Goal: Task Accomplishment & Management: Use online tool/utility

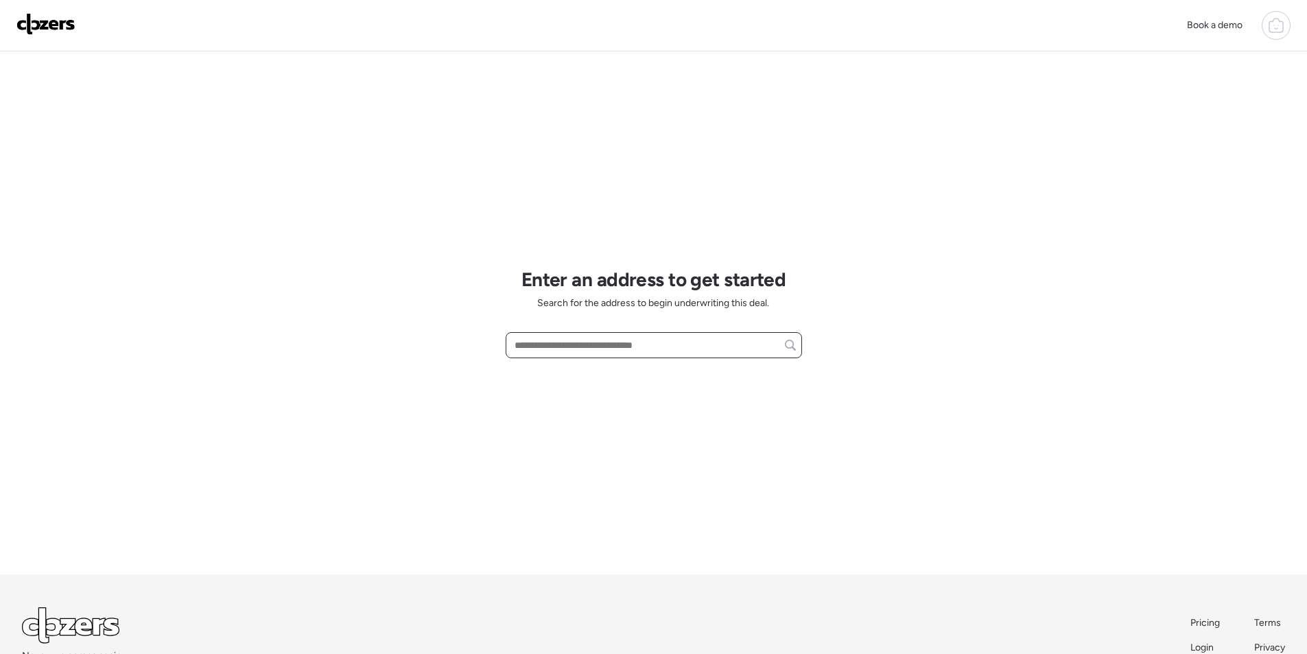
click at [578, 344] on input "text" at bounding box center [654, 344] width 284 height 19
paste input "**********"
click at [598, 373] on span "3134 W Jackson St, Phoenix, AZ, 85009" at bounding box center [594, 371] width 166 height 14
type input "**********"
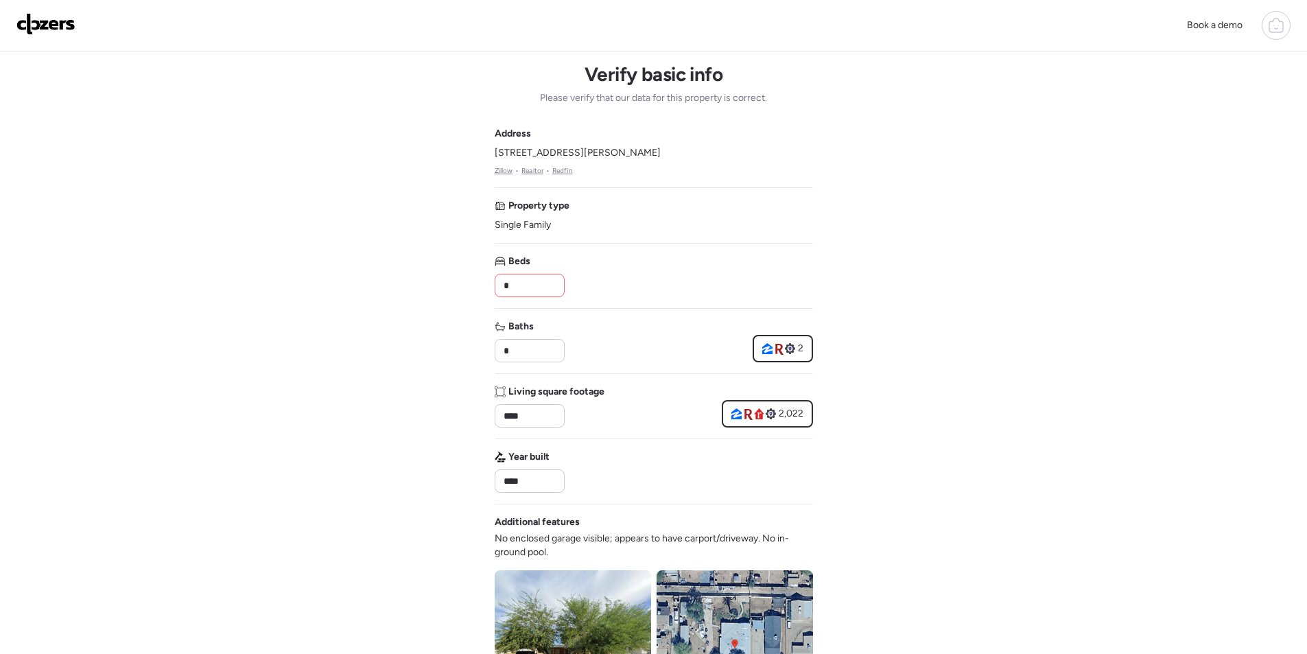
click at [536, 278] on input "*" at bounding box center [530, 285] width 58 height 19
click at [536, 279] on input "*" at bounding box center [530, 285] width 58 height 19
type input "*"
click at [583, 274] on div "Beds *" at bounding box center [654, 276] width 318 height 43
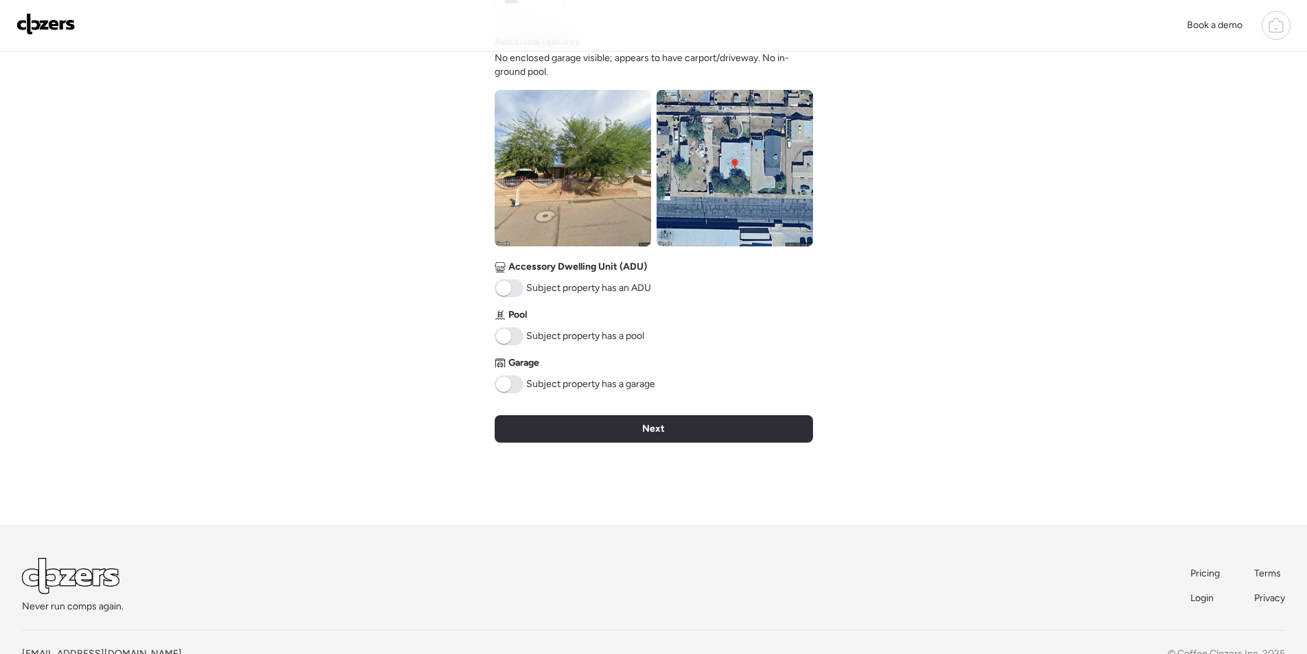
scroll to position [482, 0]
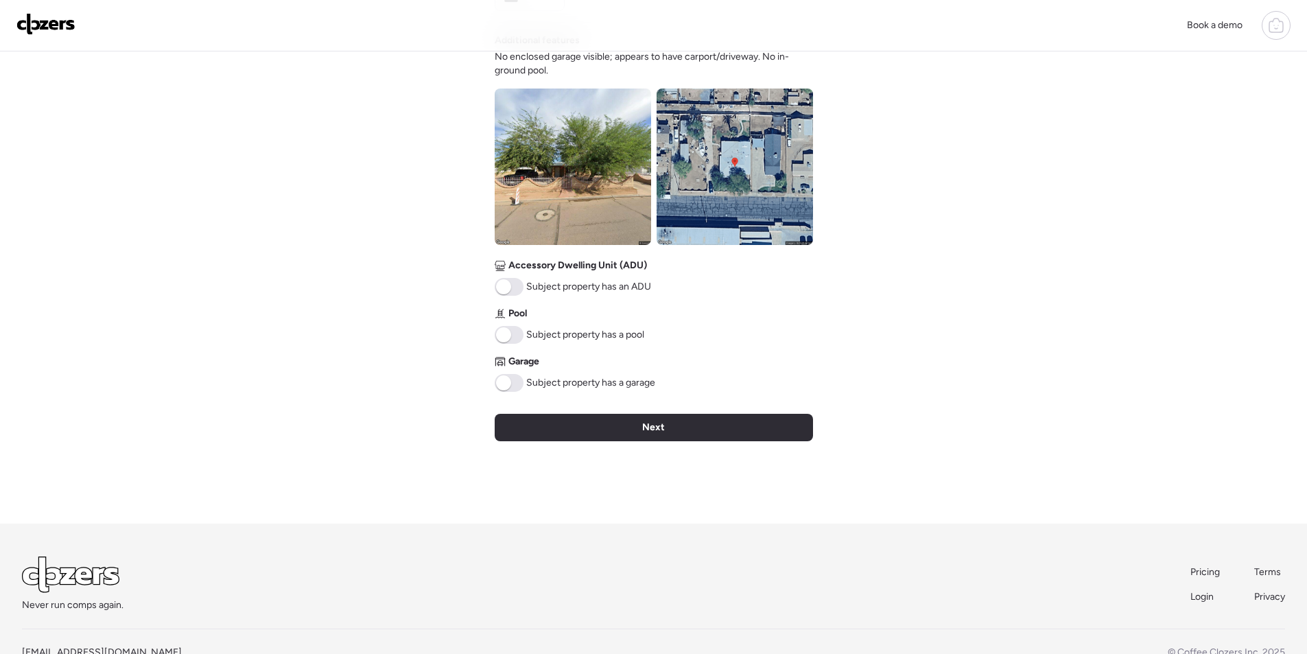
click at [760, 213] on img at bounding box center [735, 166] width 156 height 156
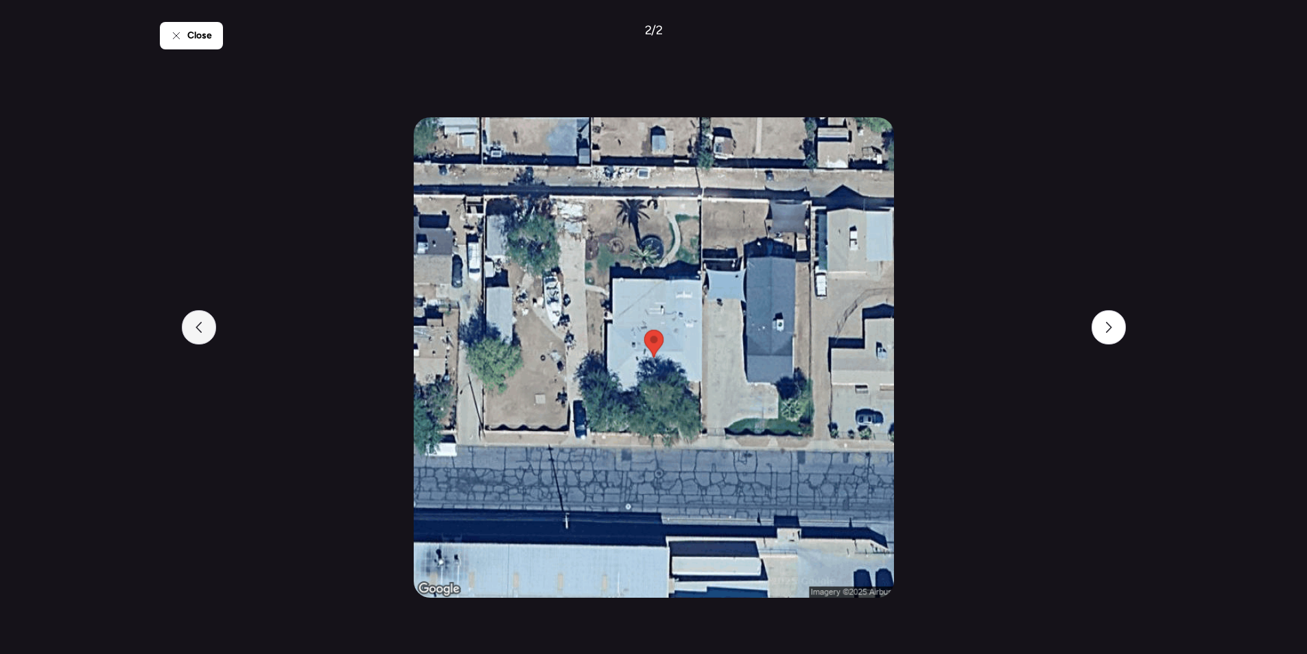
click at [200, 319] on div at bounding box center [199, 327] width 34 height 34
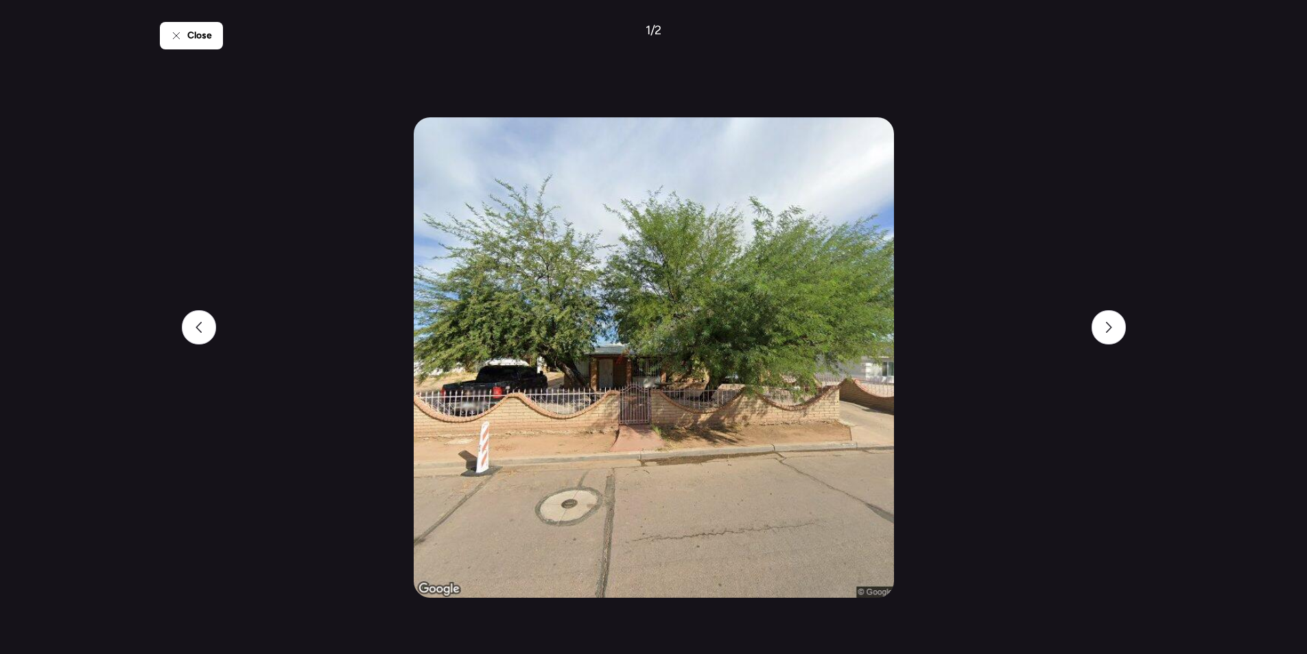
click at [224, 46] on div "Close 1 / 2" at bounding box center [654, 327] width 988 height 654
click at [204, 44] on div "Close" at bounding box center [191, 35] width 63 height 27
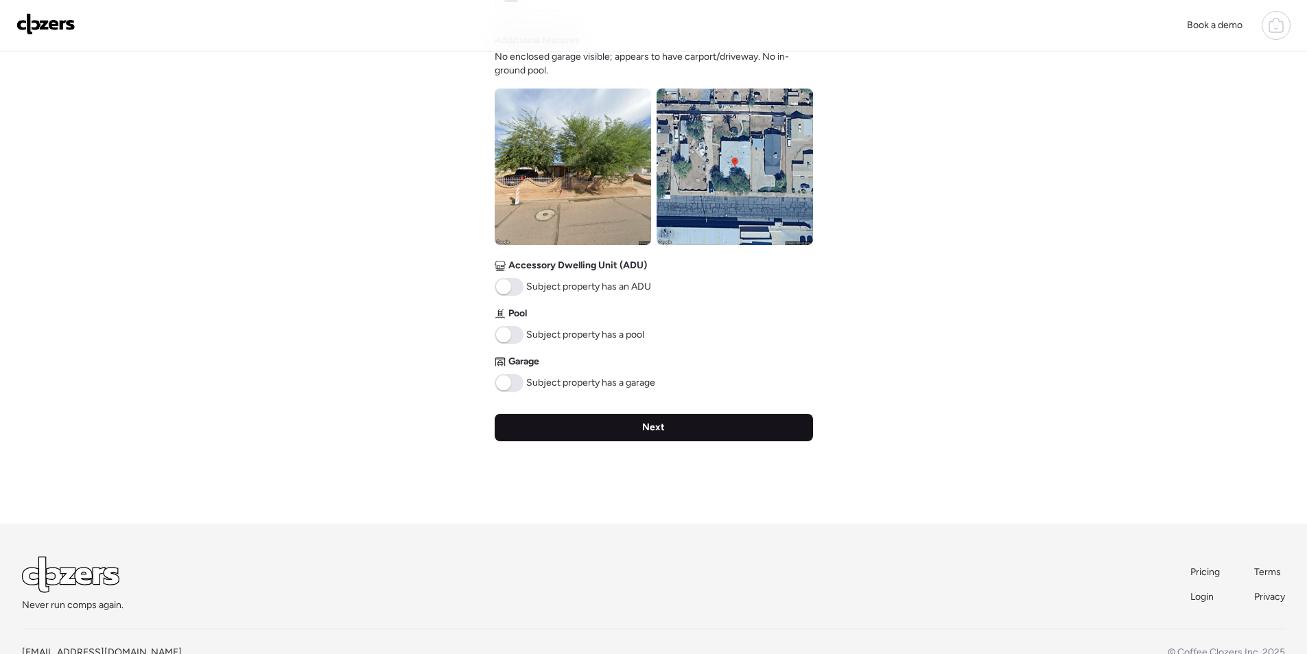
click at [656, 434] on span "Next" at bounding box center [653, 428] width 23 height 14
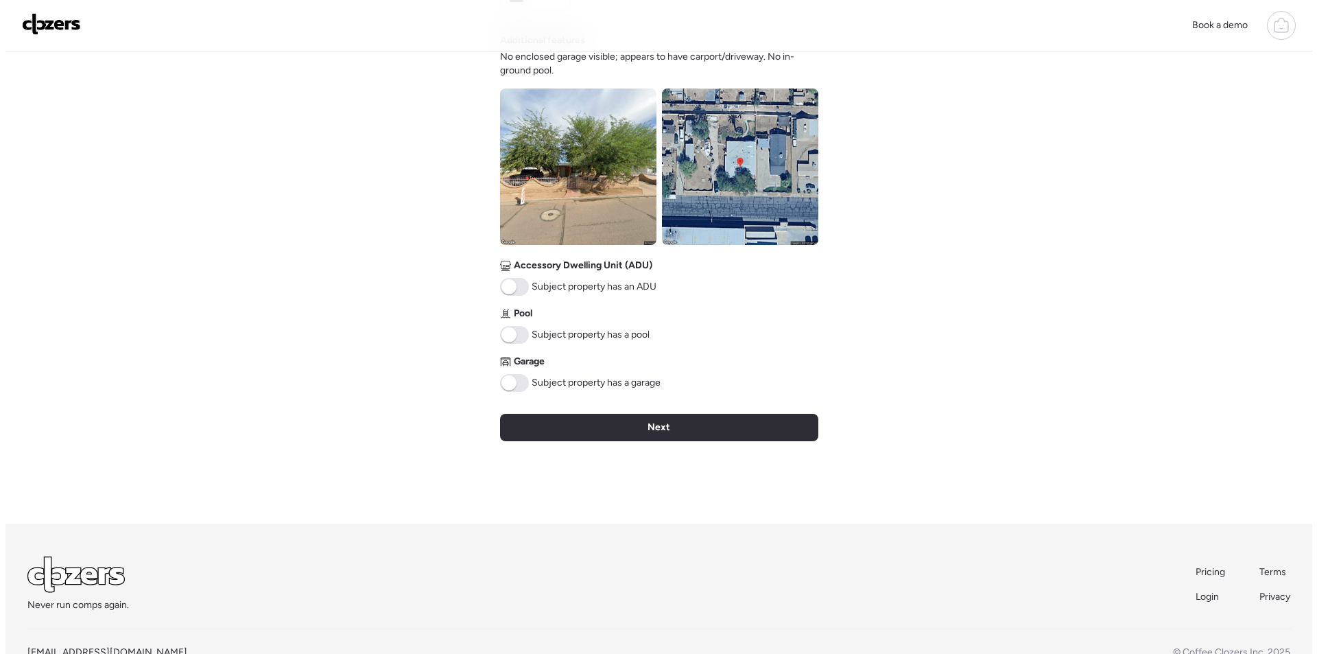
scroll to position [0, 0]
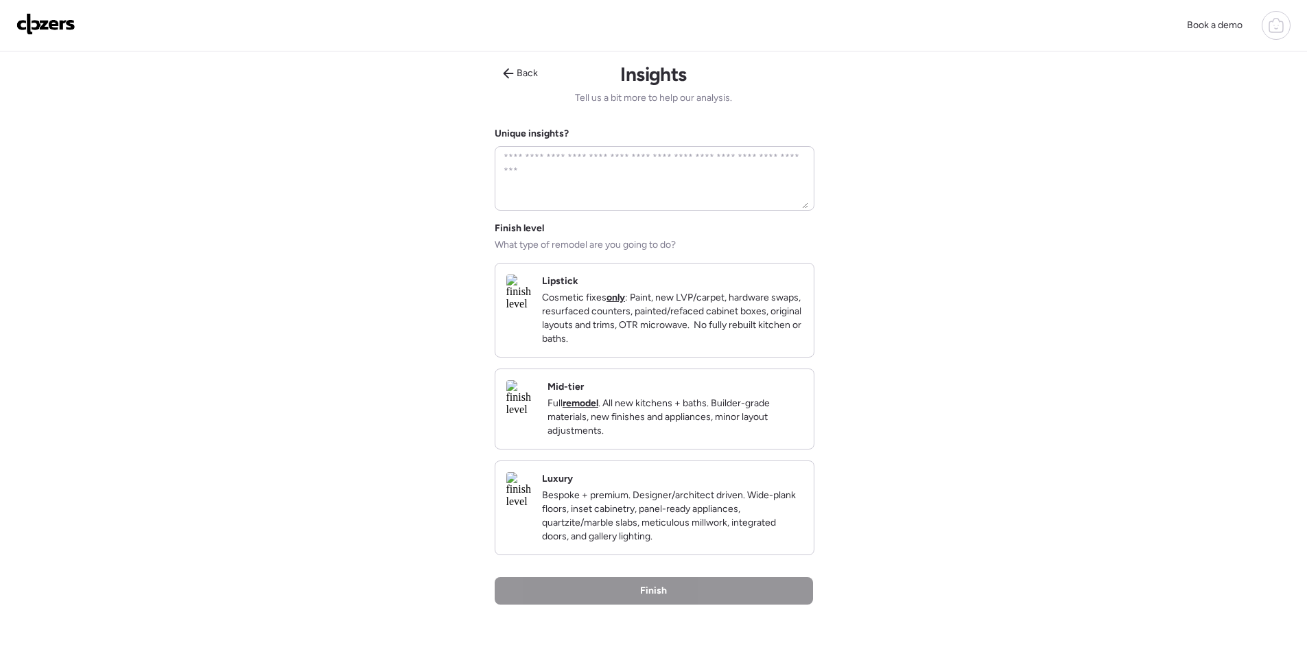
click at [735, 432] on p "Full remodel . All new kitchens + baths. Builder-grade materials, new finishes …" at bounding box center [674, 417] width 255 height 41
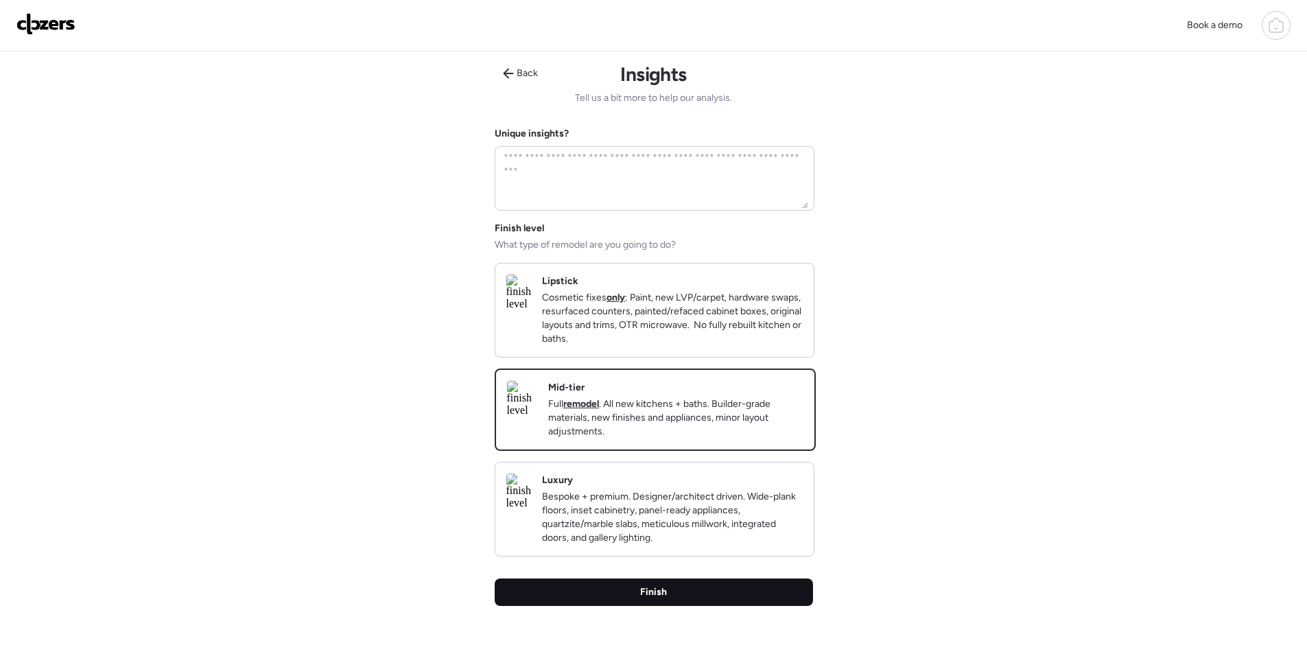
click at [717, 606] on div "Finish" at bounding box center [654, 591] width 318 height 27
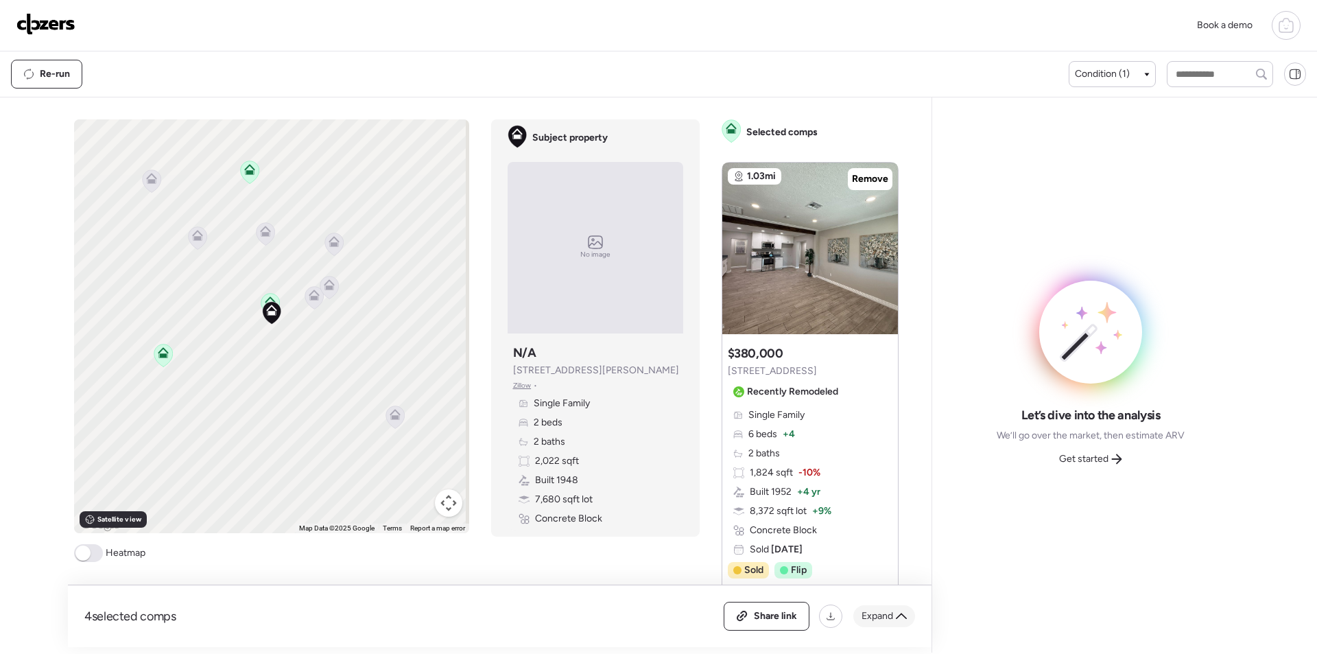
click at [881, 622] on span "Expand" at bounding box center [878, 616] width 32 height 14
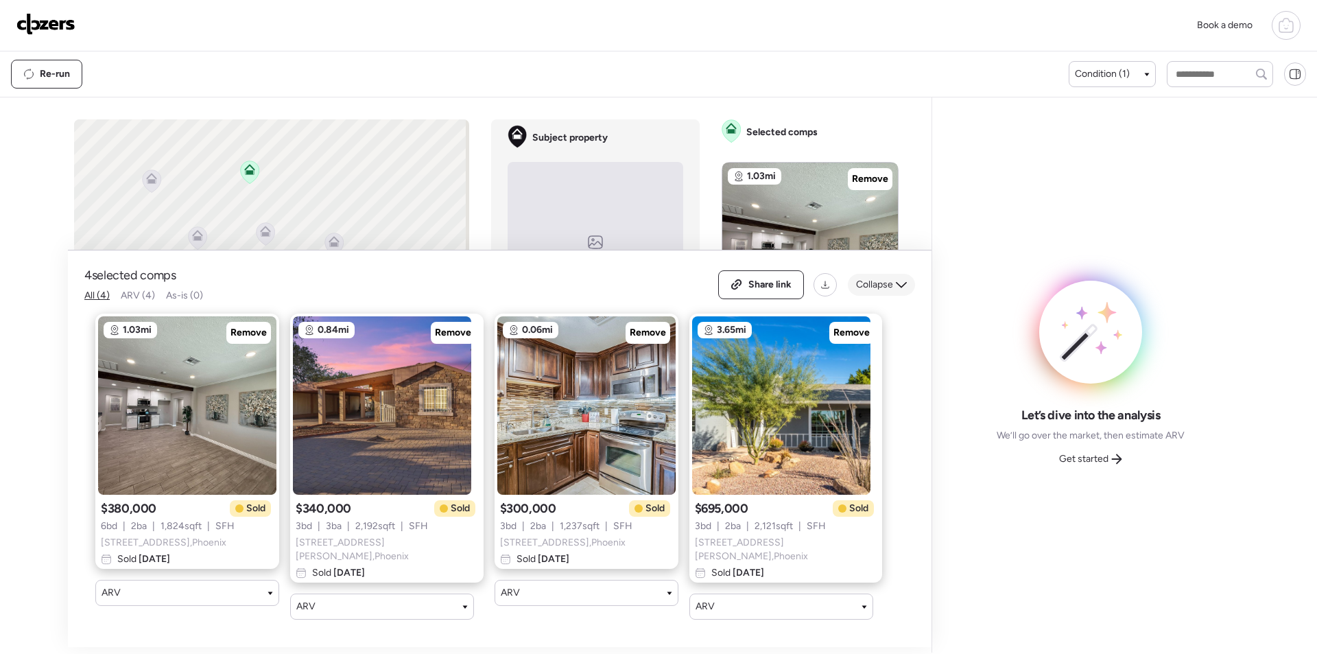
click at [886, 289] on span "Collapse" at bounding box center [874, 285] width 37 height 14
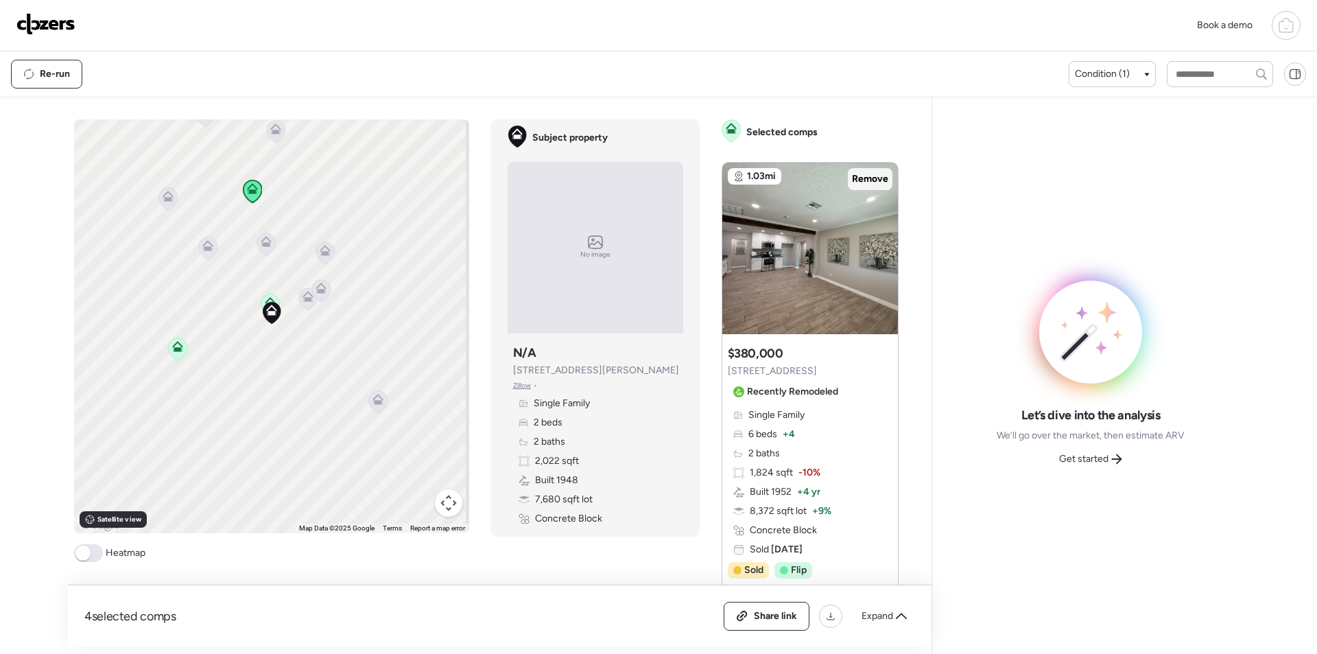
click at [855, 182] on span "Remove" at bounding box center [870, 179] width 36 height 14
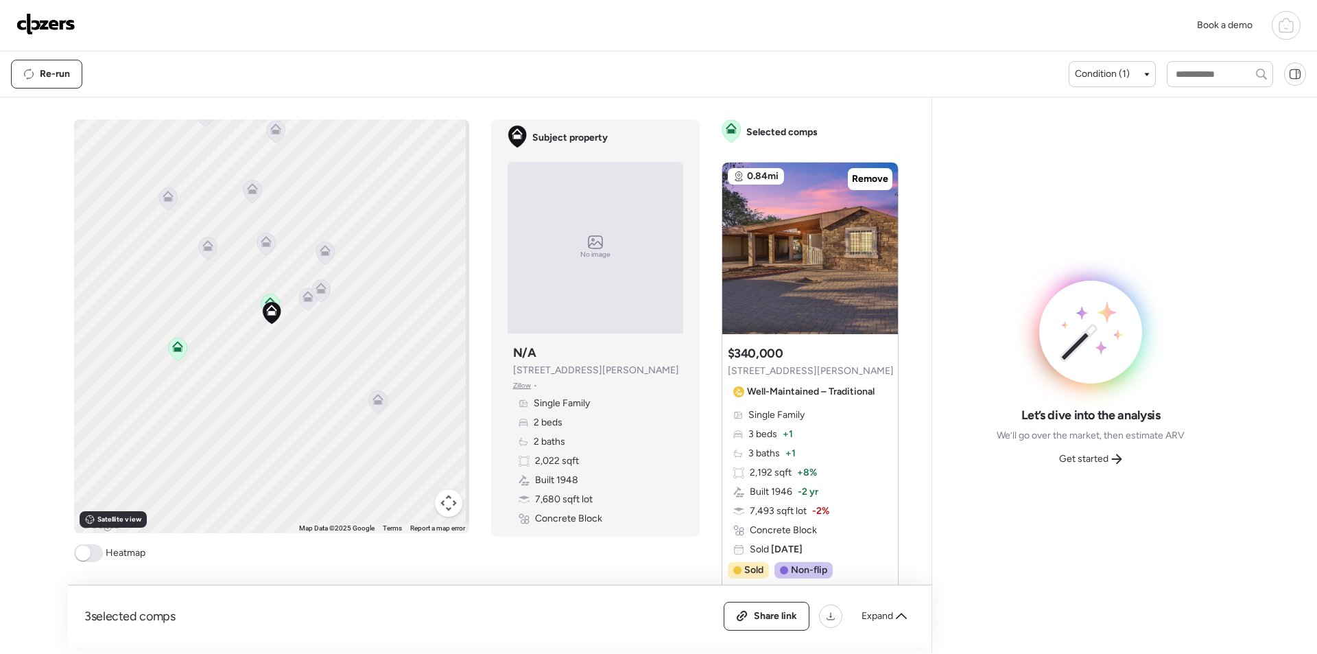
click at [257, 239] on icon at bounding box center [266, 244] width 19 height 23
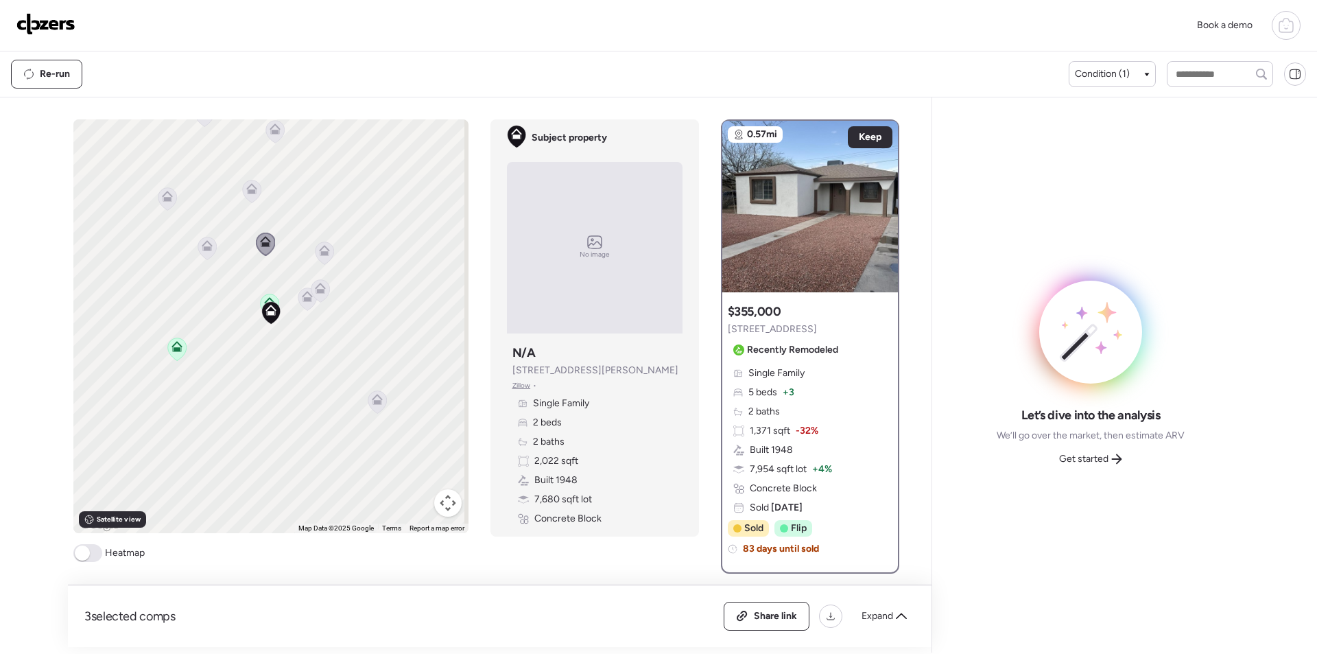
click at [188, 237] on div "To activate drag with keyboard, press Alt + Enter. Once in keyboard drag state,…" at bounding box center [270, 326] width 395 height 414
click at [202, 246] on icon at bounding box center [207, 245] width 11 height 11
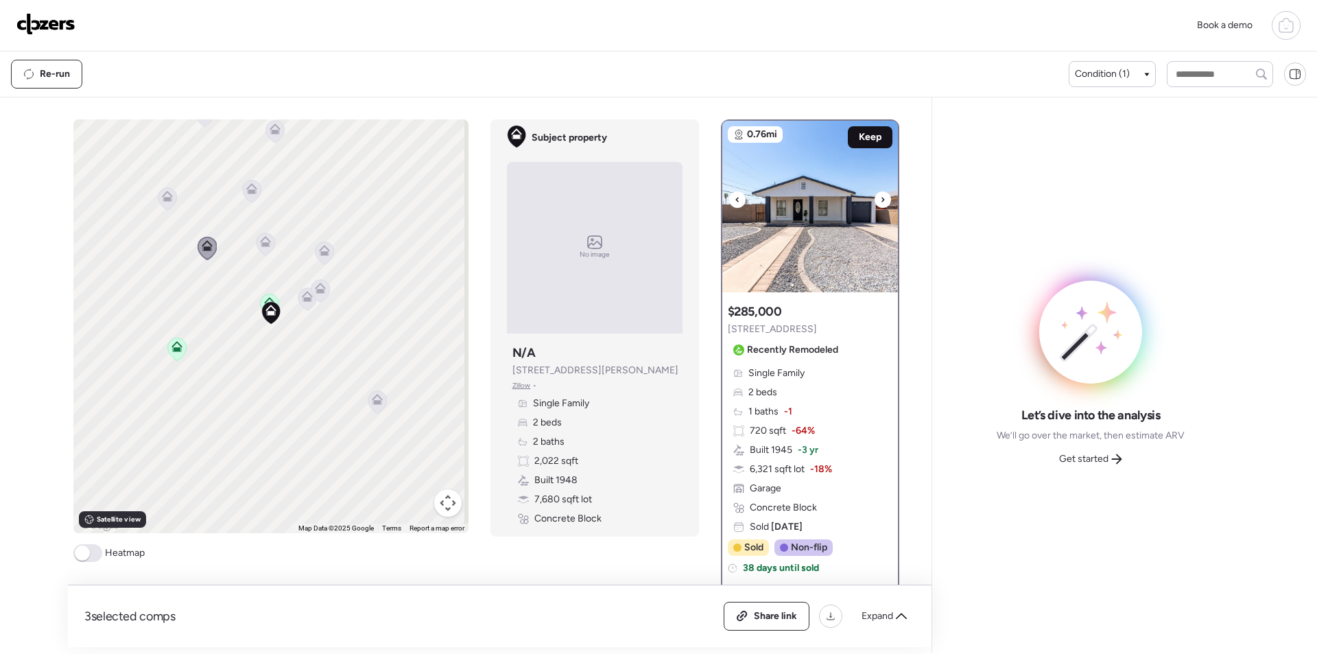
click at [868, 135] on span "Keep" at bounding box center [870, 137] width 23 height 14
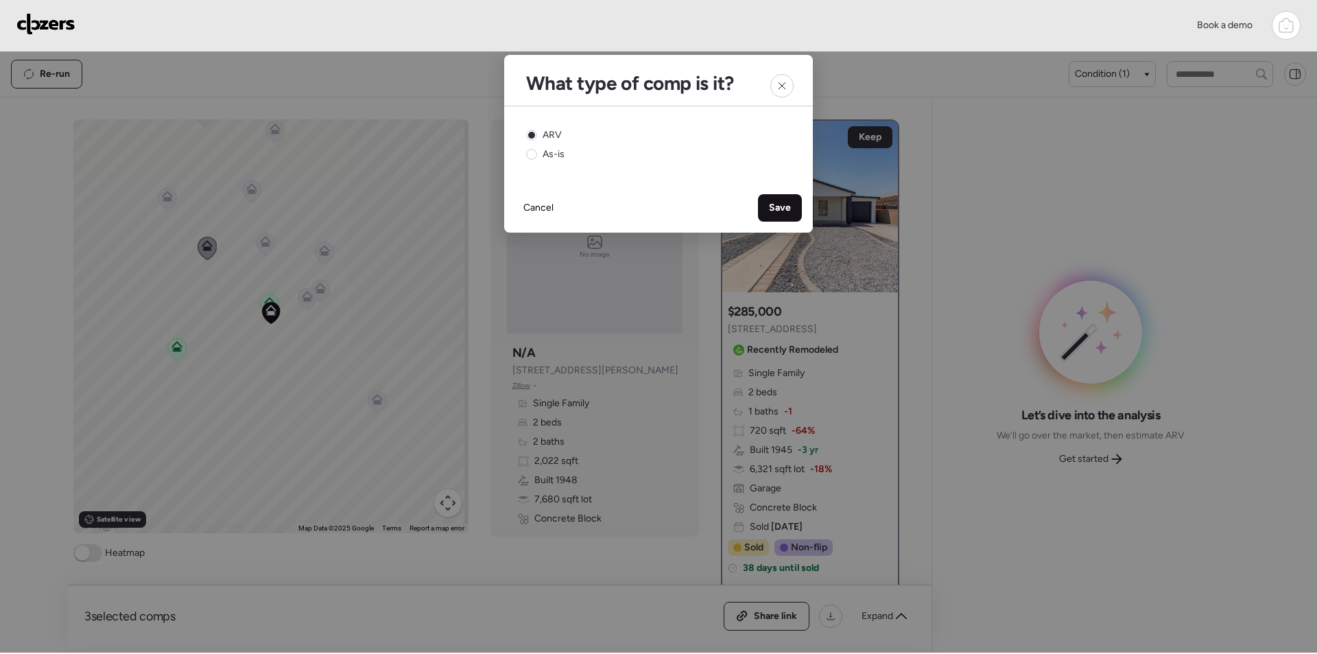
click at [792, 202] on div "Save" at bounding box center [780, 207] width 44 height 27
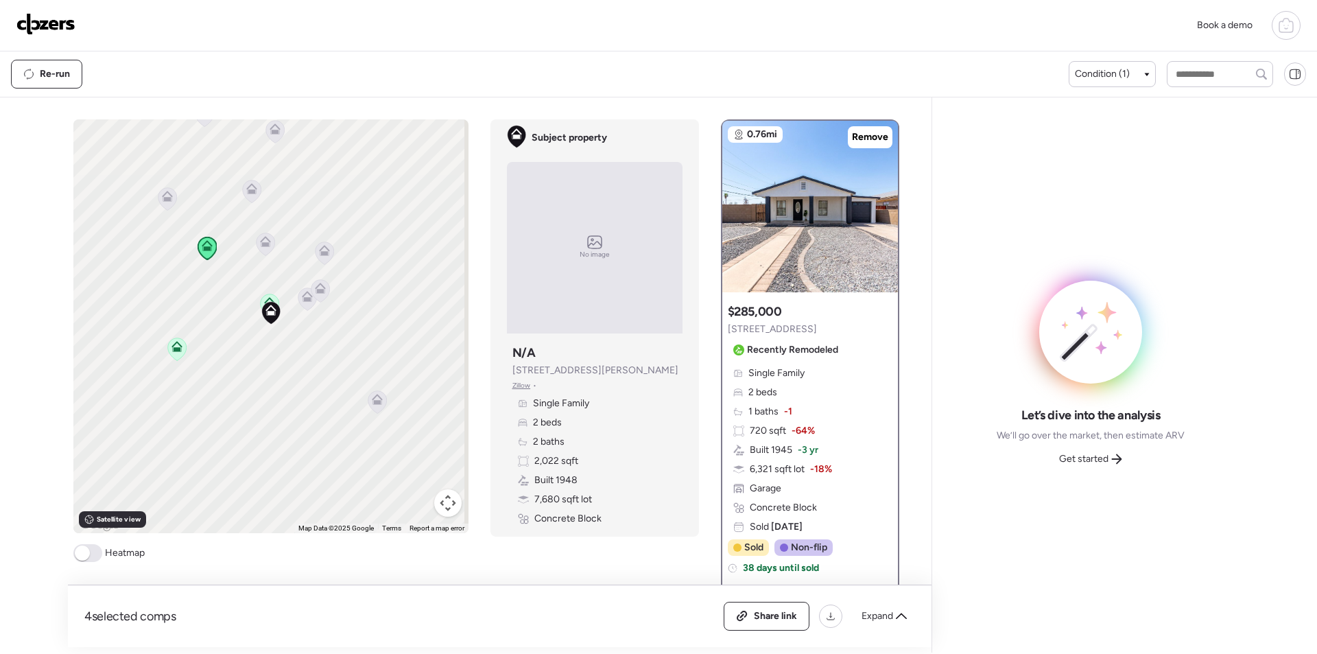
click at [246, 189] on icon at bounding box center [251, 188] width 11 height 11
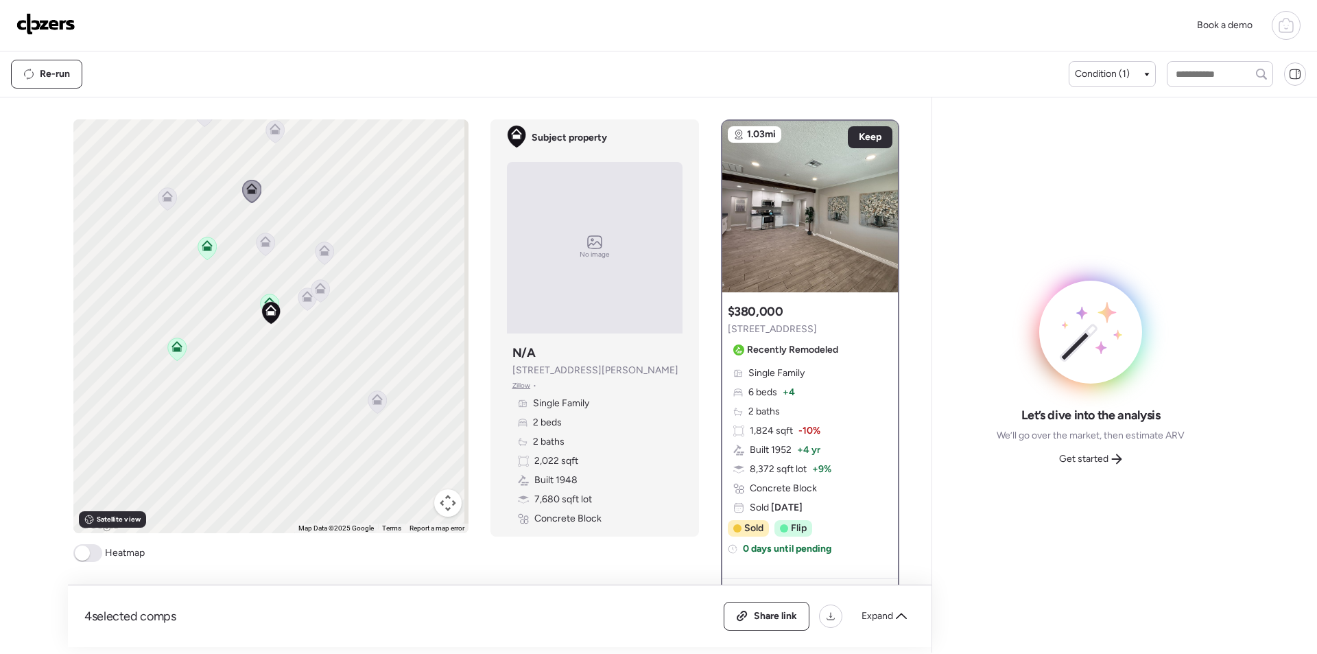
click at [158, 189] on icon at bounding box center [167, 198] width 19 height 23
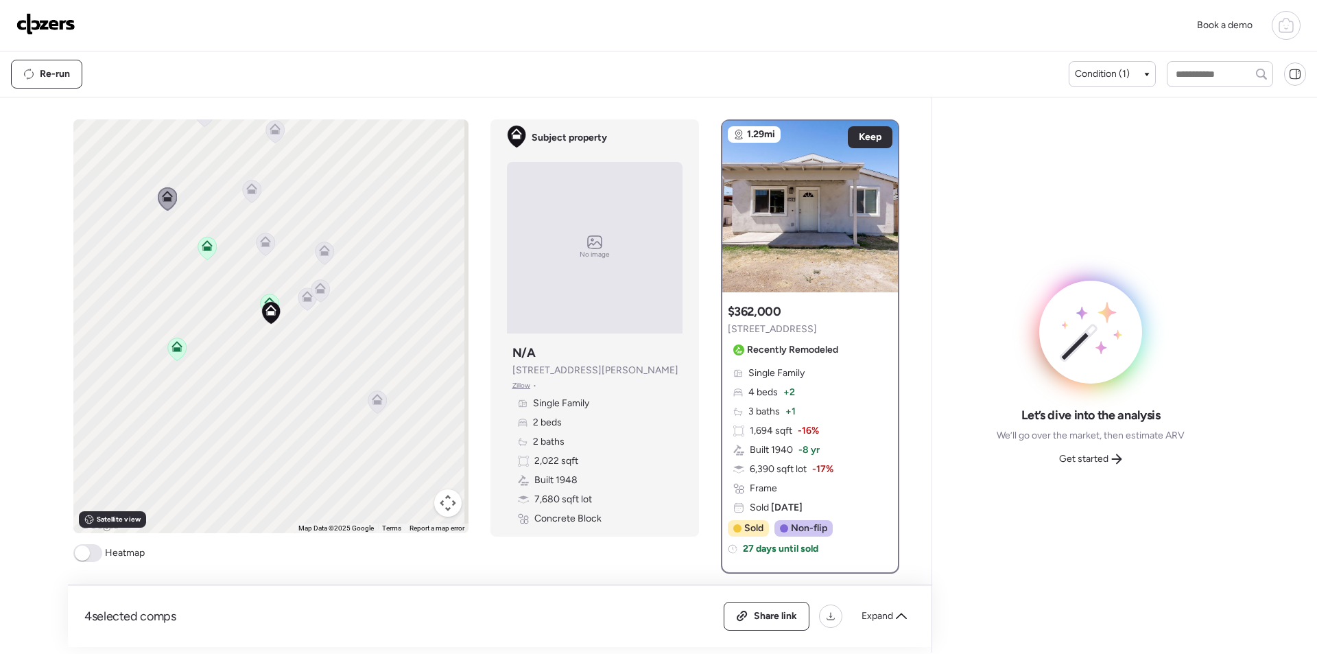
click at [325, 252] on icon at bounding box center [324, 252] width 19 height 23
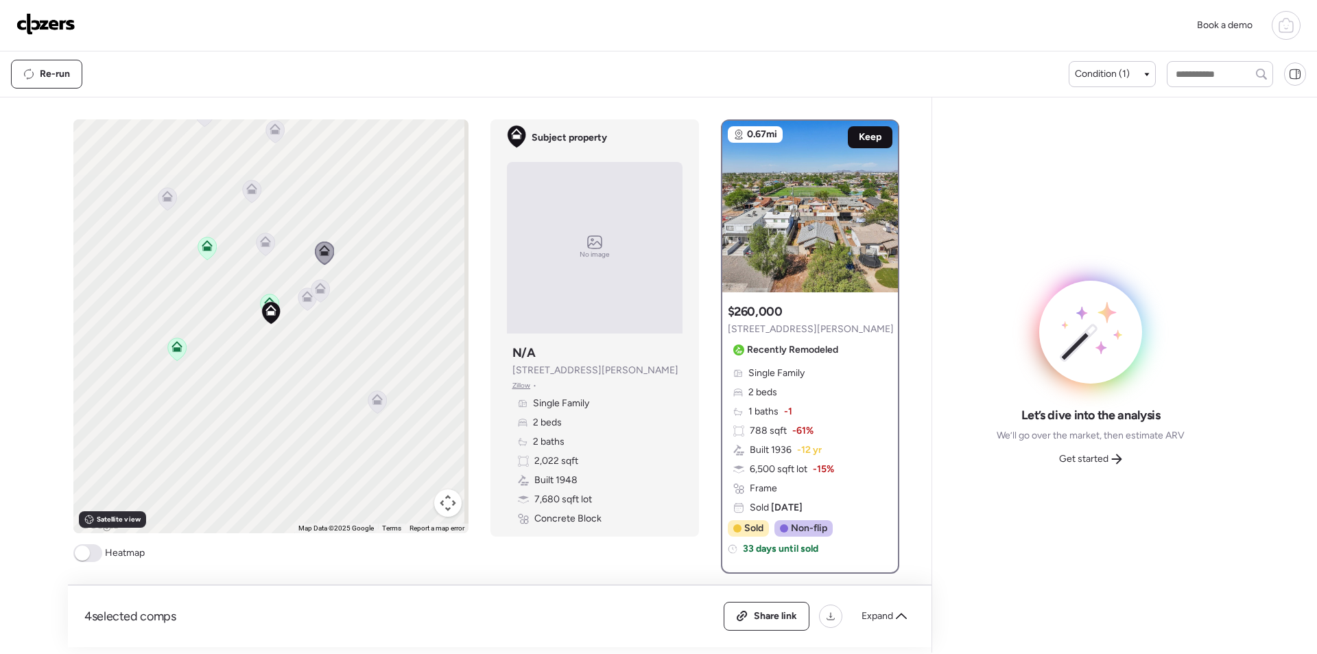
click at [859, 141] on span "Keep" at bounding box center [870, 137] width 23 height 14
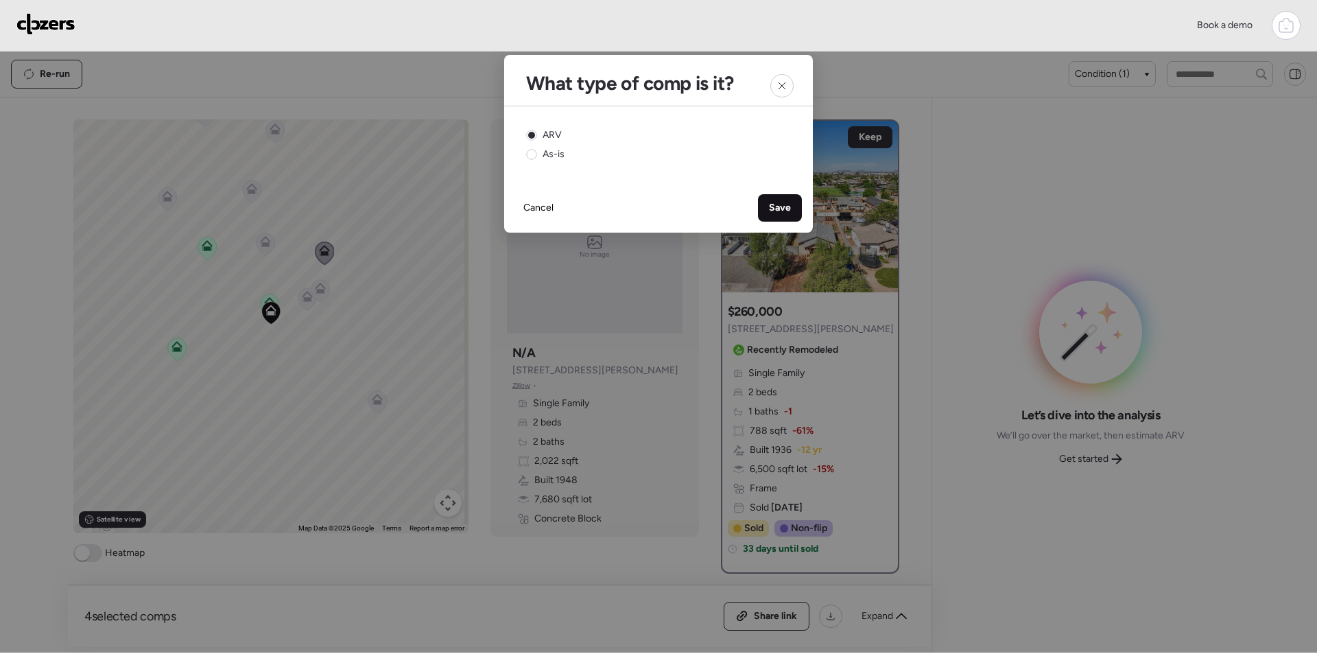
click at [771, 209] on span "Save" at bounding box center [780, 208] width 22 height 14
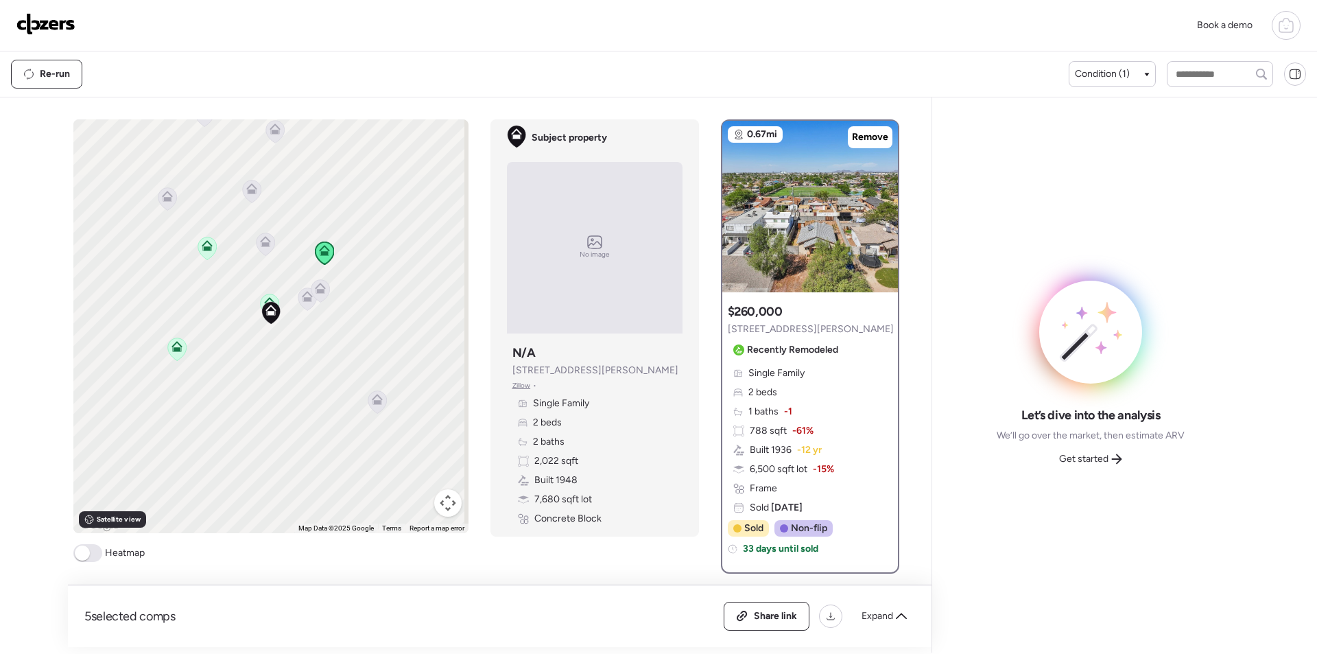
click at [313, 294] on icon at bounding box center [320, 290] width 19 height 23
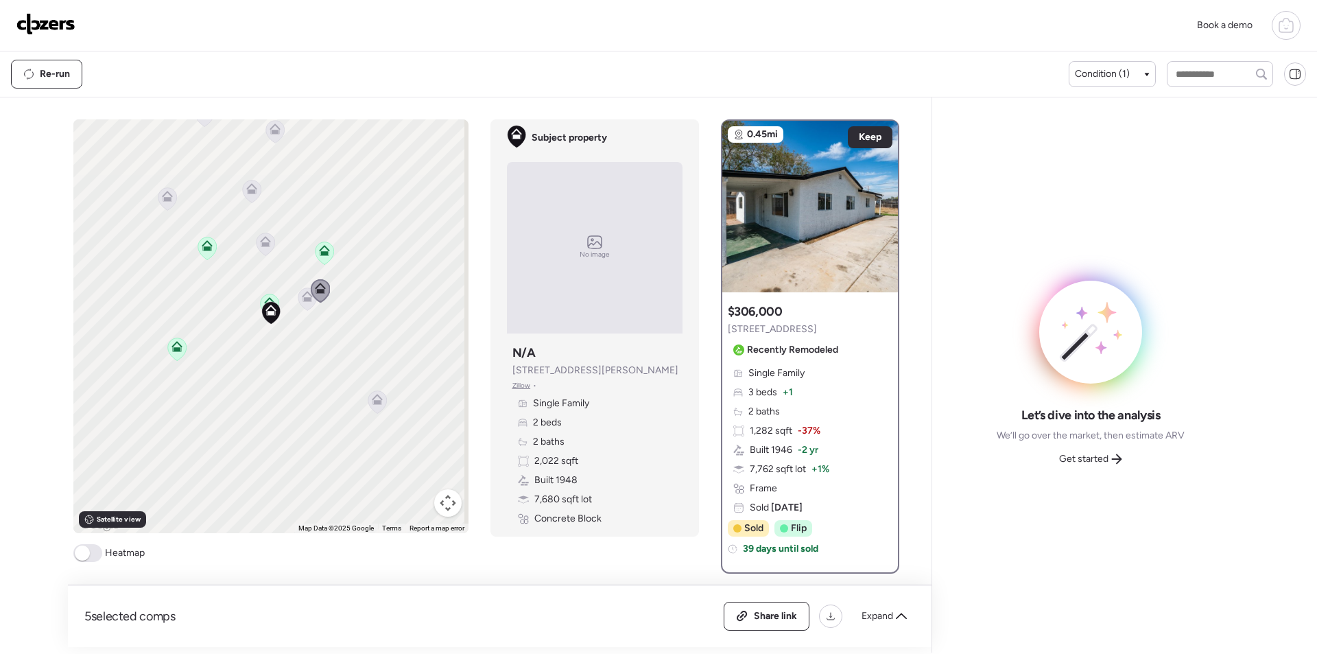
click at [302, 300] on icon at bounding box center [307, 296] width 11 height 11
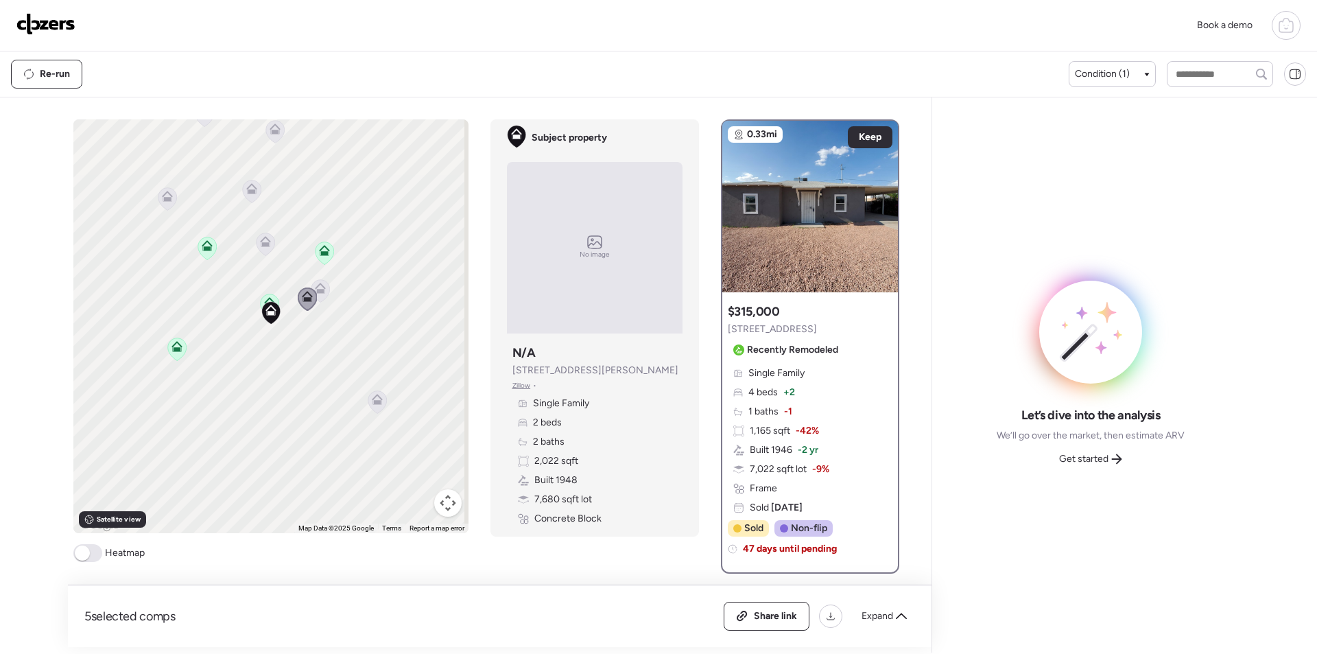
click at [318, 277] on div "To activate drag with keyboard, press Alt + Enter. Once in keyboard drag state,…" at bounding box center [270, 326] width 395 height 414
click at [319, 291] on icon at bounding box center [320, 291] width 9 height 4
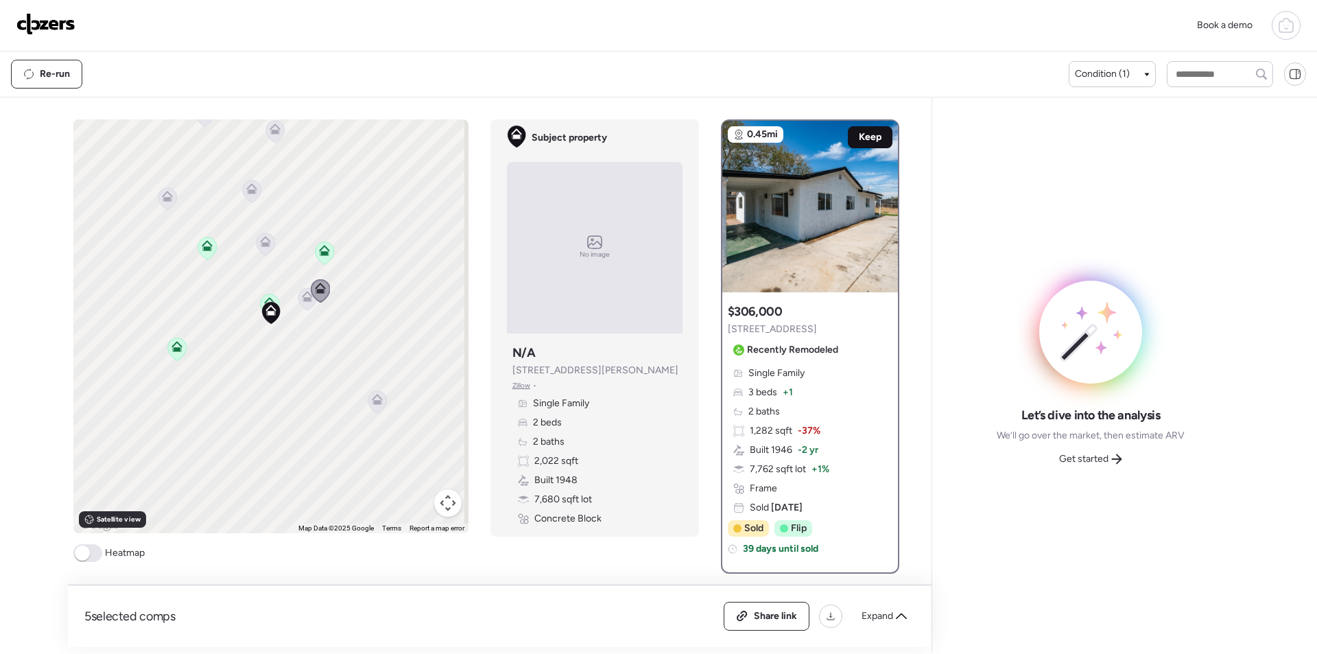
click at [863, 140] on span "Keep" at bounding box center [870, 137] width 23 height 14
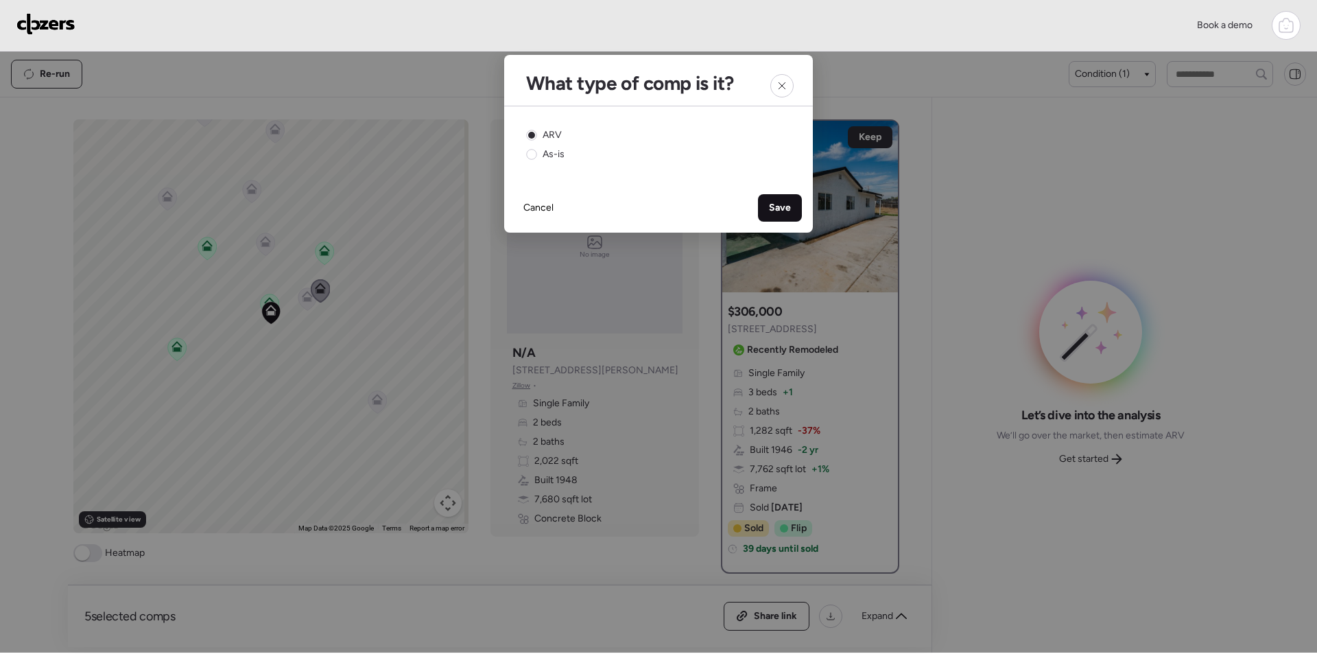
click at [776, 206] on span "Save" at bounding box center [780, 208] width 22 height 14
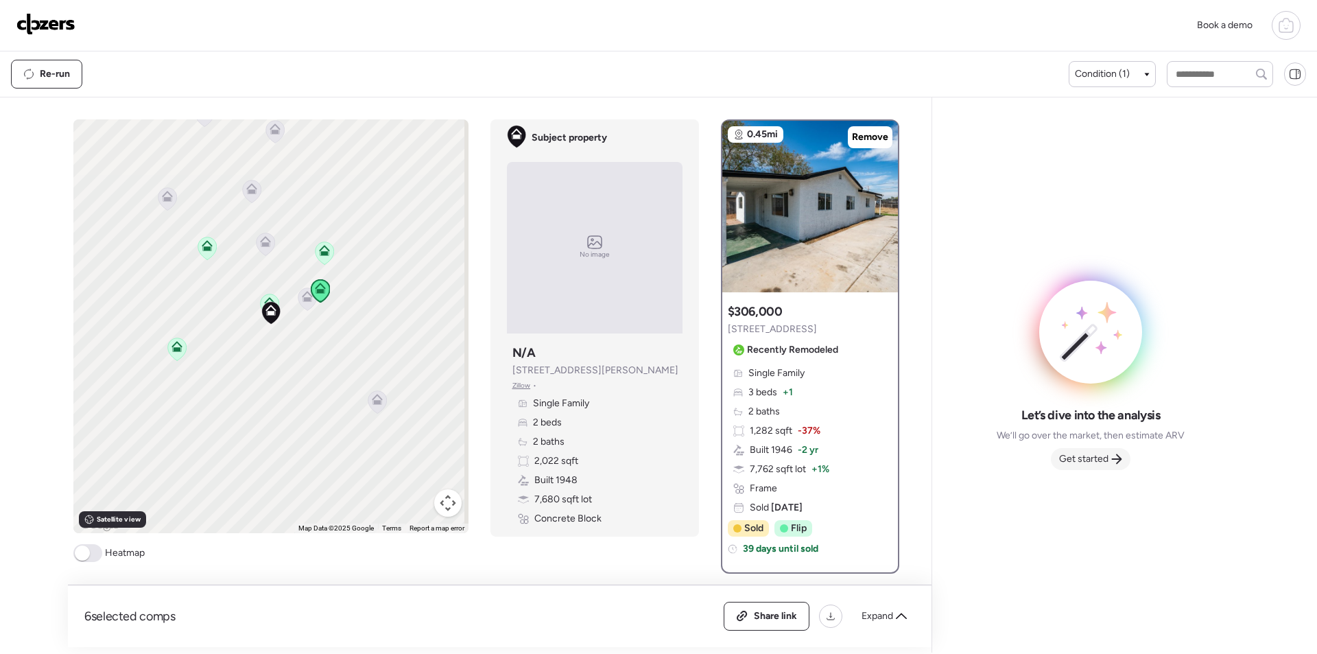
click at [1096, 455] on span "Get started" at bounding box center [1083, 459] width 49 height 14
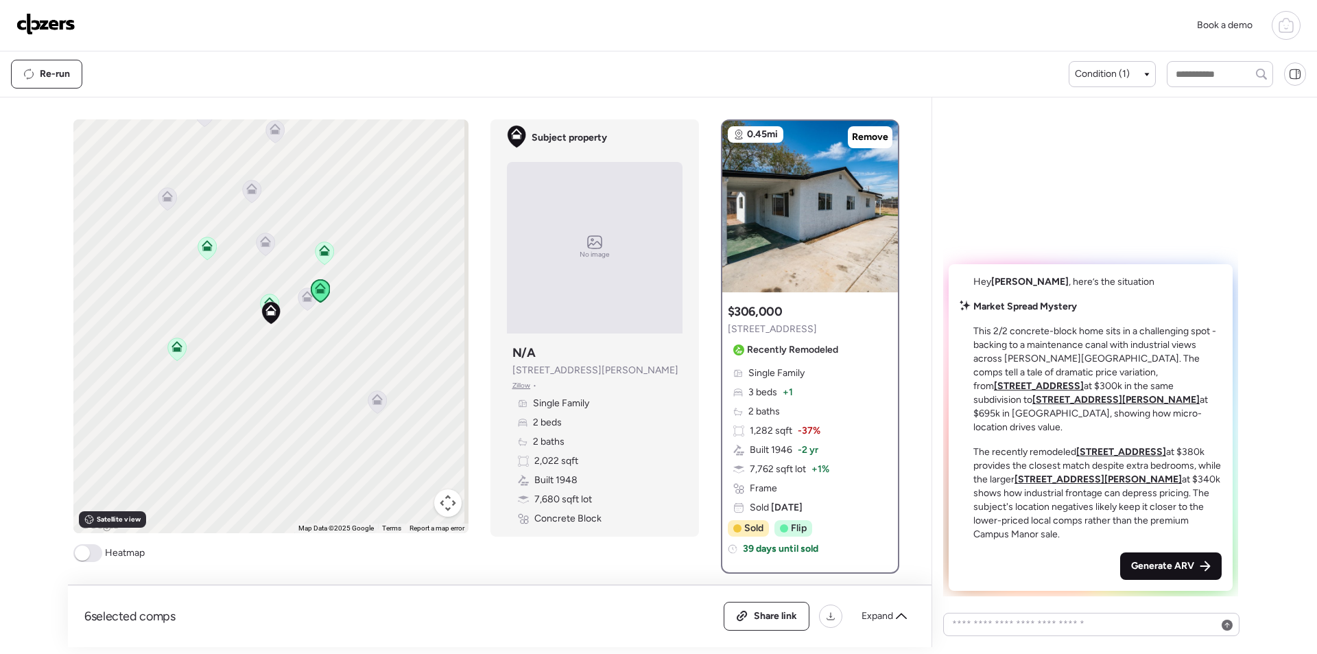
click at [1166, 576] on div "Generate ARV" at bounding box center [1171, 565] width 102 height 27
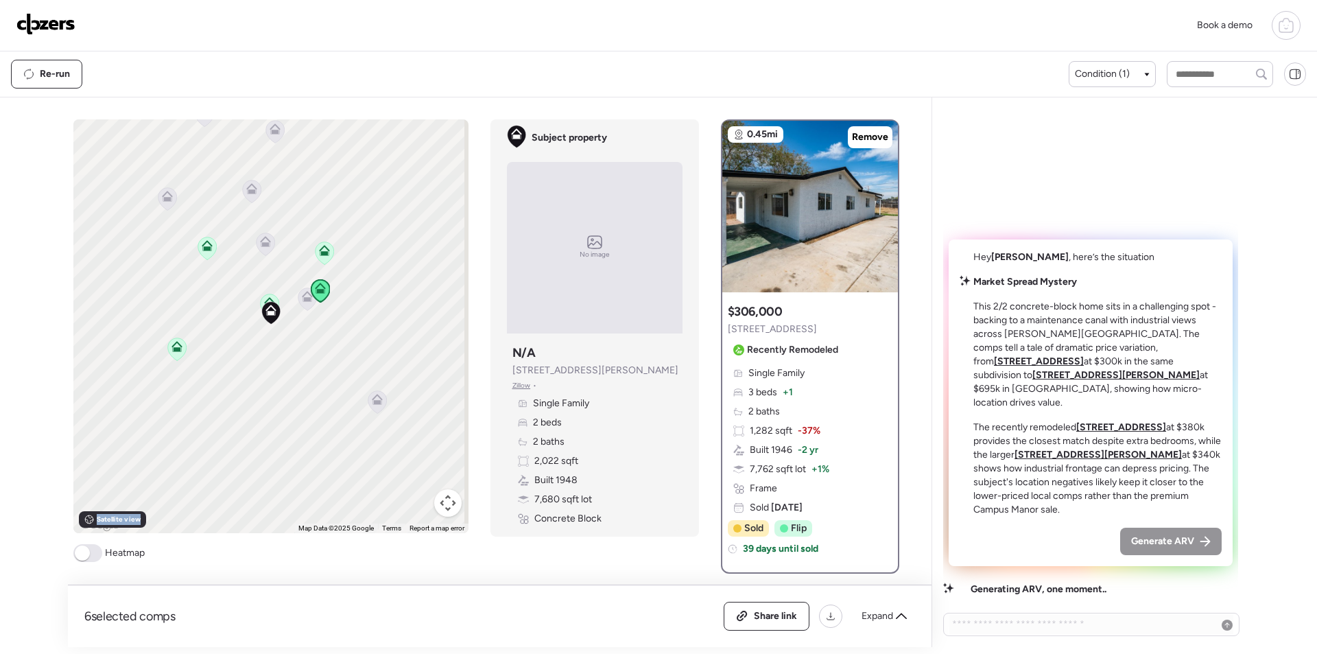
drag, startPoint x: 0, startPoint y: 584, endPoint x: -18, endPoint y: 528, distance: 59.7
click at [0, 528] on html "Book a demo Kept comps All (6) ARV (6) As-is (0) Novation (0) 0.84mi Remove $34…" at bounding box center [658, 323] width 1317 height 647
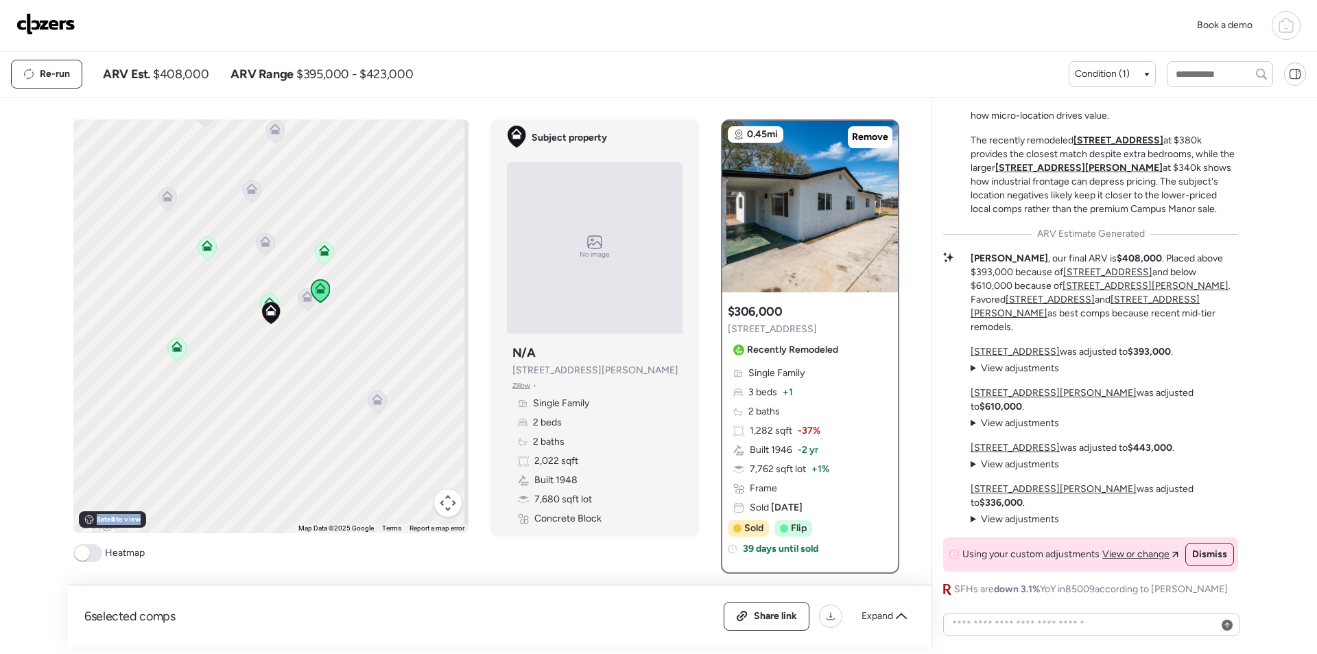
click at [188, 77] on span "$408,000" at bounding box center [181, 74] width 56 height 16
copy span "408,000"
click at [749, 619] on div "Share link" at bounding box center [766, 615] width 84 height 27
click at [55, 13] on img at bounding box center [45, 24] width 59 height 22
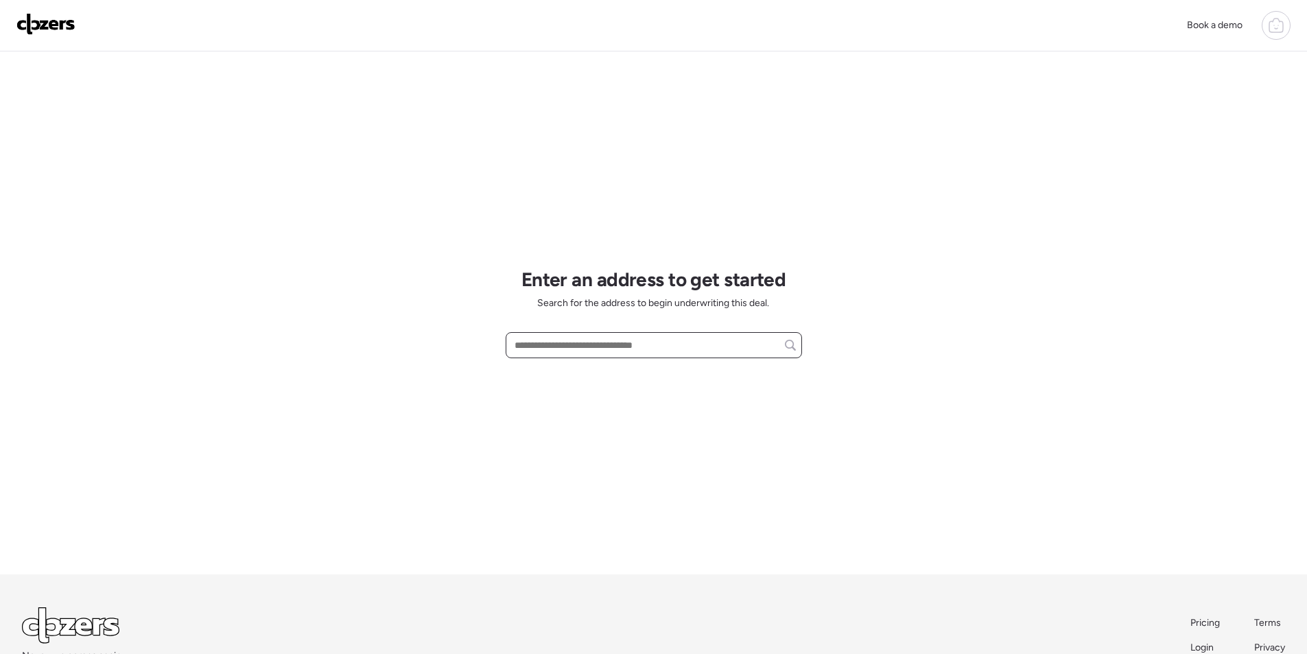
click at [589, 348] on input "text" at bounding box center [654, 344] width 284 height 19
paste input "**********"
click at [600, 377] on span "[STREET_ADDRESS]" at bounding box center [555, 371] width 89 height 14
type input "**********"
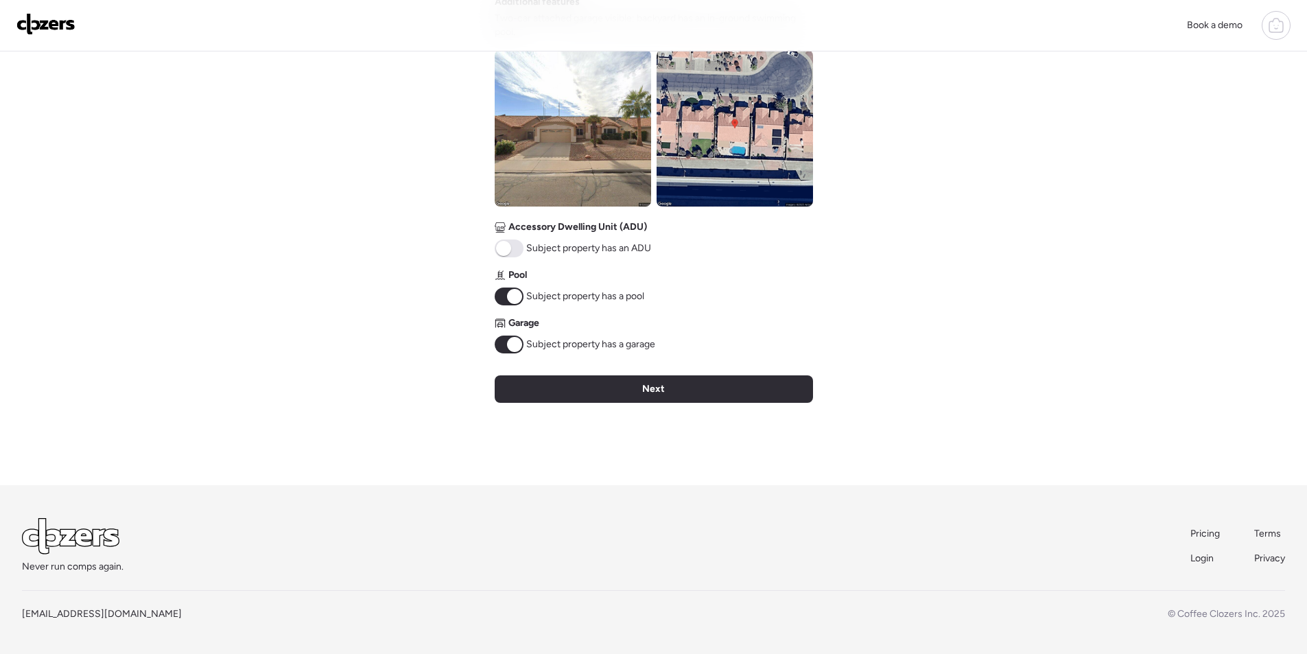
scroll to position [512, 0]
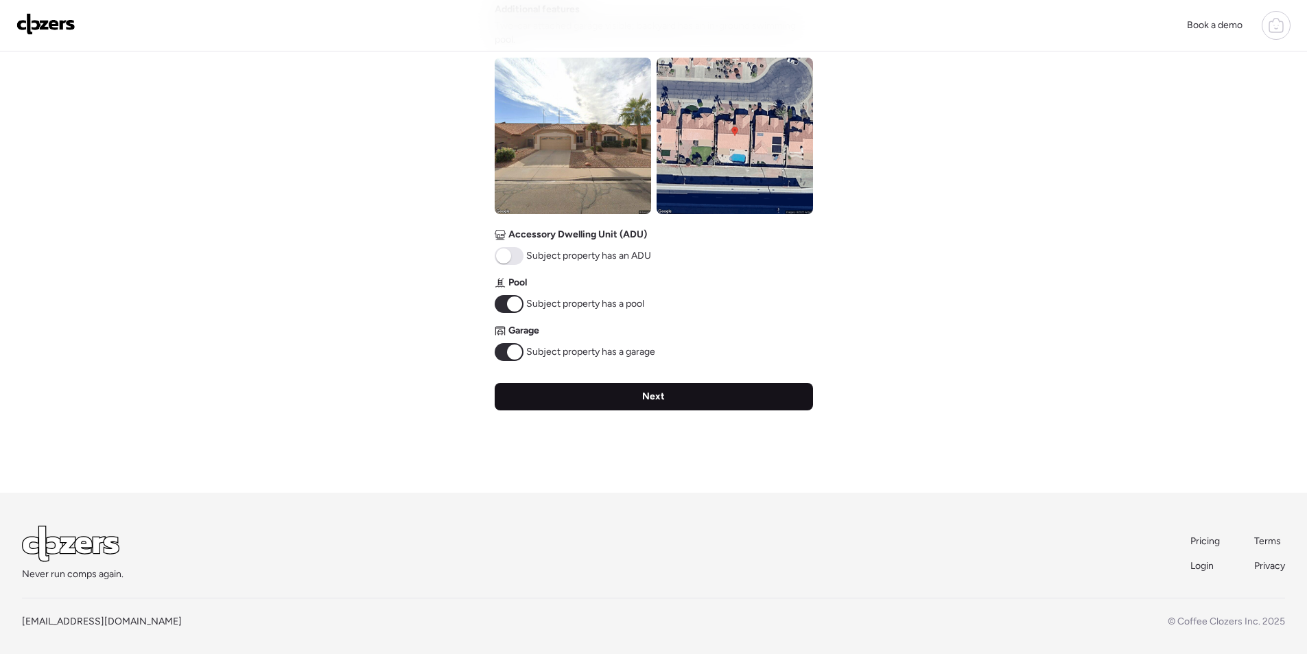
click at [713, 399] on div "Next" at bounding box center [654, 396] width 318 height 27
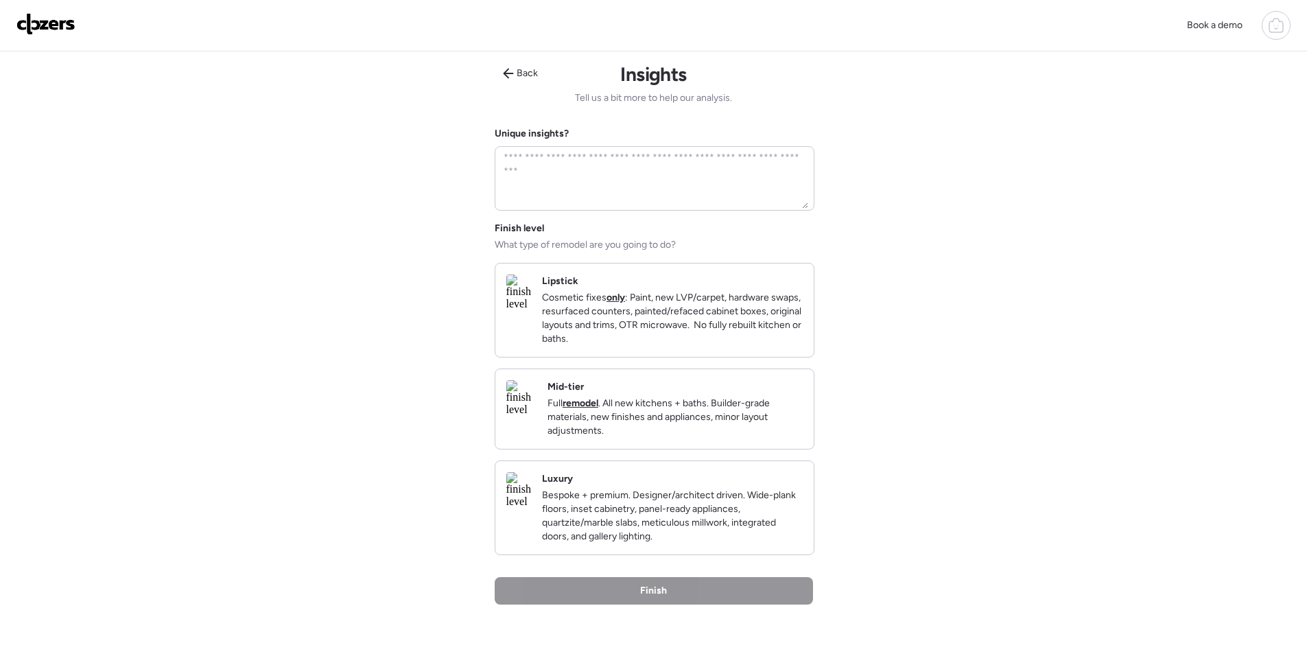
click at [784, 414] on p "Full remodel . All new kitchens + baths. Builder-grade materials, new finishes …" at bounding box center [674, 417] width 255 height 41
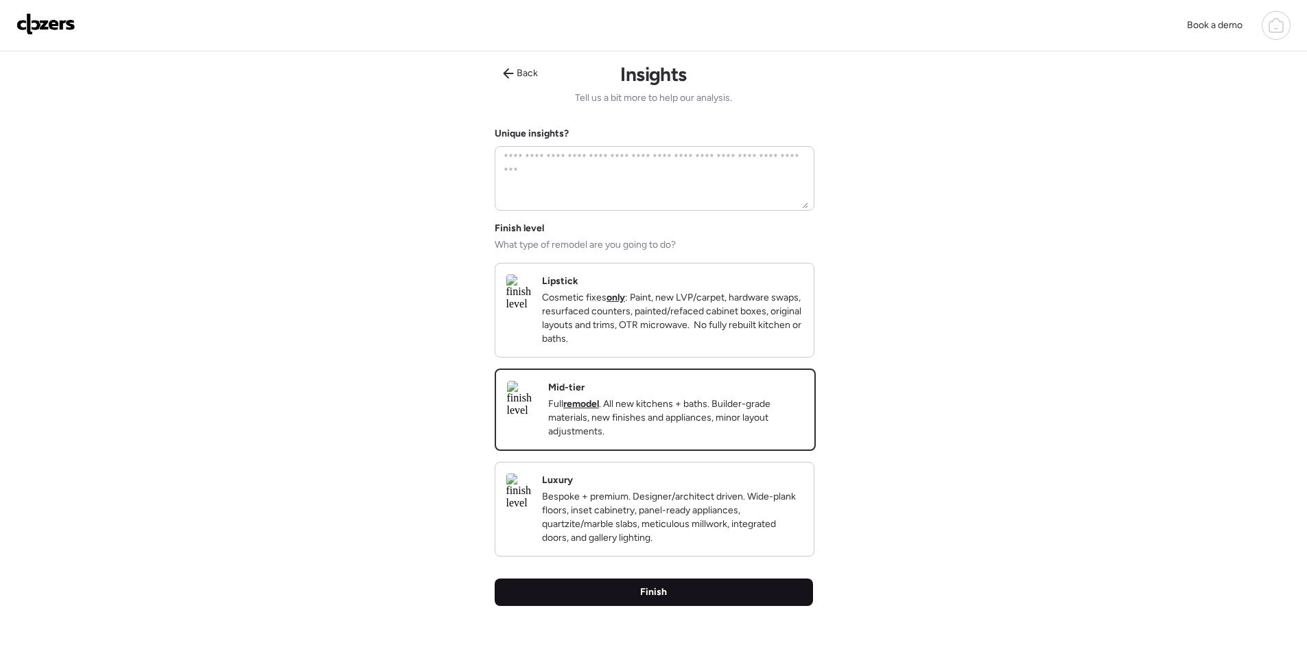
click at [749, 606] on div "Finish" at bounding box center [654, 591] width 318 height 27
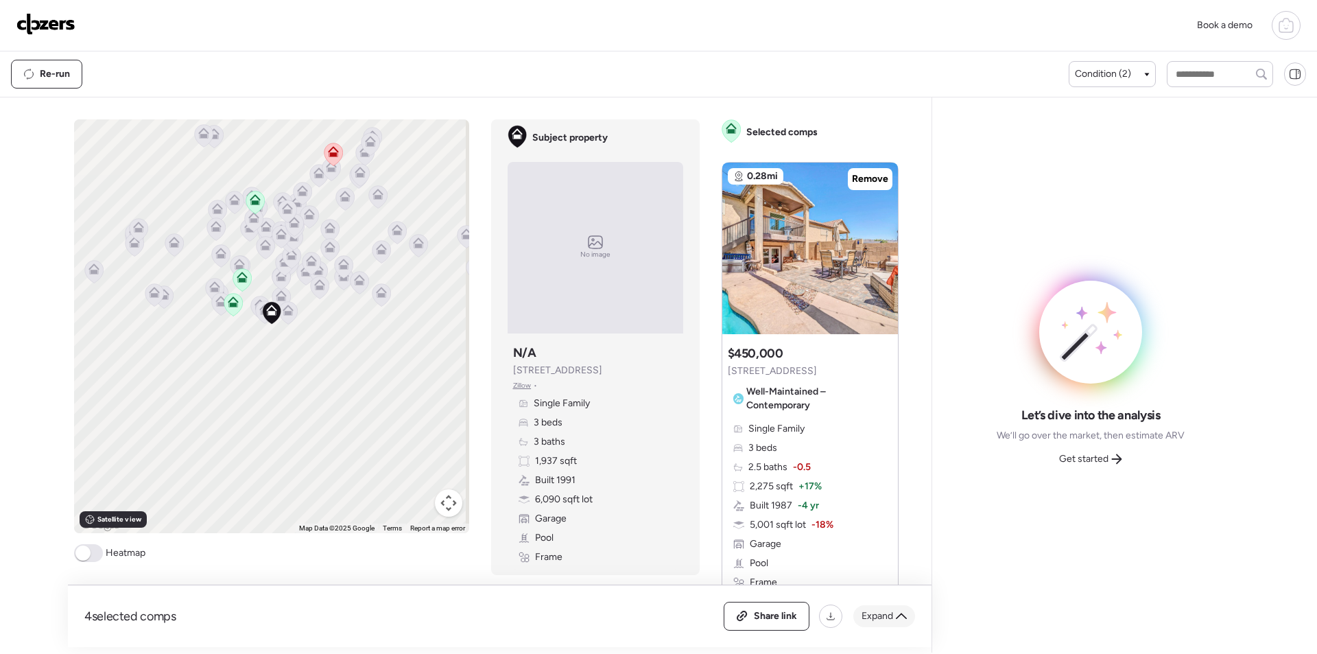
click at [875, 612] on span "Expand" at bounding box center [878, 616] width 32 height 14
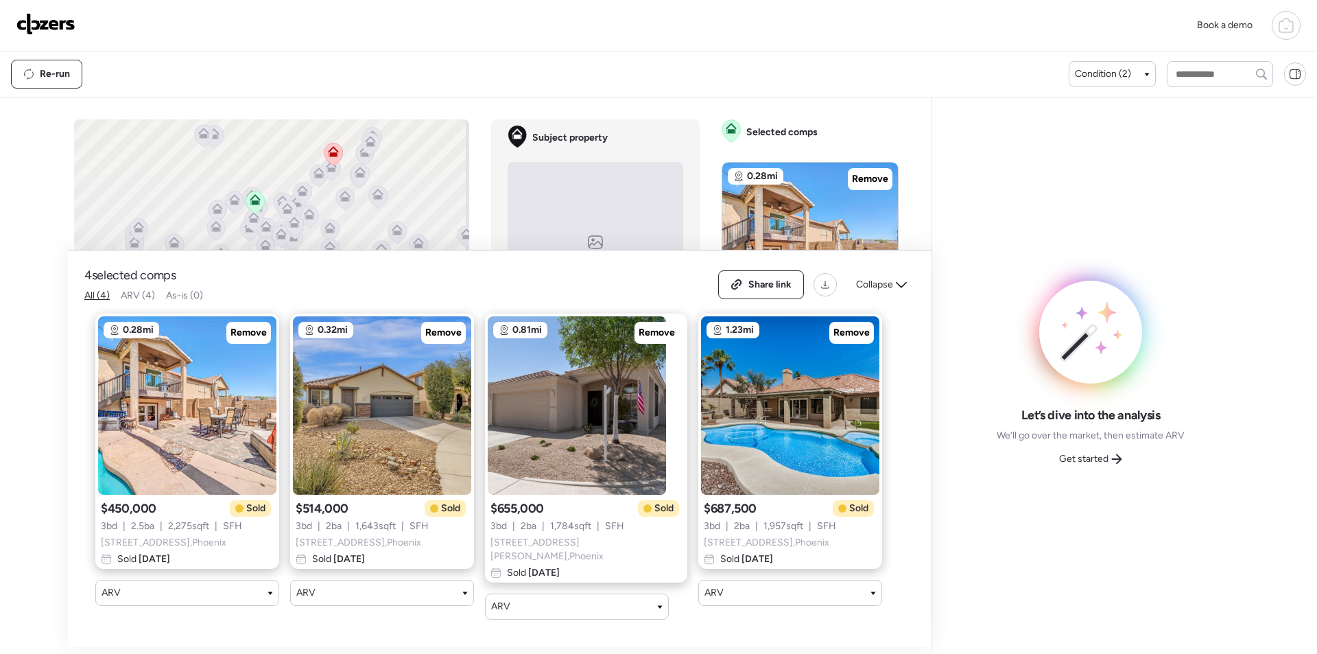
click at [888, 292] on span "Collapse" at bounding box center [874, 285] width 37 height 14
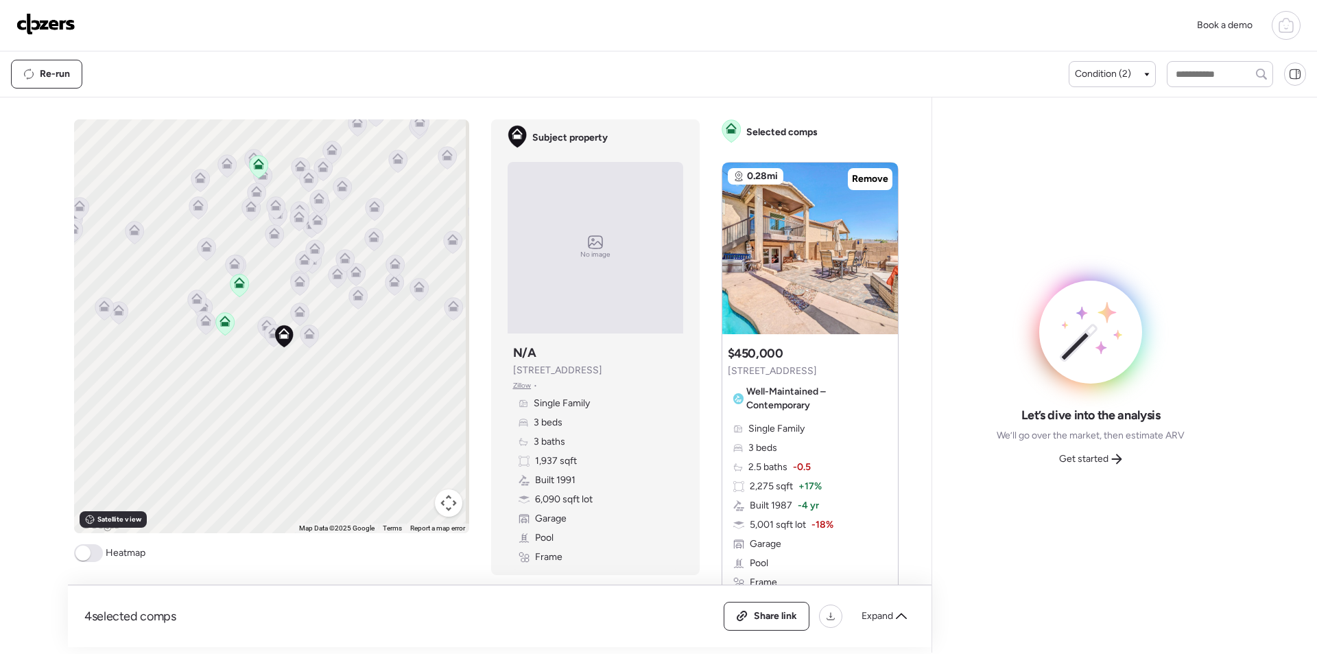
click at [269, 338] on icon at bounding box center [273, 335] width 9 height 4
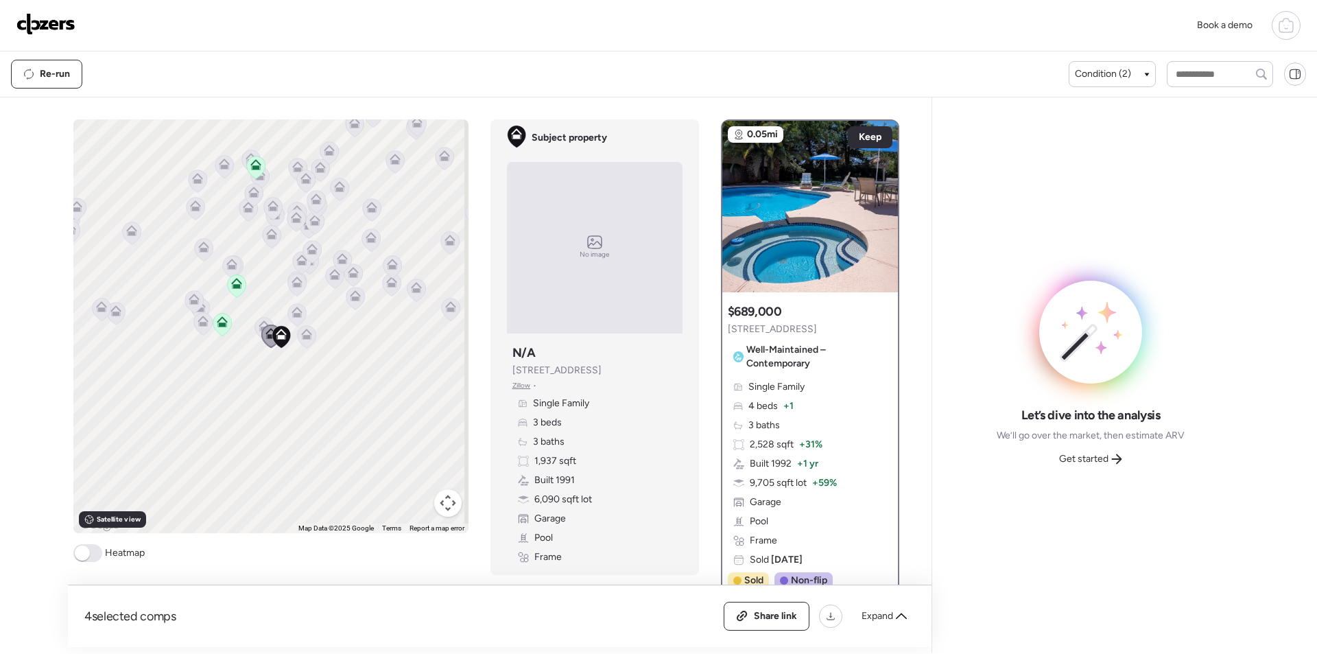
click at [260, 324] on icon at bounding box center [264, 325] width 11 height 11
click at [259, 324] on icon at bounding box center [264, 325] width 11 height 11
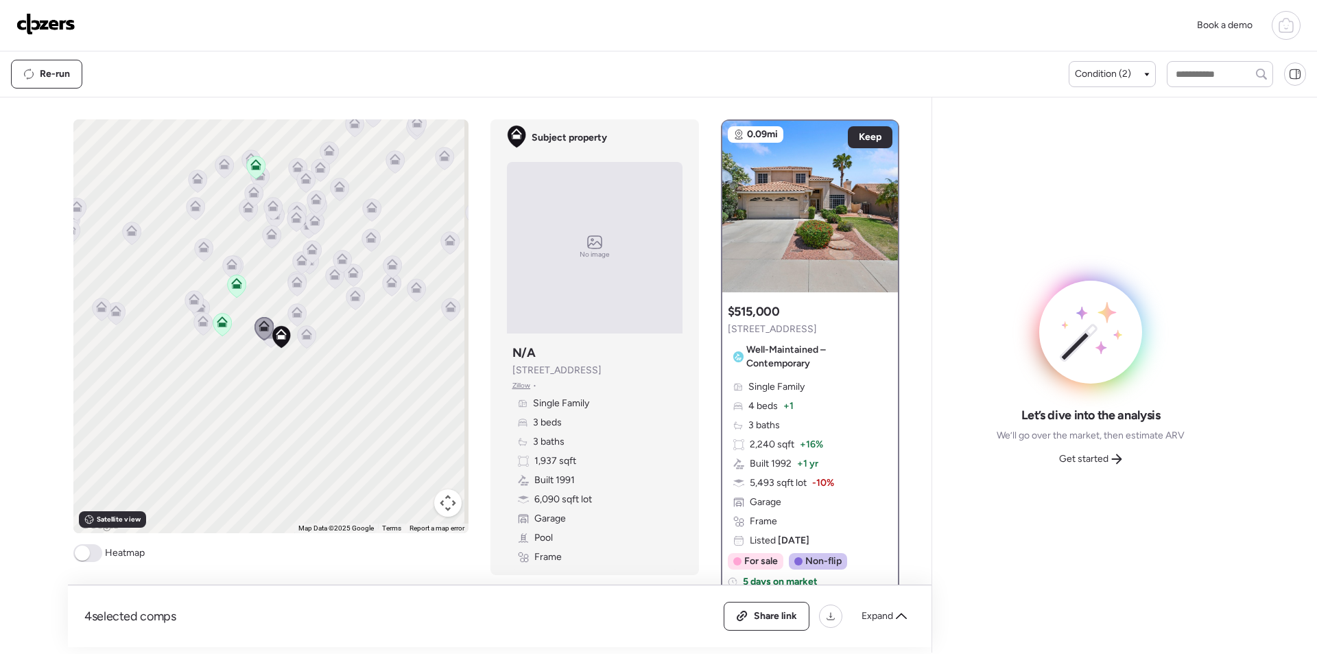
click at [255, 324] on icon at bounding box center [264, 328] width 19 height 23
click at [292, 330] on div "To navigate, press the arrow keys. To activate drag with keyboard, press Alt + …" at bounding box center [270, 326] width 395 height 414
click at [302, 333] on icon at bounding box center [306, 334] width 11 height 11
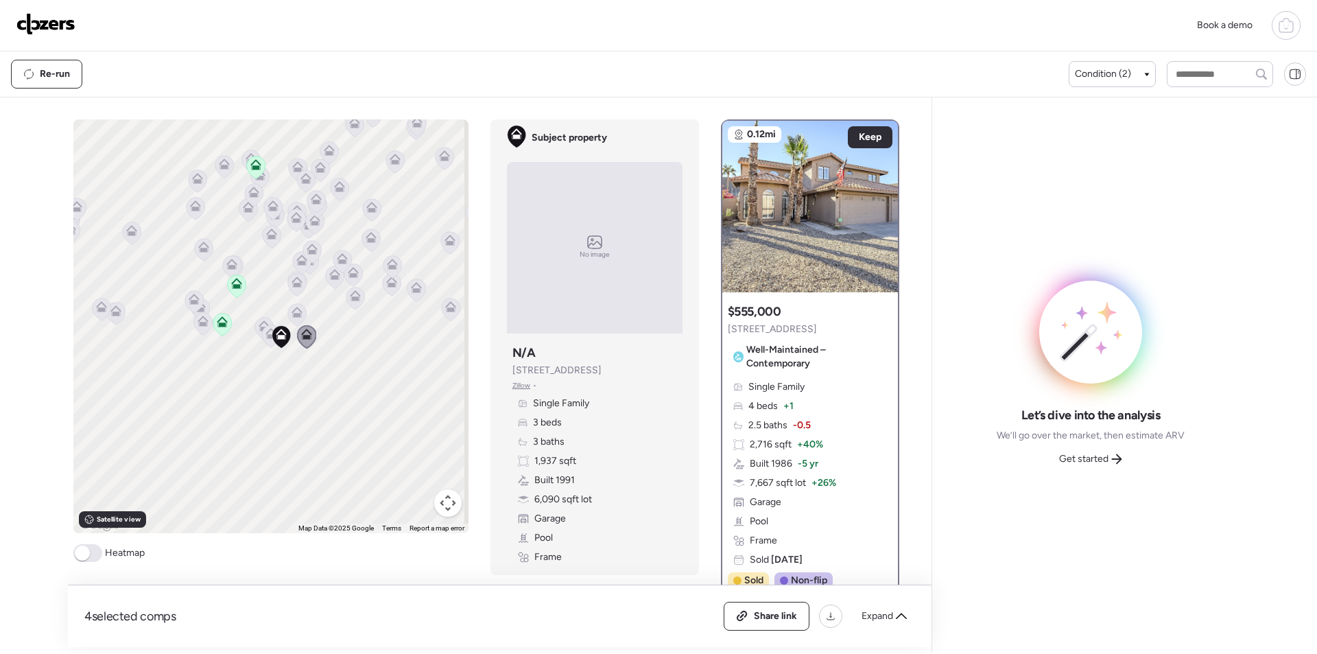
click at [292, 313] on icon at bounding box center [297, 312] width 11 height 11
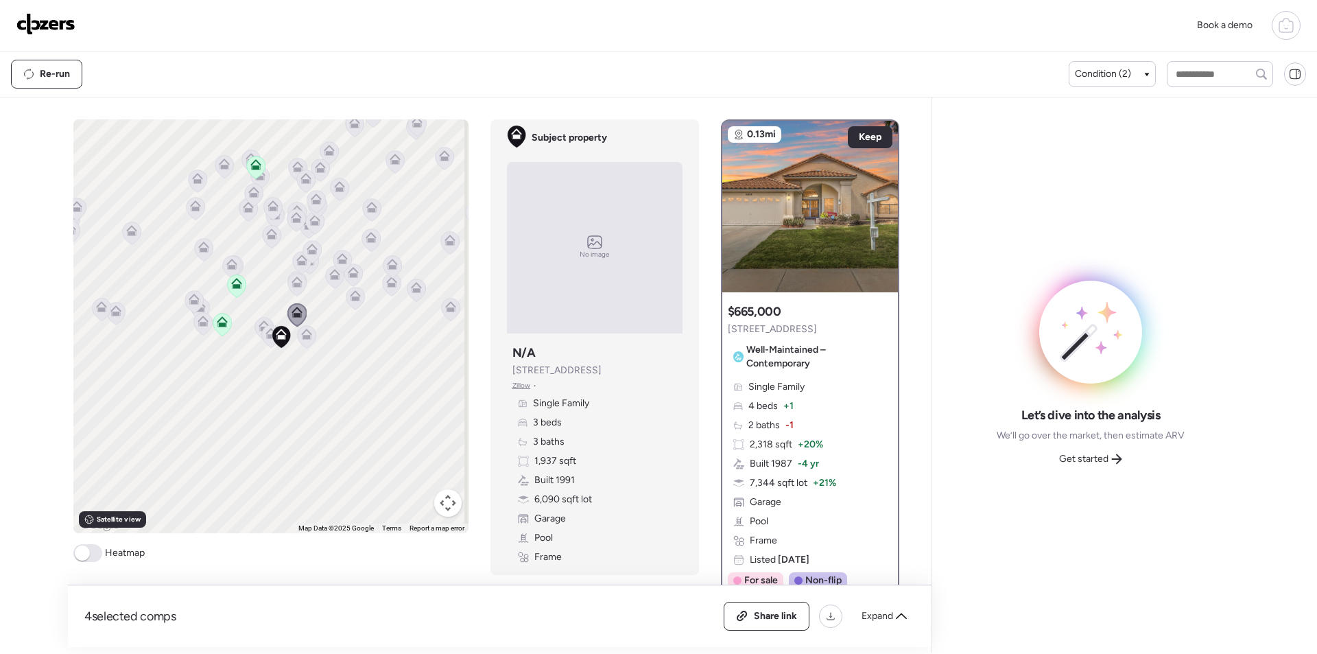
click at [294, 276] on div at bounding box center [301, 263] width 19 height 25
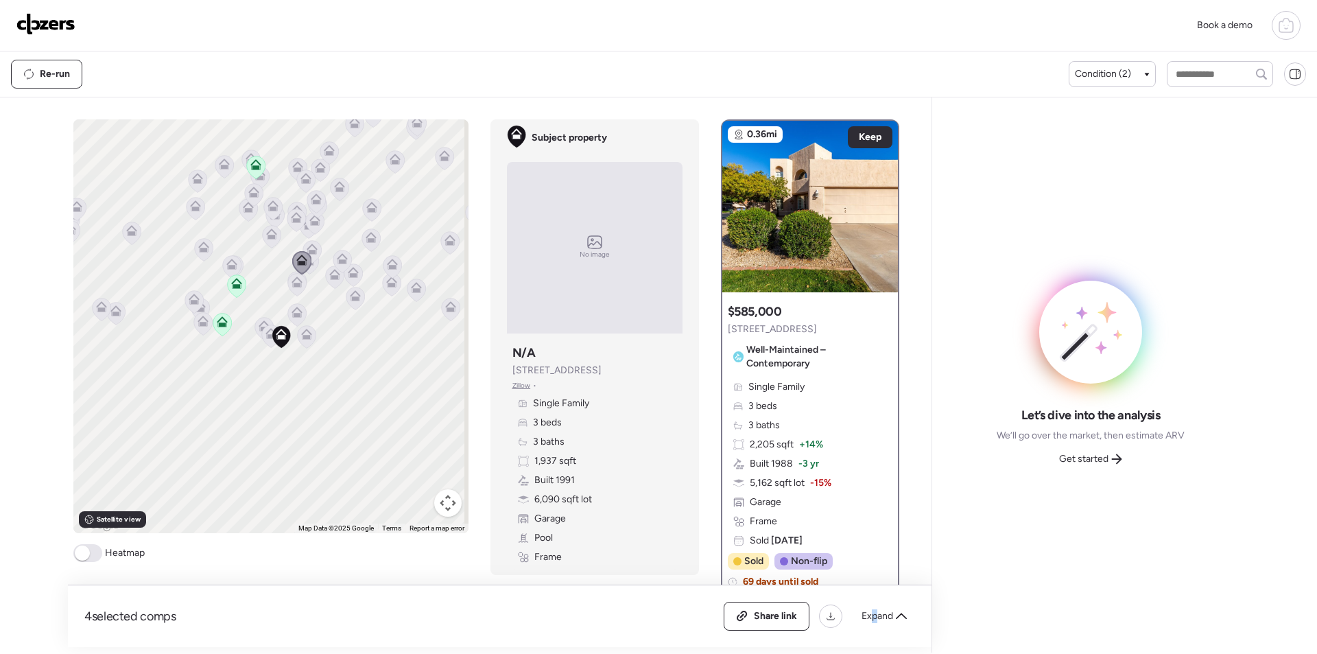
click at [875, 602] on div "4 selected comps All (4) ARV (4) As-is (0) Share link Expand" at bounding box center [500, 616] width 864 height 62
click at [879, 608] on div "Expand" at bounding box center [884, 616] width 62 height 22
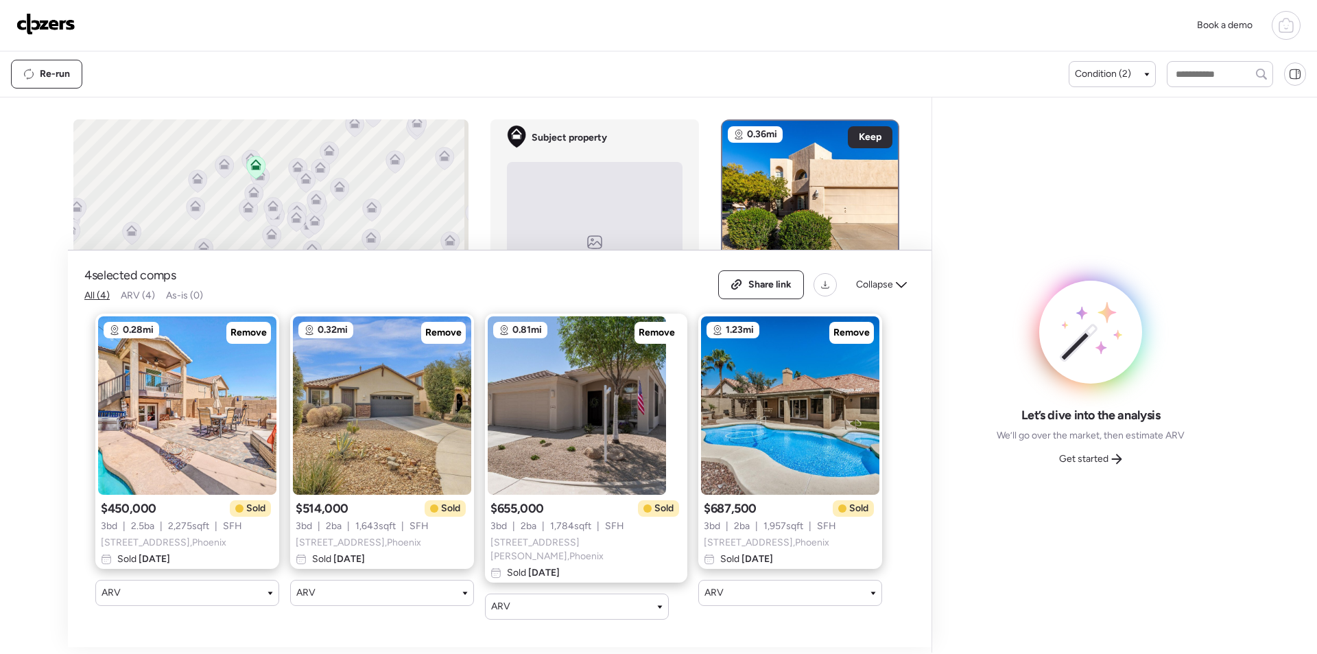
click at [901, 287] on icon at bounding box center [901, 284] width 11 height 11
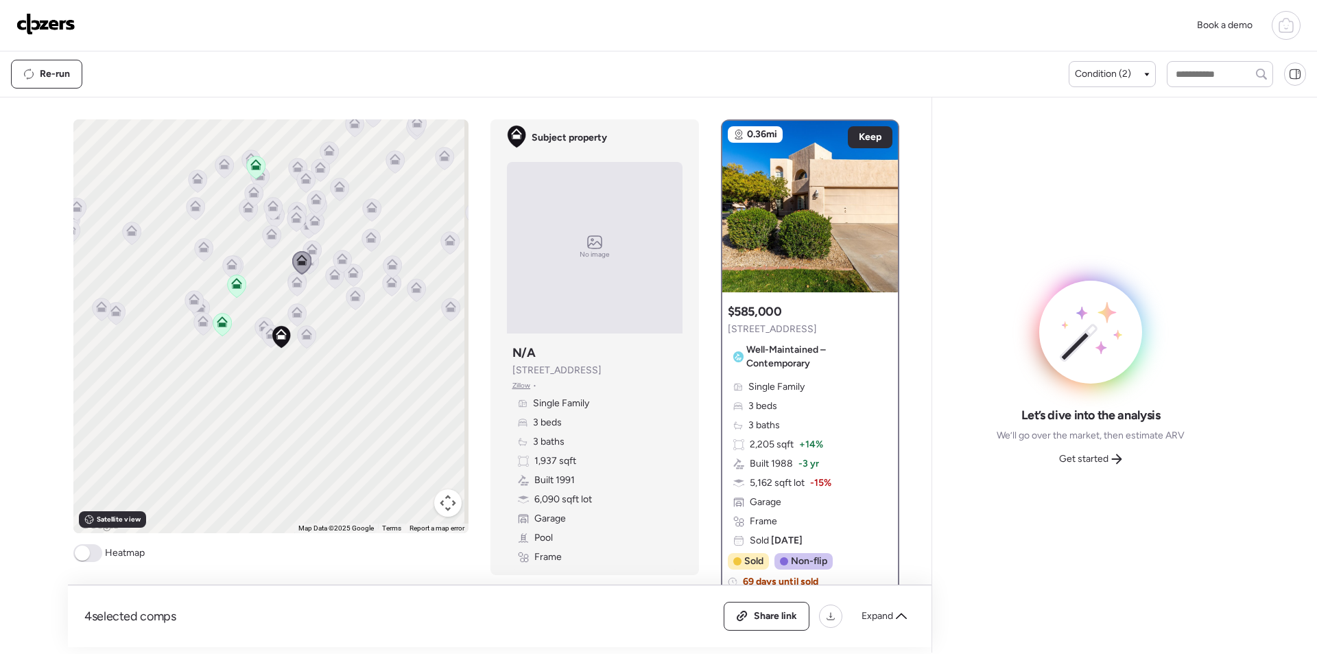
click at [227, 262] on icon at bounding box center [231, 264] width 11 height 11
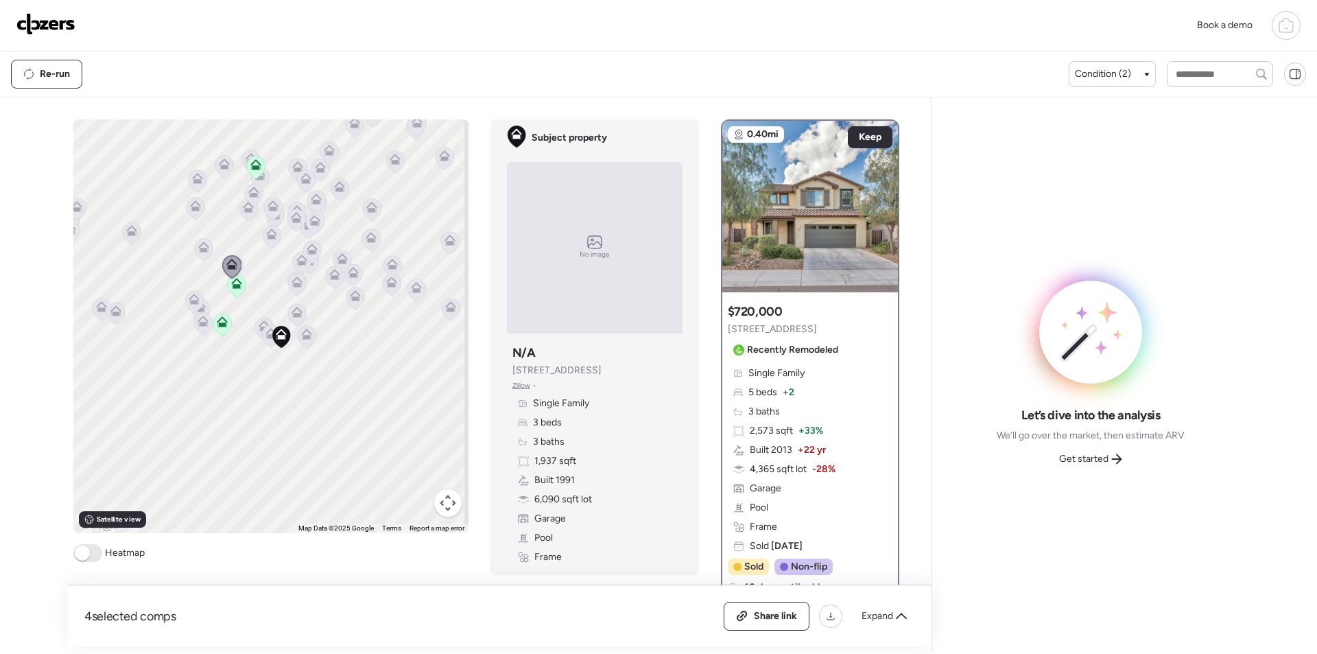
click at [189, 244] on div "To activate drag with keyboard, press Alt + Enter. Once in keyboard drag state,…" at bounding box center [270, 326] width 395 height 414
click at [194, 248] on icon at bounding box center [203, 249] width 19 height 23
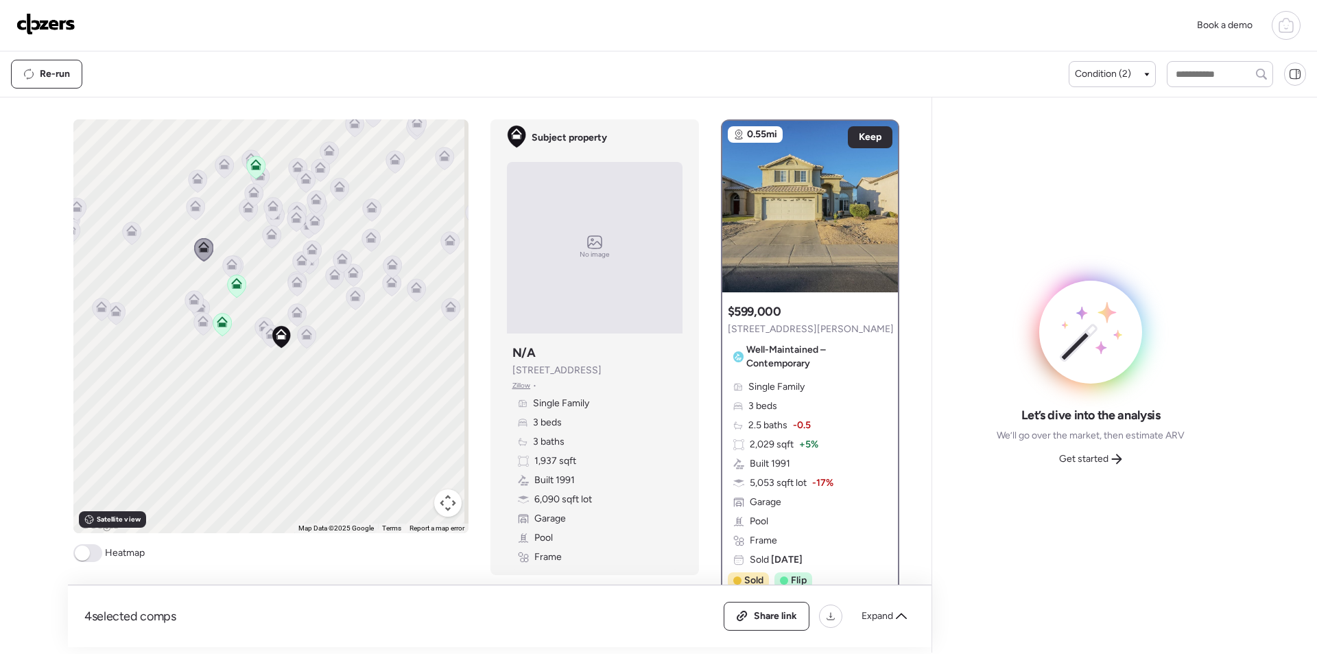
click at [129, 239] on icon at bounding box center [131, 233] width 19 height 23
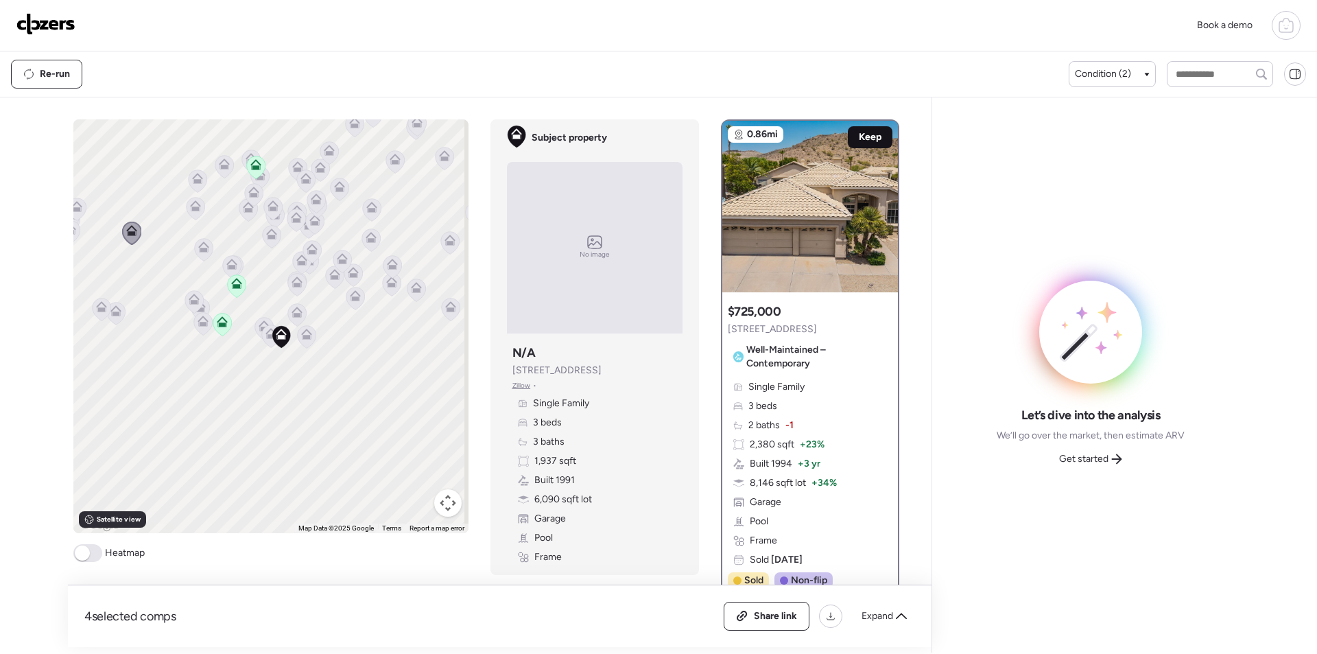
click at [866, 137] on span "Keep" at bounding box center [870, 137] width 23 height 14
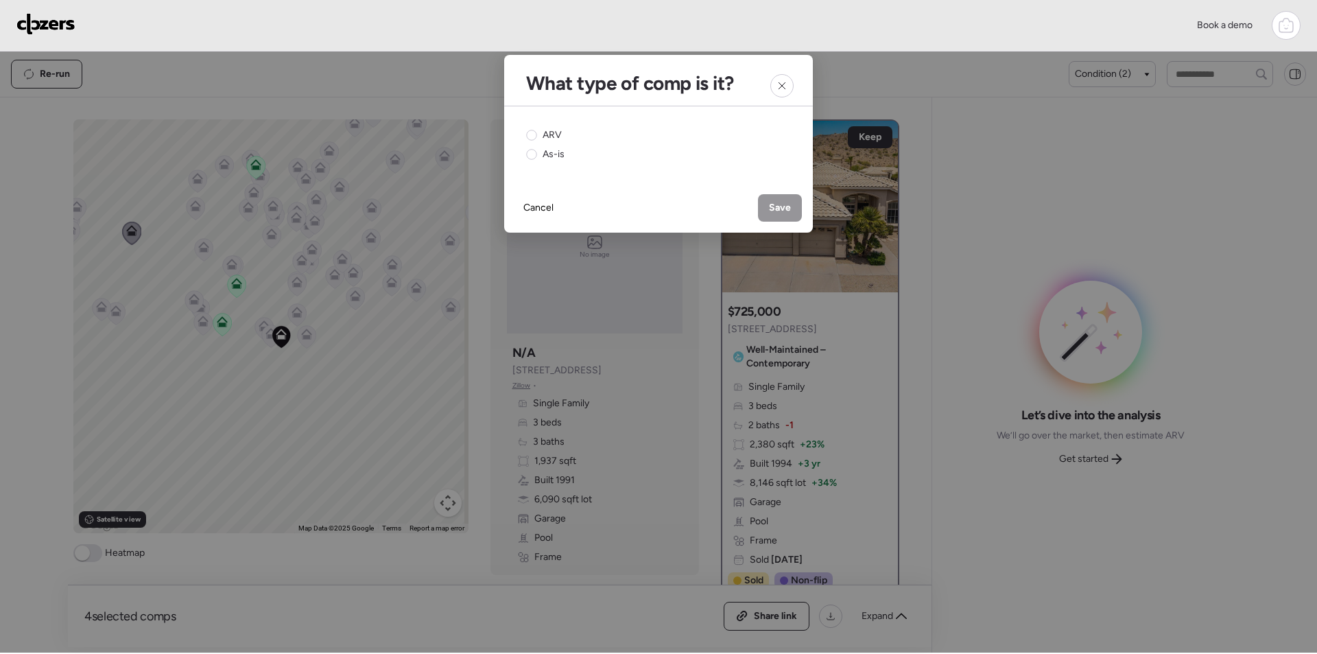
click at [548, 126] on div "ARV As-is" at bounding box center [658, 144] width 309 height 77
click at [540, 128] on div "ARV" at bounding box center [544, 135] width 36 height 14
click at [794, 212] on div "Save" at bounding box center [780, 207] width 44 height 27
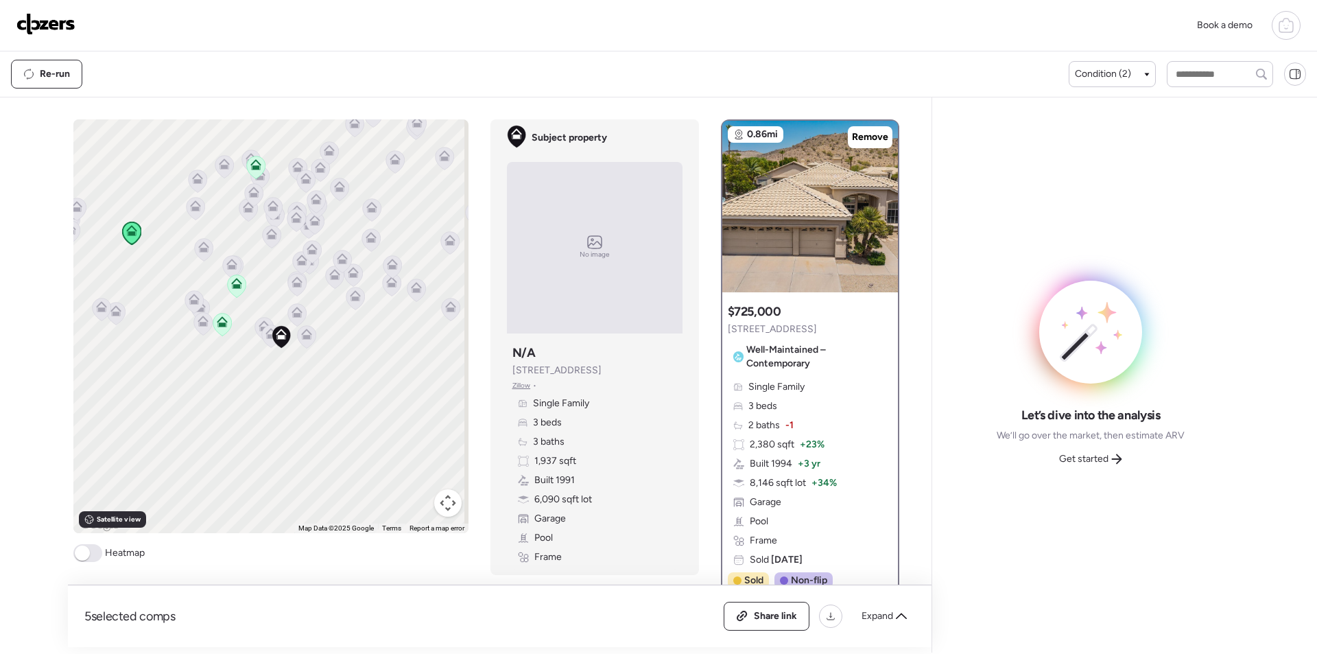
click at [99, 309] on icon at bounding box center [101, 309] width 9 height 4
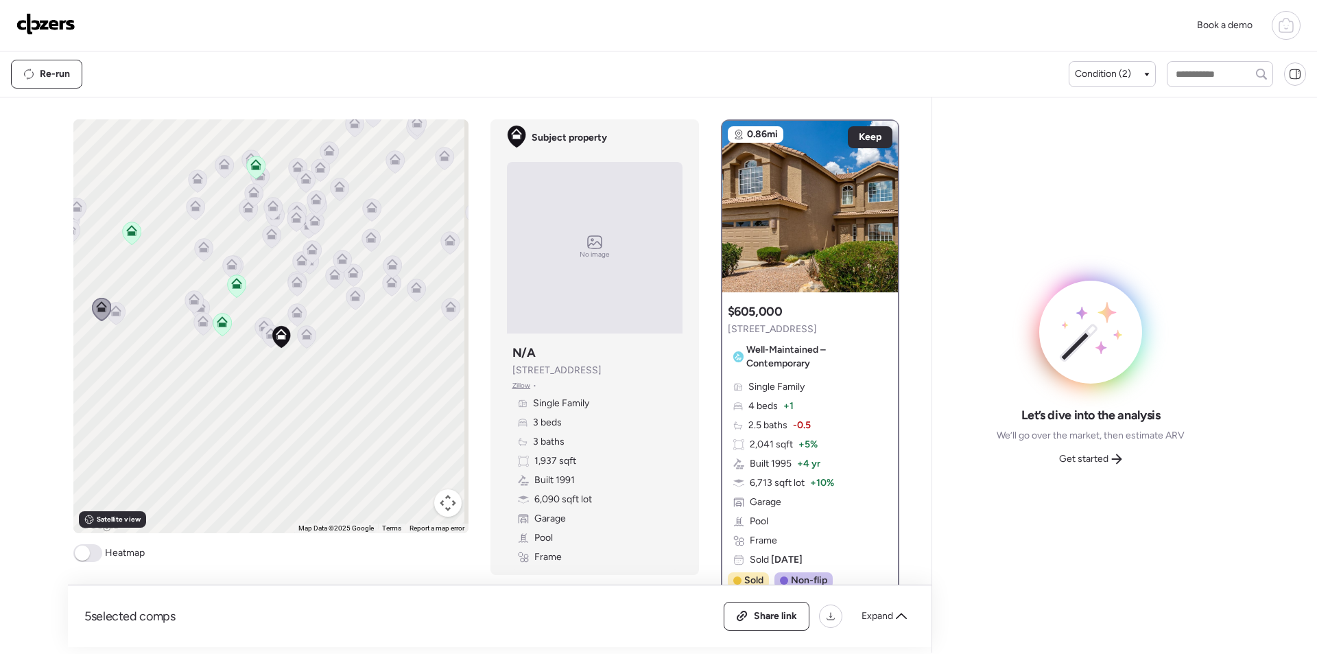
click at [110, 310] on icon at bounding box center [115, 310] width 11 height 11
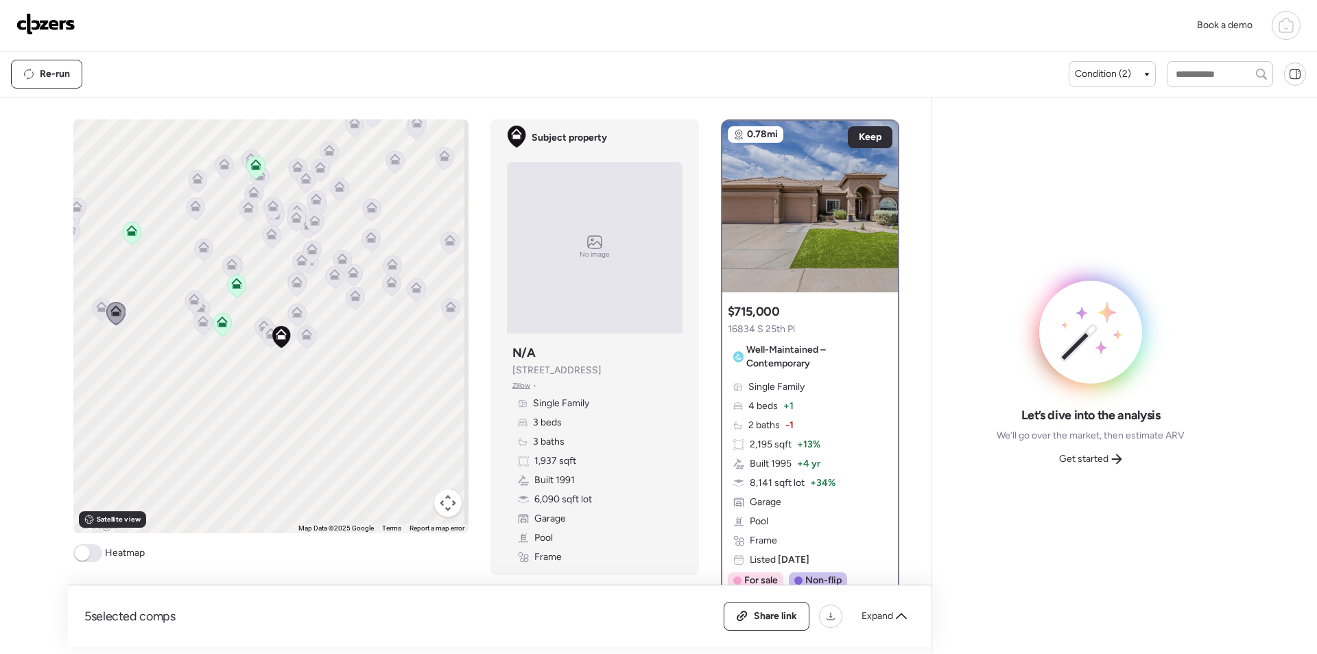
click at [244, 206] on icon at bounding box center [253, 194] width 19 height 23
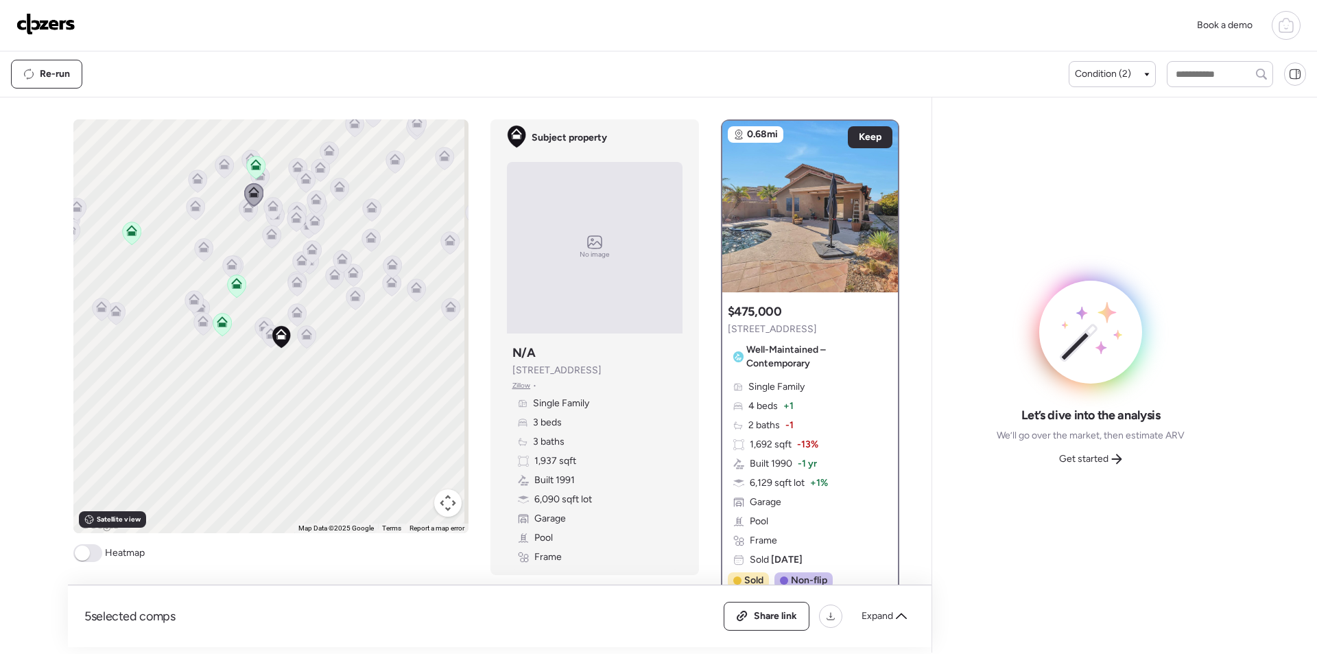
click at [190, 213] on icon at bounding box center [195, 208] width 19 height 23
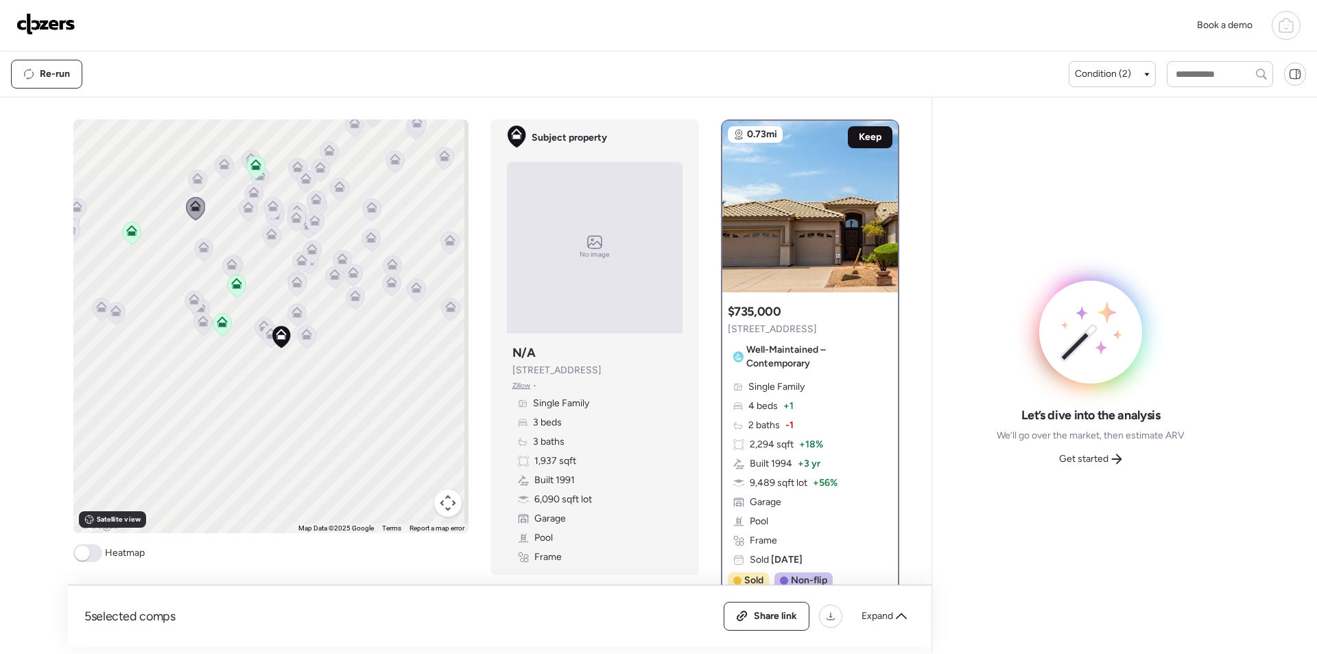
click at [869, 133] on span "Keep" at bounding box center [870, 137] width 23 height 14
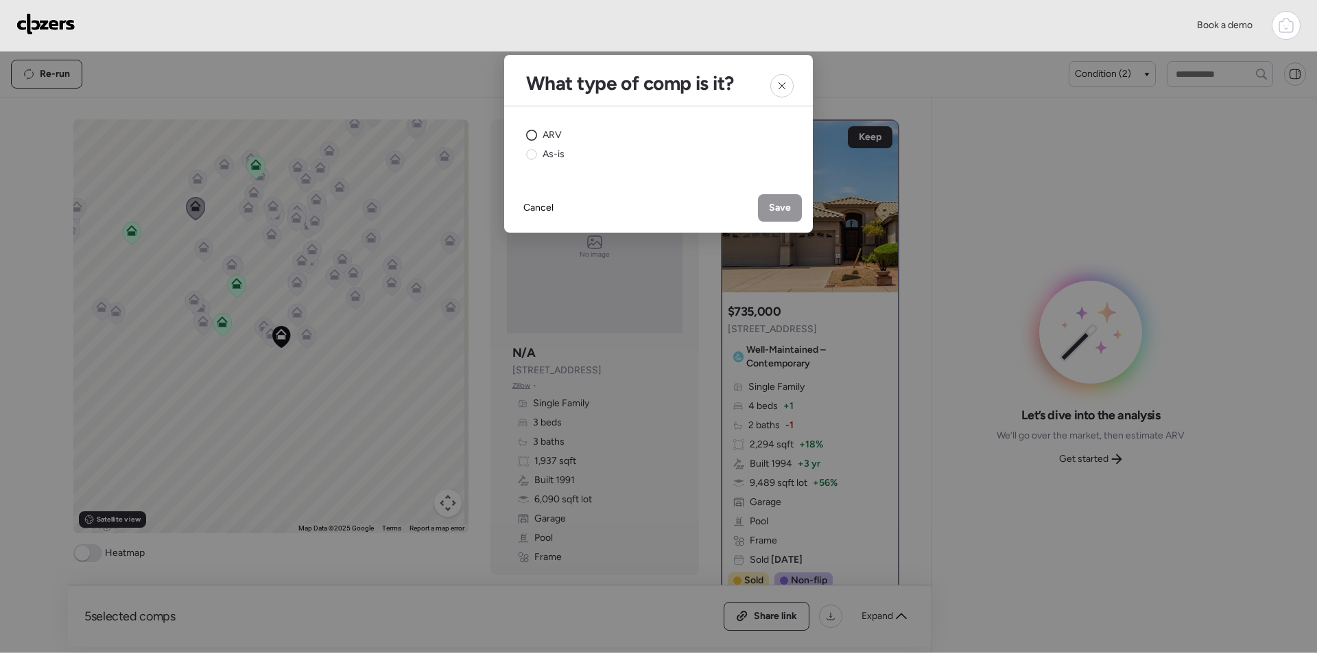
click at [539, 128] on div "ARV As-is" at bounding box center [658, 144] width 309 height 77
drag, startPoint x: 554, startPoint y: 137, endPoint x: 561, endPoint y: 139, distance: 8.0
click at [553, 137] on span "ARV" at bounding box center [552, 135] width 19 height 14
drag, startPoint x: 781, startPoint y: 215, endPoint x: 685, endPoint y: 198, distance: 97.6
click at [781, 215] on div "Save" at bounding box center [780, 207] width 44 height 27
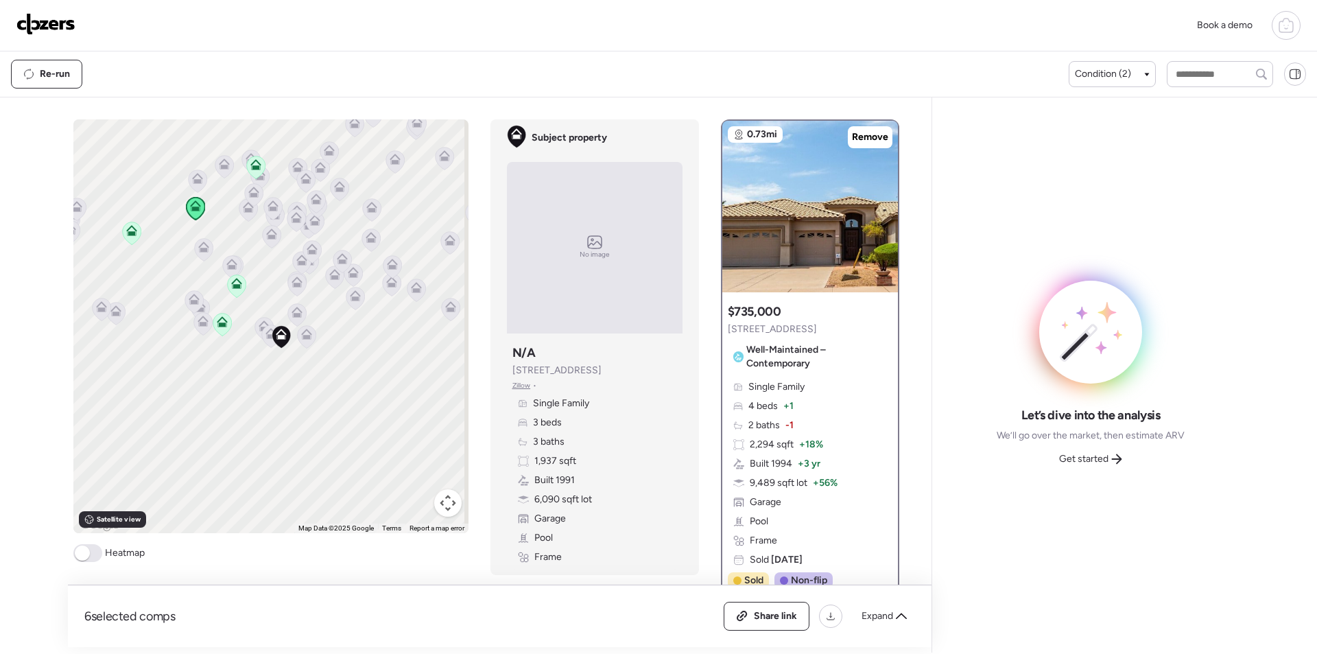
click at [248, 206] on icon at bounding box center [253, 194] width 19 height 23
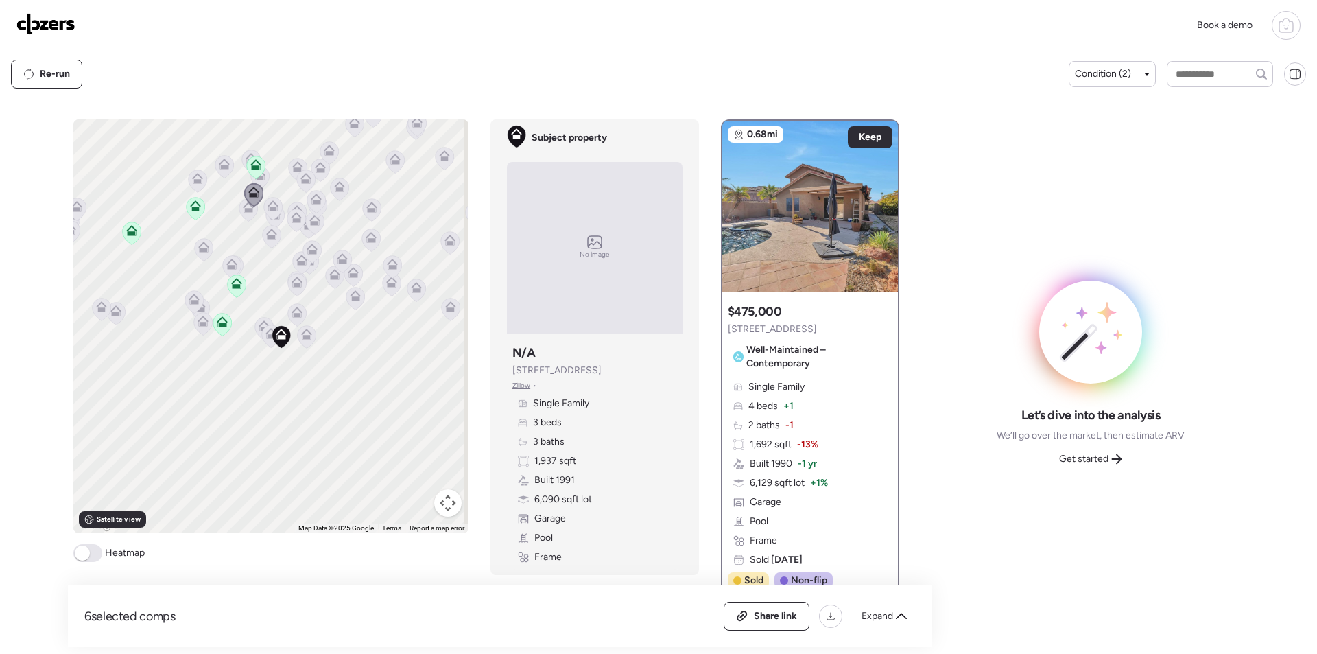
click at [199, 185] on icon at bounding box center [197, 180] width 19 height 23
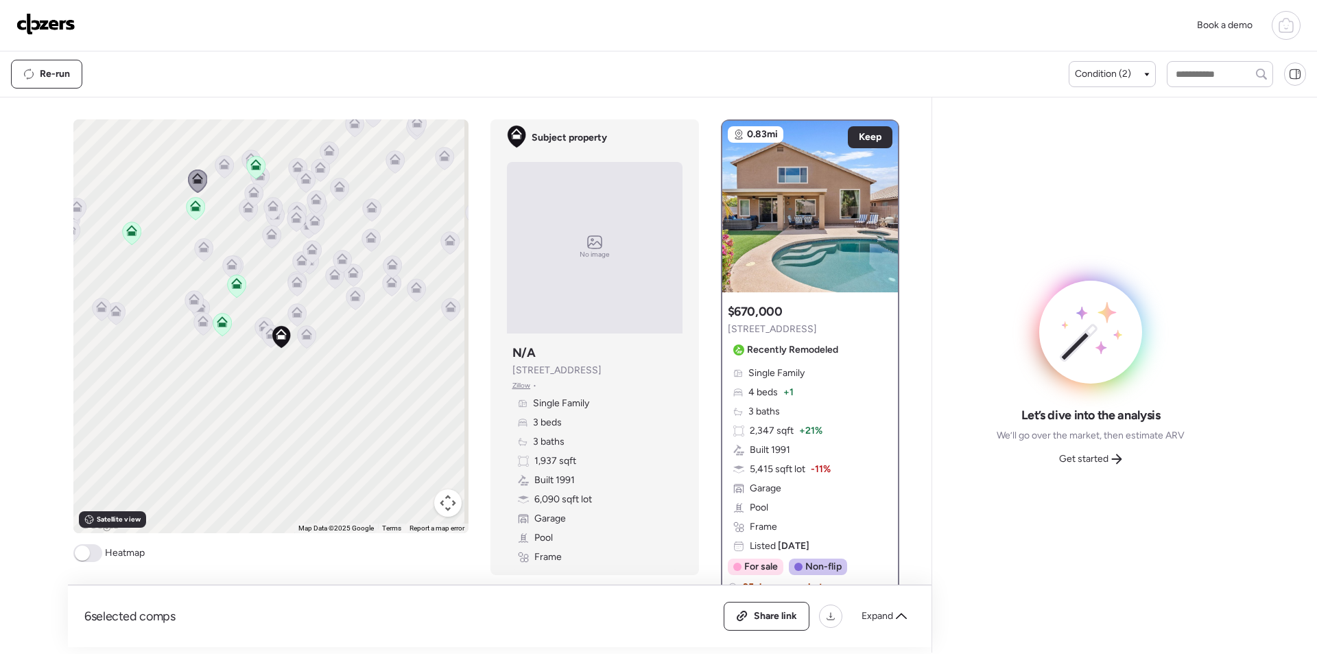
click at [253, 191] on icon at bounding box center [253, 190] width 10 height 6
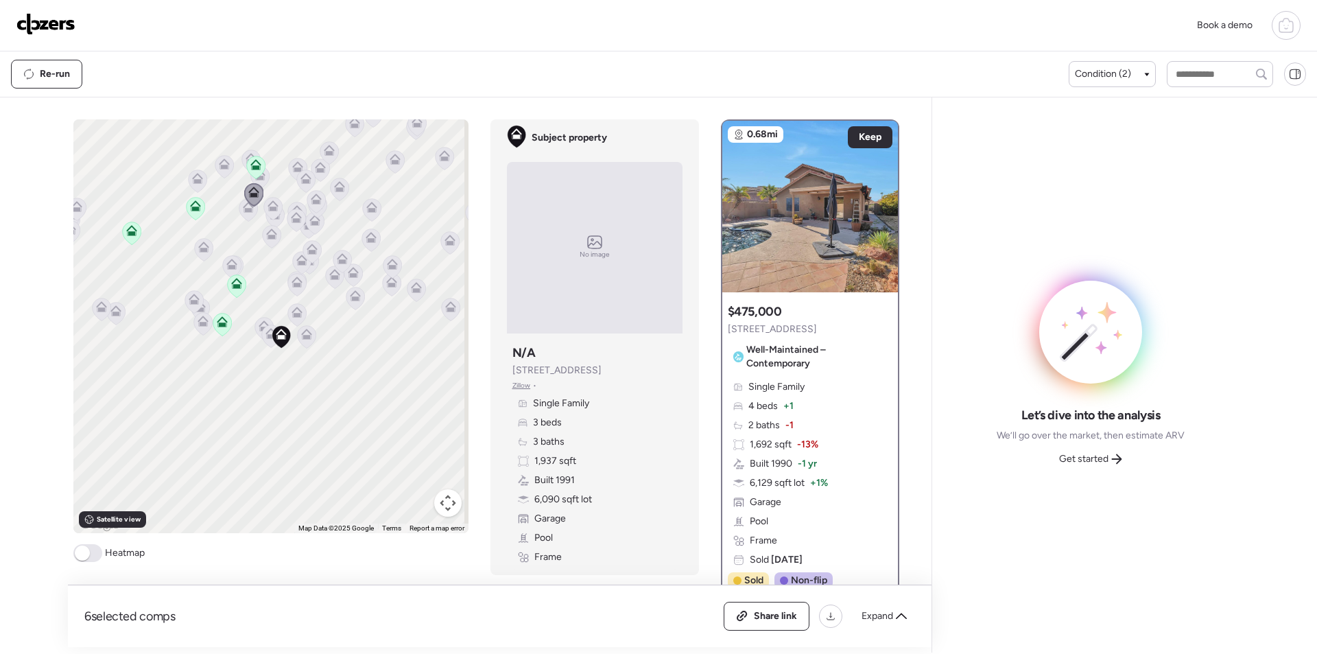
click at [270, 204] on icon at bounding box center [273, 205] width 11 height 11
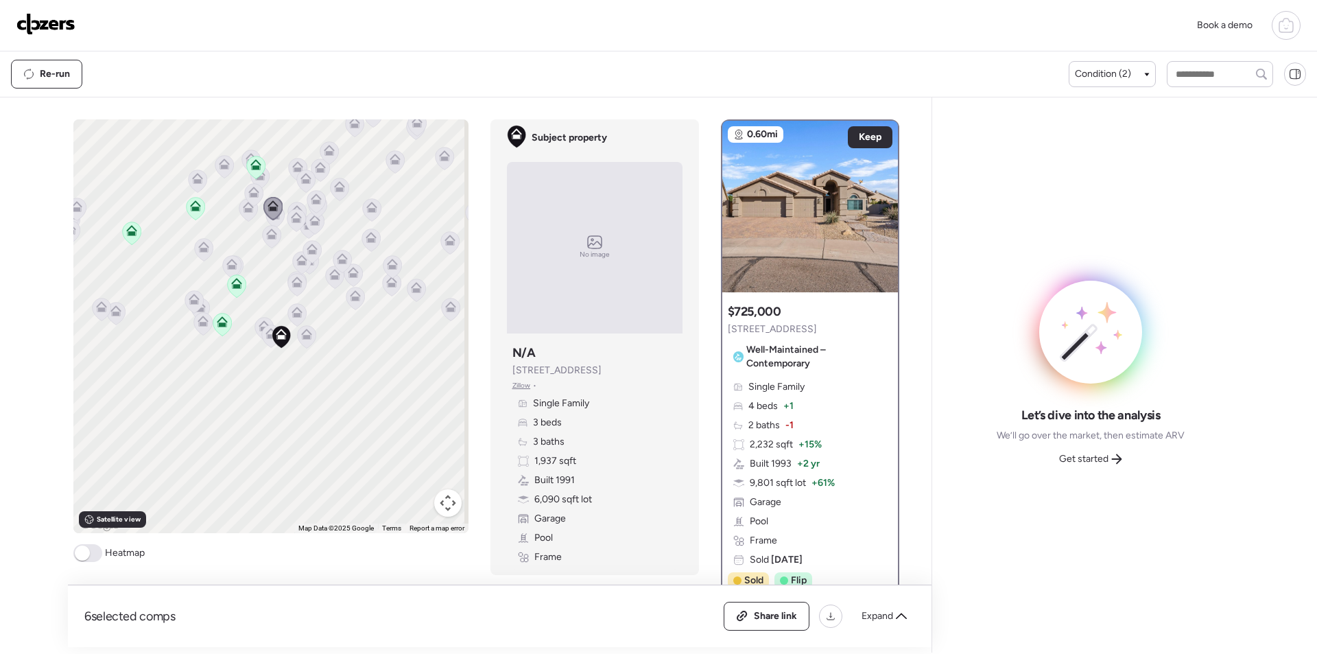
click at [287, 224] on icon at bounding box center [296, 220] width 19 height 23
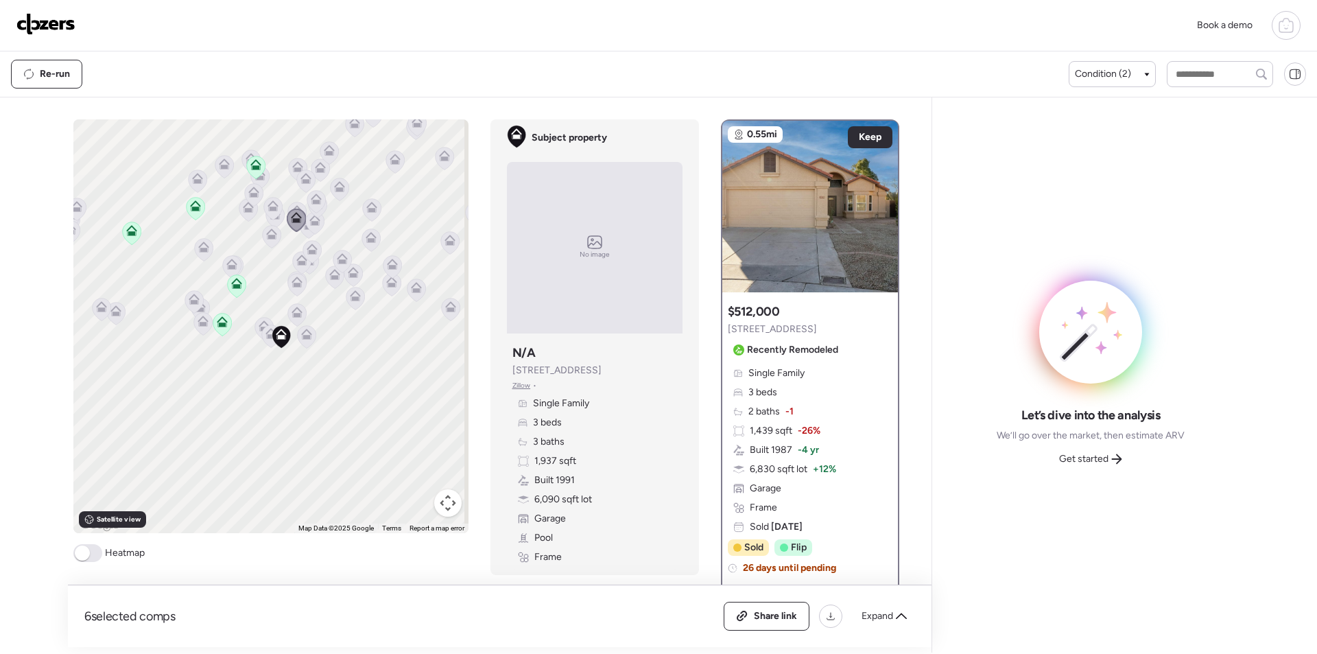
click at [262, 245] on icon at bounding box center [271, 236] width 19 height 23
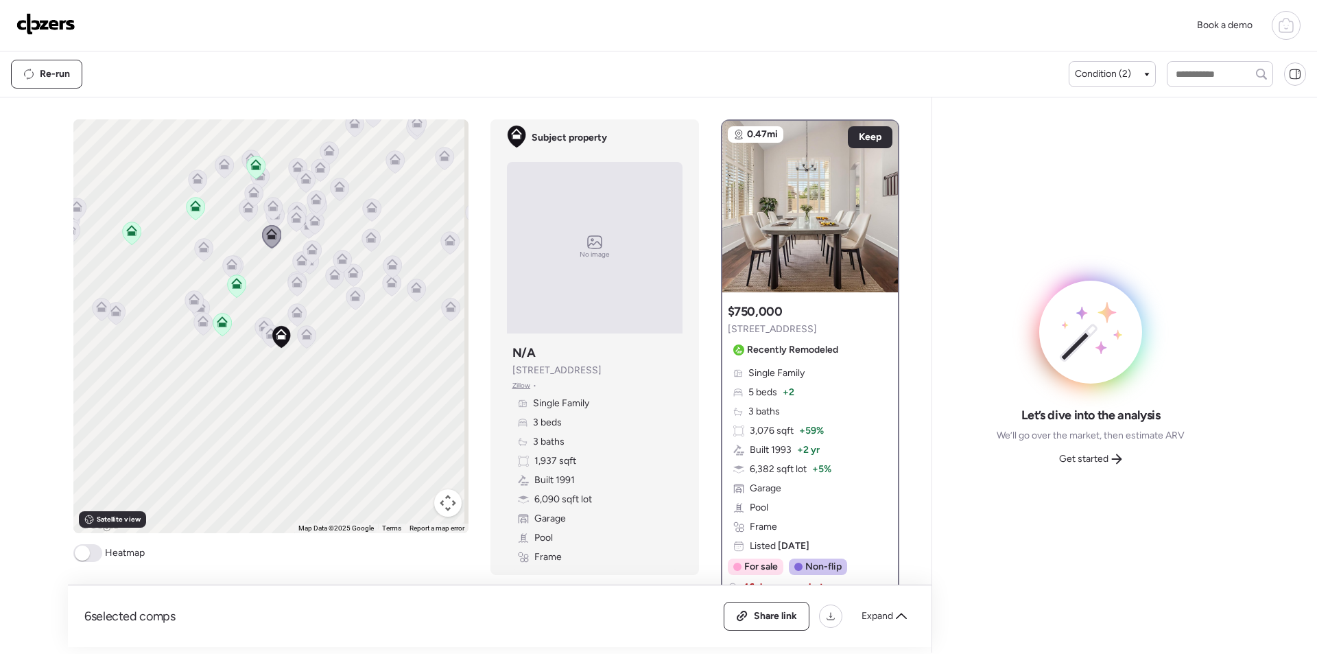
click at [297, 219] on div at bounding box center [296, 221] width 19 height 25
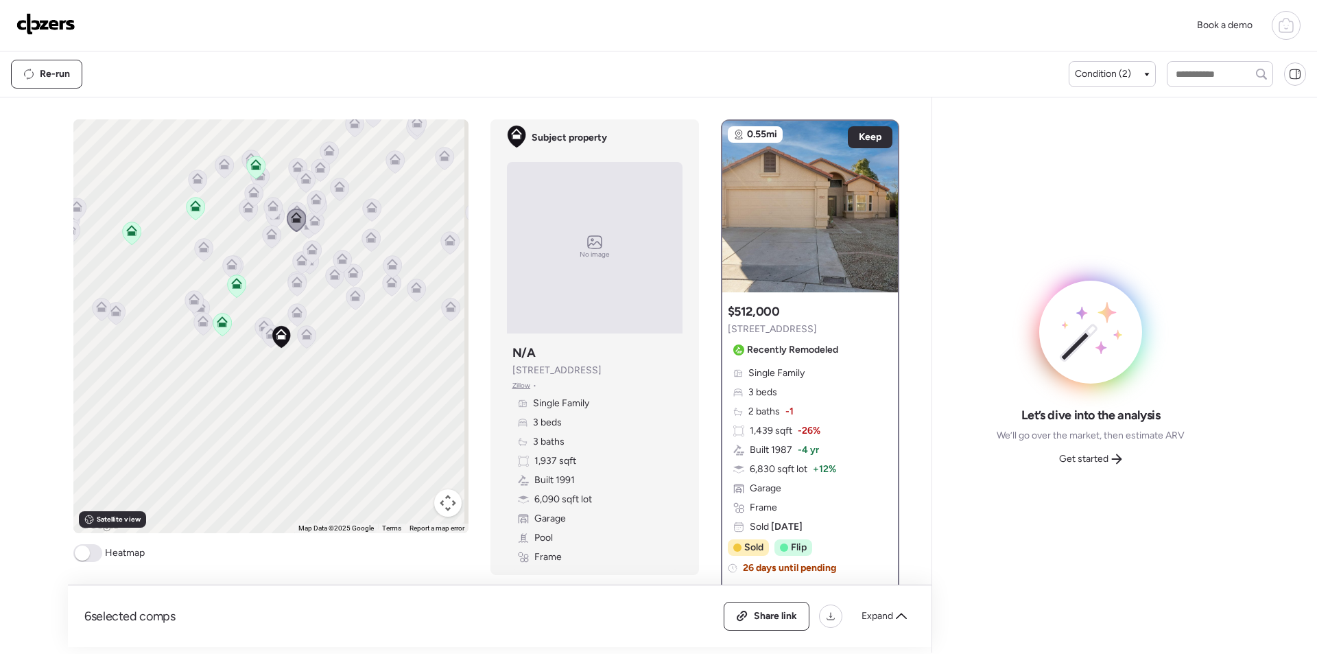
click at [296, 192] on icon at bounding box center [305, 180] width 19 height 23
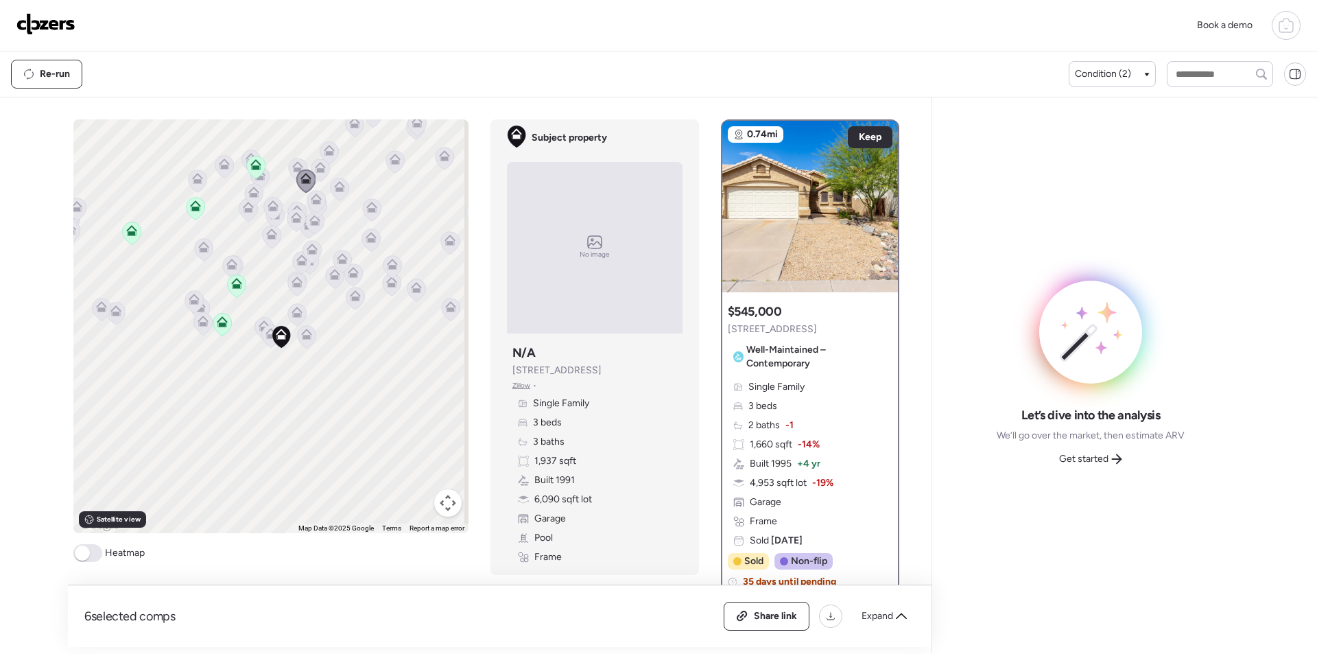
click at [293, 172] on icon at bounding box center [297, 169] width 9 height 4
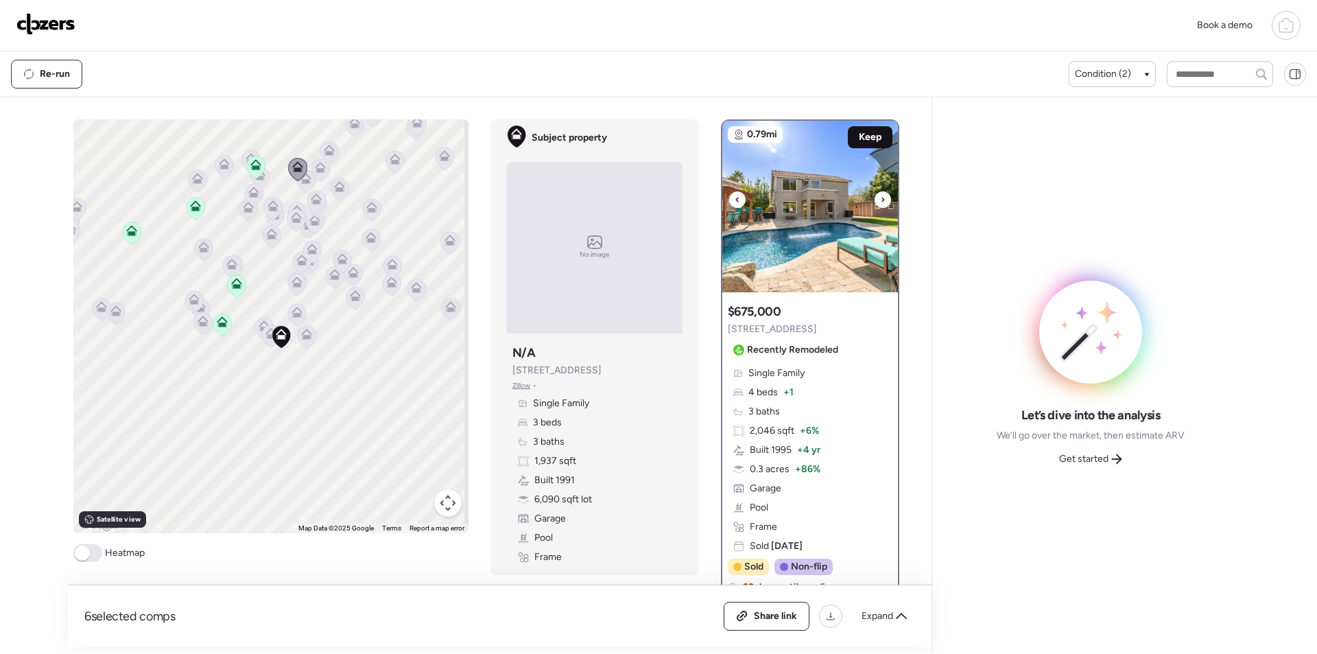
click at [859, 136] on span "Keep" at bounding box center [870, 137] width 23 height 14
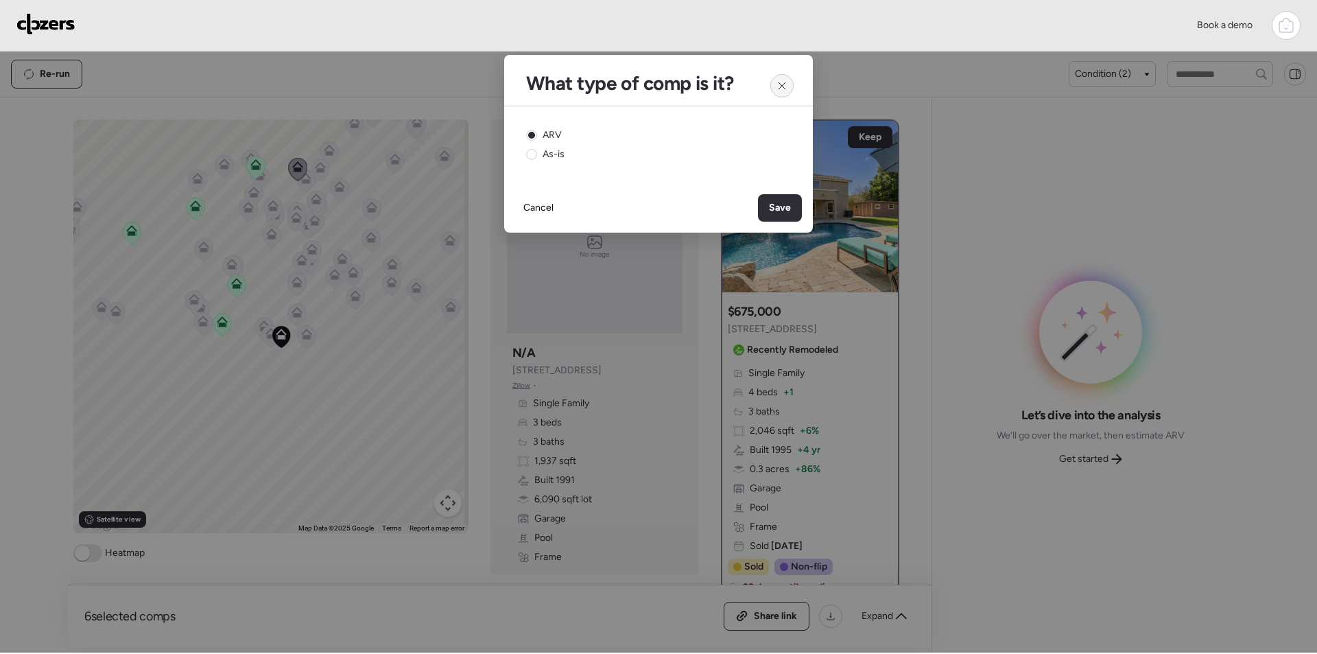
click at [780, 84] on icon at bounding box center [782, 85] width 11 height 11
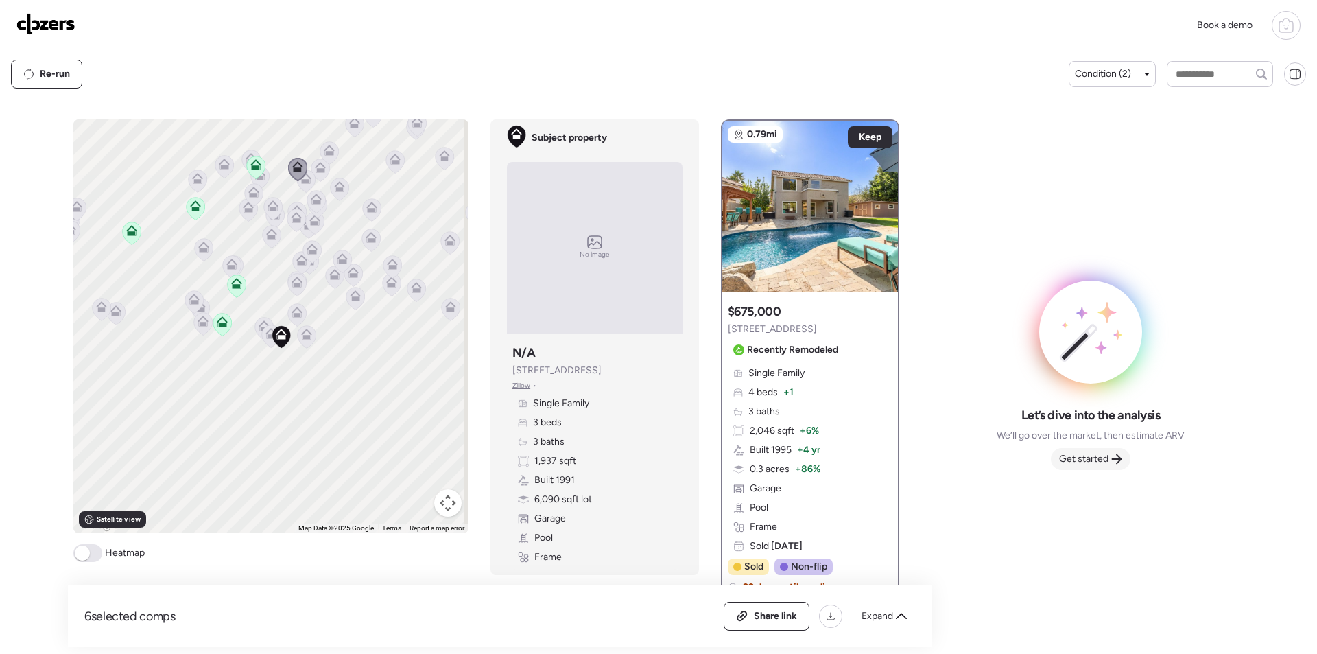
click at [1098, 460] on span "Get started" at bounding box center [1083, 459] width 49 height 14
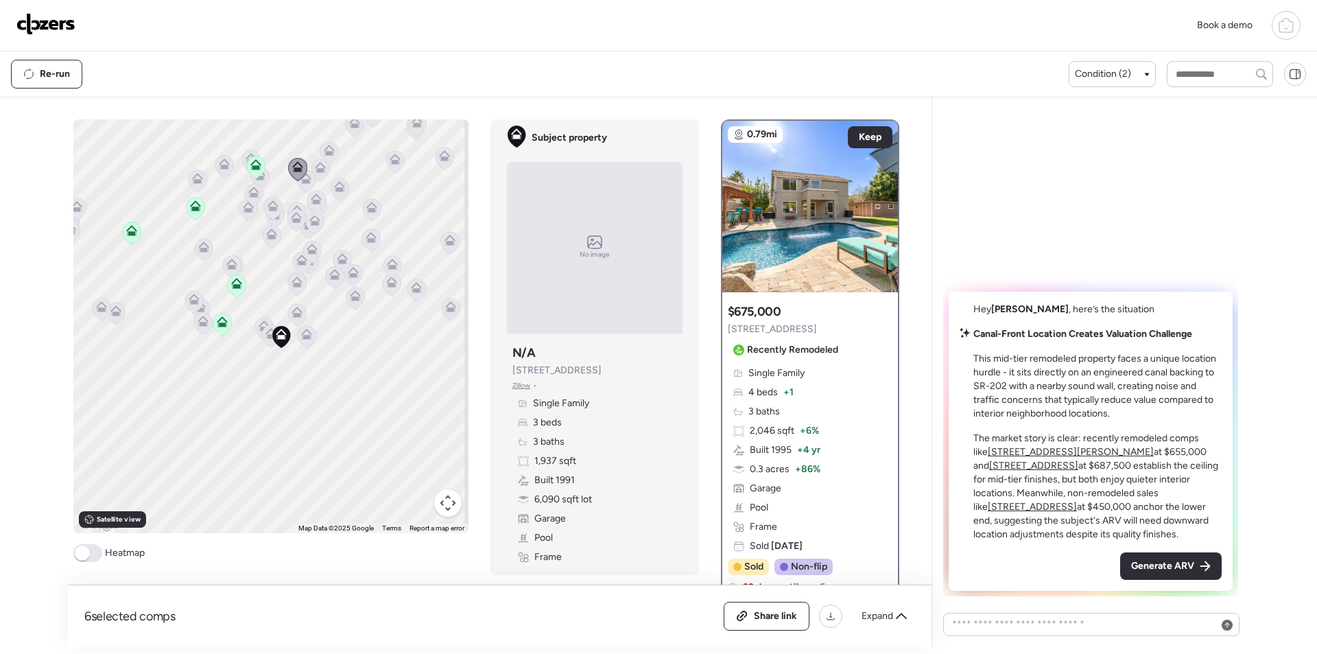
click at [1182, 559] on div "Generate ARV" at bounding box center [1171, 565] width 102 height 27
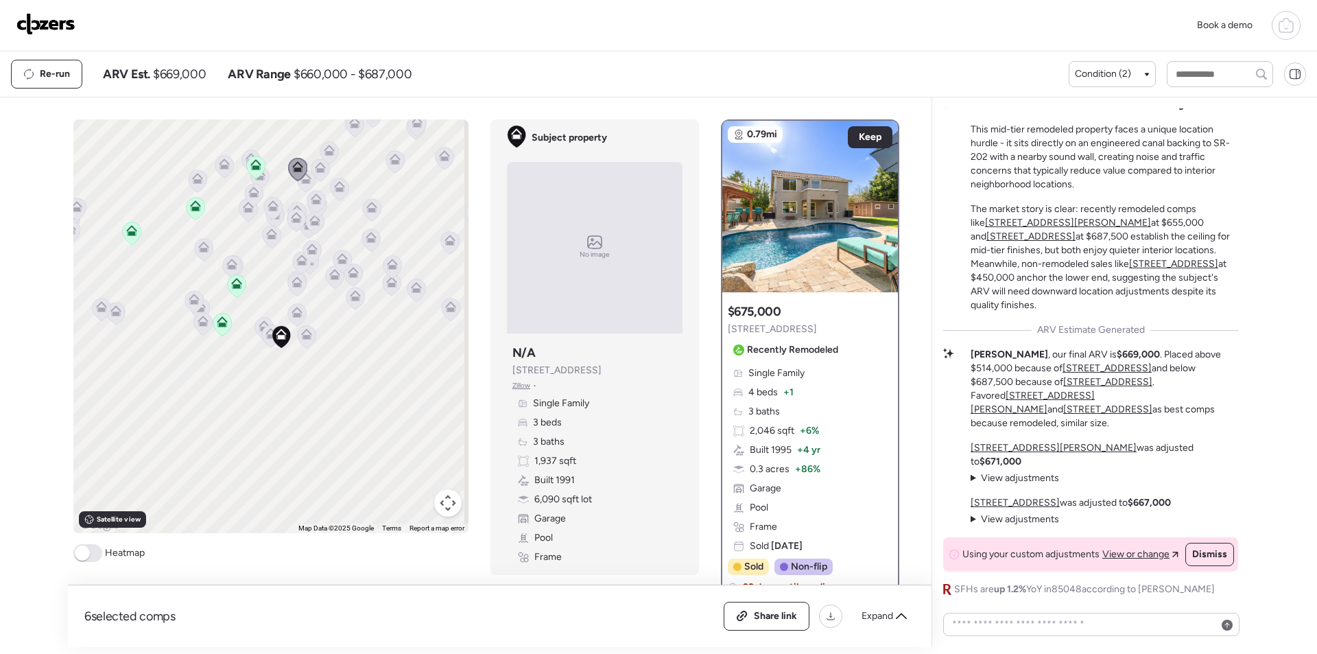
click at [185, 83] on div "Re-run ARV Est. $669,000 ARV Range $660,000 - $687,000" at bounding box center [540, 74] width 1058 height 29
click at [184, 83] on div "Re-run ARV Est. $669,000 ARV Range $660,000 - $687,000" at bounding box center [540, 74] width 1058 height 29
copy span "669,000"
click at [763, 626] on div "Share link" at bounding box center [766, 615] width 84 height 27
click at [38, 17] on img at bounding box center [45, 24] width 59 height 22
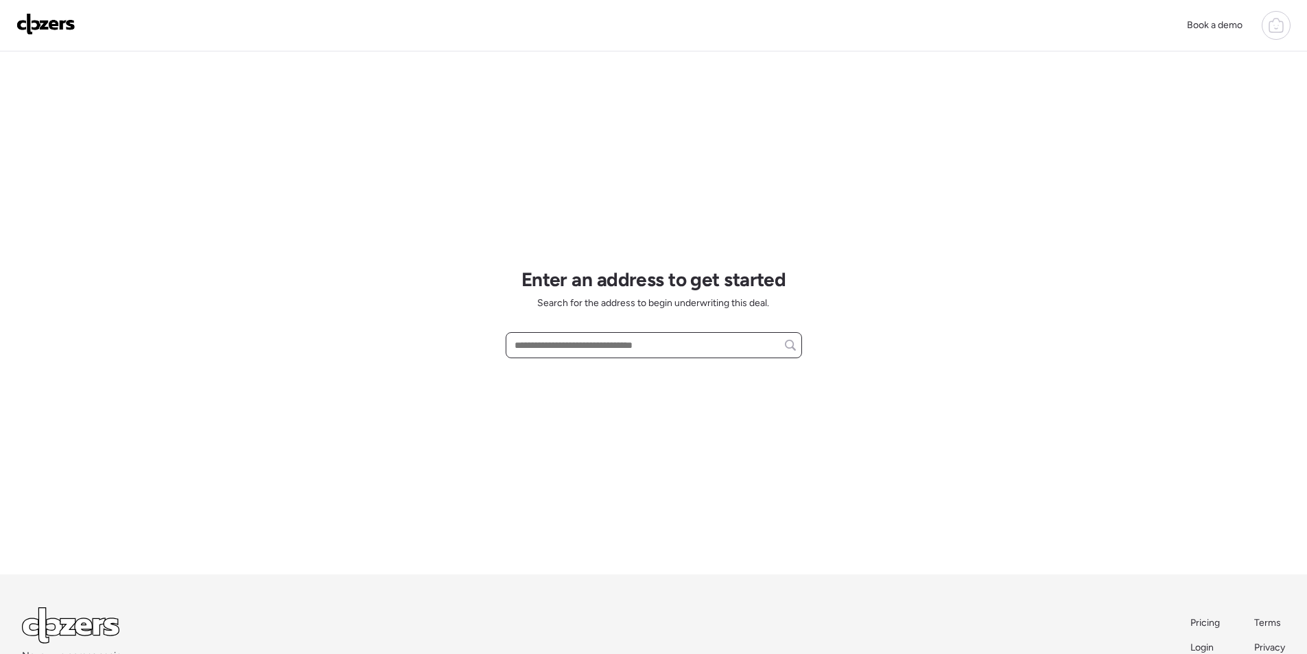
click at [620, 352] on input "text" at bounding box center [654, 344] width 284 height 19
paste input "**********"
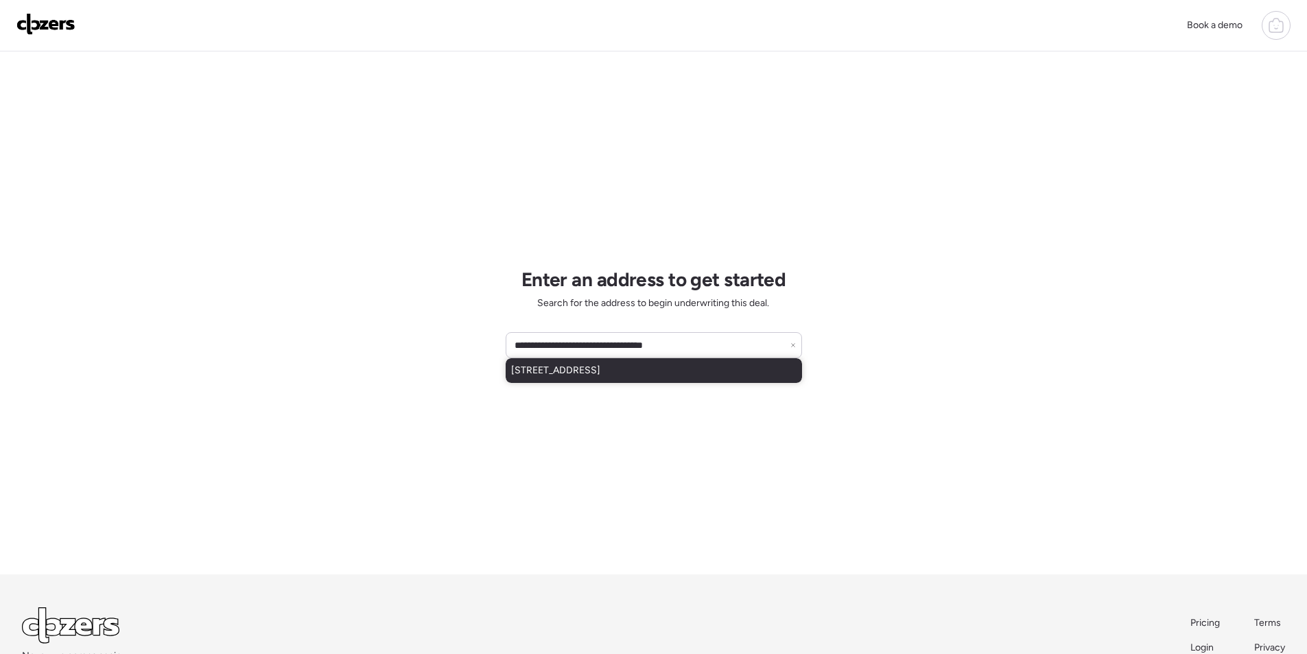
click at [600, 364] on span "1418 E La Salle St, Phoenix, AZ, 85040" at bounding box center [555, 371] width 89 height 14
type input "**********"
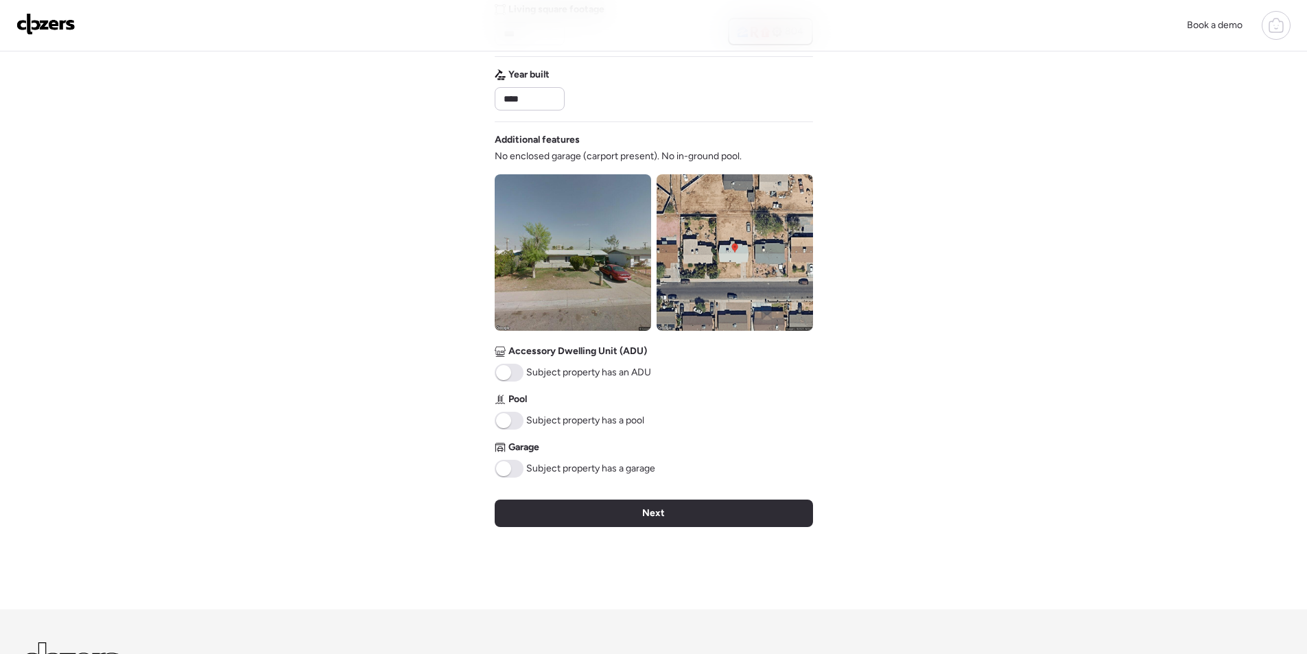
scroll to position [389, 0]
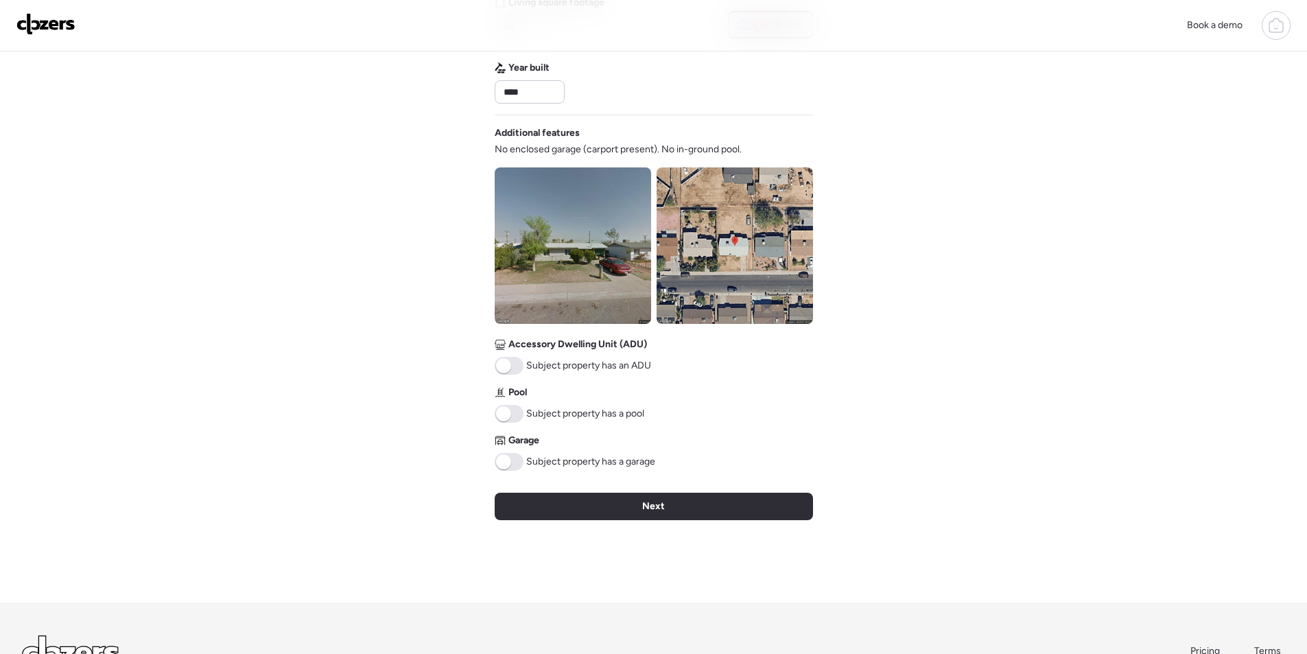
click at [745, 263] on img at bounding box center [735, 245] width 156 height 156
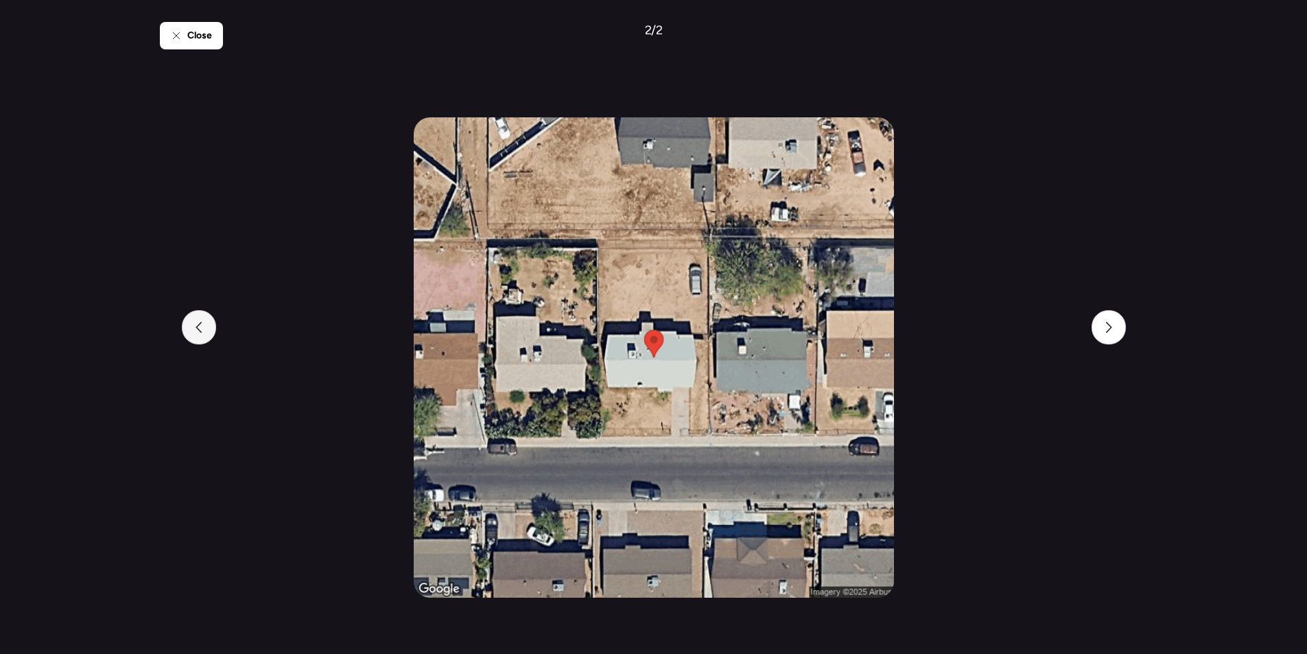
click at [199, 320] on div at bounding box center [199, 327] width 34 height 34
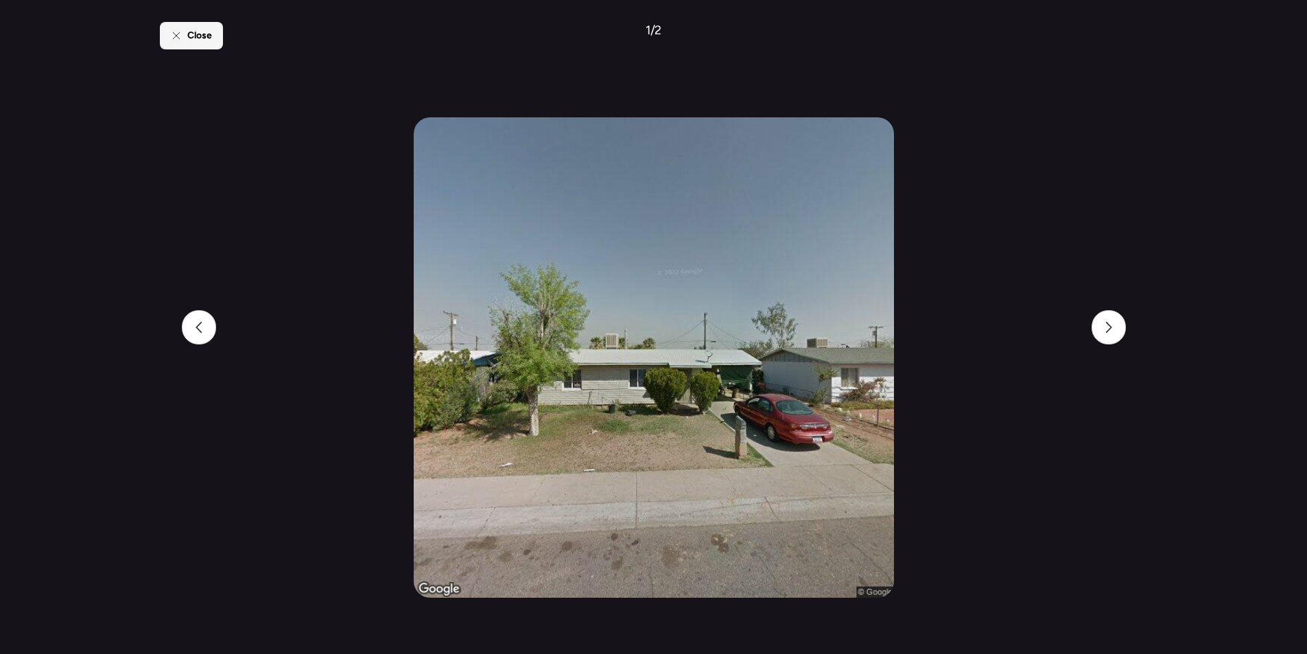
click at [193, 35] on span "Close" at bounding box center [199, 36] width 25 height 14
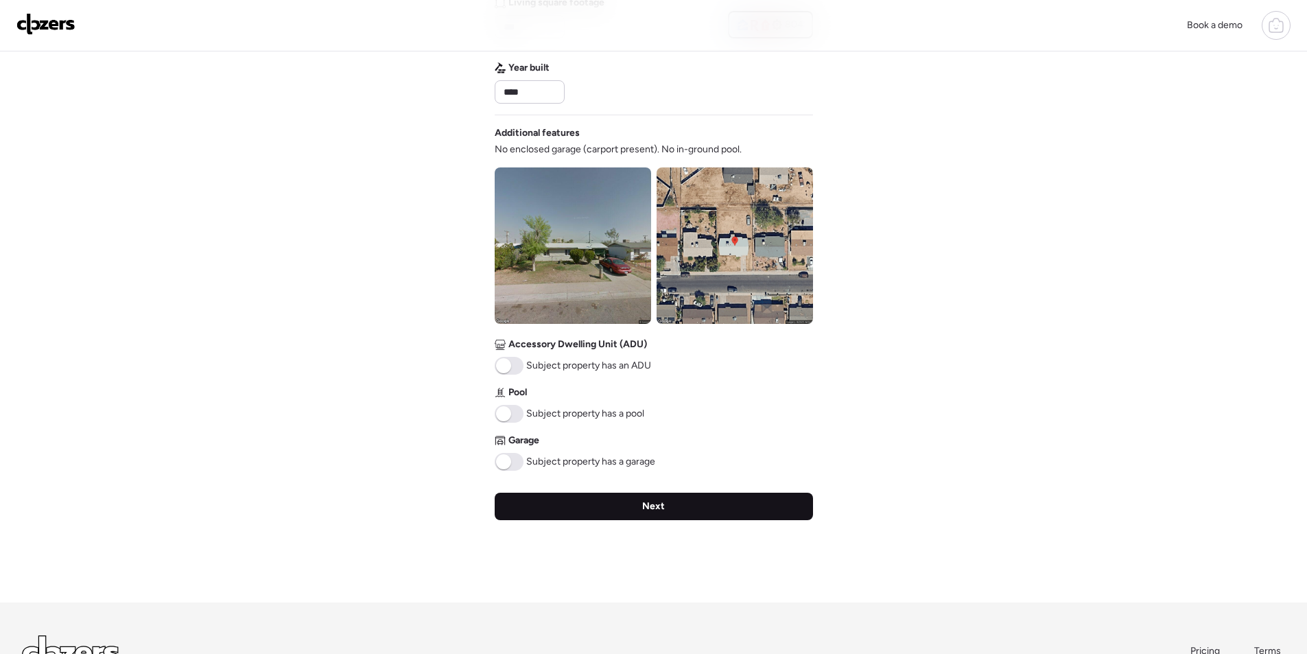
click at [630, 511] on div "Next" at bounding box center [654, 506] width 318 height 27
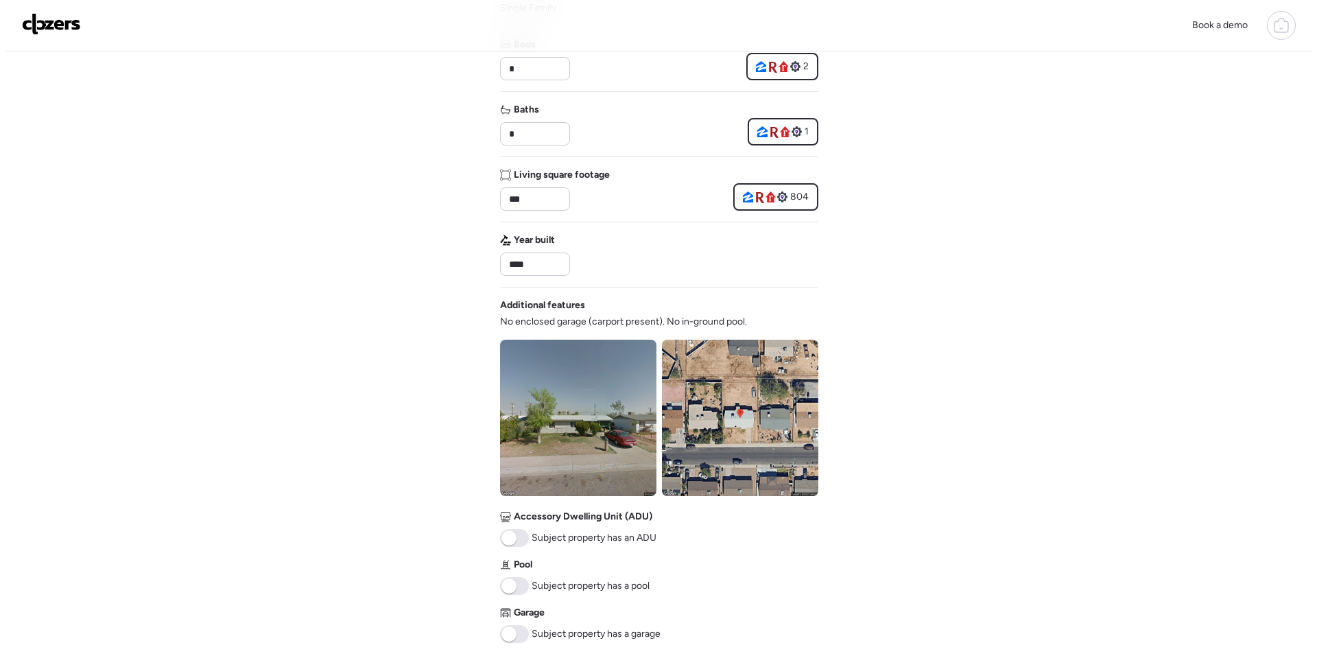
scroll to position [0, 0]
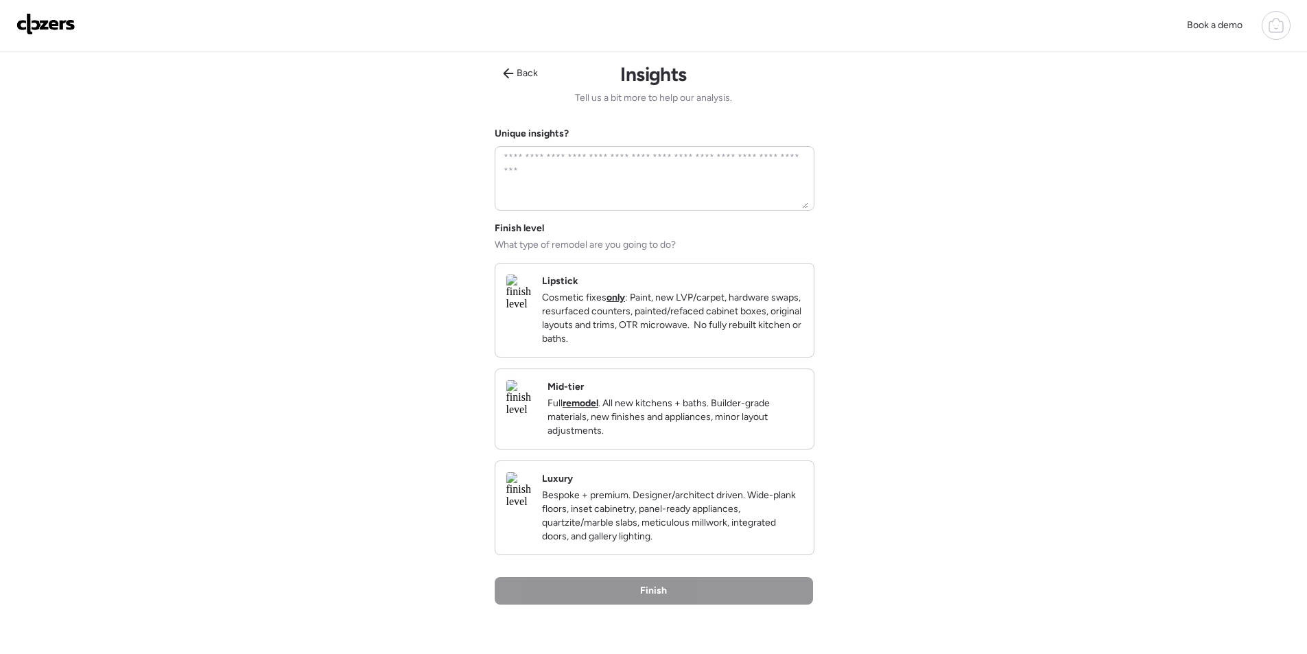
click at [729, 432] on p "Full remodel . All new kitchens + baths. Builder-grade materials, new finishes …" at bounding box center [674, 417] width 255 height 41
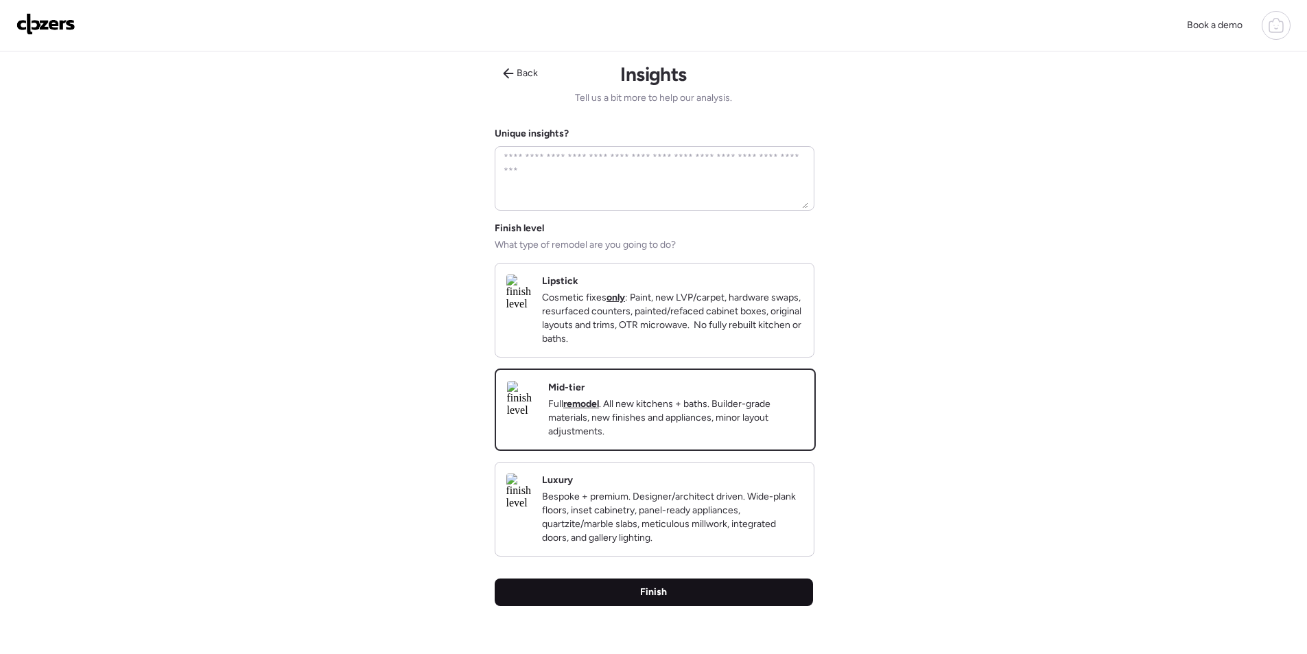
click at [705, 606] on div "Finish" at bounding box center [654, 591] width 318 height 27
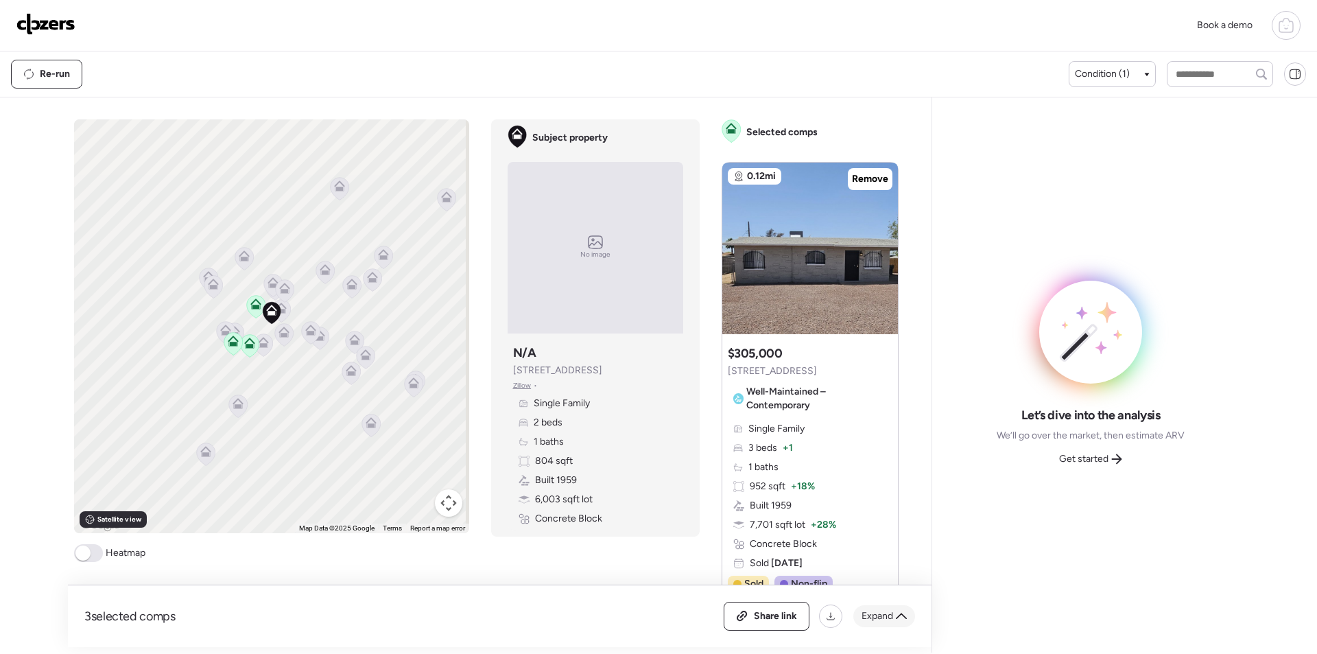
click at [884, 626] on div "Share link Expand" at bounding box center [819, 616] width 191 height 29
click at [887, 620] on span "Expand" at bounding box center [878, 616] width 32 height 14
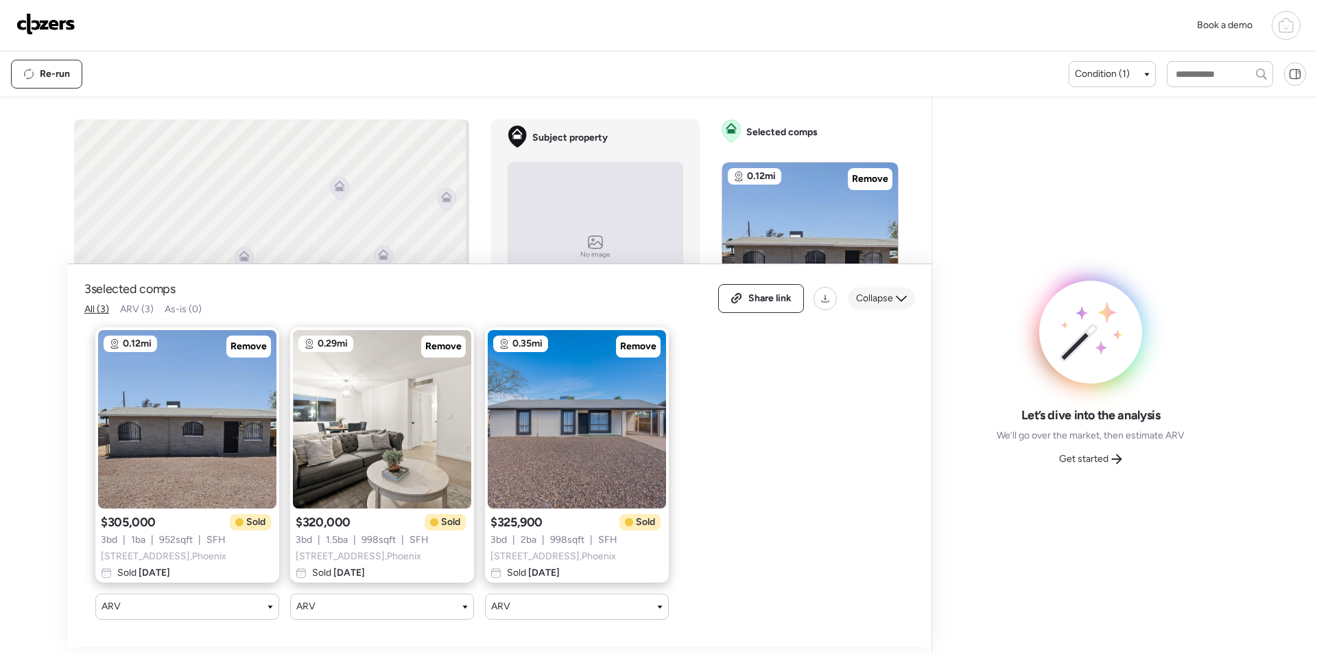
click at [875, 287] on div "Collapse" at bounding box center [881, 298] width 67 height 22
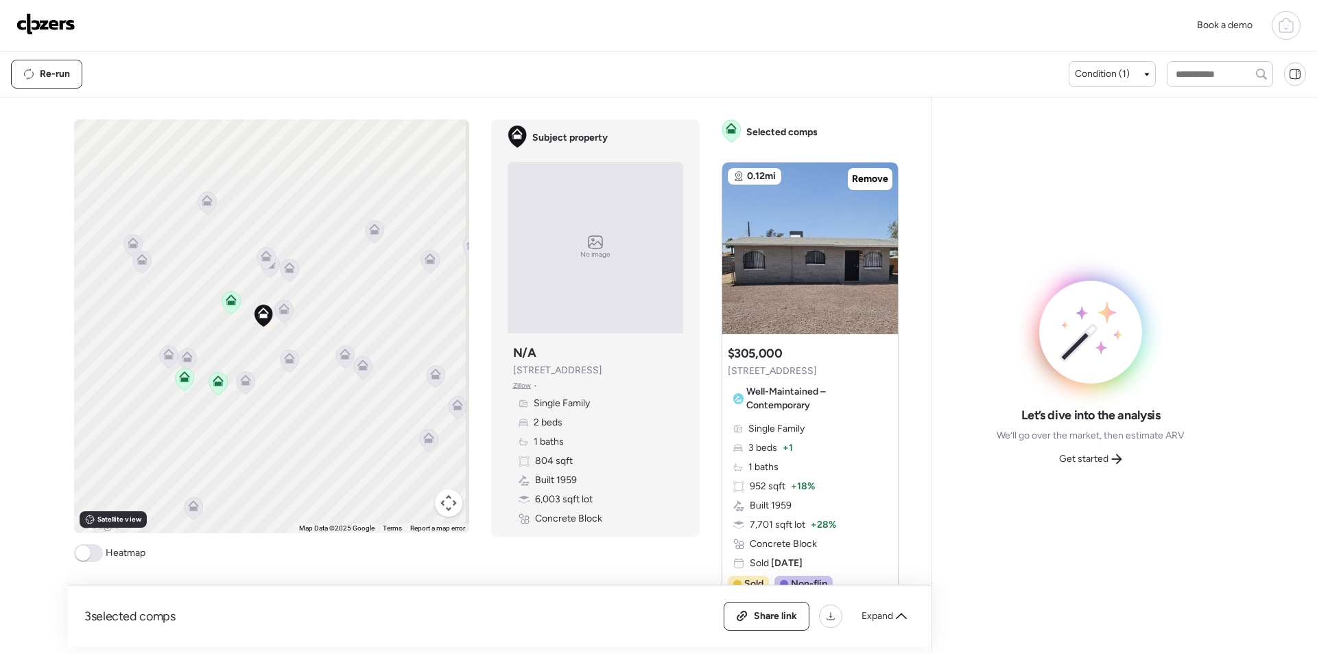
click at [279, 308] on icon at bounding box center [284, 308] width 11 height 11
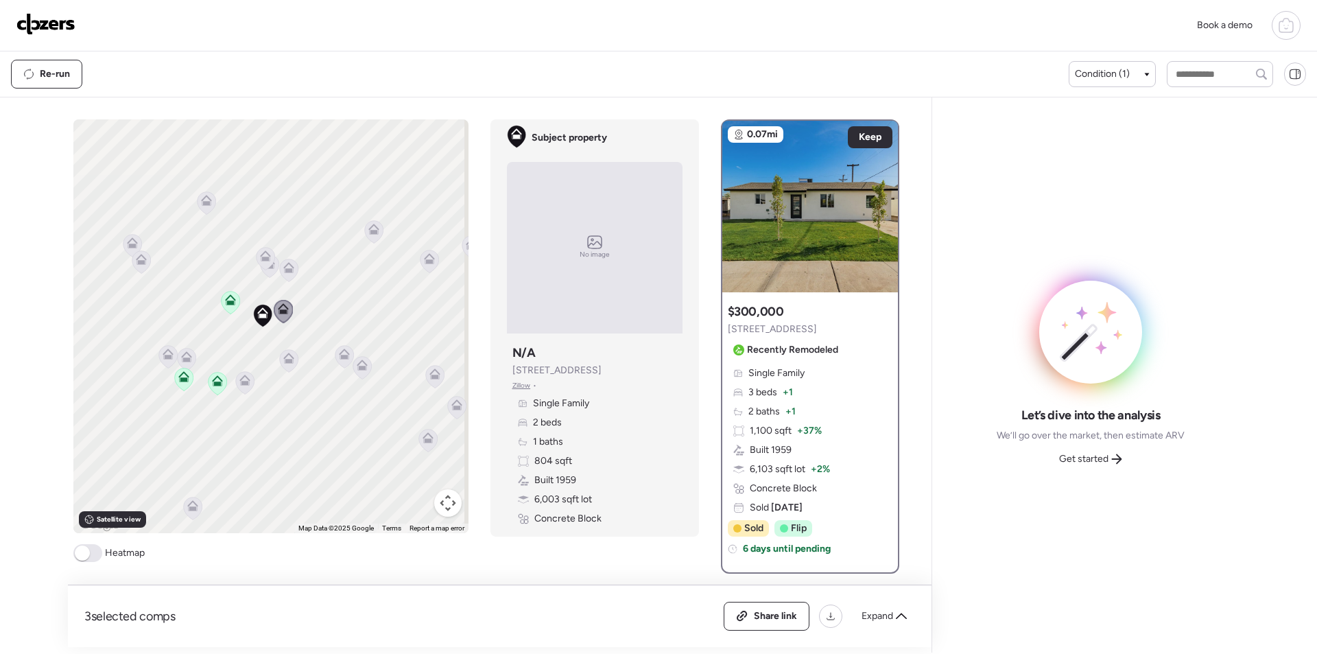
click at [292, 355] on icon at bounding box center [288, 360] width 19 height 23
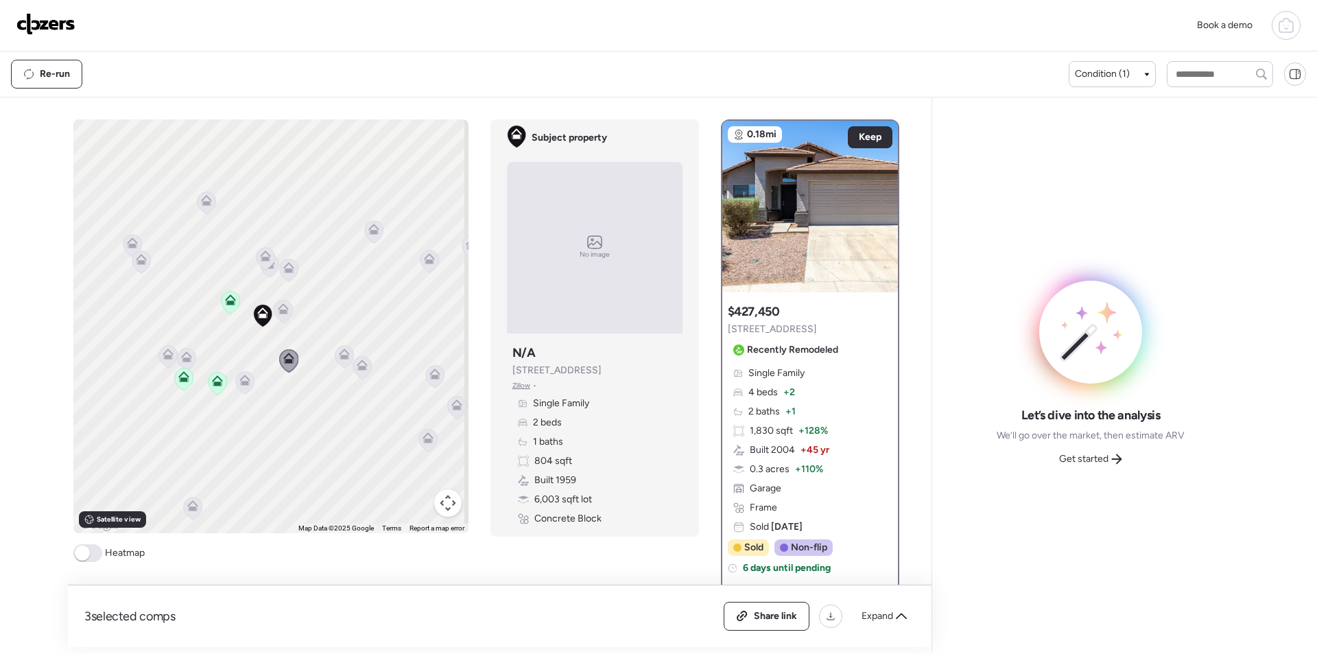
click at [246, 384] on icon at bounding box center [244, 382] width 19 height 23
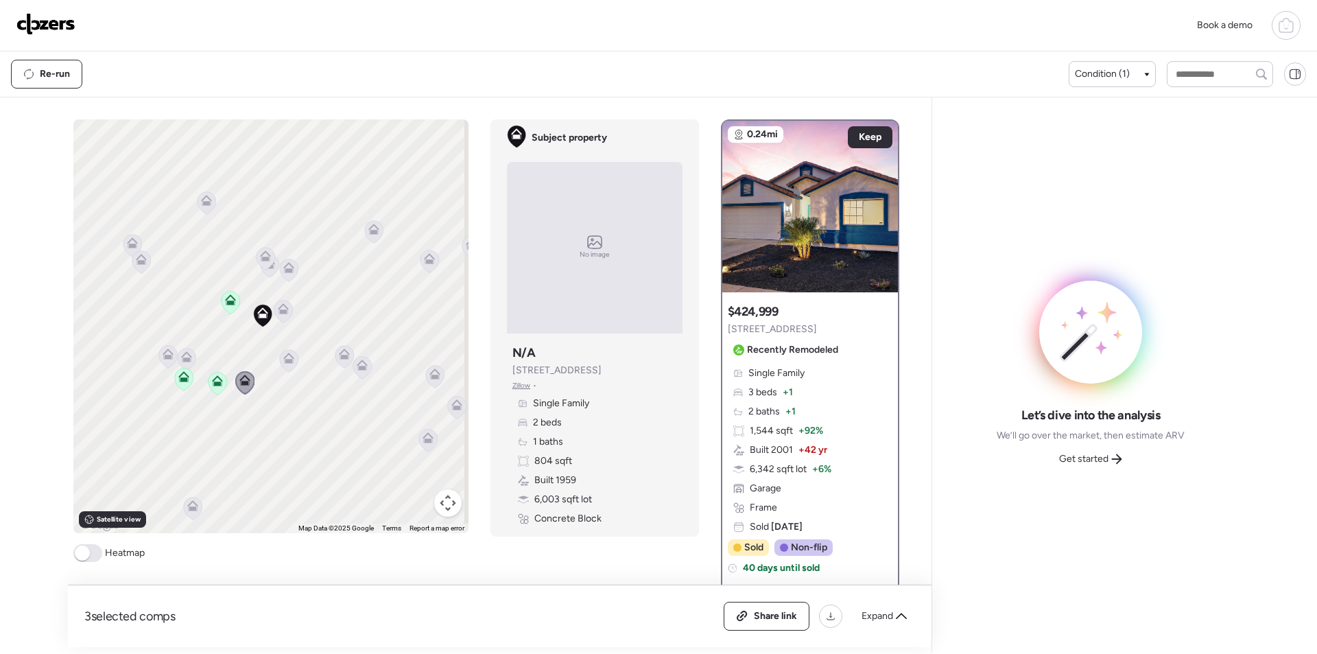
click at [185, 355] on icon at bounding box center [186, 354] width 10 height 6
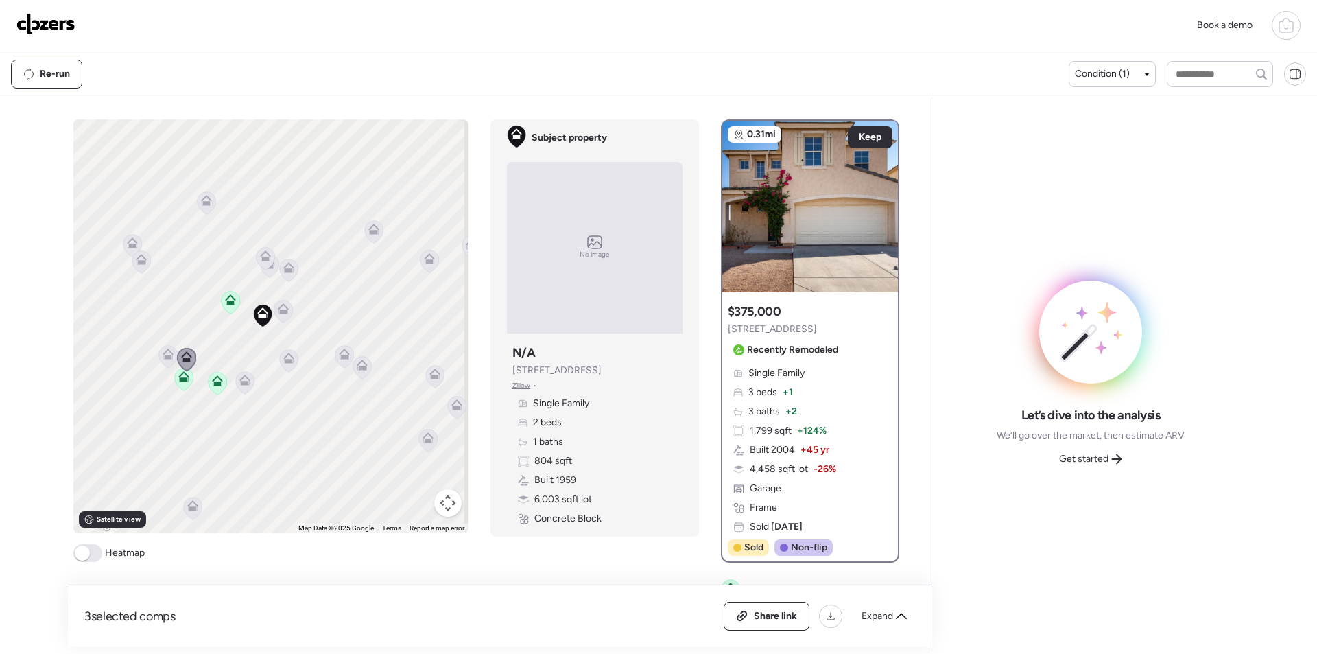
click at [158, 346] on icon at bounding box center [167, 356] width 19 height 23
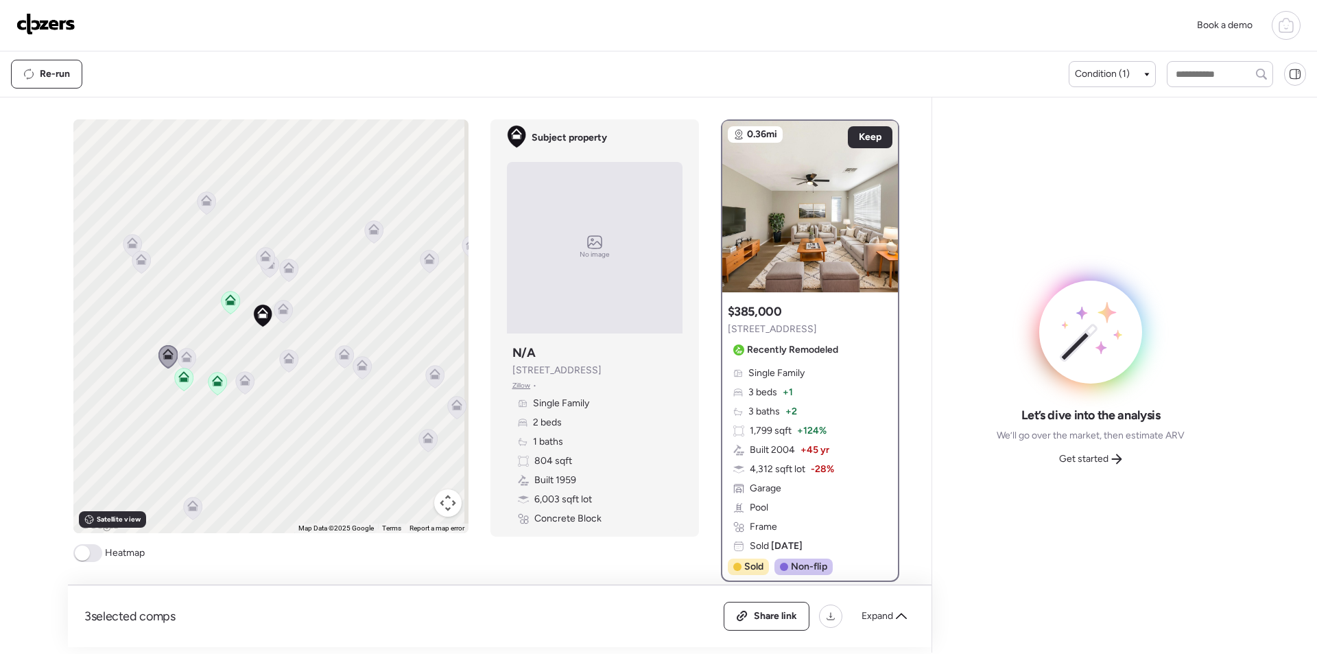
click at [140, 260] on icon at bounding box center [141, 259] width 11 height 11
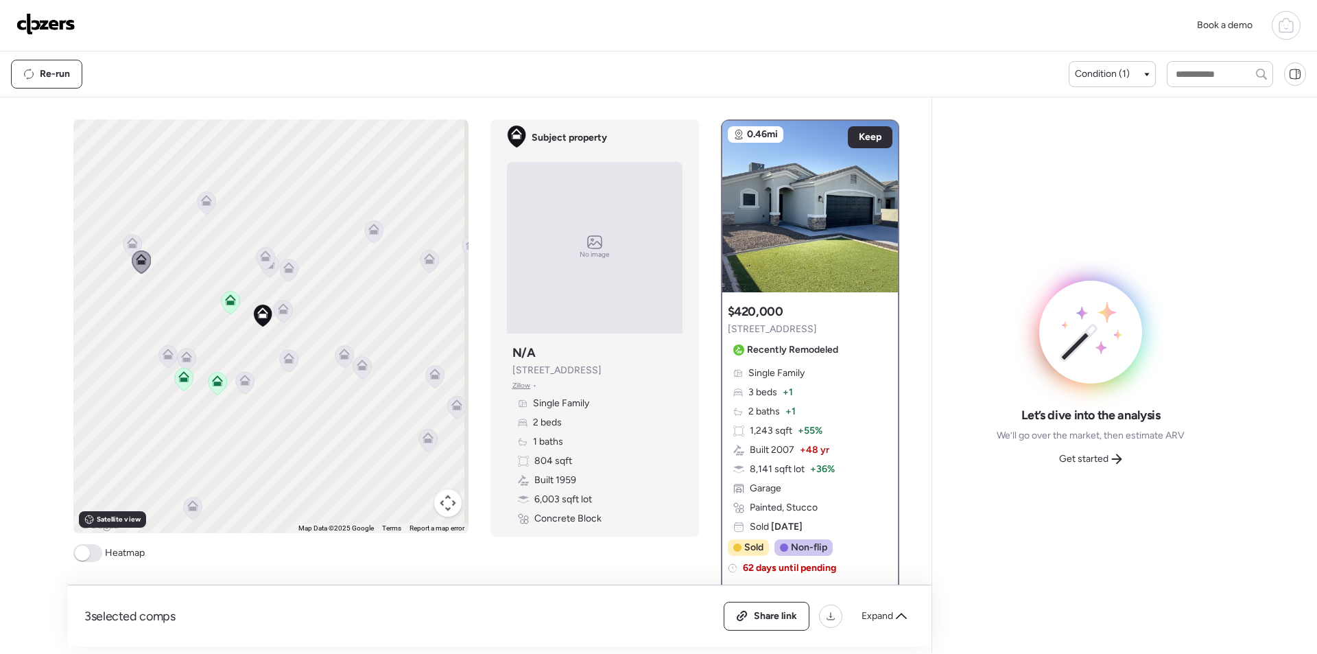
click at [123, 237] on icon at bounding box center [132, 245] width 19 height 23
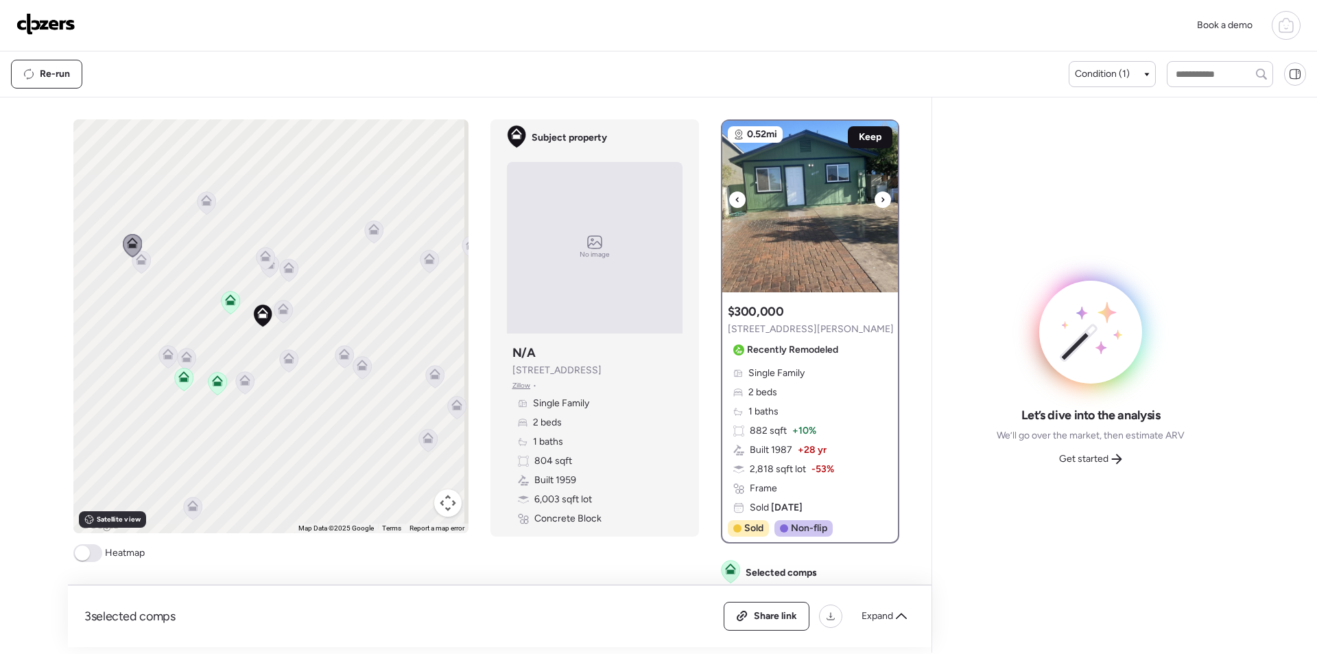
click at [864, 142] on span "Keep" at bounding box center [870, 137] width 23 height 14
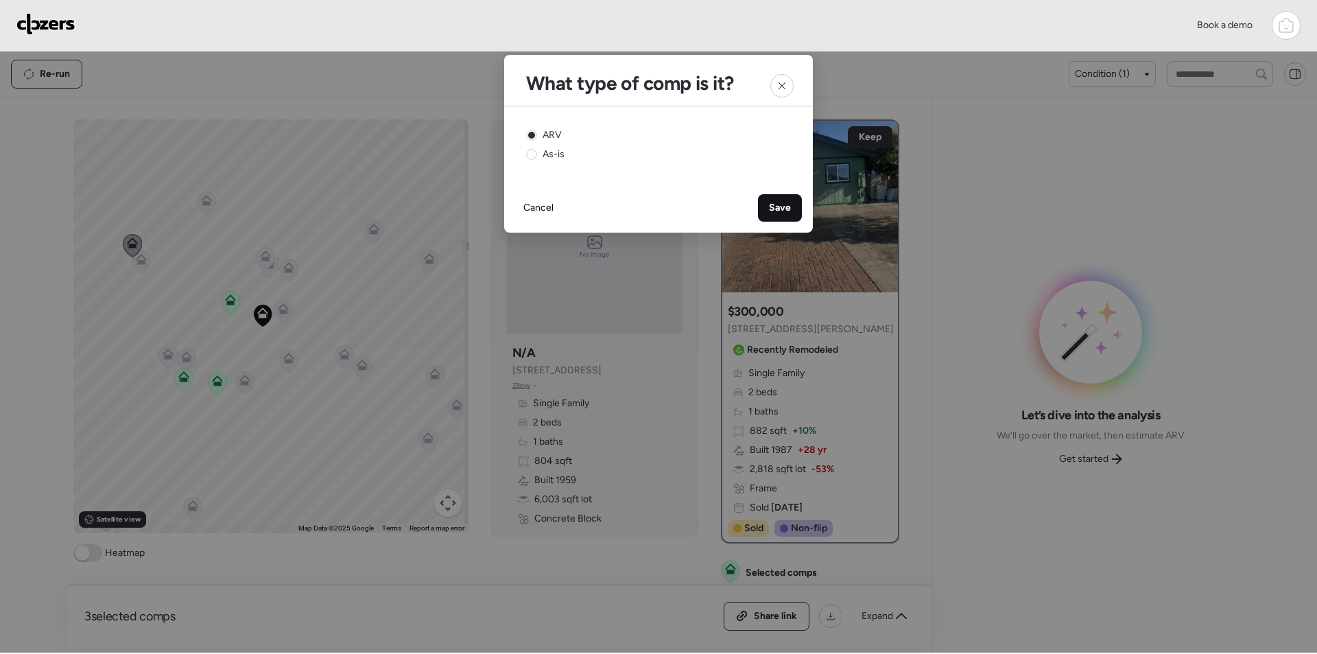
click at [771, 204] on span "Save" at bounding box center [780, 208] width 22 height 14
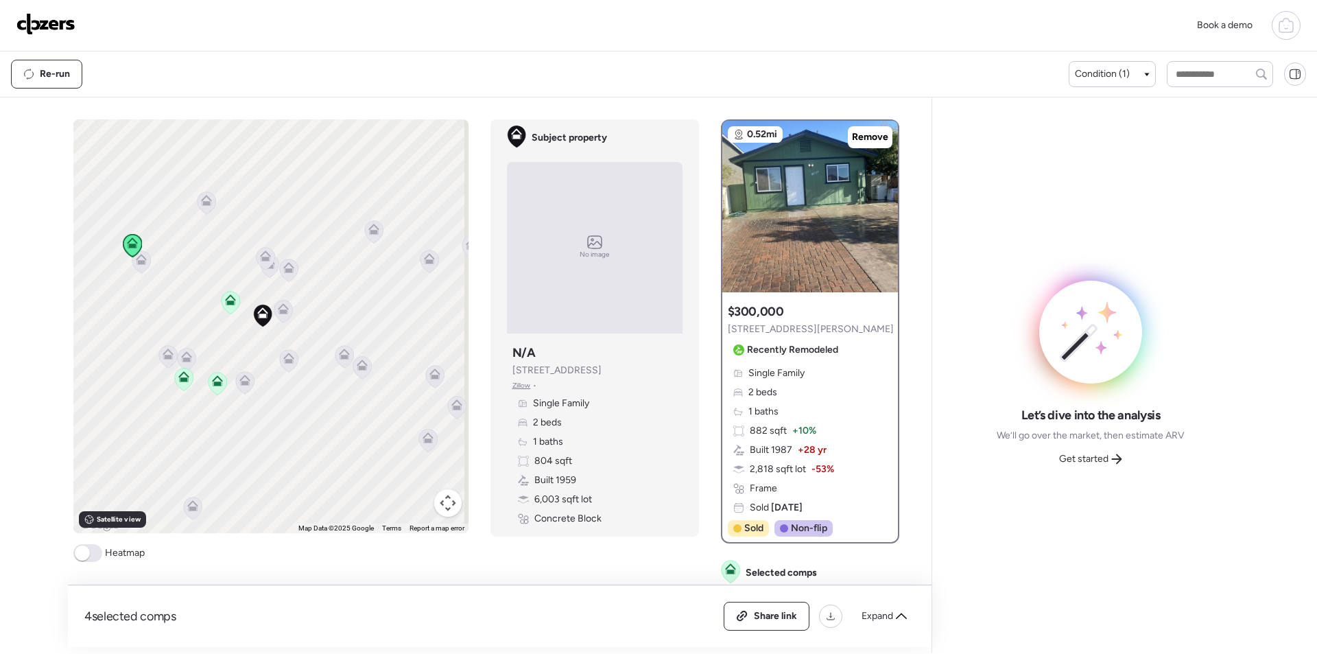
click at [201, 202] on icon at bounding box center [206, 200] width 11 height 11
click at [202, 203] on icon at bounding box center [206, 203] width 9 height 4
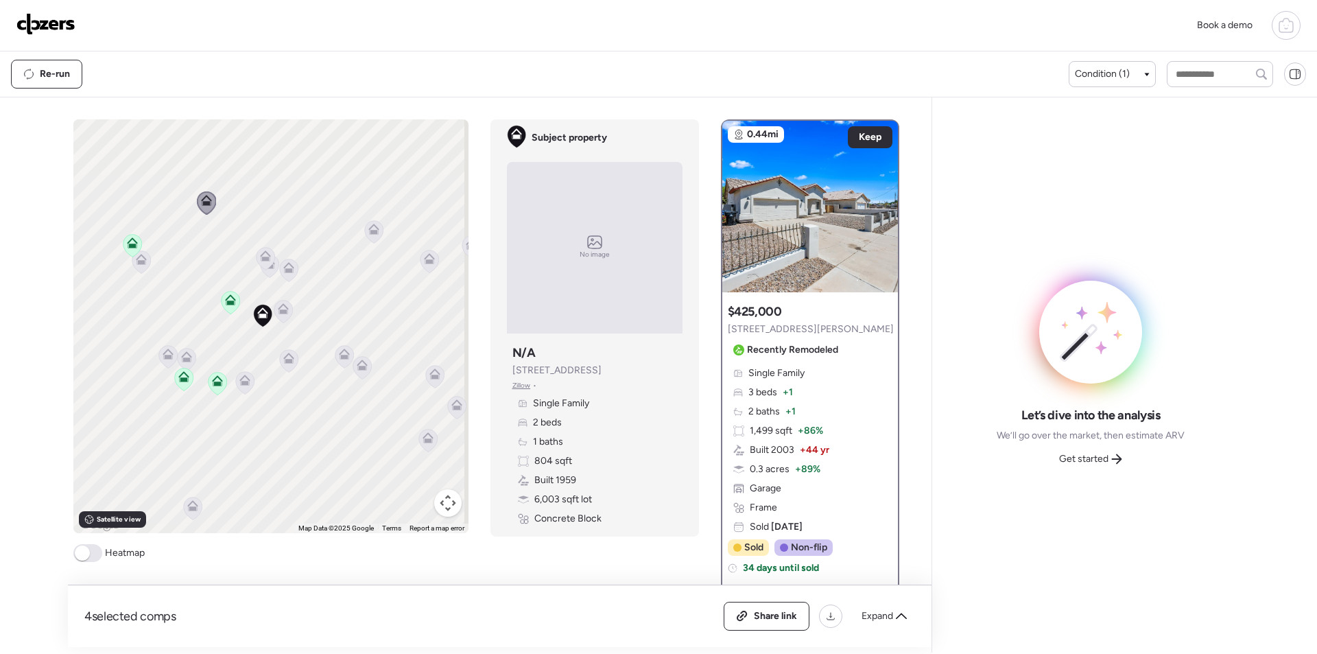
click at [272, 267] on icon at bounding box center [269, 266] width 19 height 23
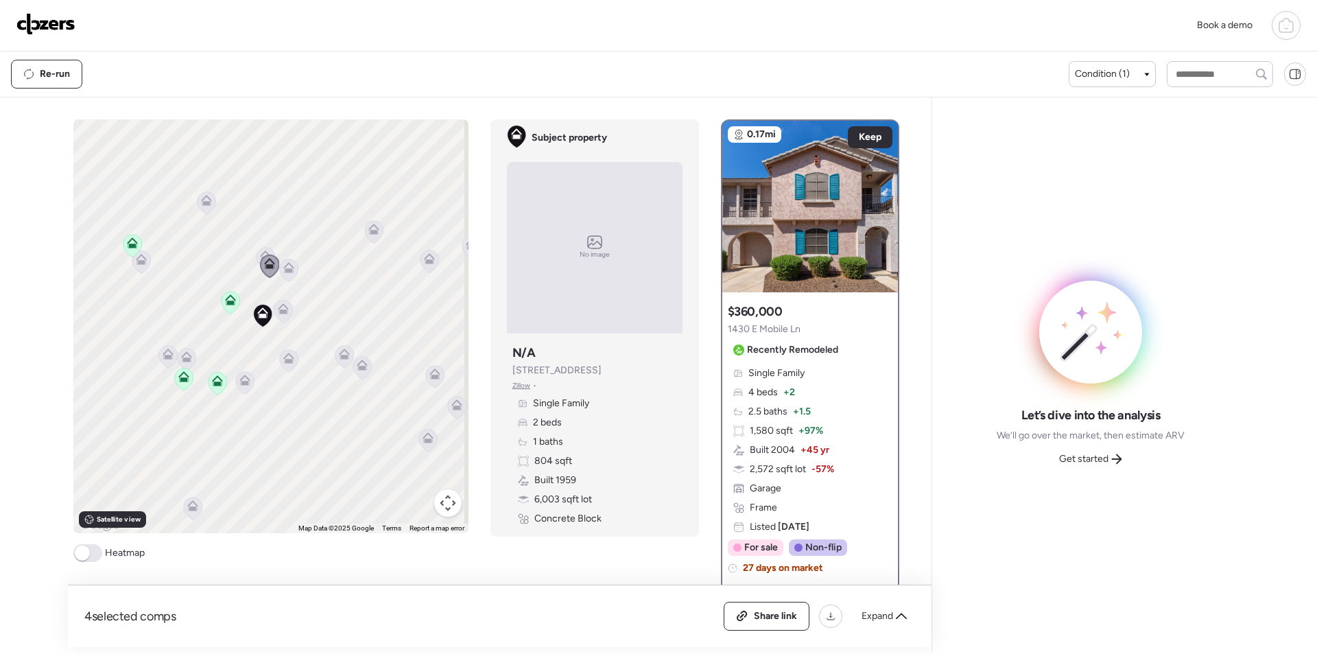
click at [283, 268] on icon at bounding box center [288, 267] width 11 height 11
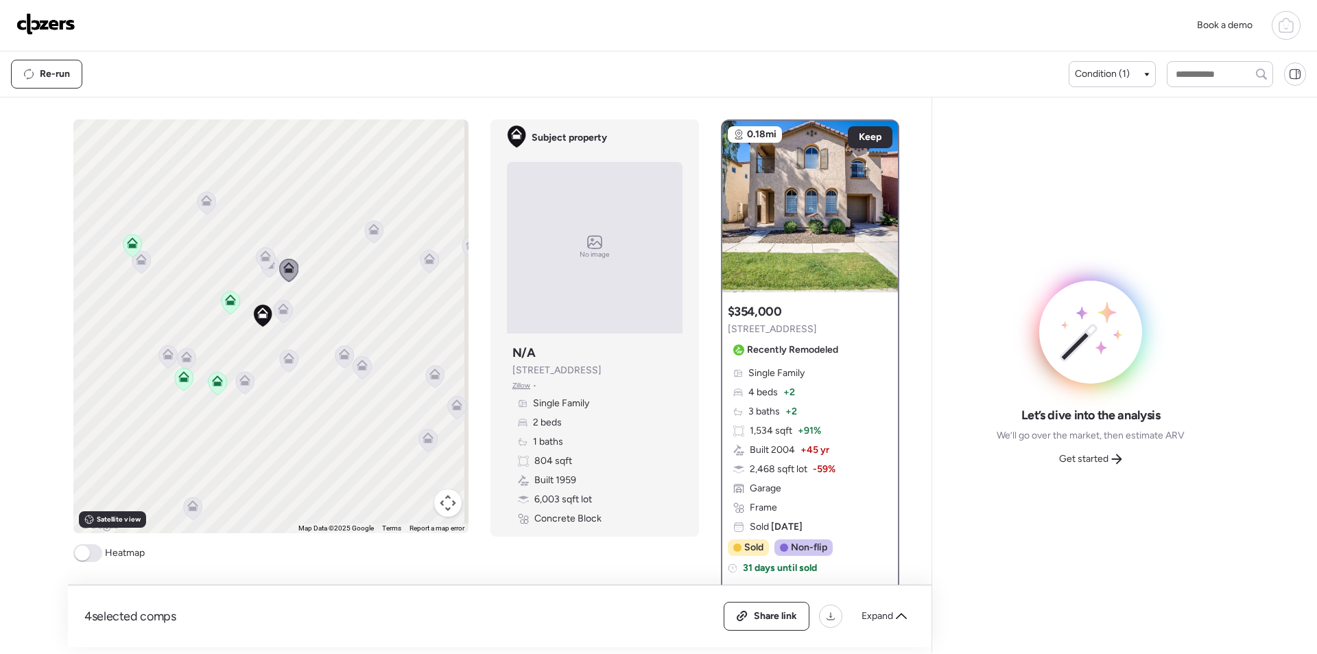
click at [283, 322] on icon at bounding box center [283, 311] width 19 height 23
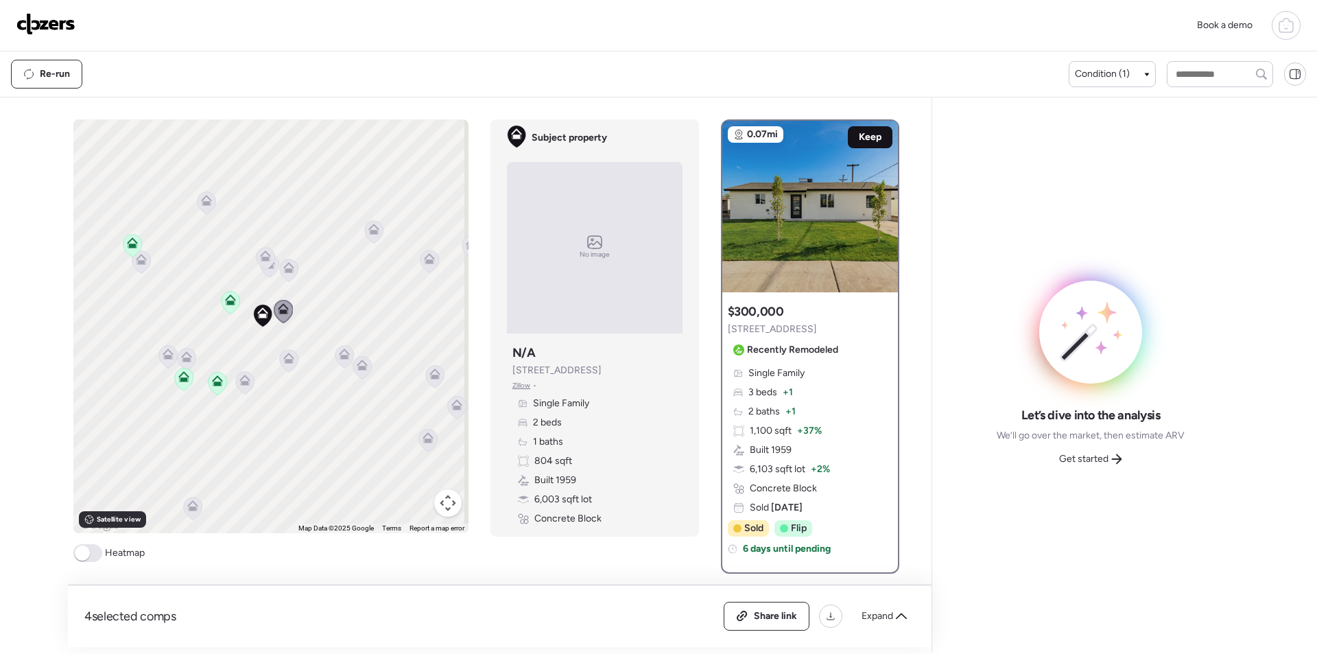
click at [859, 136] on span "Keep" at bounding box center [870, 137] width 23 height 14
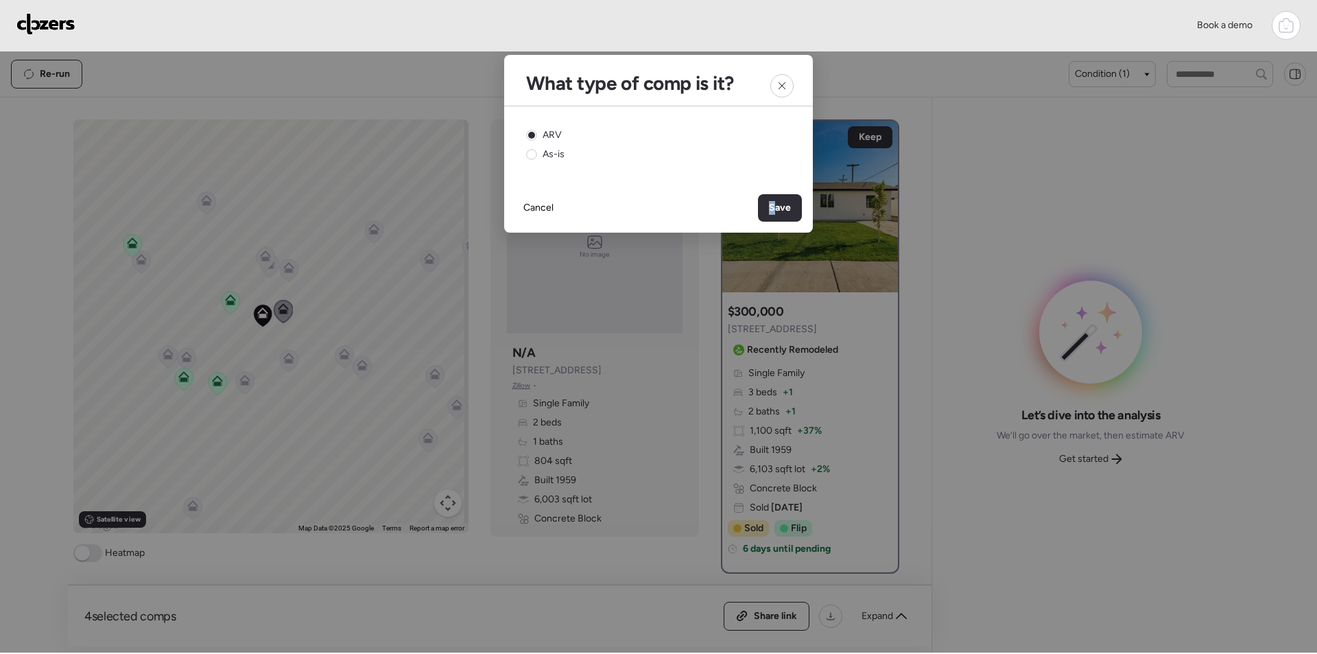
click at [775, 203] on span "Save" at bounding box center [780, 208] width 22 height 14
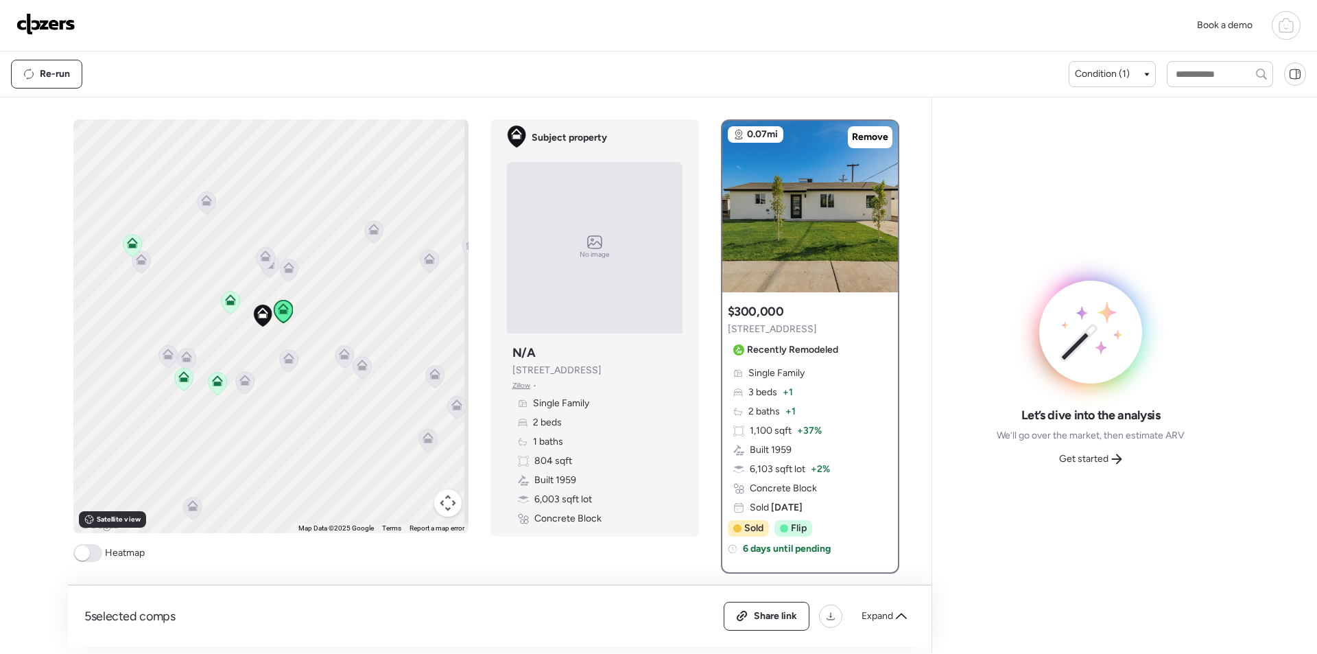
click at [284, 359] on icon at bounding box center [288, 361] width 9 height 4
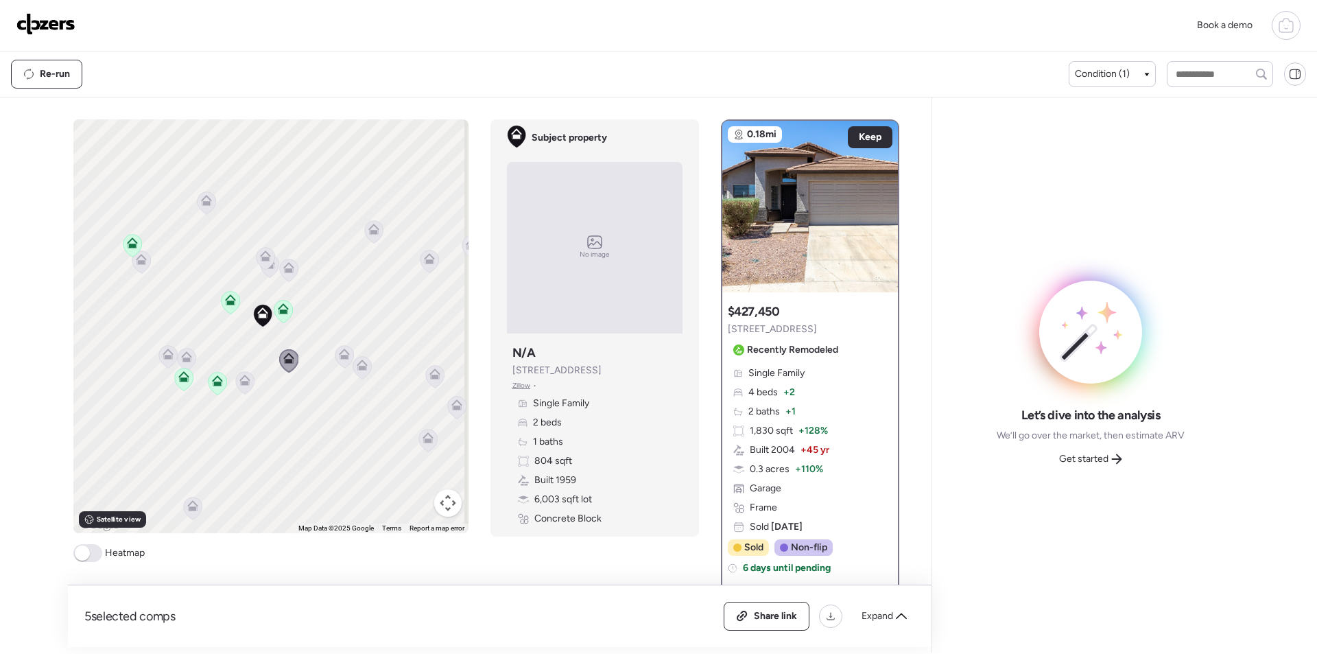
click at [340, 355] on icon at bounding box center [344, 353] width 11 height 11
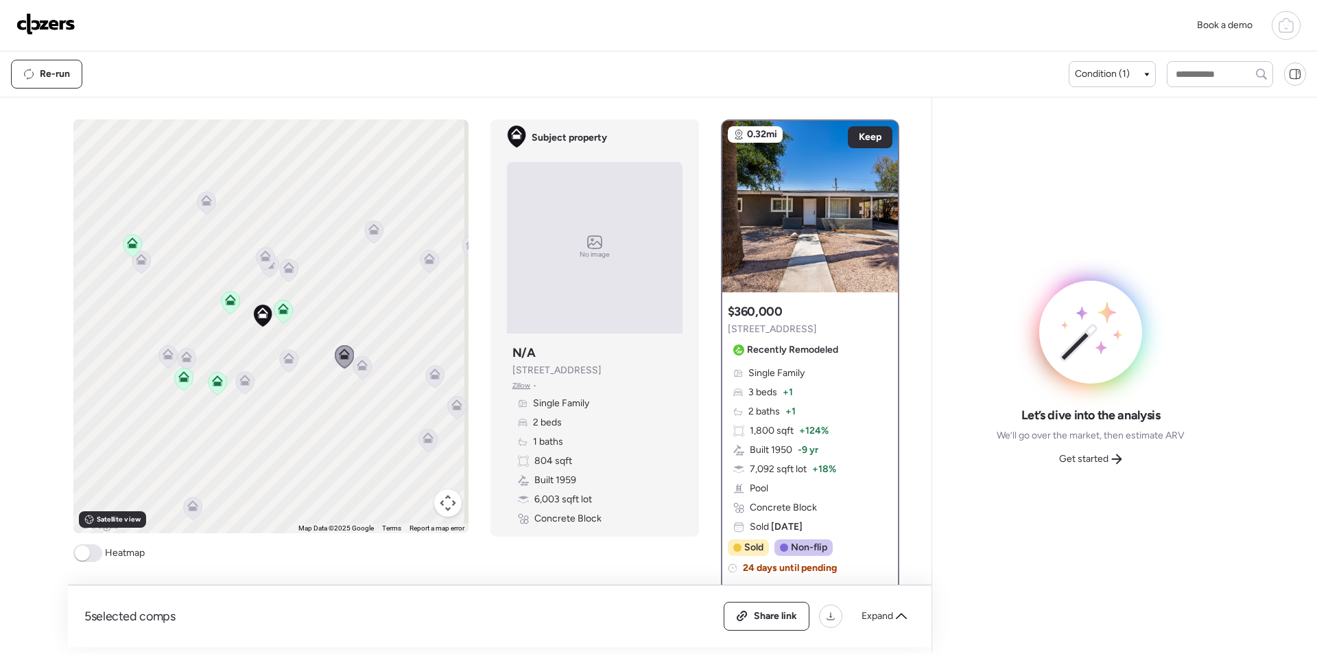
click at [357, 368] on icon at bounding box center [361, 368] width 9 height 4
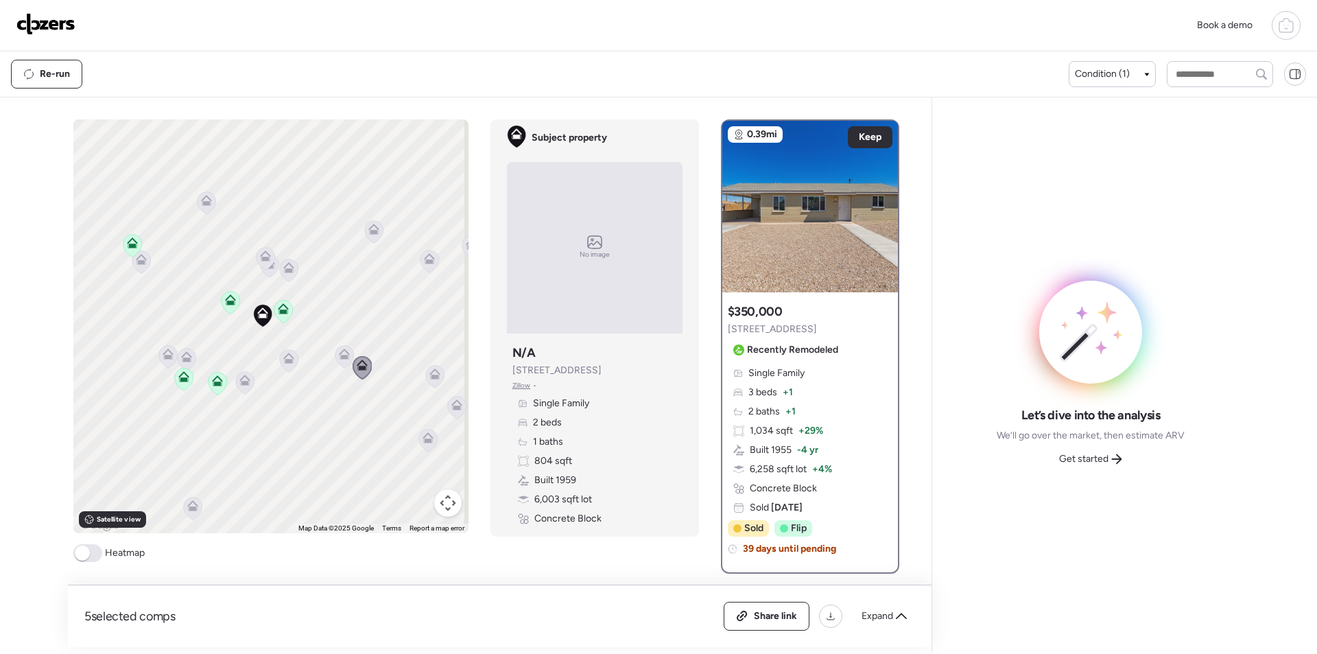
click at [326, 353] on div "To activate drag with keyboard, press Alt + Enter. Once in keyboard drag state,…" at bounding box center [270, 326] width 395 height 414
click at [340, 355] on icon at bounding box center [344, 357] width 9 height 4
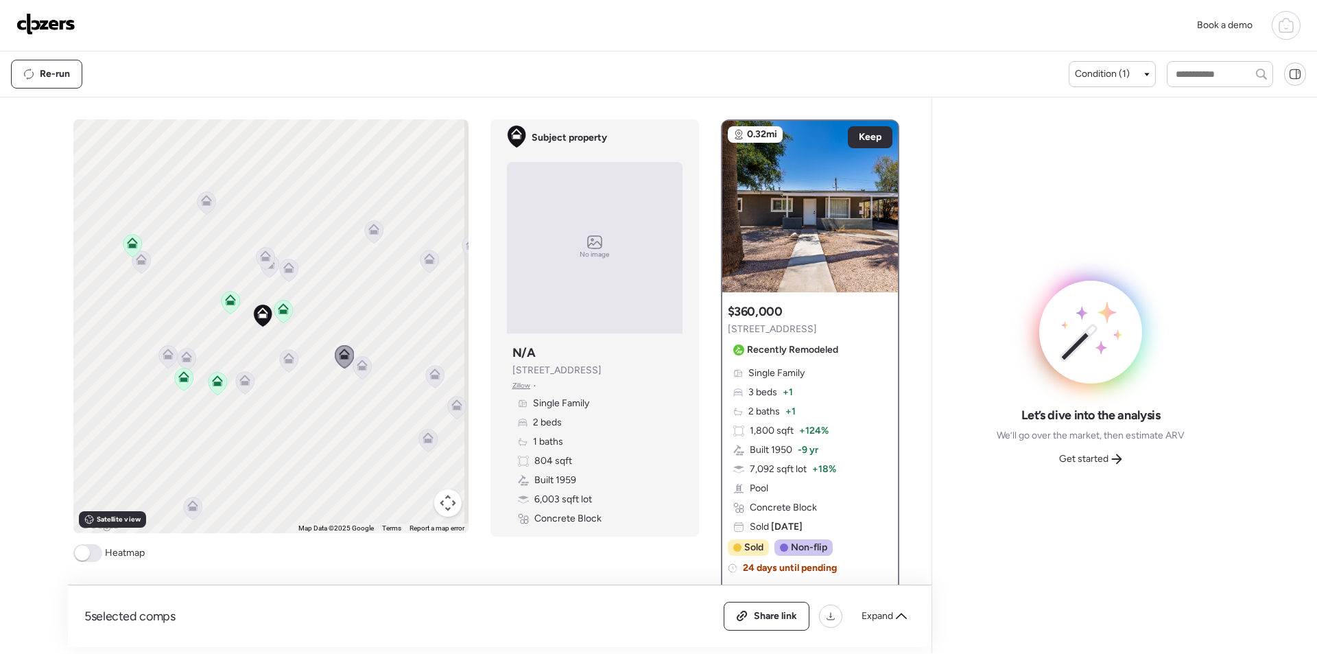
click at [357, 368] on icon at bounding box center [361, 368] width 9 height 4
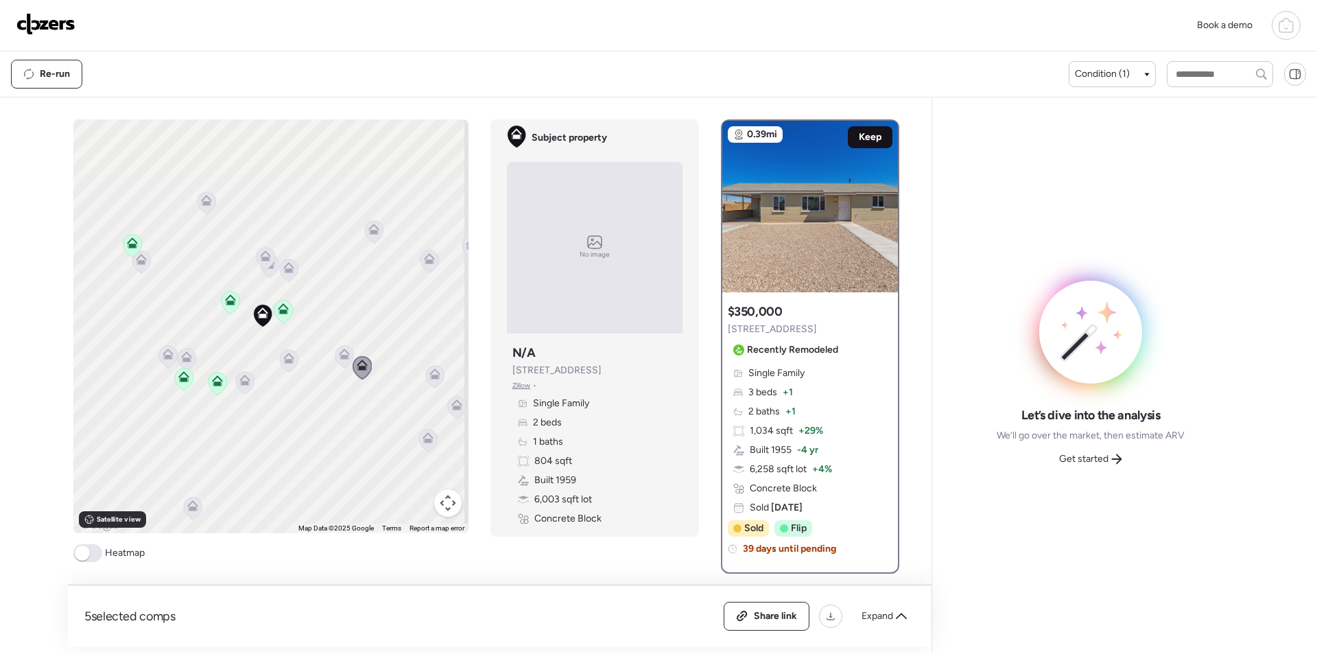
click at [865, 135] on span "Keep" at bounding box center [870, 137] width 23 height 14
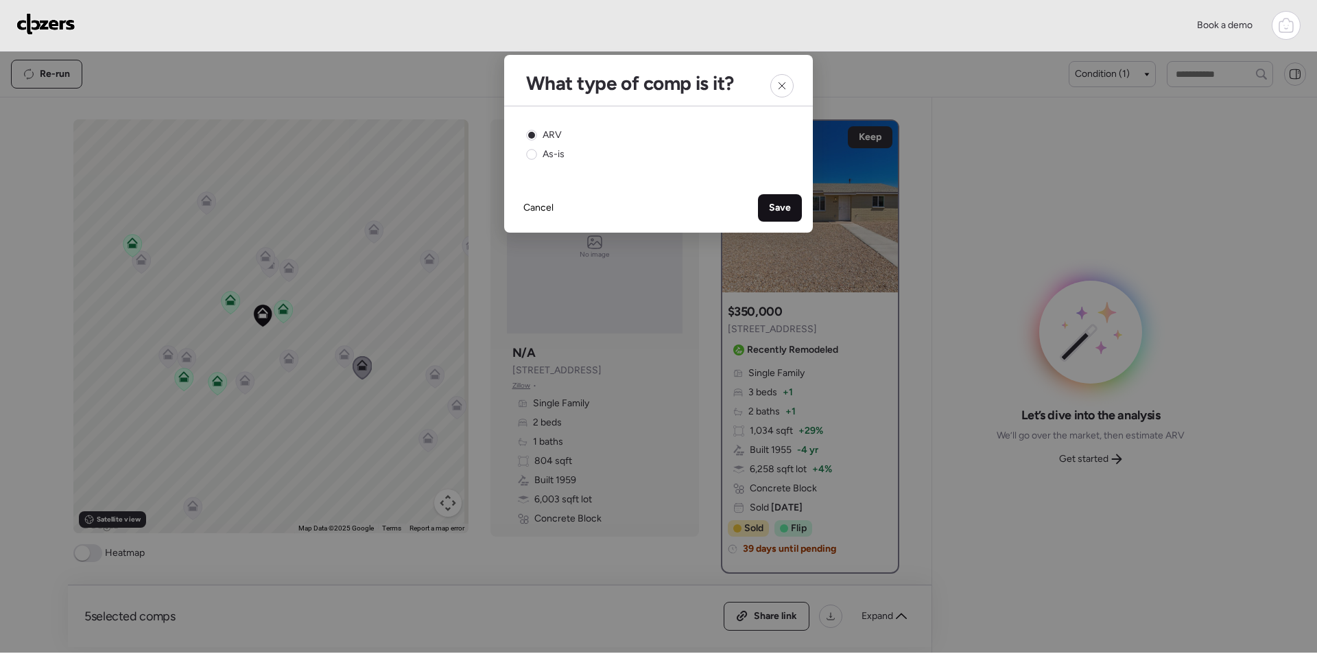
click at [758, 201] on div "Save" at bounding box center [780, 207] width 44 height 27
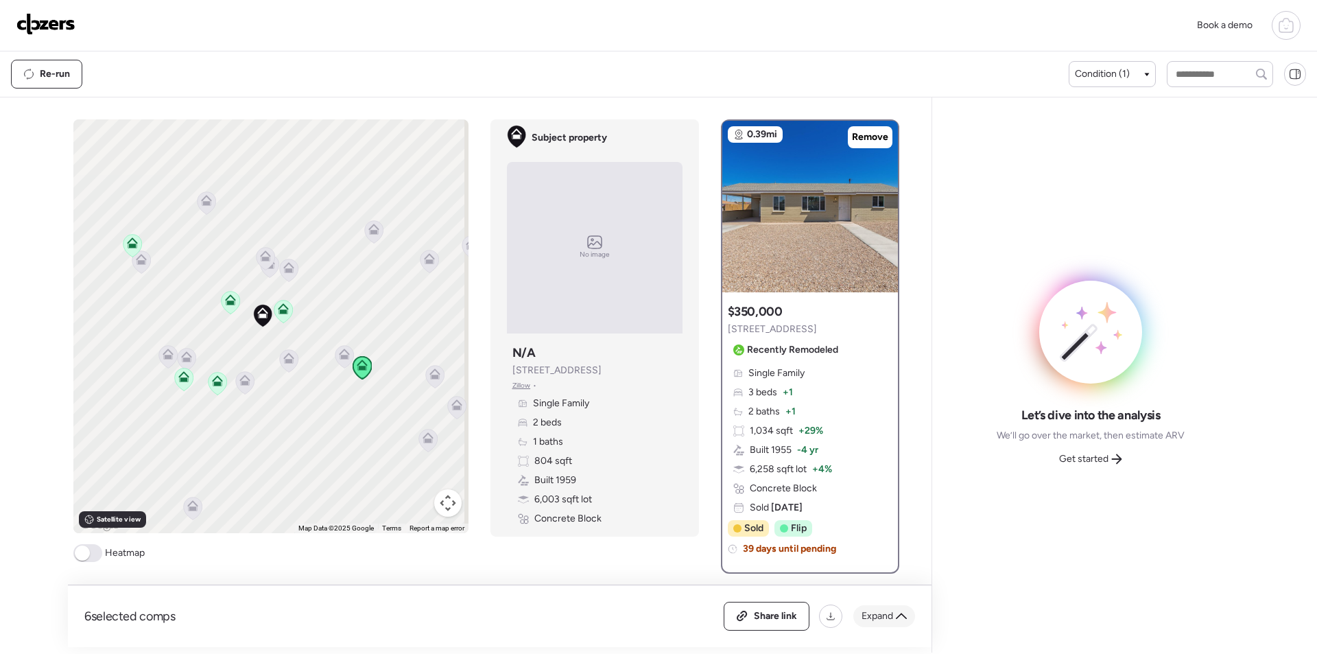
click at [887, 620] on span "Expand" at bounding box center [878, 616] width 32 height 14
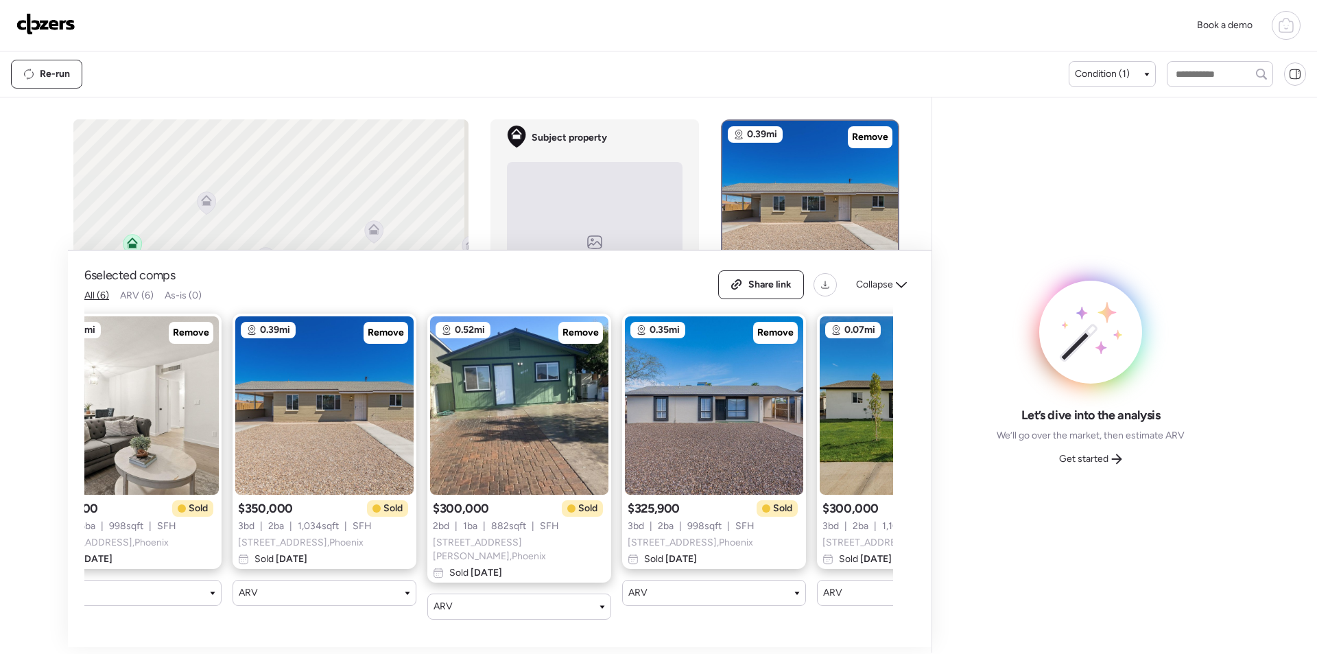
scroll to position [0, 371]
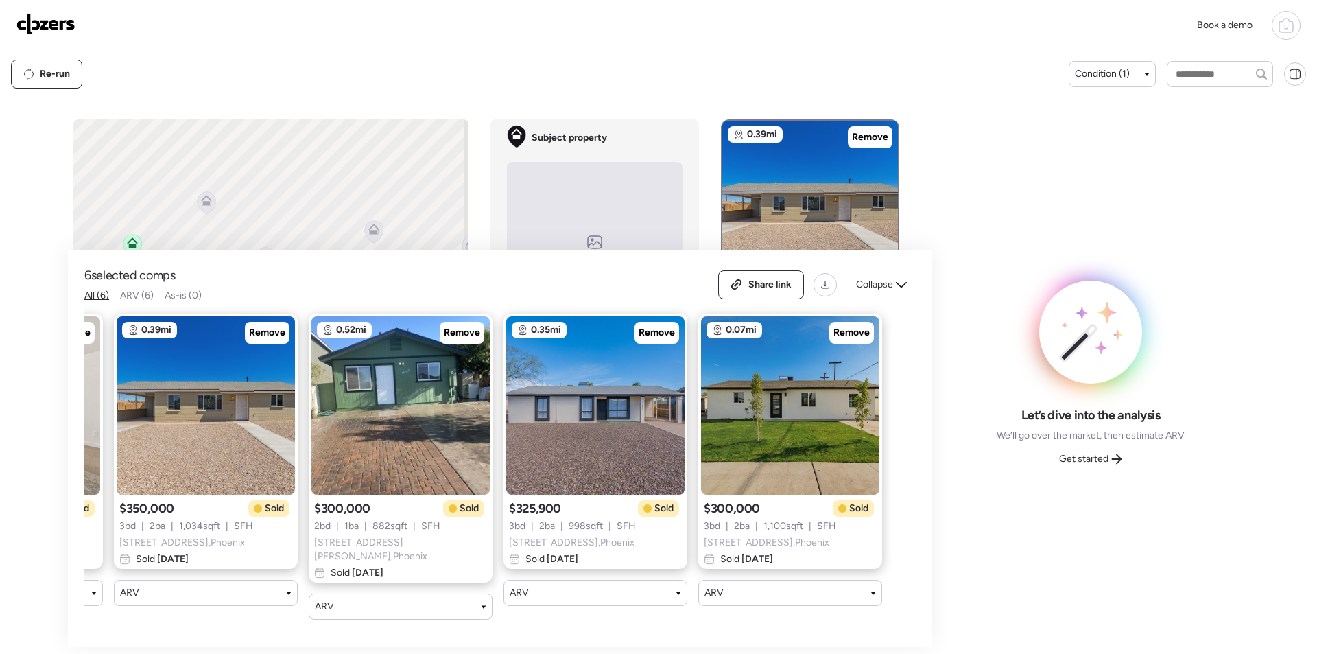
click at [881, 292] on span "Collapse" at bounding box center [874, 285] width 37 height 14
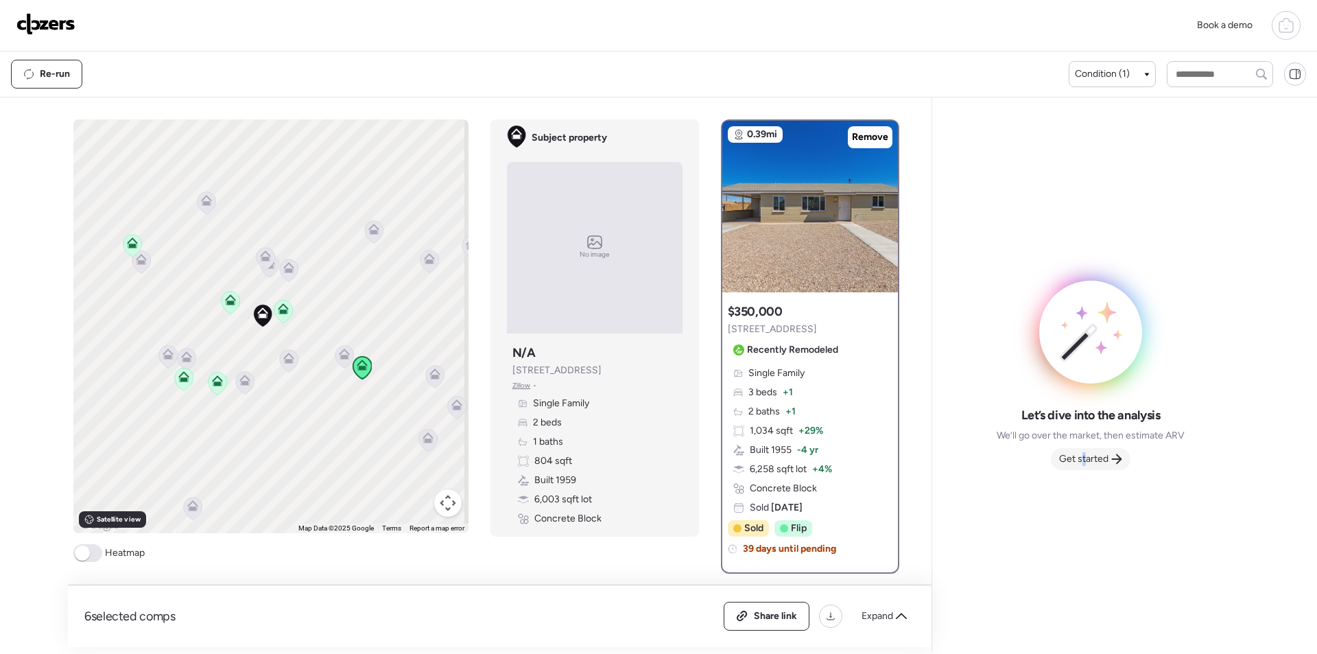
click at [1085, 462] on span "Get started" at bounding box center [1083, 459] width 49 height 14
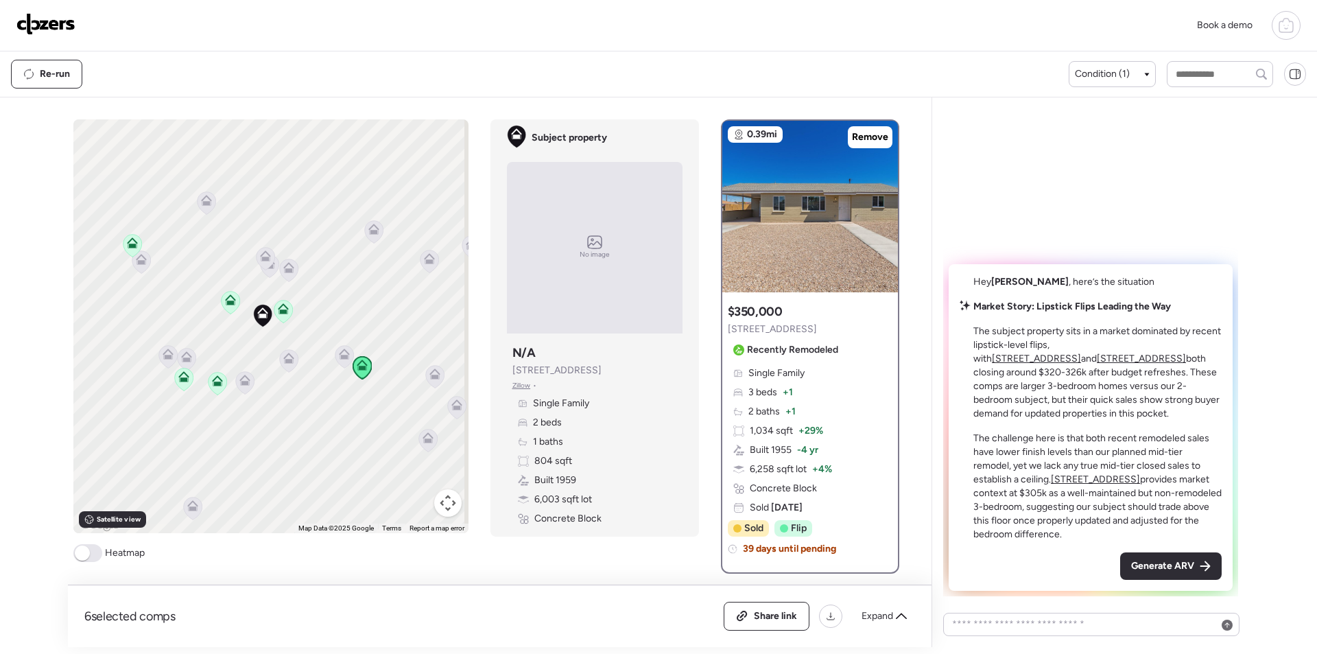
click at [1177, 563] on span "Generate ARV" at bounding box center [1162, 566] width 63 height 14
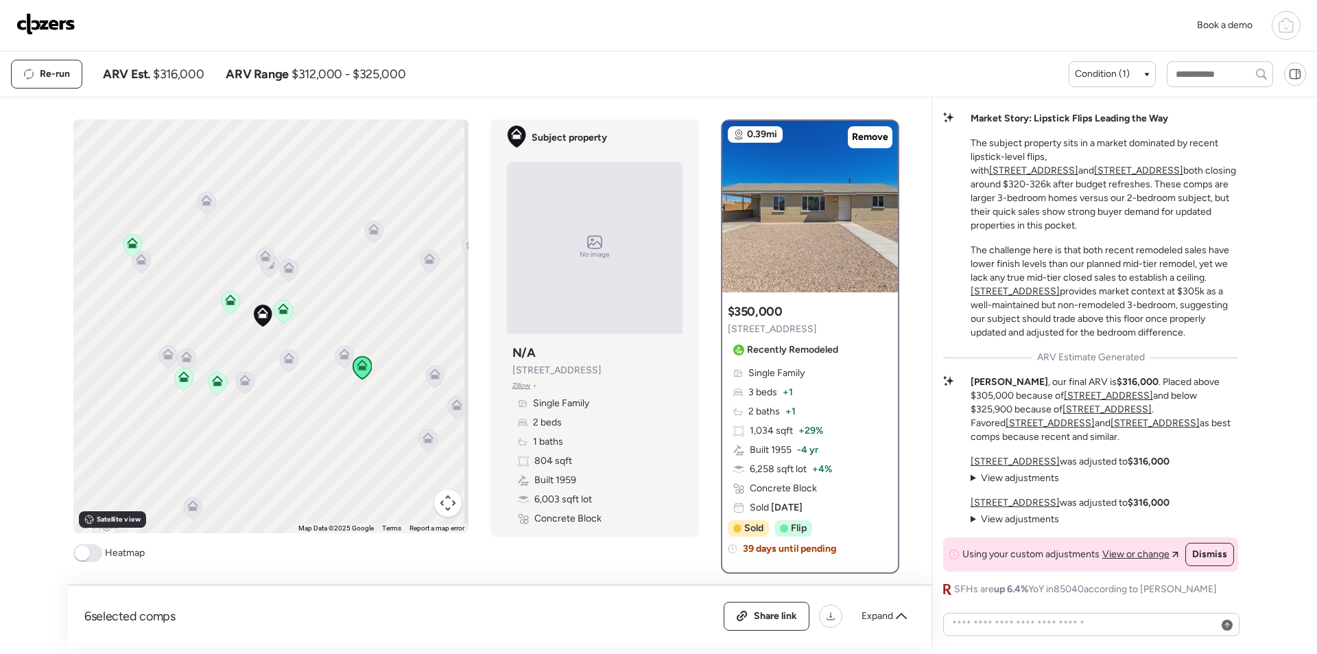
click at [167, 71] on span "$316,000" at bounding box center [178, 74] width 51 height 16
copy span "316,000"
click at [775, 616] on span "Share link" at bounding box center [775, 616] width 43 height 14
click at [64, 8] on div "Book a demo" at bounding box center [658, 25] width 1317 height 51
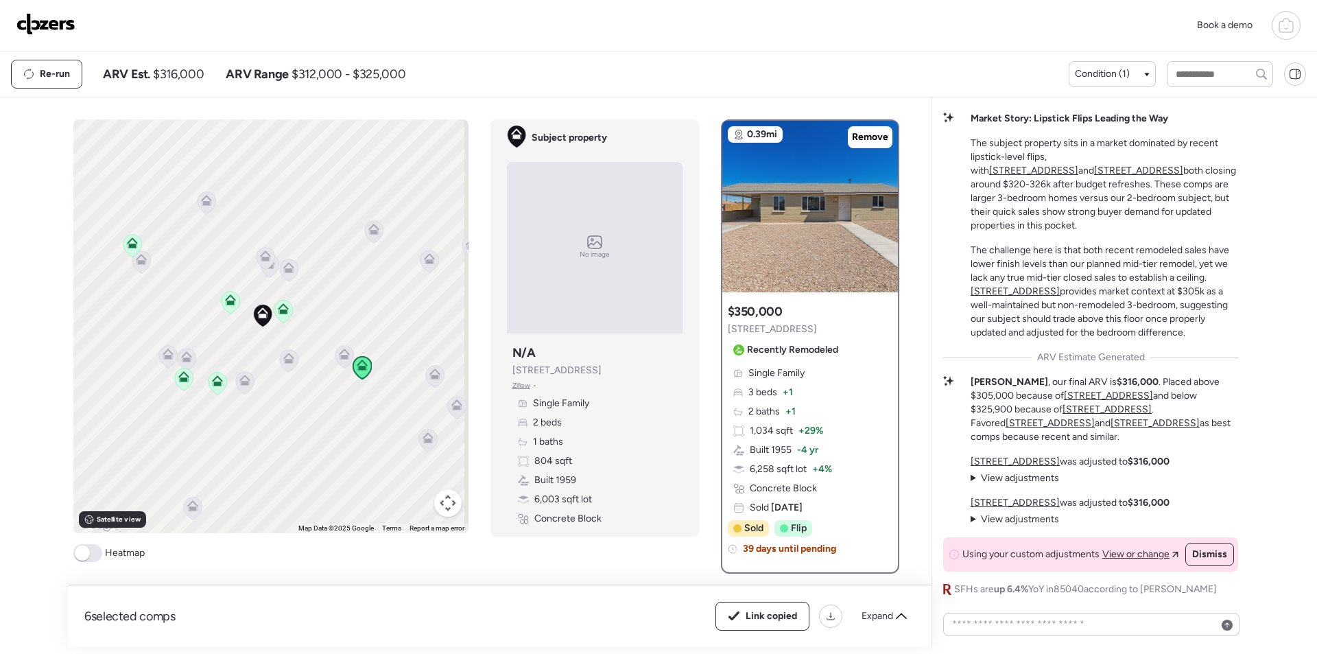
click at [66, 16] on img at bounding box center [45, 24] width 59 height 22
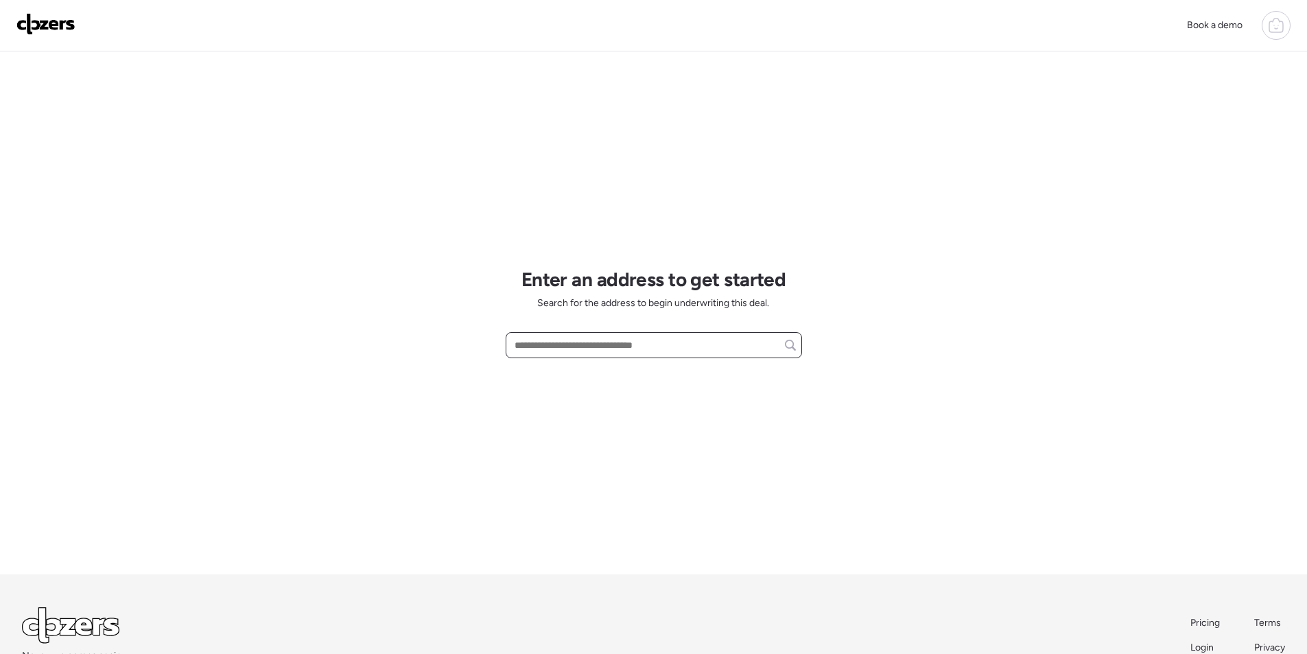
click at [562, 346] on input "text" at bounding box center [654, 344] width 284 height 19
paste input "**********"
click at [573, 380] on div "[GEOGRAPHIC_DATA][STREET_ADDRESS][PERSON_NAME]" at bounding box center [654, 370] width 296 height 25
type input "**********"
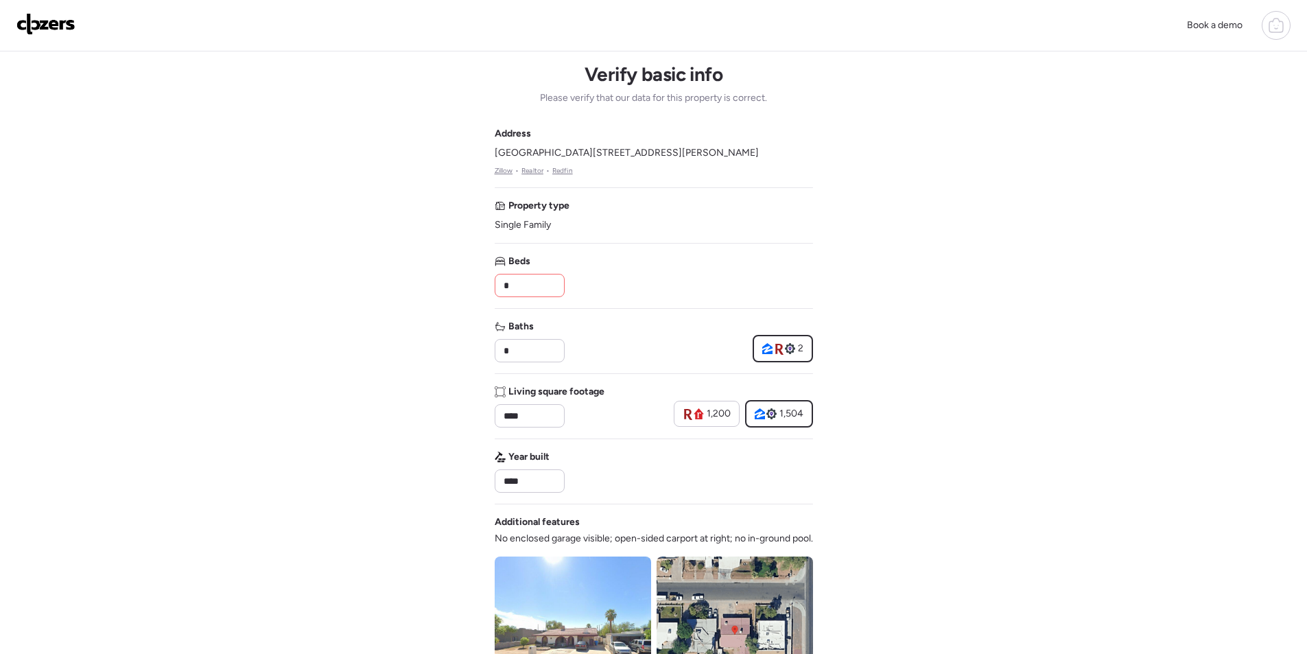
click at [517, 276] on input "*" at bounding box center [530, 285] width 58 height 19
click at [517, 277] on input "*" at bounding box center [530, 285] width 58 height 19
type input "*"
click at [634, 281] on div "Beds *" at bounding box center [654, 276] width 318 height 43
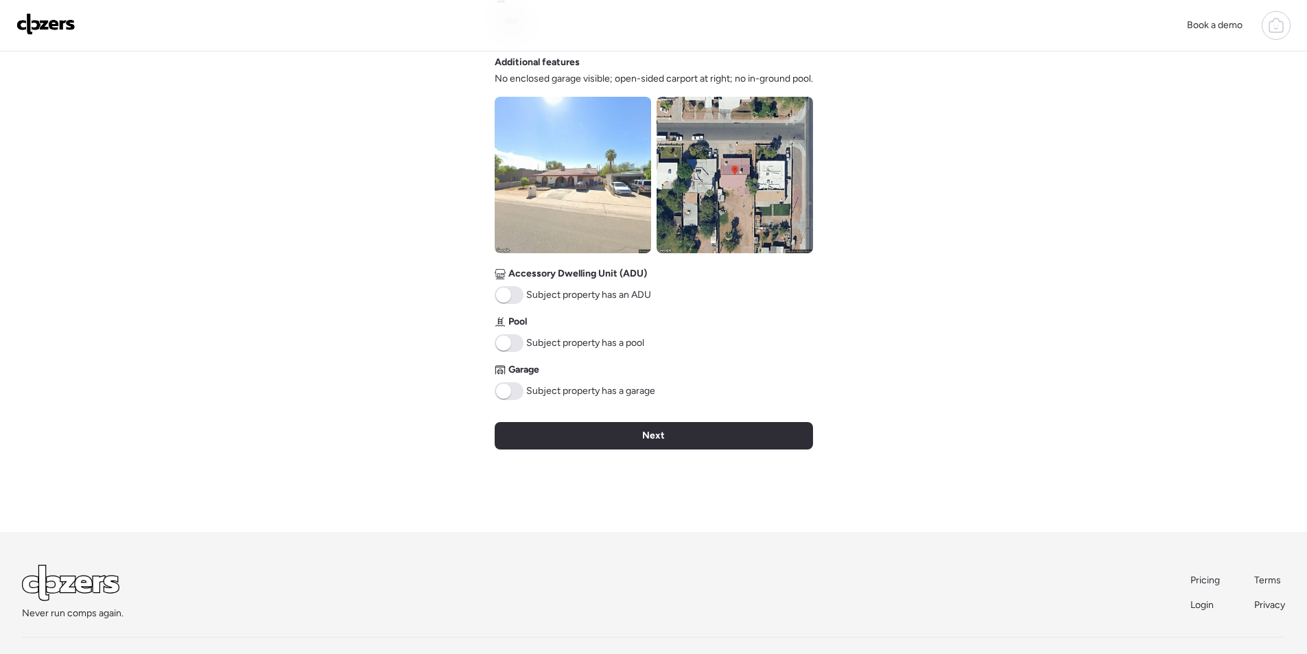
scroll to position [461, 0]
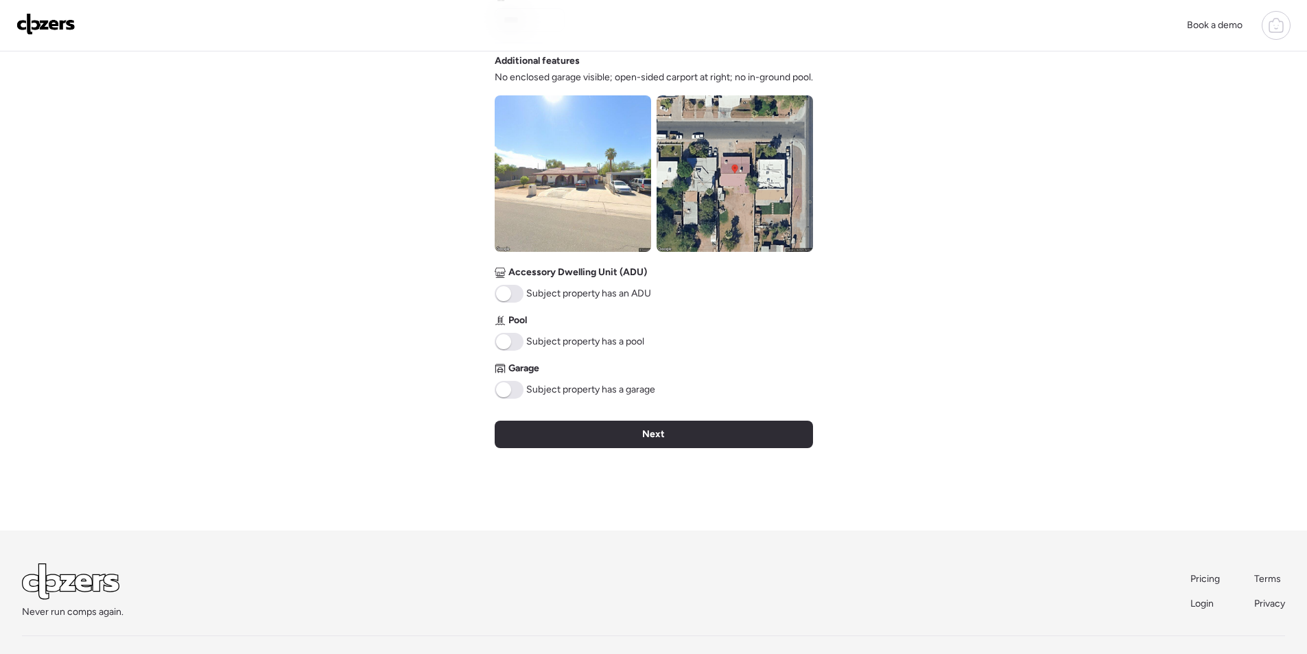
click at [533, 192] on img at bounding box center [573, 173] width 156 height 156
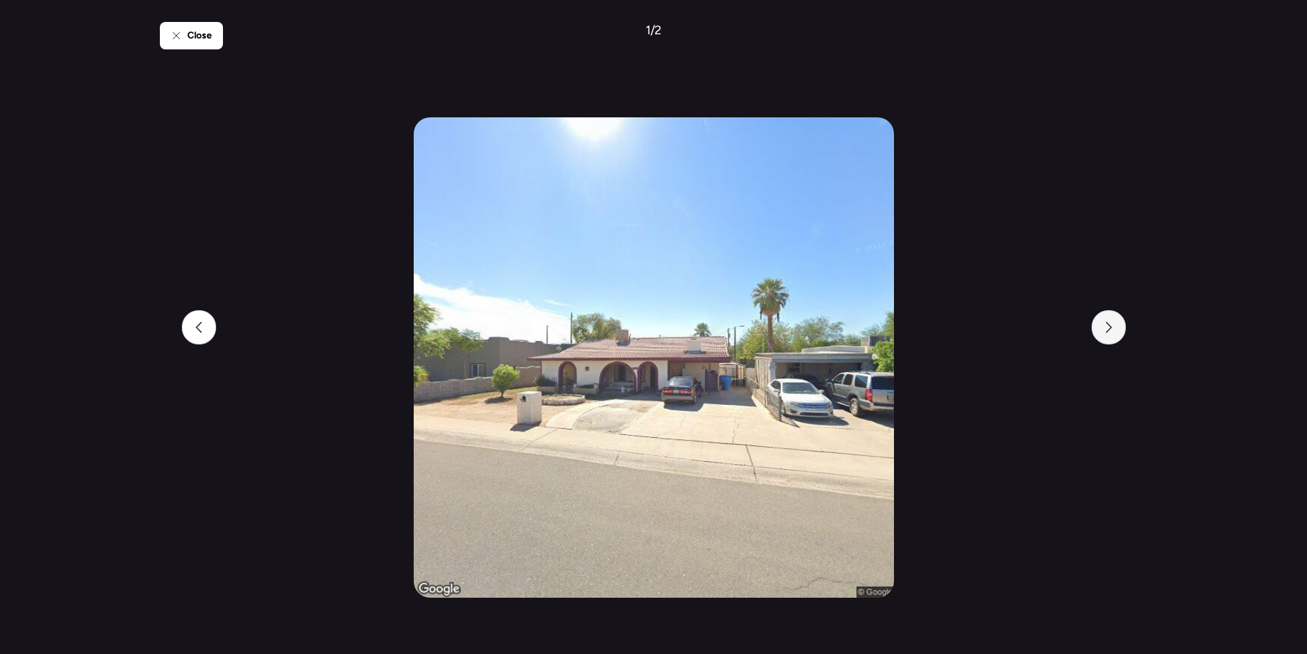
click at [1117, 329] on div at bounding box center [1108, 327] width 34 height 34
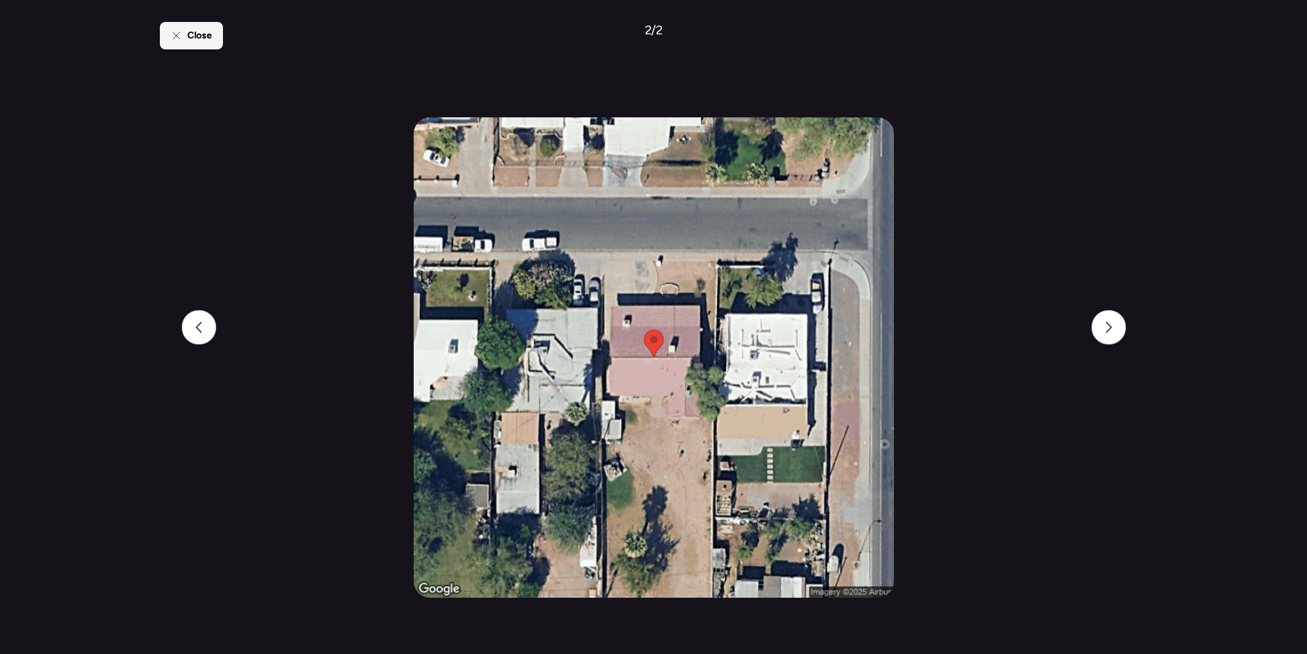
click at [208, 43] on div "Close" at bounding box center [191, 35] width 63 height 27
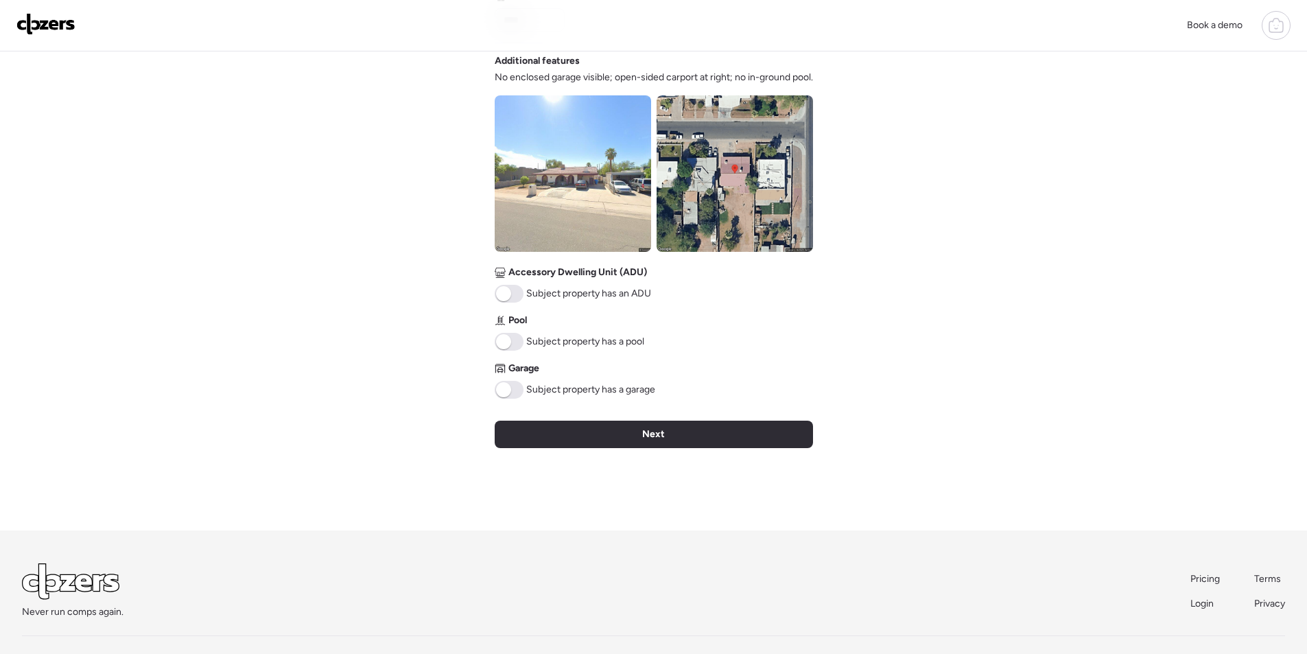
click at [634, 456] on div "Verify basic info Please verify that our data for this property is correct. Add…" at bounding box center [654, 60] width 318 height 940
click at [639, 436] on div "Next" at bounding box center [654, 434] width 318 height 27
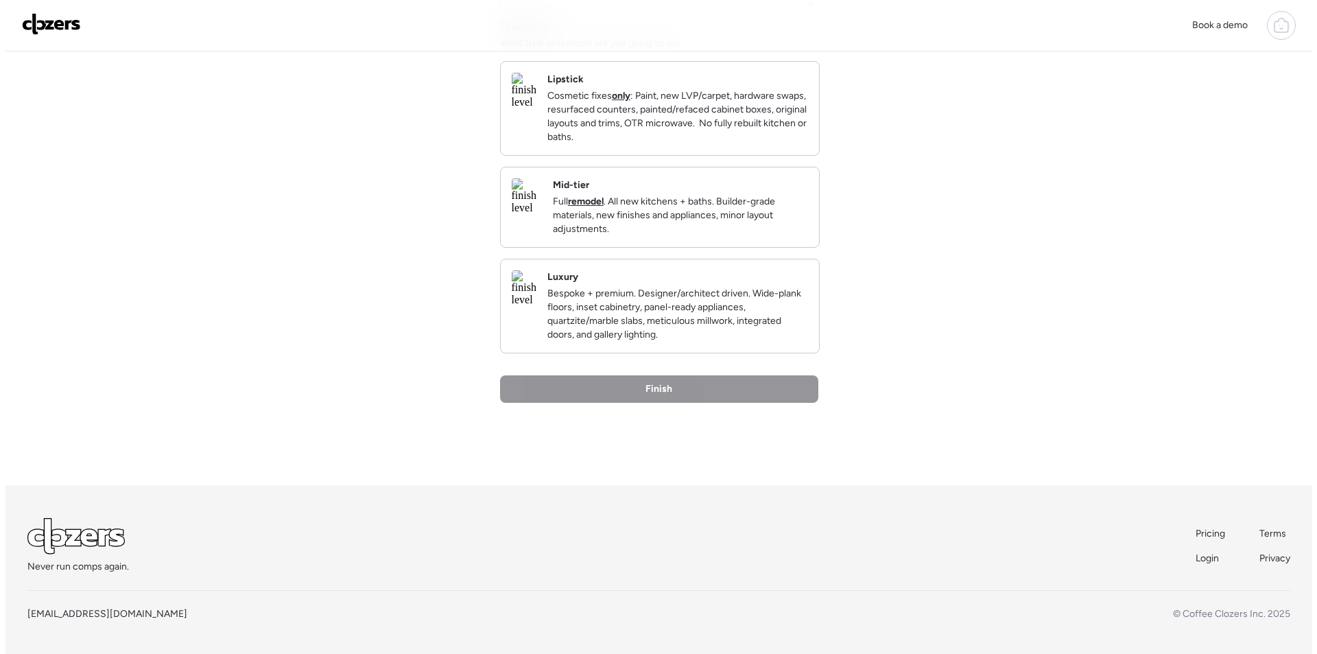
scroll to position [0, 0]
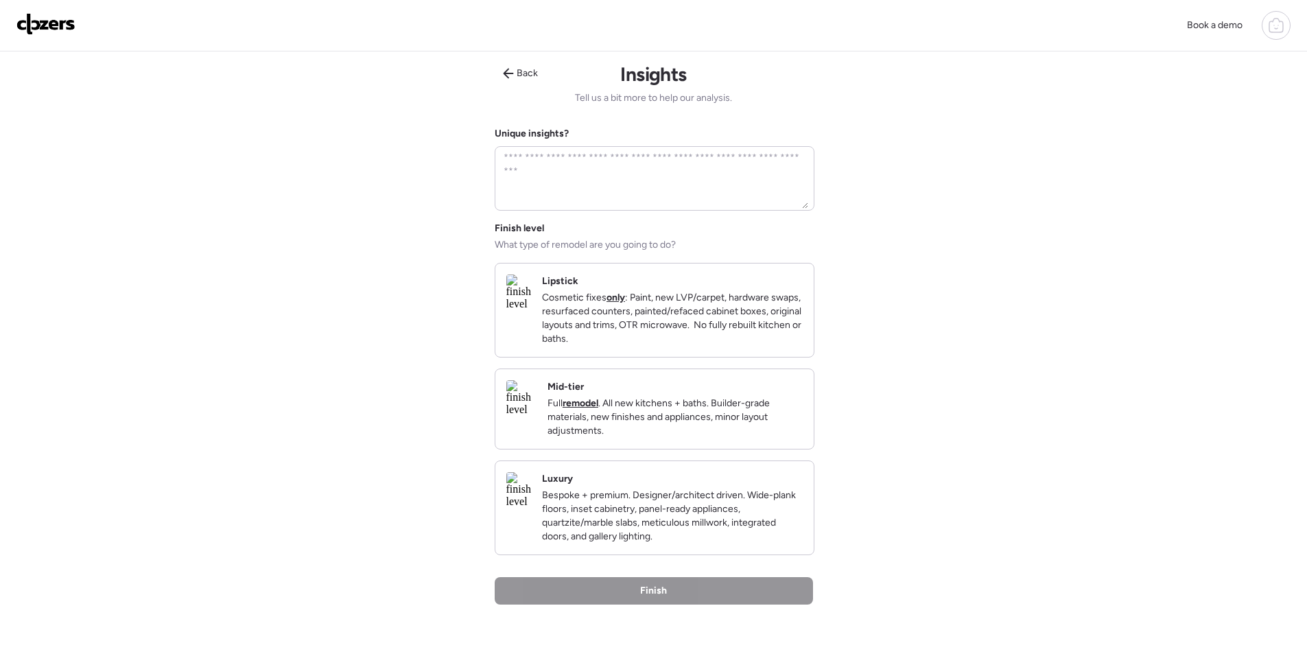
click at [736, 414] on p "Full remodel . All new kitchens + baths. Builder-grade materials, new finishes …" at bounding box center [674, 417] width 255 height 41
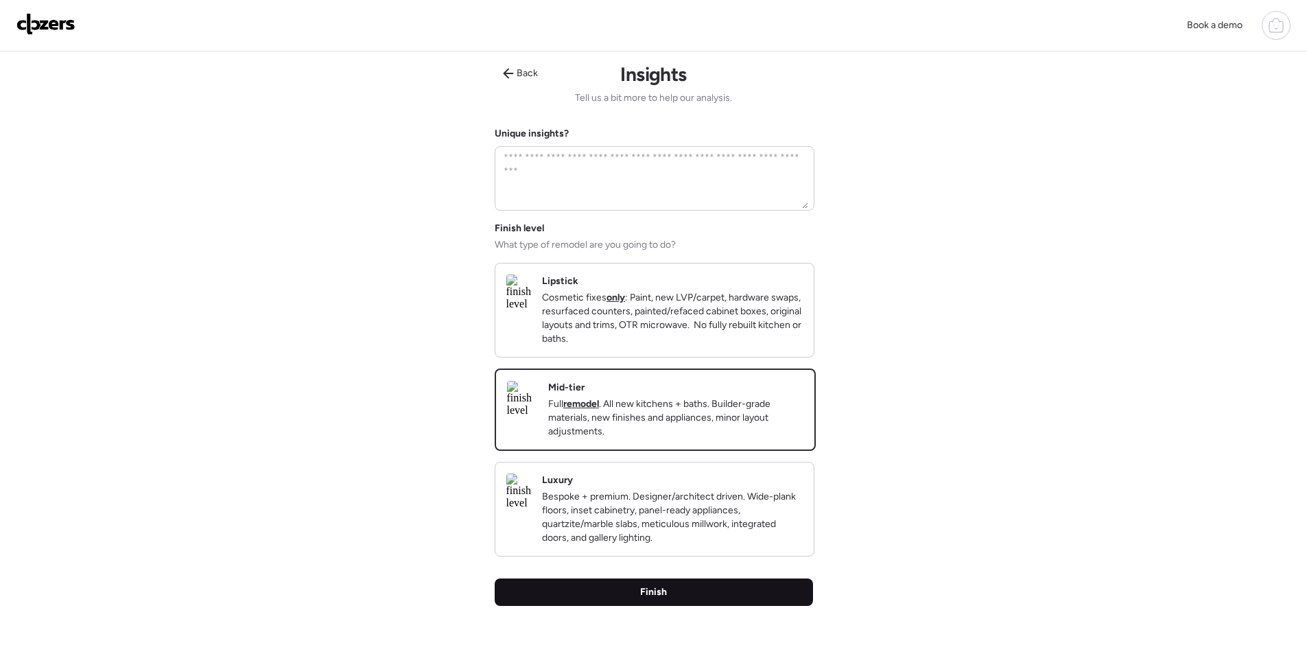
click at [715, 606] on div "Finish" at bounding box center [654, 591] width 318 height 27
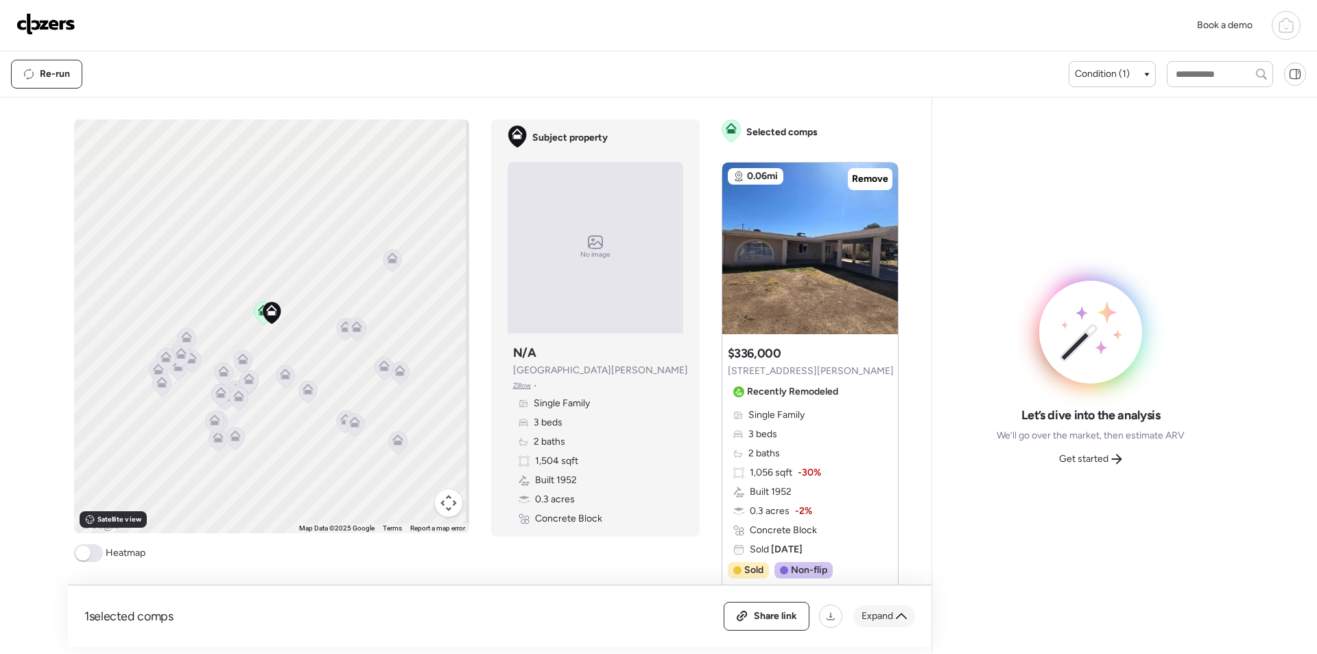
click at [892, 615] on span "Expand" at bounding box center [878, 616] width 32 height 14
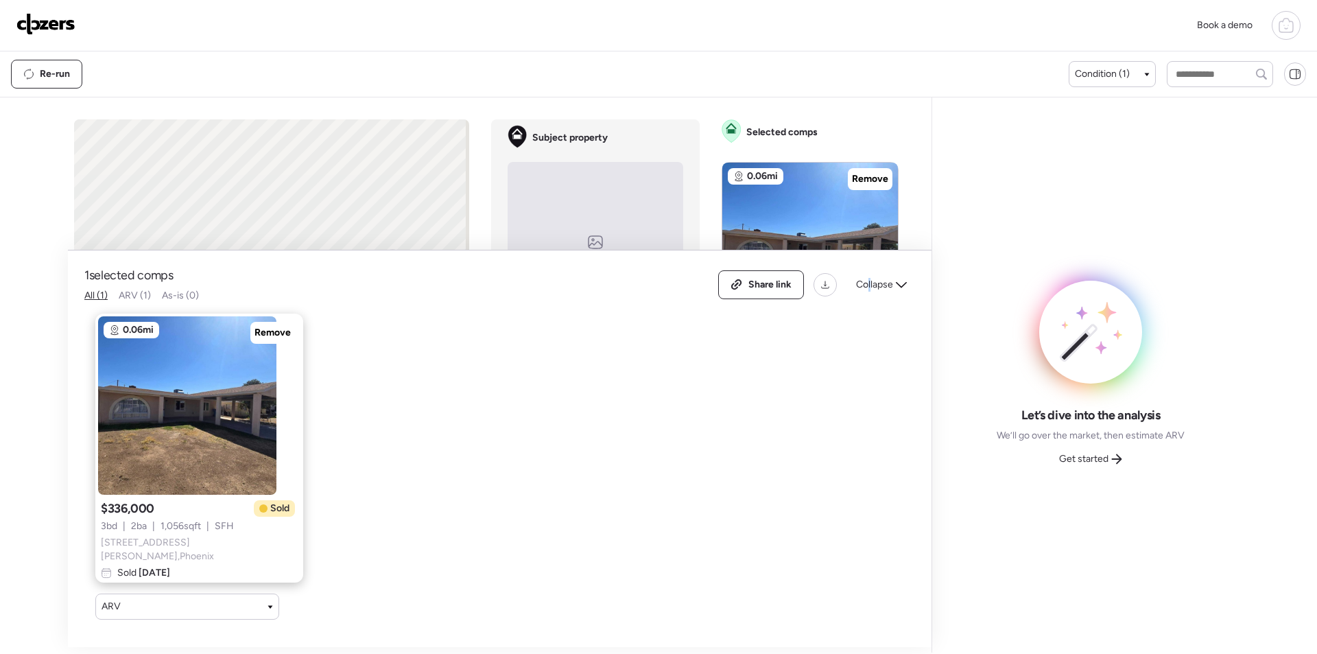
click at [872, 280] on div "Collapse" at bounding box center [881, 285] width 67 height 22
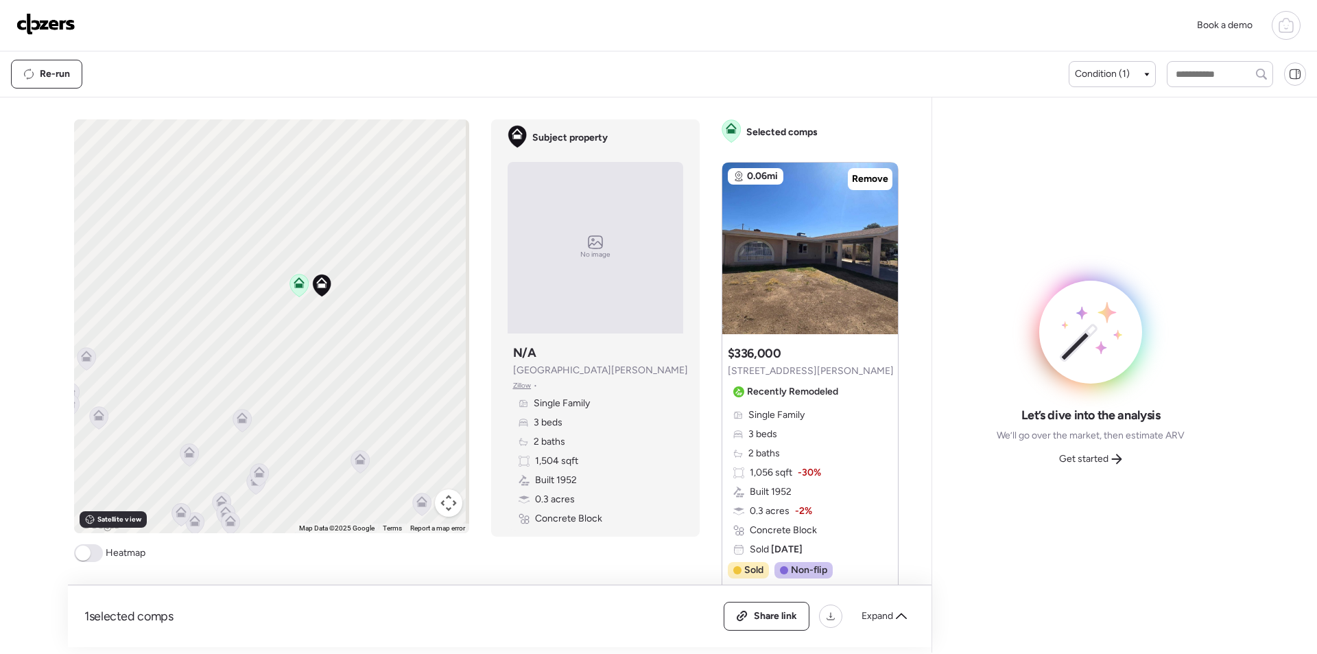
click at [237, 418] on icon at bounding box center [242, 417] width 11 height 11
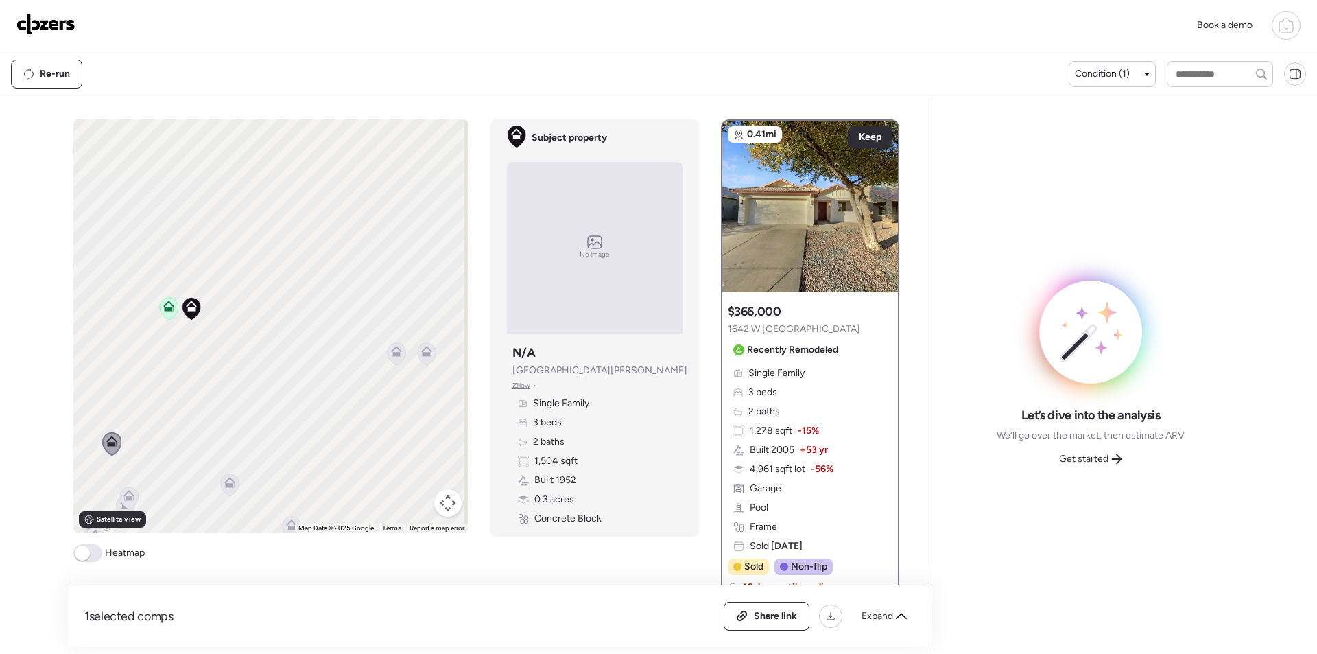
drag, startPoint x: 324, startPoint y: 377, endPoint x: 233, endPoint y: 392, distance: 91.8
click at [233, 392] on div "To activate drag with keyboard, press Alt + Enter. Once in keyboard drag state,…" at bounding box center [270, 326] width 395 height 414
click at [372, 351] on icon at bounding box center [377, 351] width 11 height 11
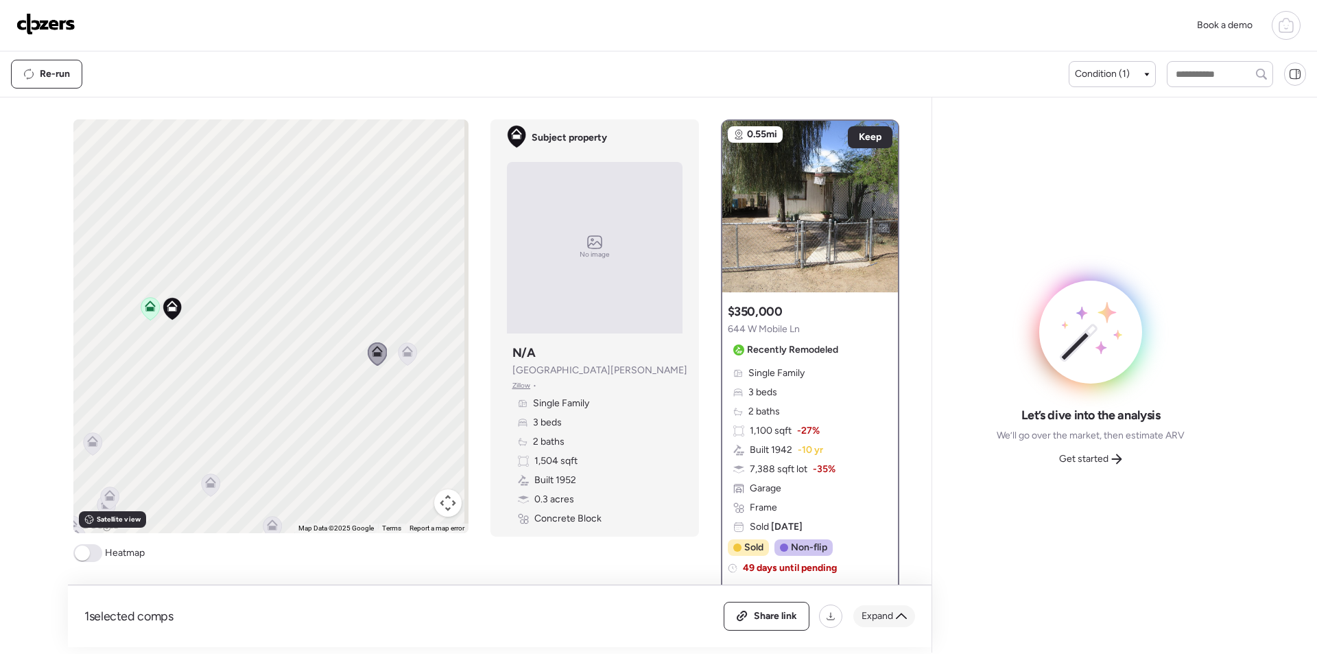
click at [897, 606] on div "Share link Expand" at bounding box center [819, 616] width 191 height 29
click at [889, 612] on span "Expand" at bounding box center [878, 616] width 32 height 14
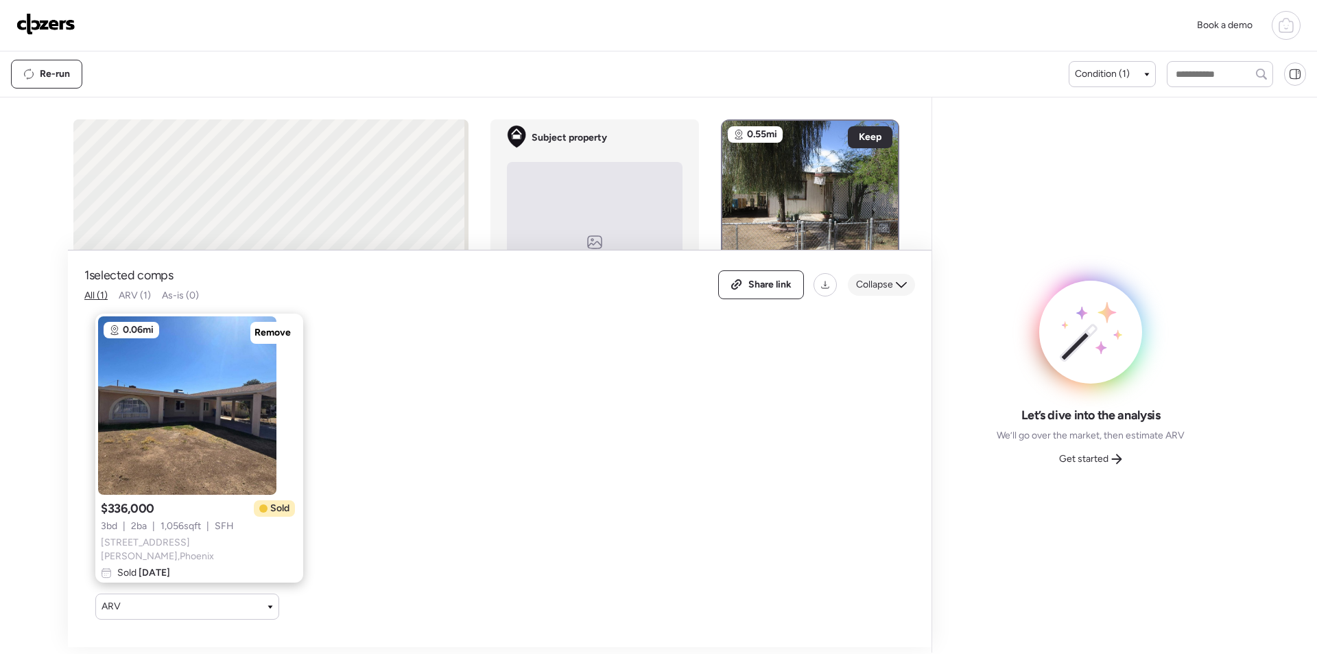
click at [879, 277] on div "Collapse" at bounding box center [881, 285] width 67 height 22
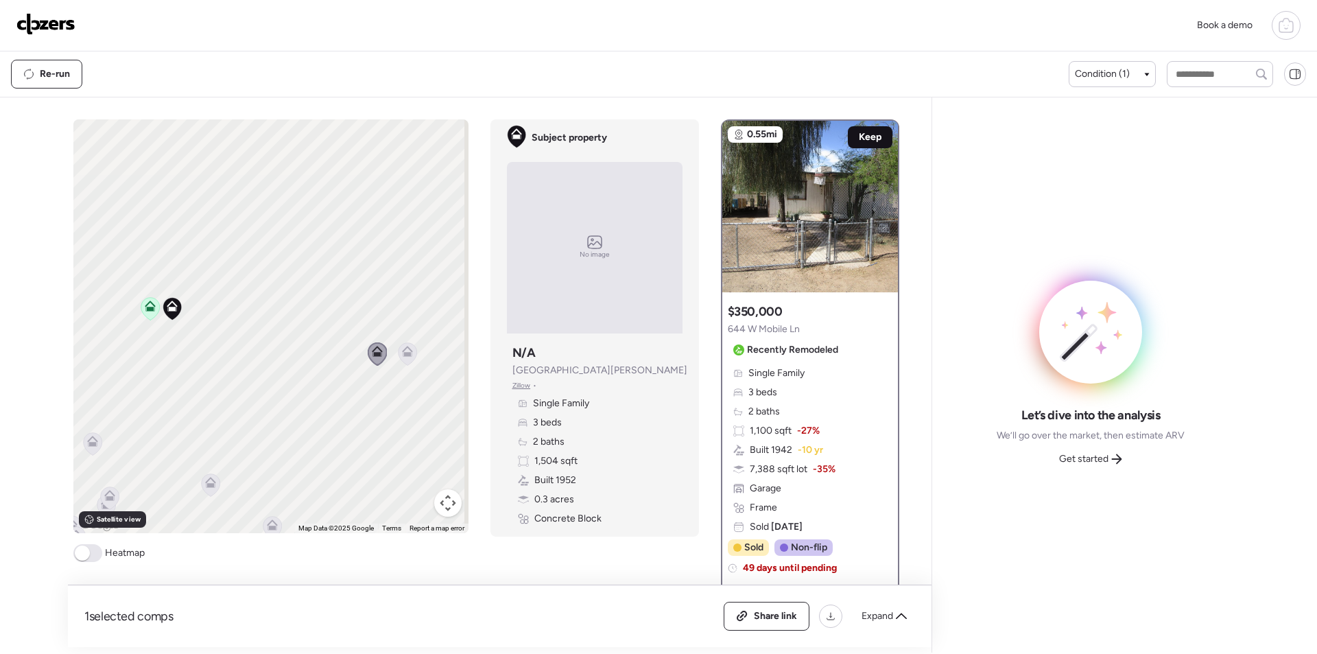
click at [859, 135] on span "Keep" at bounding box center [870, 137] width 23 height 14
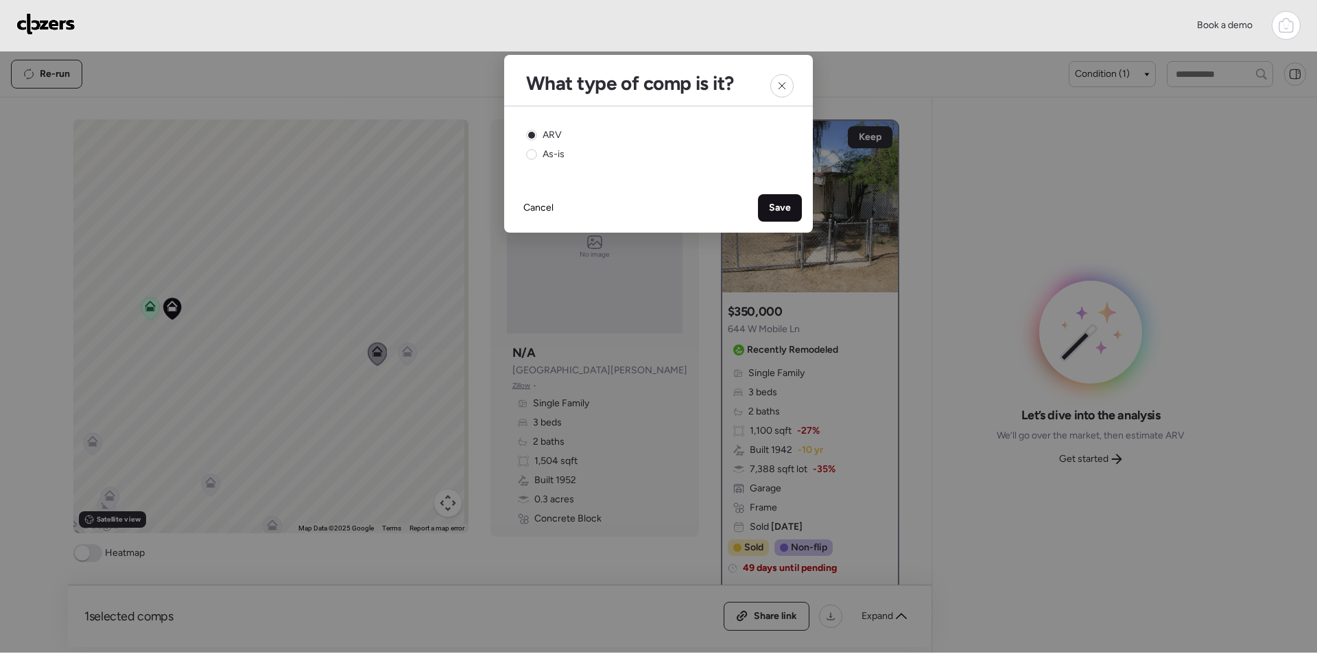
click at [771, 204] on span "Save" at bounding box center [780, 208] width 22 height 14
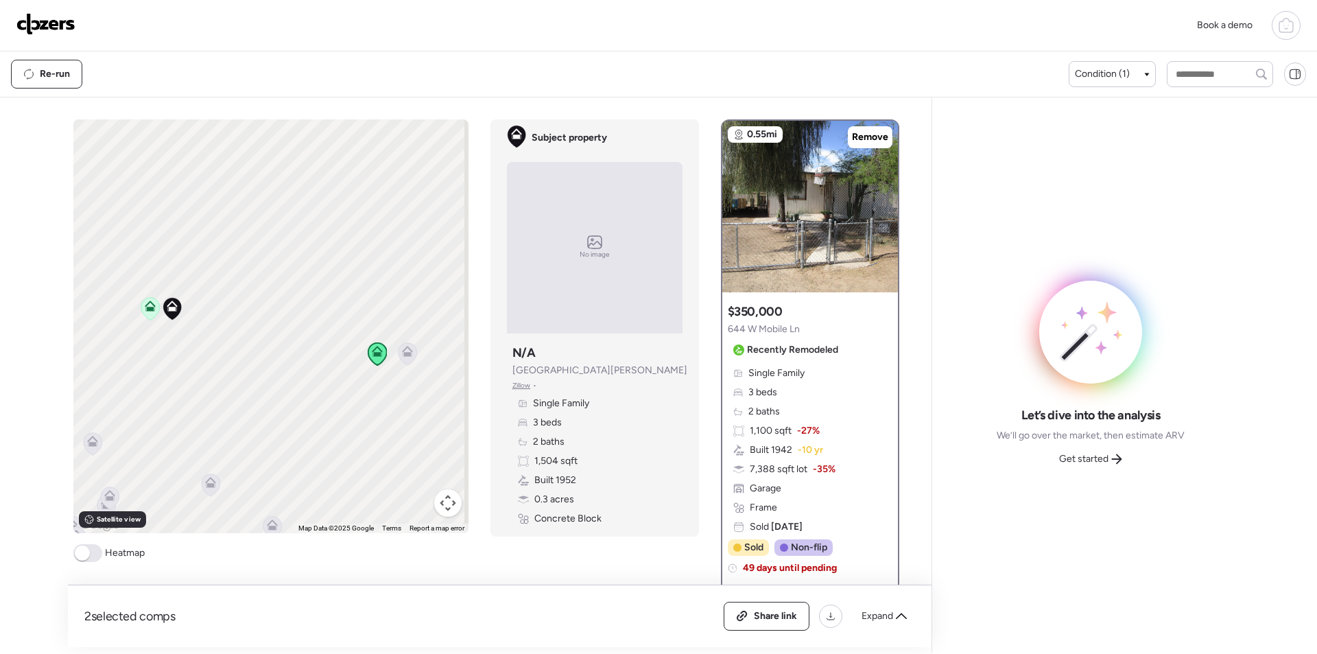
click at [407, 350] on icon at bounding box center [407, 351] width 11 height 11
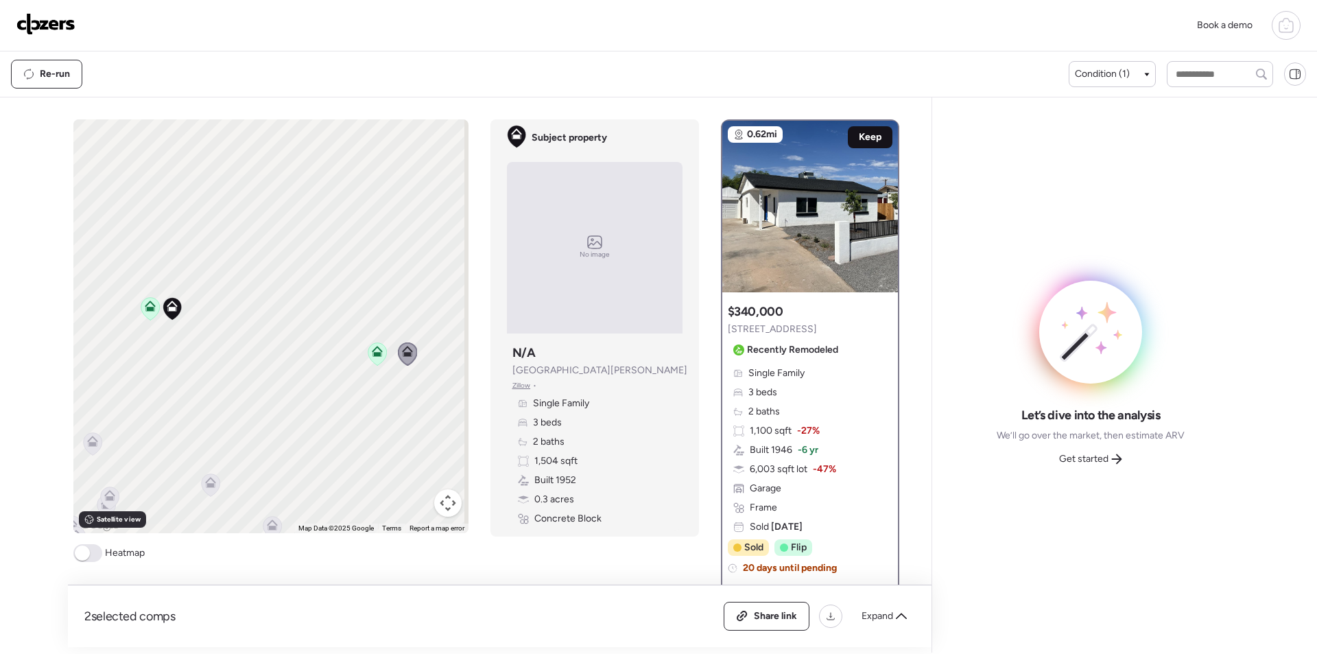
click at [862, 137] on span "Keep" at bounding box center [870, 137] width 23 height 14
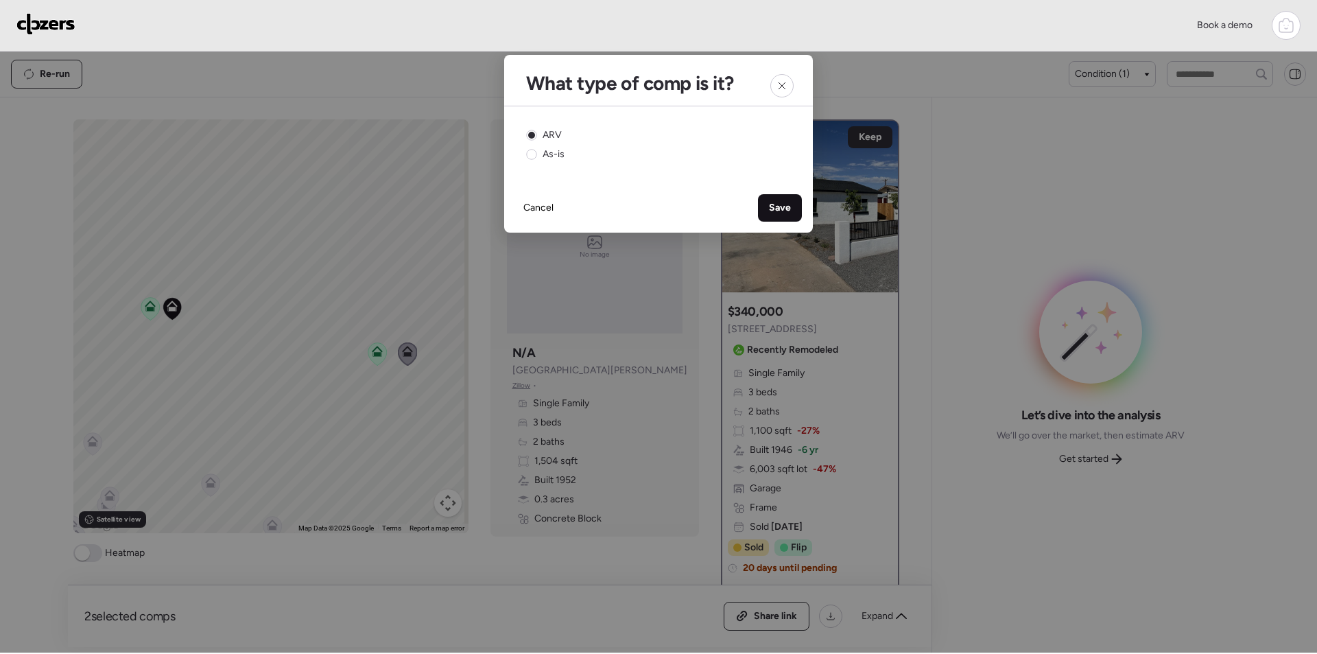
click at [793, 209] on div "Save" at bounding box center [780, 207] width 44 height 27
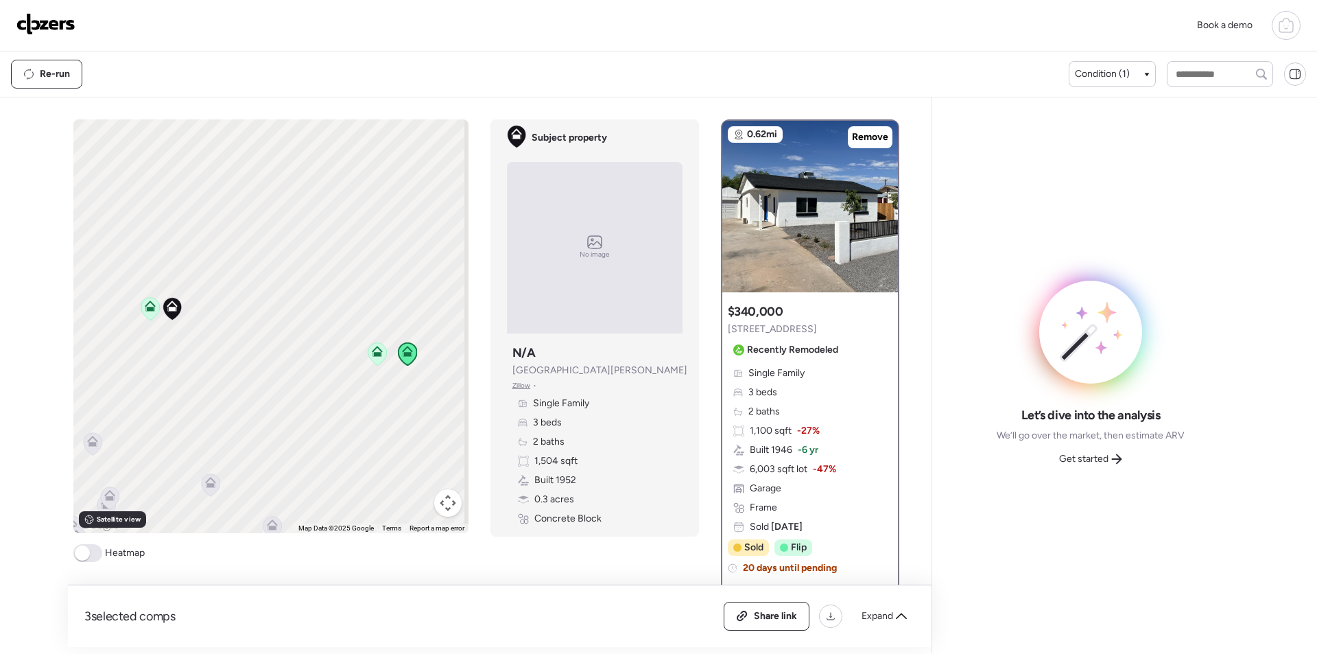
drag, startPoint x: 326, startPoint y: 463, endPoint x: 381, endPoint y: 284, distance: 187.3
click at [381, 284] on div "To activate drag with keyboard, press Alt + Enter. Once in keyboard drag state,…" at bounding box center [270, 326] width 395 height 414
drag, startPoint x: 297, startPoint y: 376, endPoint x: 327, endPoint y: 239, distance: 139.8
click at [327, 239] on div "To activate drag with keyboard, press Alt + Enter. Once in keyboard drag state,…" at bounding box center [270, 326] width 395 height 414
click at [246, 354] on div "To activate drag with keyboard, press Alt + Enter. Once in keyboard drag state,…" at bounding box center [270, 326] width 395 height 414
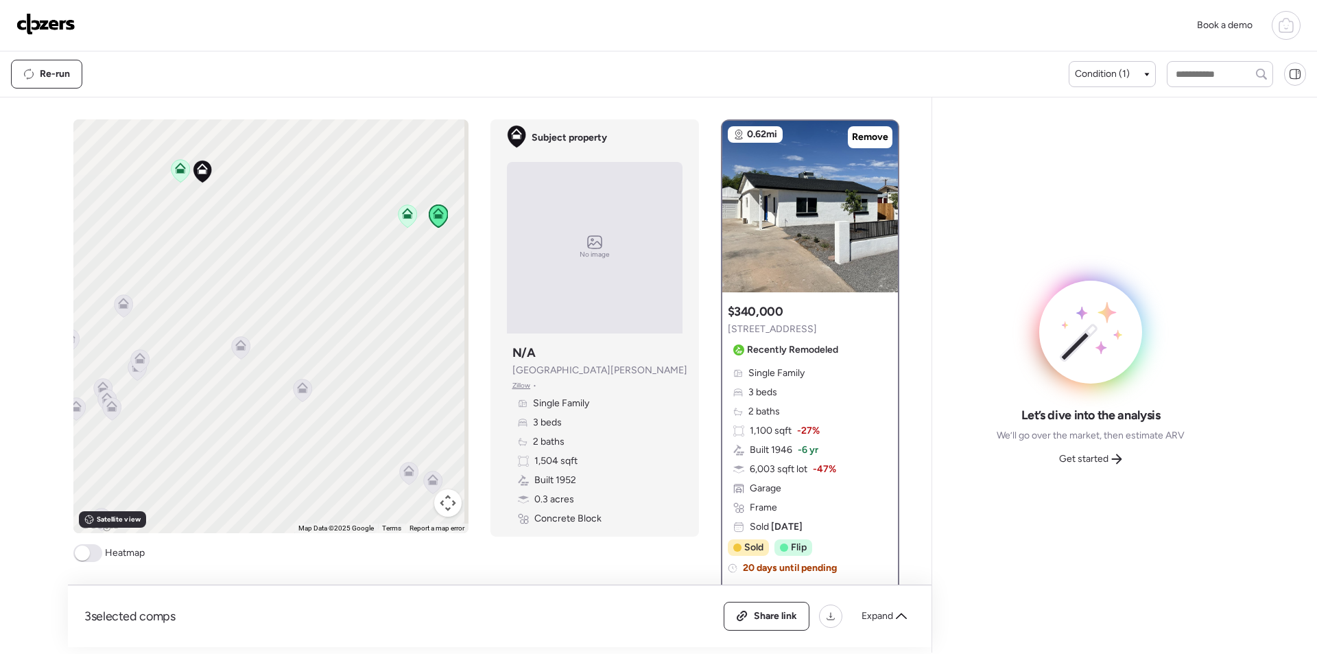
click at [240, 352] on icon at bounding box center [240, 347] width 19 height 23
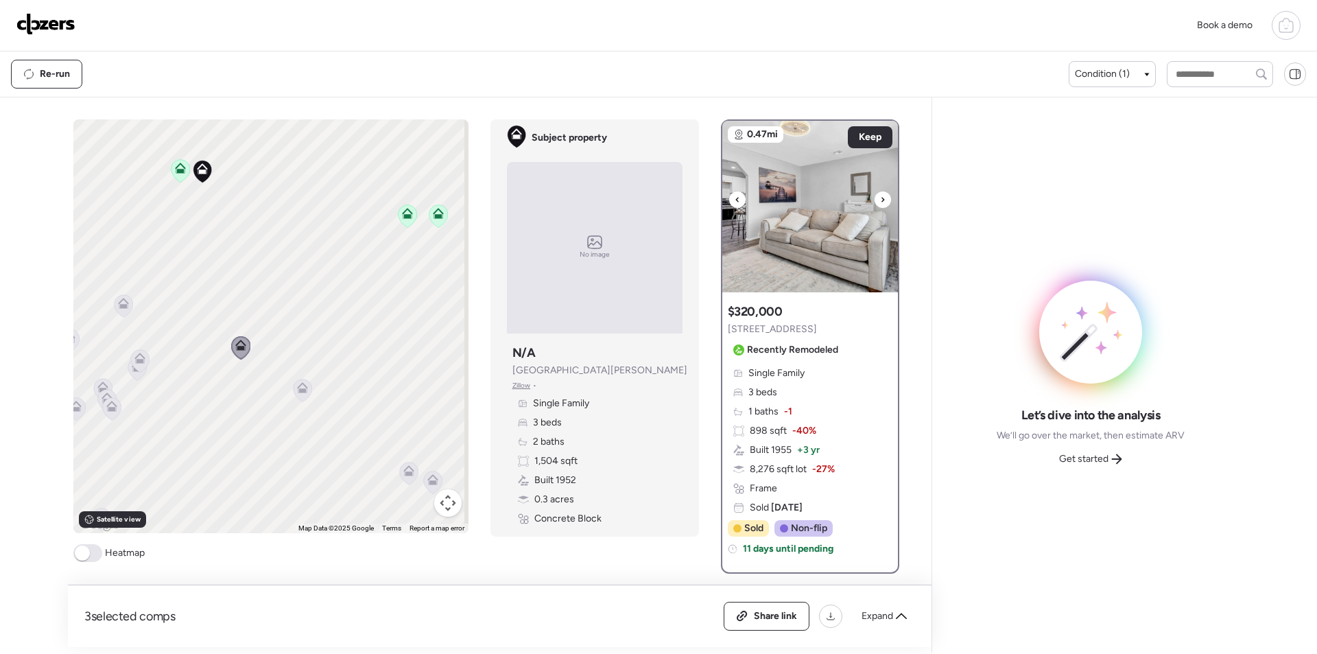
click at [880, 205] on icon at bounding box center [882, 199] width 5 height 16
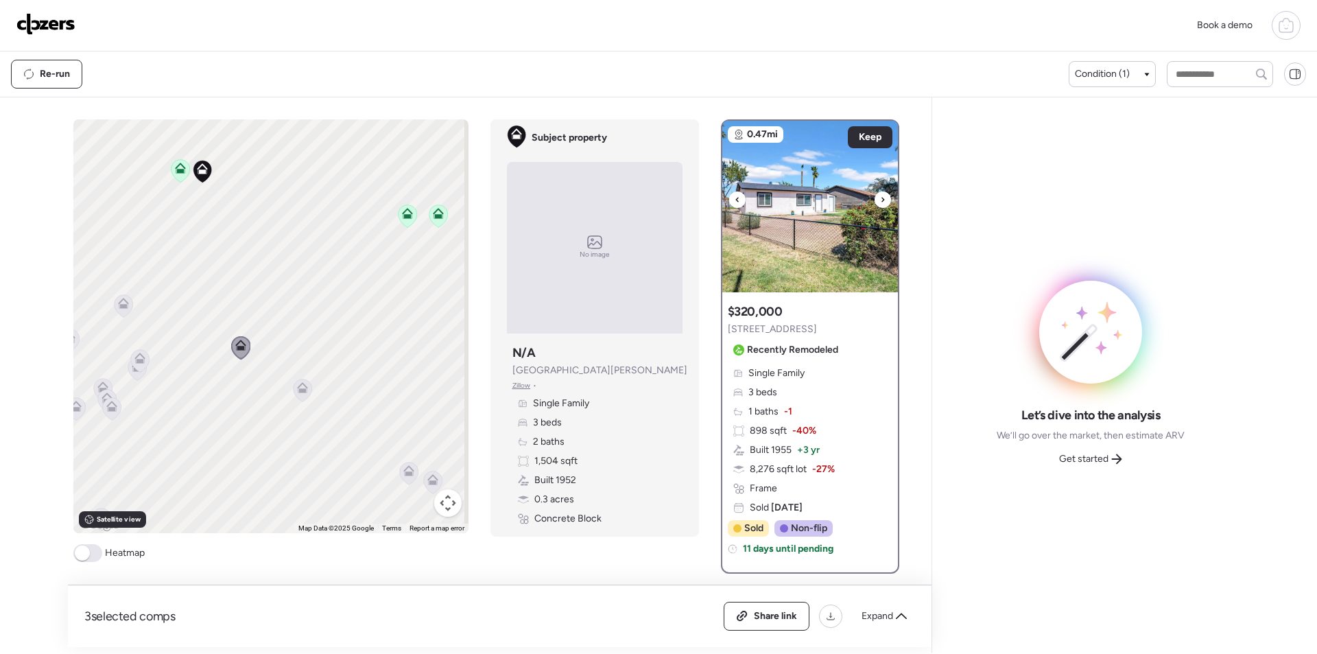
click at [880, 205] on icon at bounding box center [882, 199] width 5 height 16
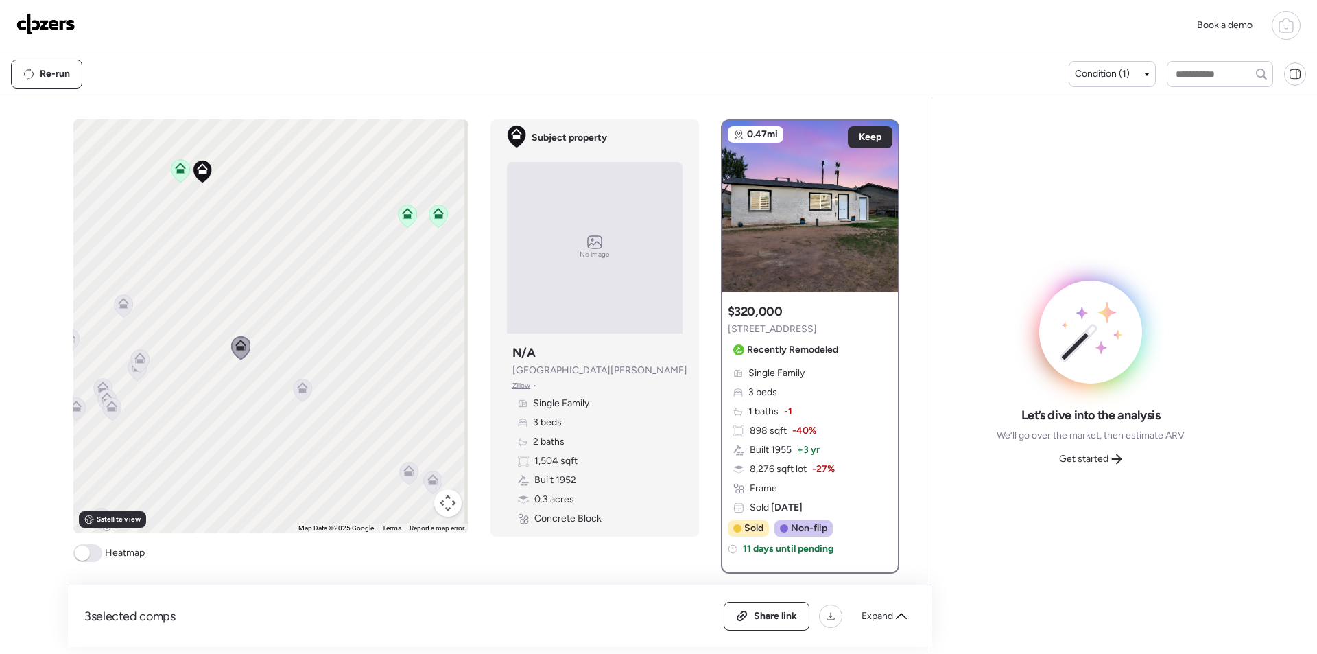
click at [298, 395] on icon at bounding box center [302, 390] width 19 height 23
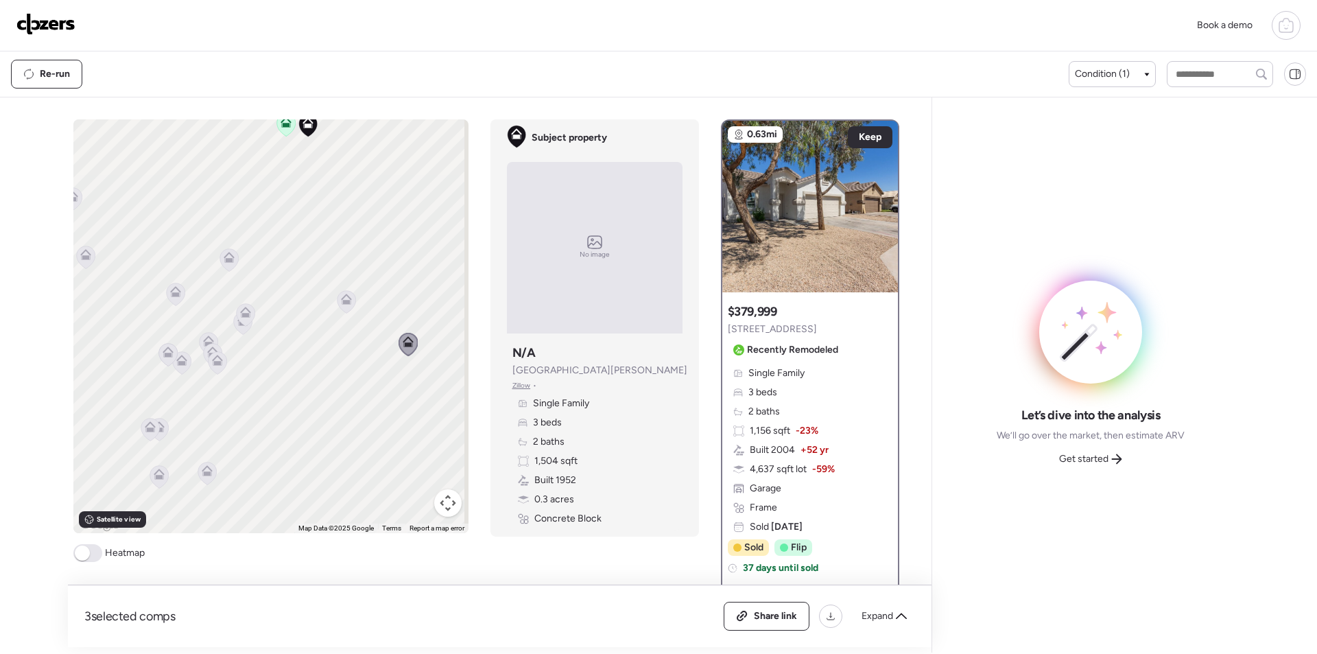
drag, startPoint x: 333, startPoint y: 320, endPoint x: 438, endPoint y: 277, distance: 112.6
click at [438, 277] on div "To activate drag with keyboard, press Alt + Enter. Once in keyboard drag state,…" at bounding box center [270, 326] width 395 height 414
click at [208, 361] on icon at bounding box center [217, 362] width 19 height 23
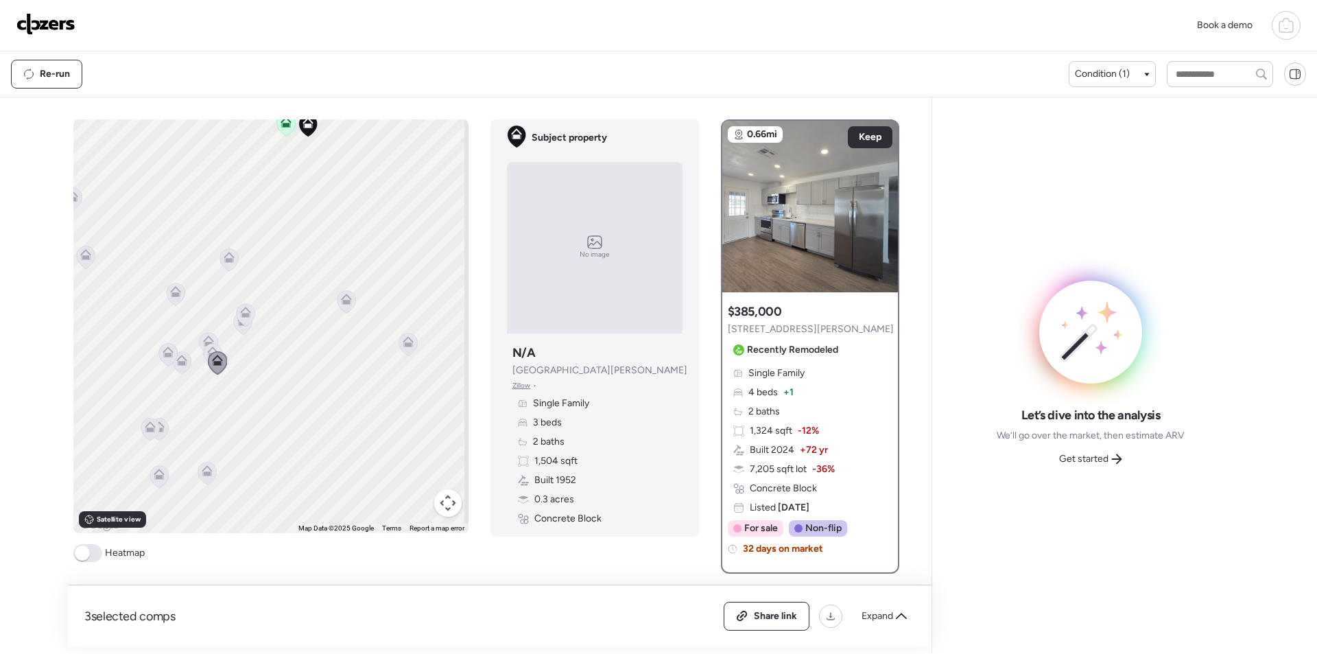
click at [203, 359] on icon at bounding box center [212, 354] width 19 height 23
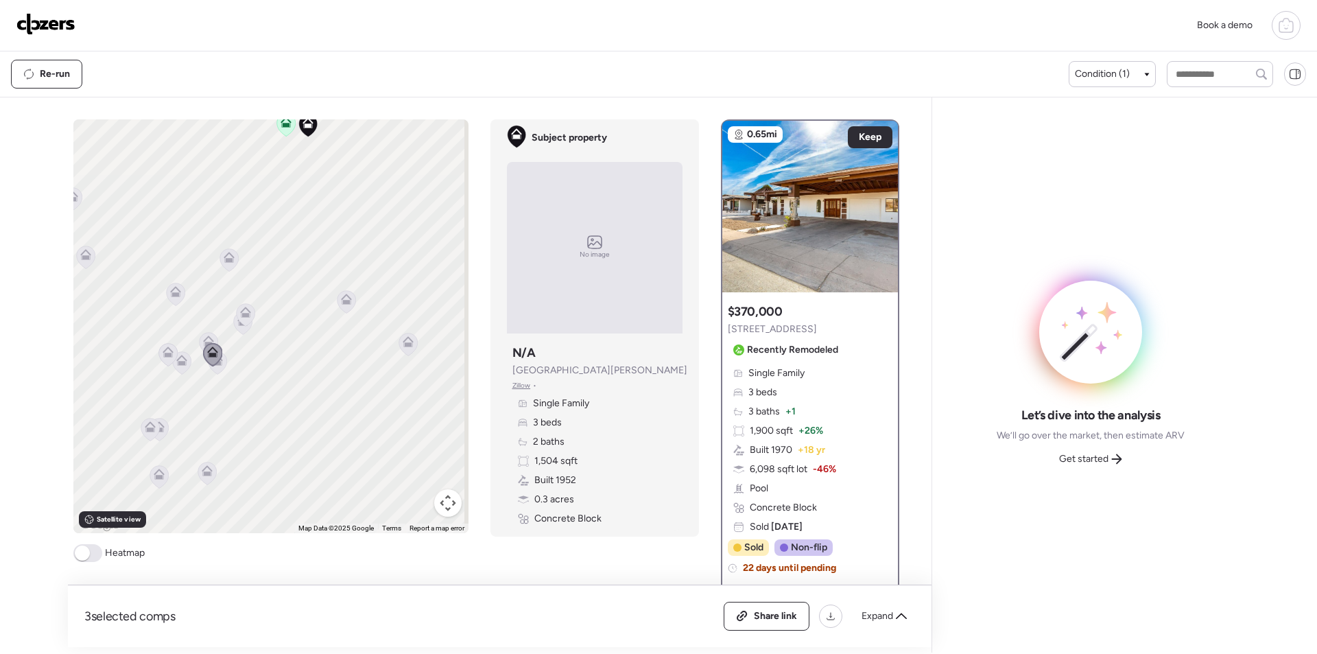
click at [175, 368] on icon at bounding box center [181, 362] width 19 height 23
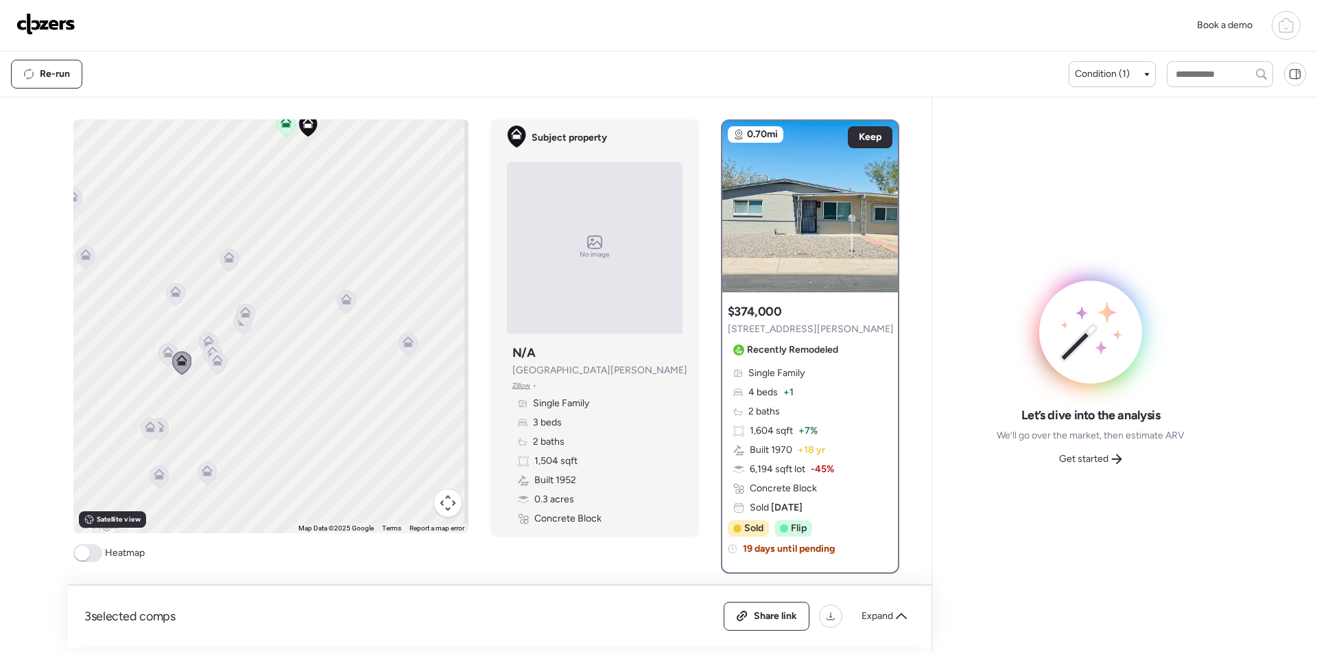
click at [158, 352] on icon at bounding box center [167, 354] width 19 height 23
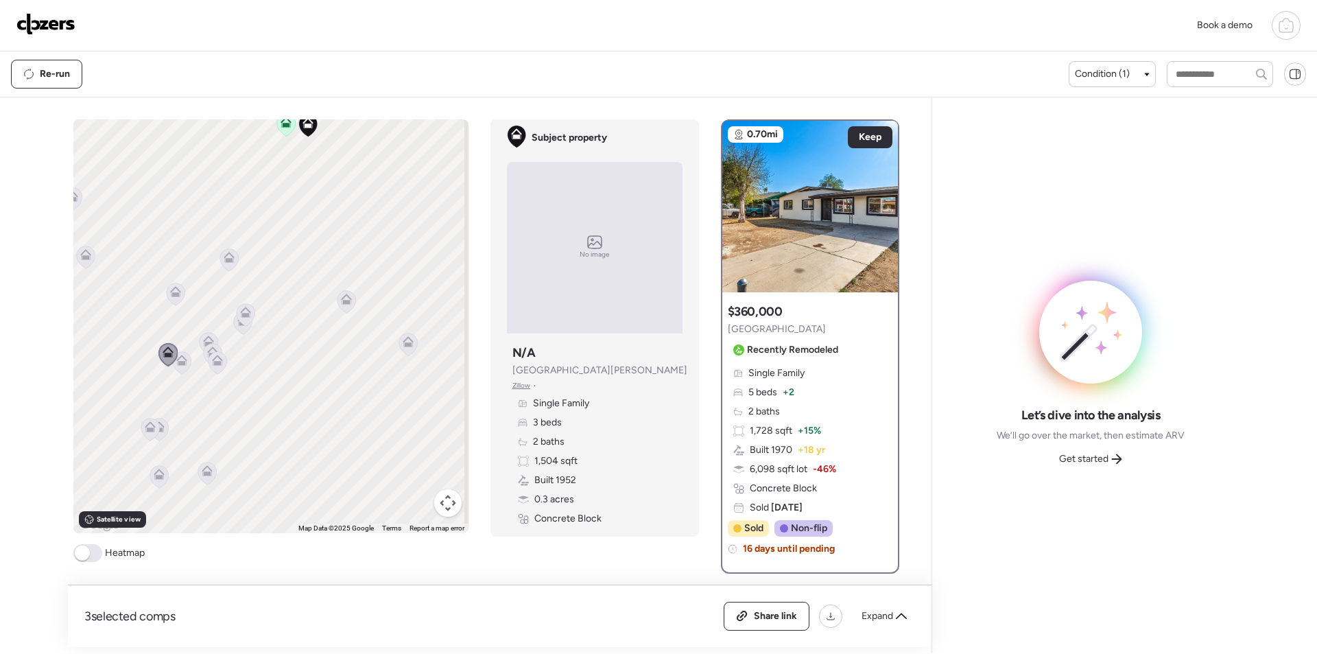
click at [168, 362] on icon at bounding box center [167, 354] width 19 height 23
click at [176, 366] on icon at bounding box center [181, 362] width 19 height 23
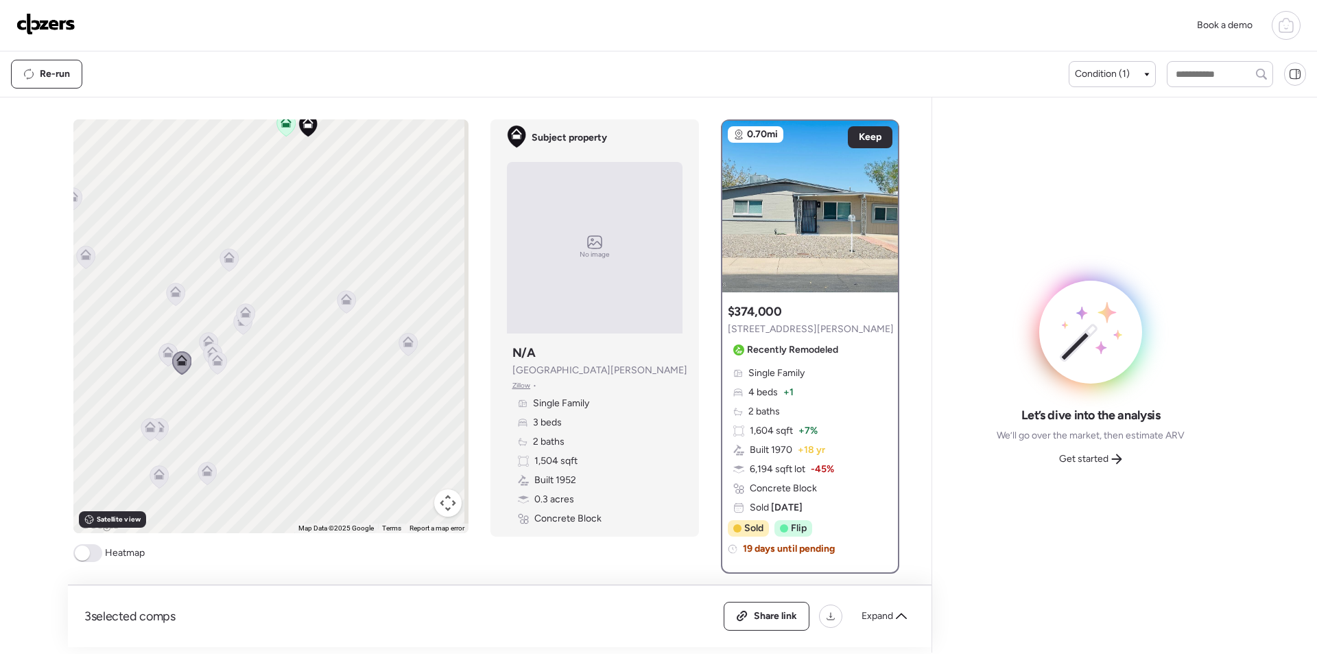
click at [239, 327] on div at bounding box center [245, 315] width 19 height 25
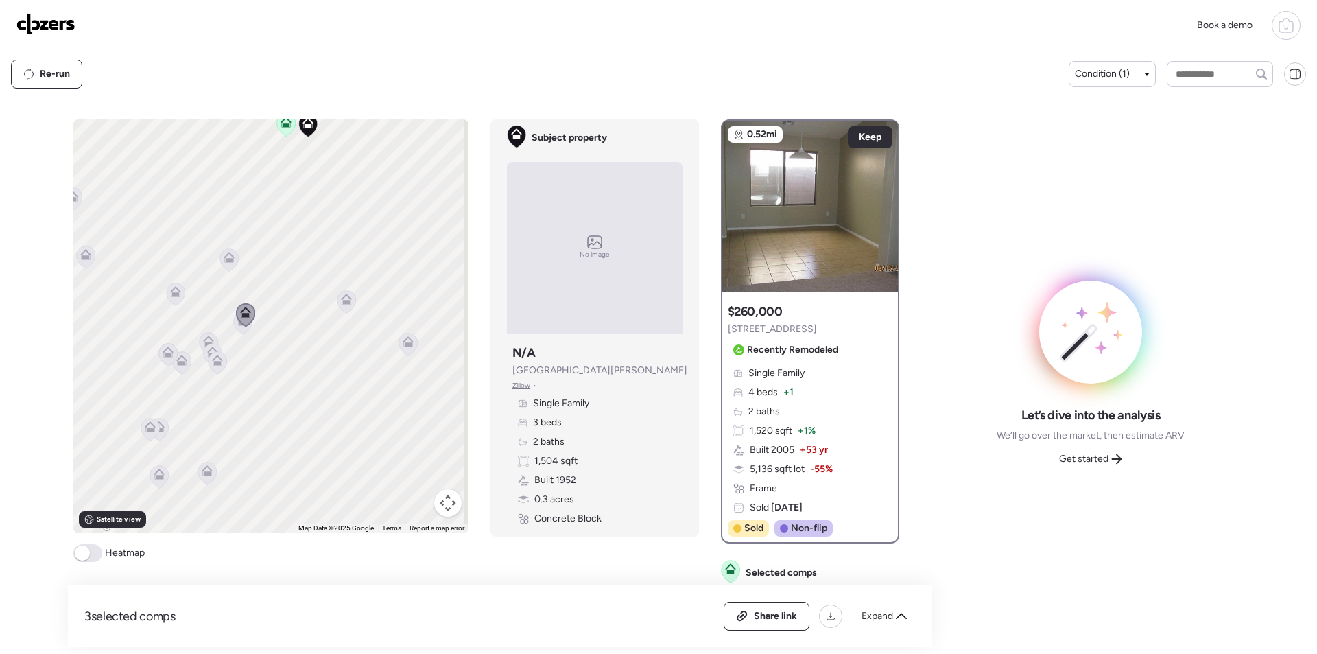
click at [233, 329] on icon at bounding box center [242, 322] width 19 height 23
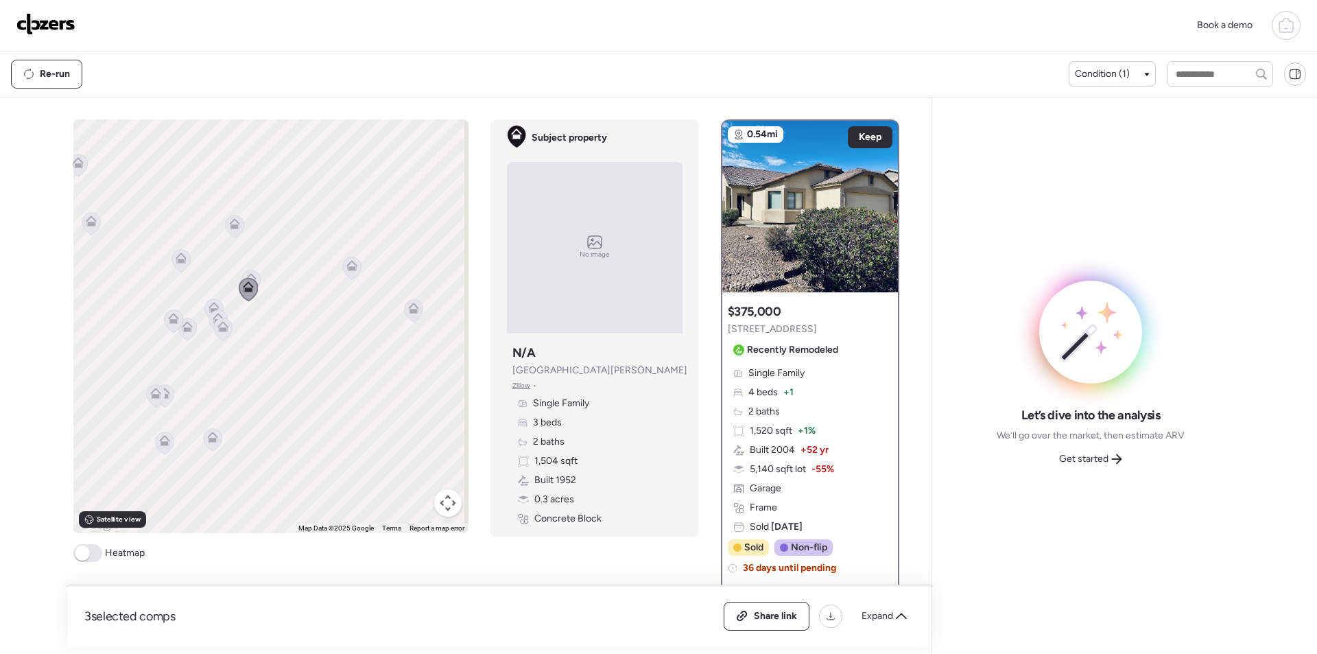
drag, startPoint x: 147, startPoint y: 300, endPoint x: 155, endPoint y: 252, distance: 48.6
click at [155, 252] on div "To activate drag with keyboard, press Alt + Enter. Once in keyboard drag state,…" at bounding box center [270, 326] width 395 height 414
click at [150, 390] on icon at bounding box center [155, 381] width 19 height 23
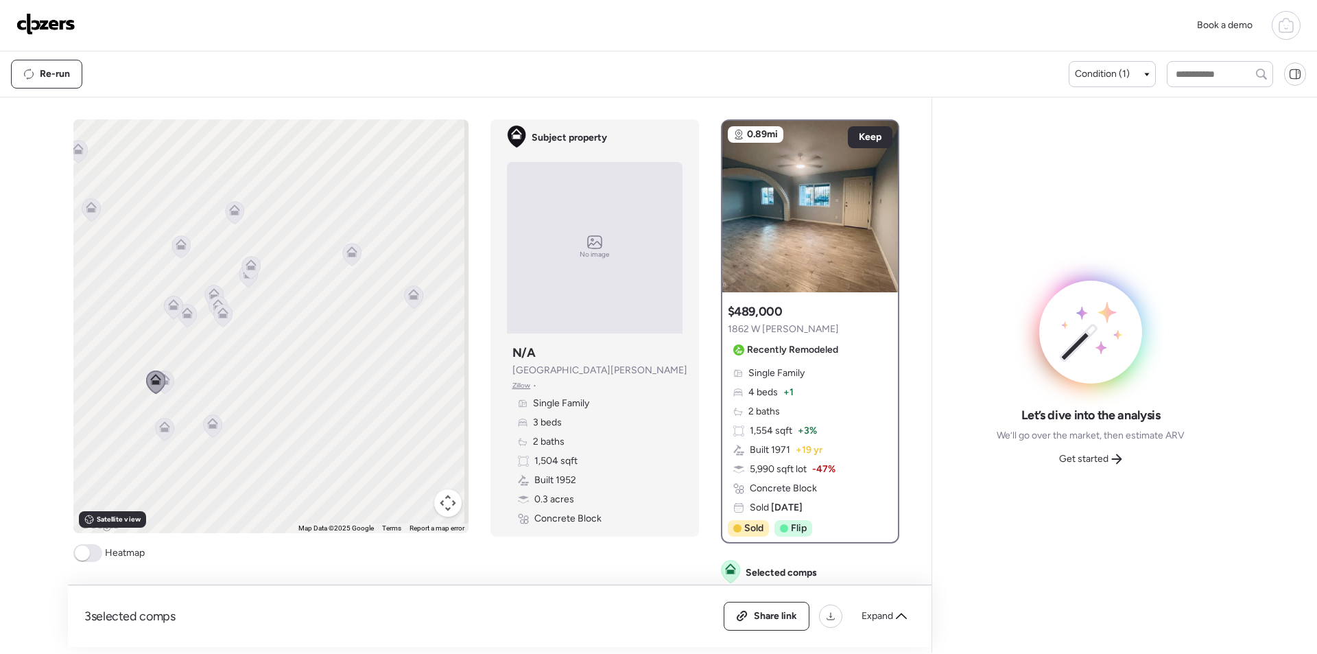
click at [167, 380] on icon at bounding box center [164, 381] width 19 height 23
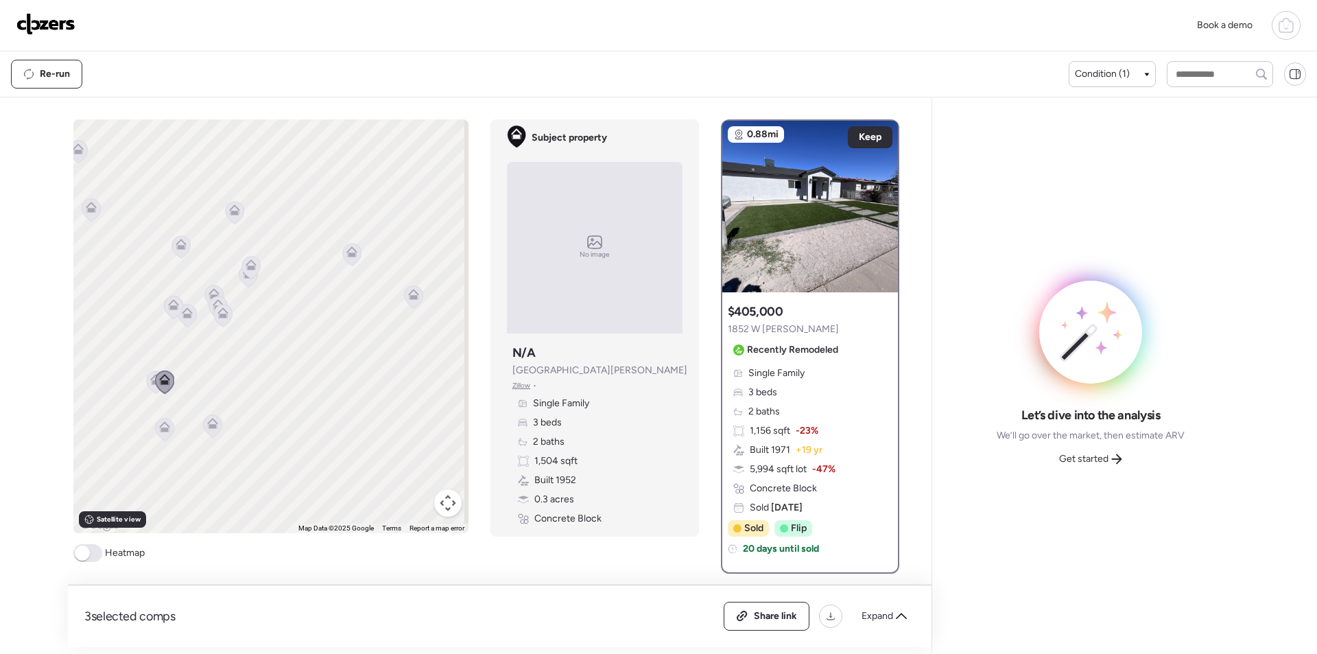
click at [207, 427] on icon at bounding box center [212, 423] width 11 height 11
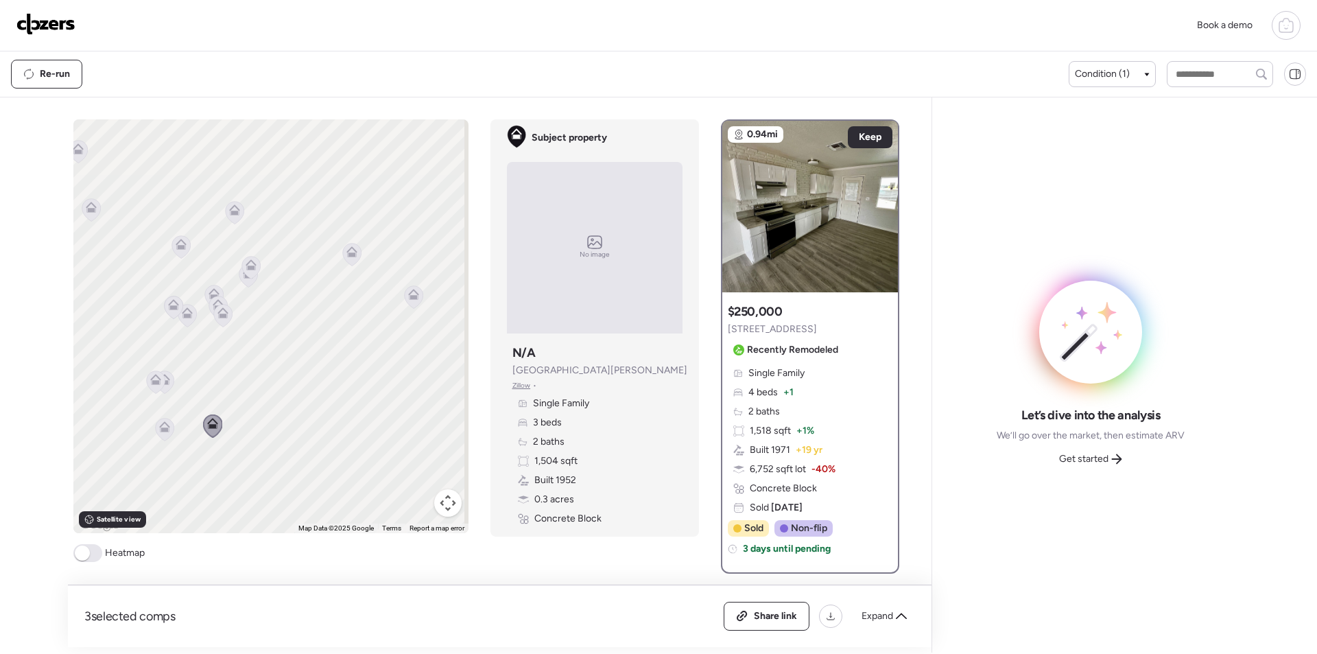
click at [162, 427] on icon at bounding box center [164, 426] width 11 height 11
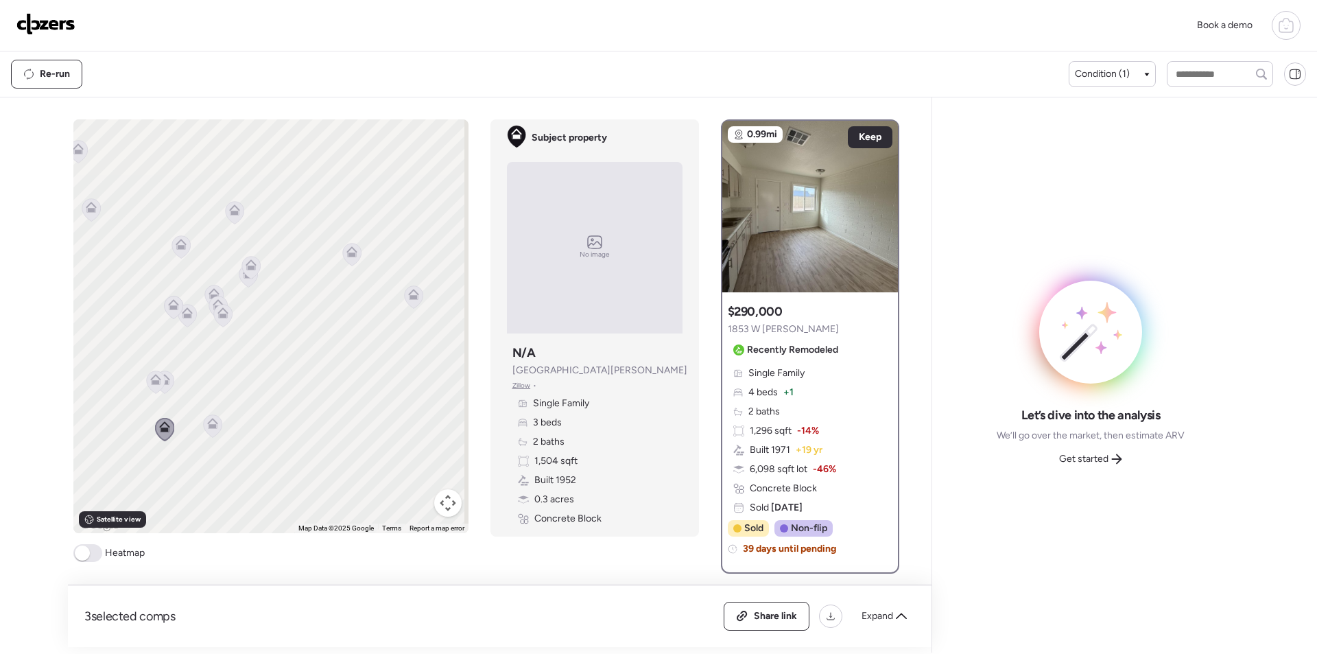
click at [222, 324] on icon at bounding box center [222, 315] width 19 height 23
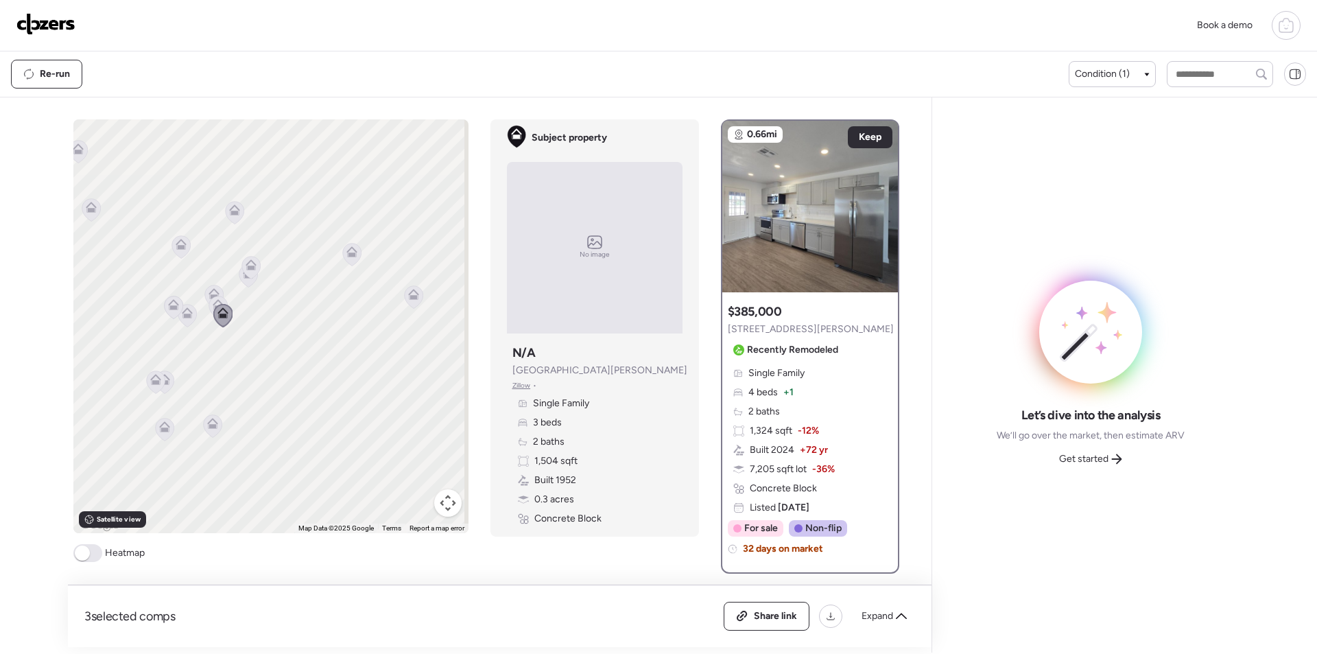
click at [183, 320] on icon at bounding box center [187, 315] width 19 height 23
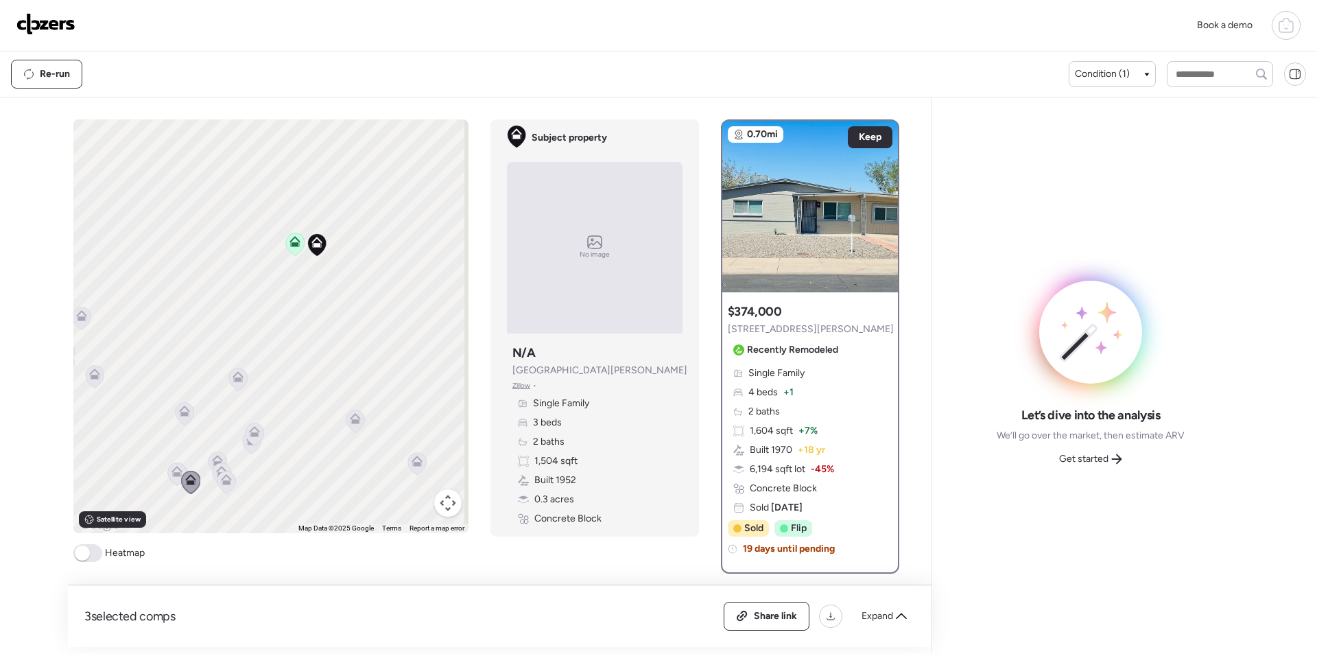
drag, startPoint x: 206, startPoint y: 231, endPoint x: 211, endPoint y: 401, distance: 169.5
click at [211, 401] on div "To navigate, press the arrow keys. To activate drag with keyboard, press Alt + …" at bounding box center [270, 326] width 395 height 414
drag, startPoint x: 239, startPoint y: 263, endPoint x: 396, endPoint y: 368, distance: 189.3
click at [228, 354] on div "To navigate, press the arrow keys. To activate drag with keyboard, press Alt + …" at bounding box center [270, 326] width 395 height 414
click at [1107, 453] on span "Get started" at bounding box center [1083, 459] width 49 height 14
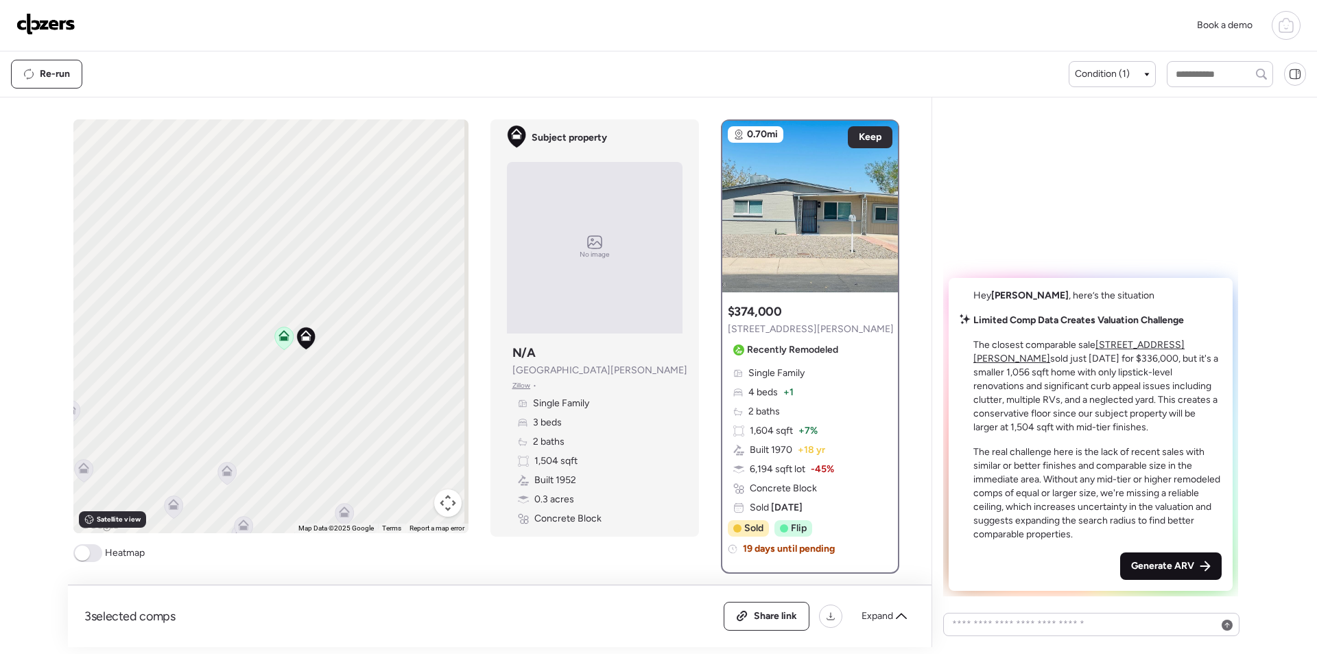
click at [1185, 560] on span "Generate ARV" at bounding box center [1162, 566] width 63 height 14
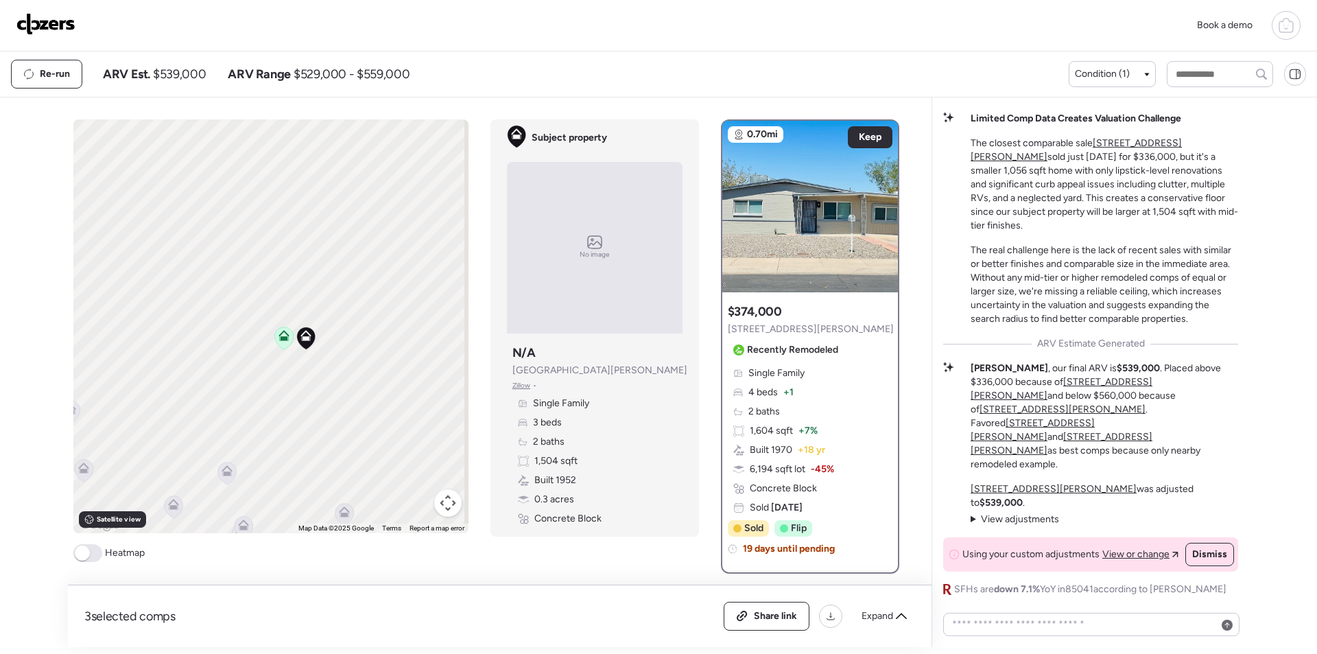
click at [189, 71] on span "$539,000" at bounding box center [179, 74] width 53 height 16
copy span "539,000"
click at [759, 613] on span "Share link" at bounding box center [775, 616] width 43 height 14
click at [39, 21] on img at bounding box center [45, 24] width 59 height 22
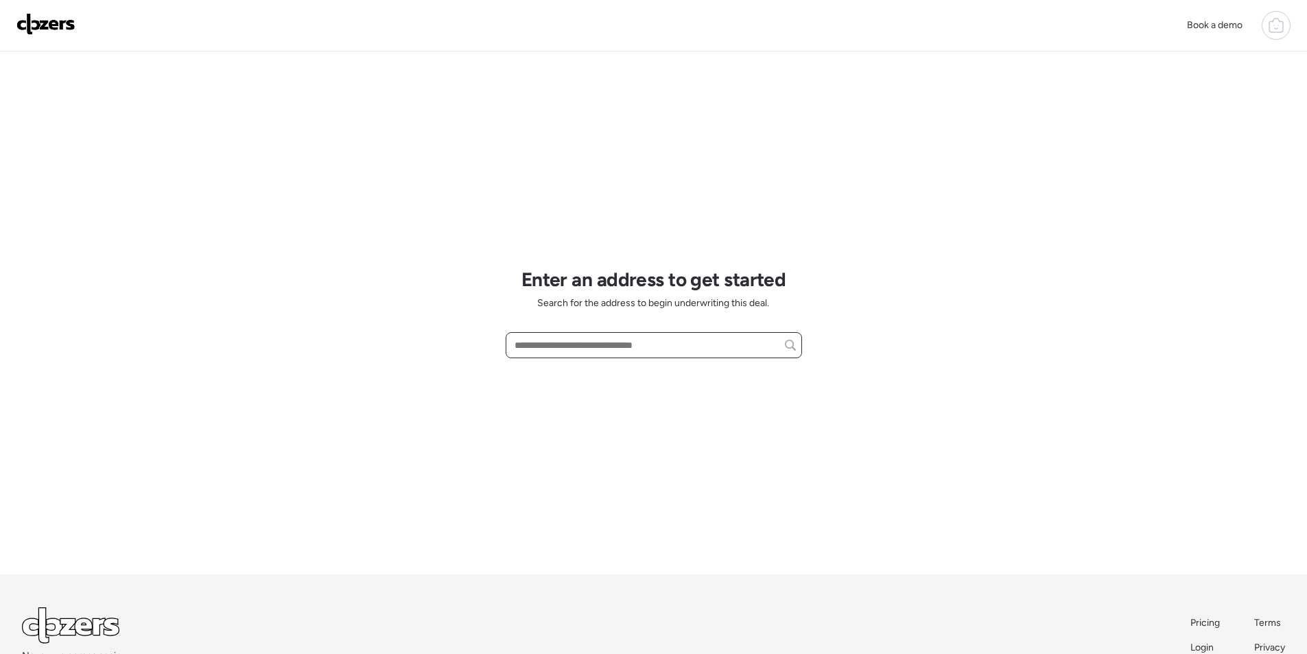
click at [567, 350] on input "text" at bounding box center [654, 344] width 284 height 19
paste input "**********"
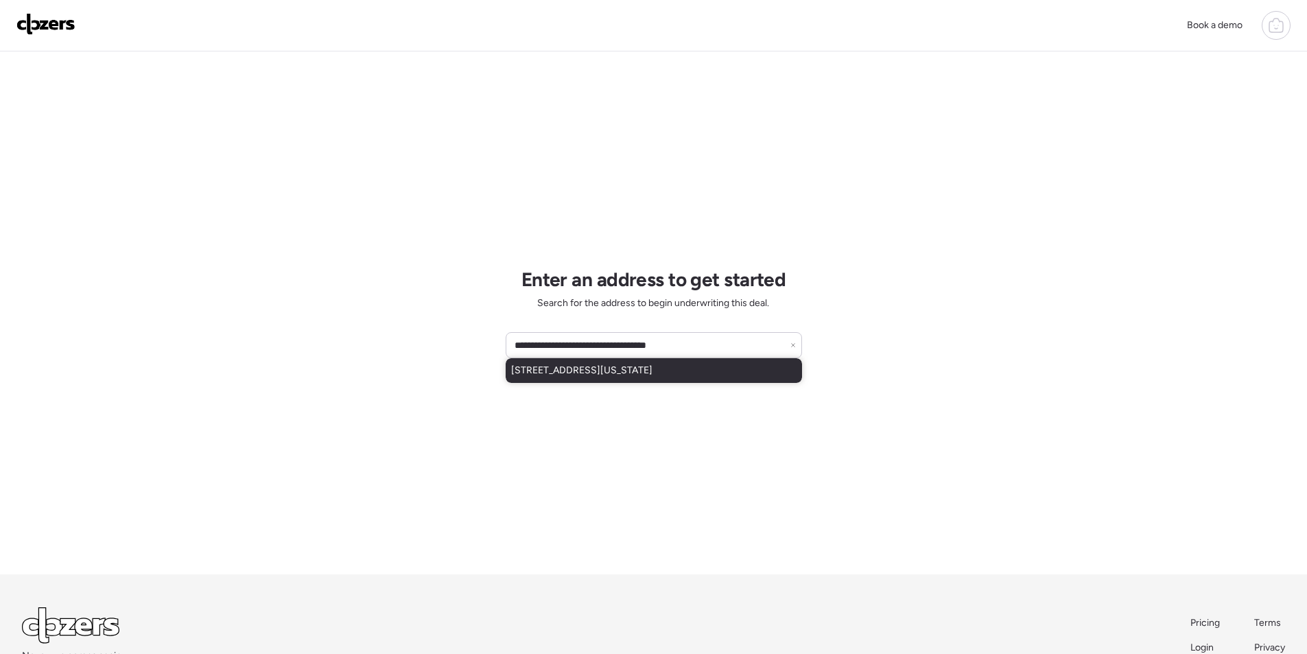
click at [563, 366] on span "[STREET_ADDRESS][US_STATE]" at bounding box center [581, 371] width 141 height 14
type input "**********"
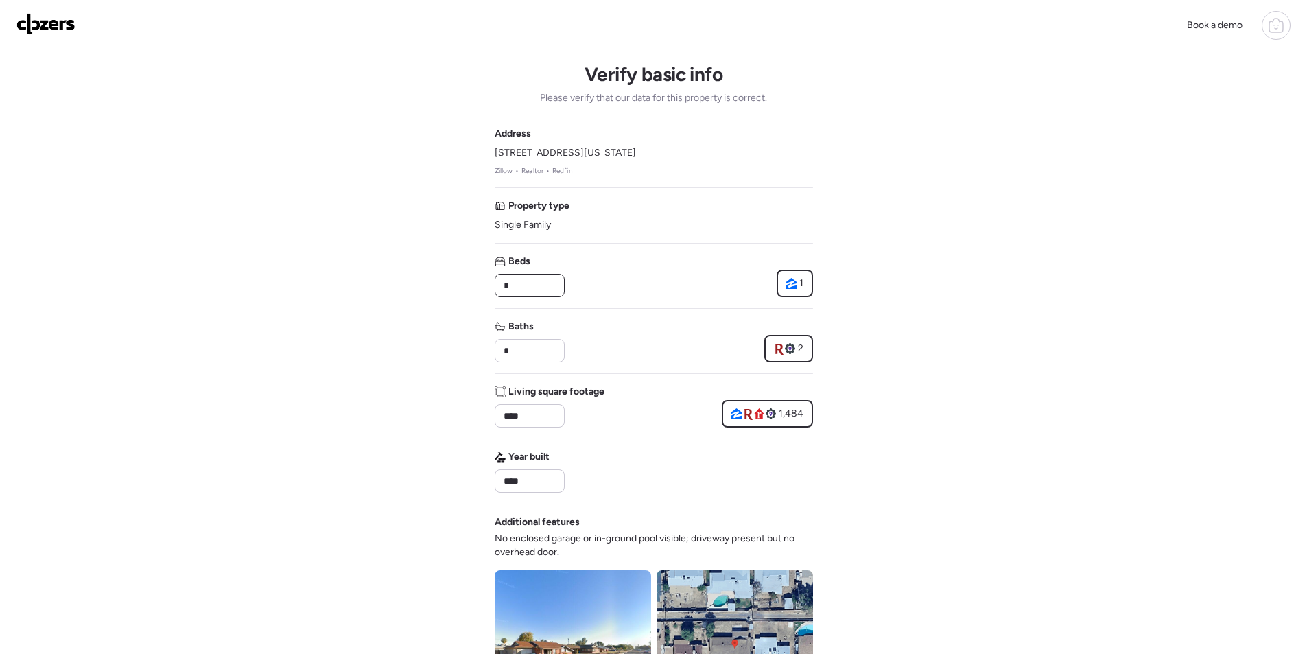
click at [515, 279] on input "*" at bounding box center [530, 285] width 58 height 19
type input "*"
click at [520, 338] on div "Baths *" at bounding box center [529, 341] width 69 height 43
click at [519, 344] on input "*" at bounding box center [530, 350] width 58 height 19
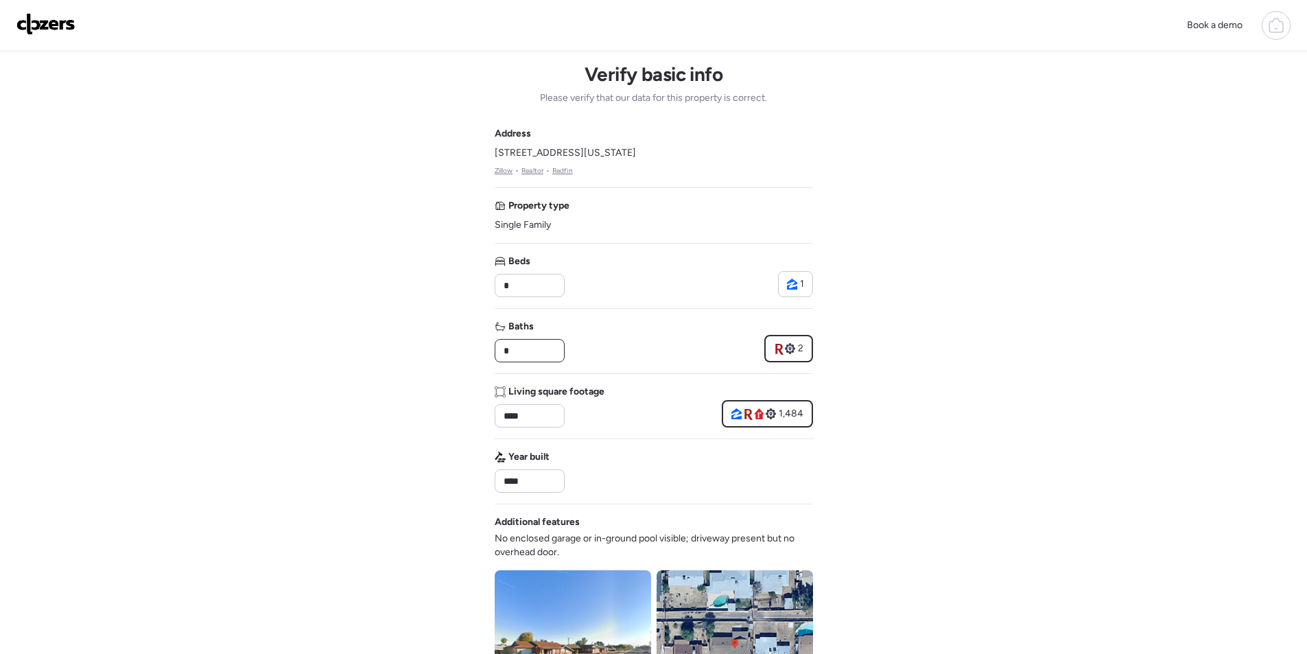
click at [519, 344] on input "*" at bounding box center [530, 350] width 58 height 19
type input "*"
click at [612, 324] on div "Baths * 2" at bounding box center [654, 341] width 318 height 43
click at [515, 412] on input "****" at bounding box center [530, 415] width 58 height 19
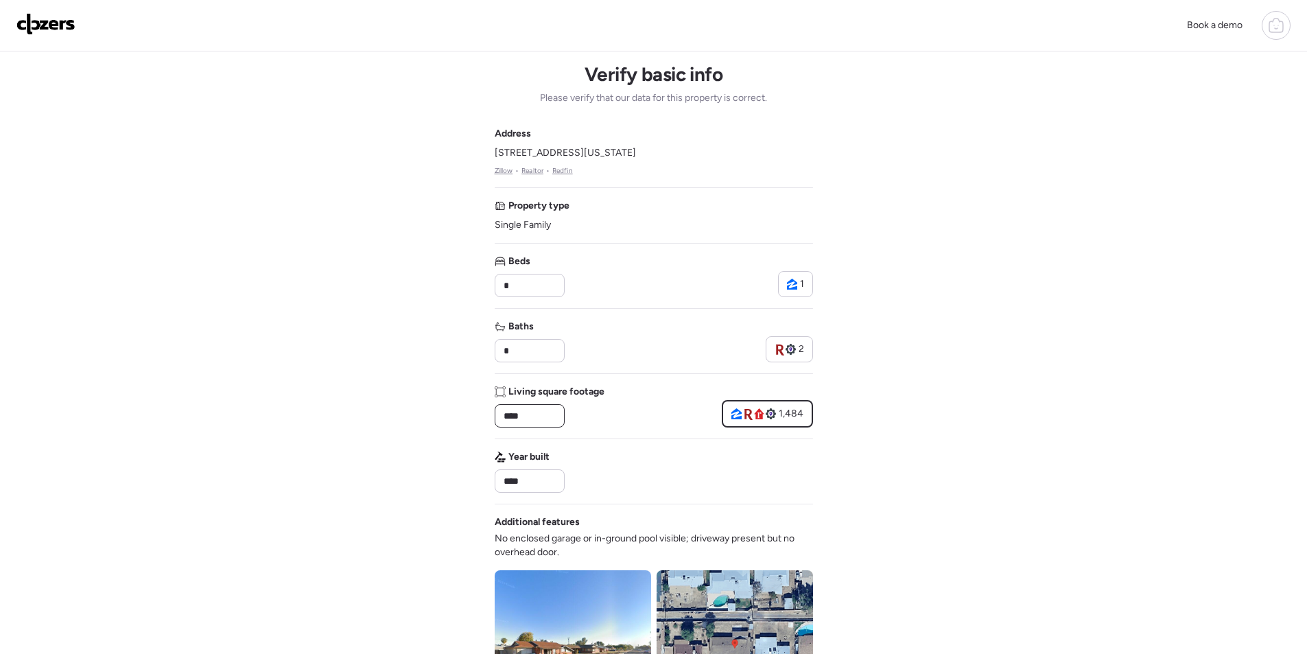
paste input "*"
click at [639, 412] on div "Living square footage ***** 1,484" at bounding box center [654, 406] width 318 height 43
click at [514, 418] on input "*****" at bounding box center [530, 415] width 58 height 19
click at [513, 416] on input "*****" at bounding box center [530, 415] width 58 height 19
click at [510, 416] on input "*****" at bounding box center [530, 415] width 58 height 19
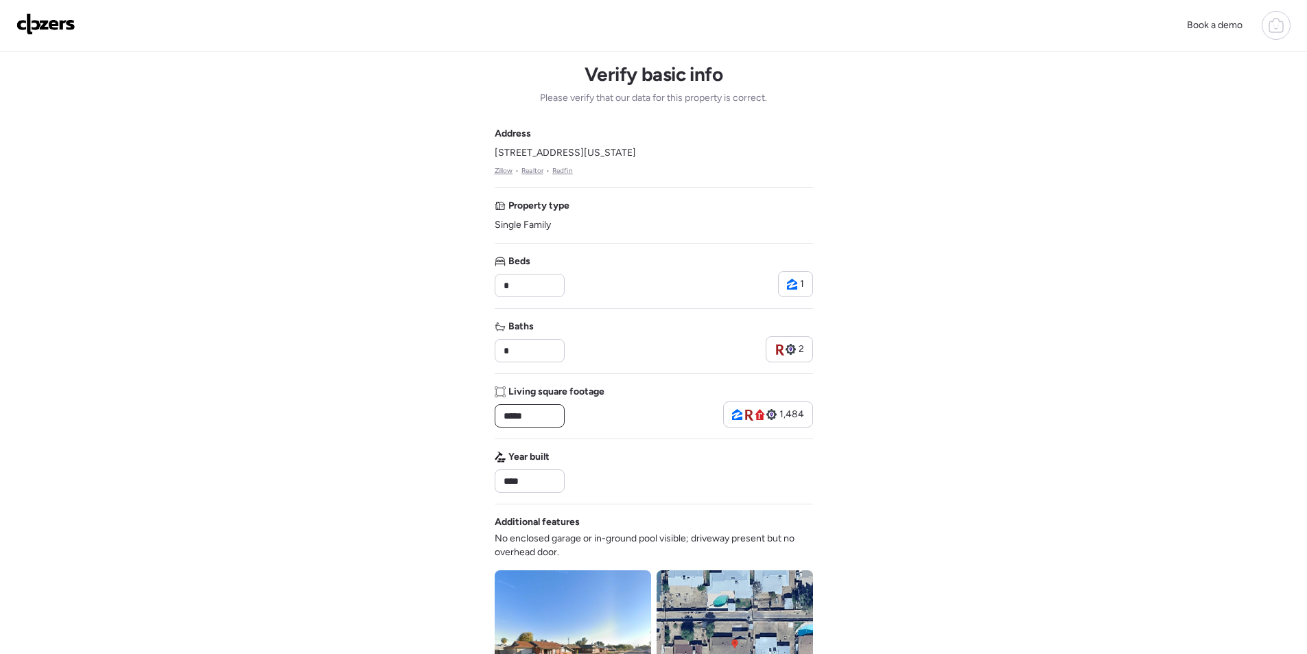
click at [513, 416] on input "*****" at bounding box center [530, 415] width 58 height 19
click at [510, 416] on input "*****" at bounding box center [530, 415] width 58 height 19
type input "****"
click at [580, 418] on div "Living square footage ****" at bounding box center [550, 406] width 110 height 43
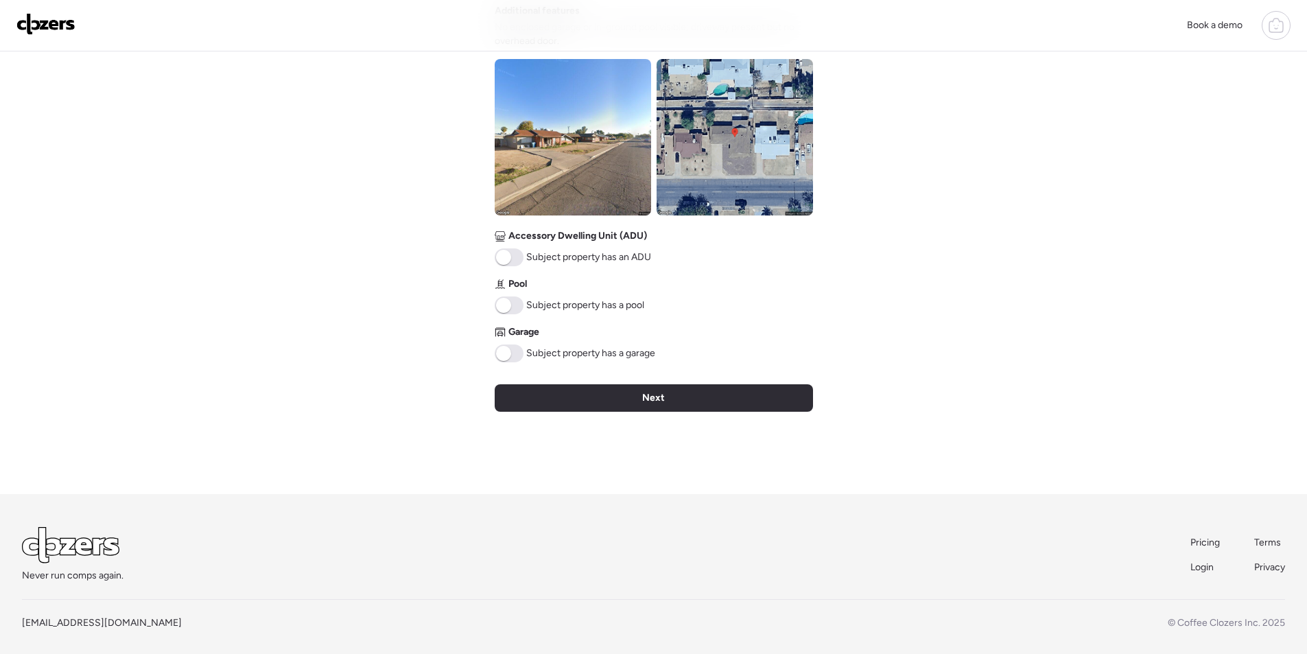
scroll to position [521, 0]
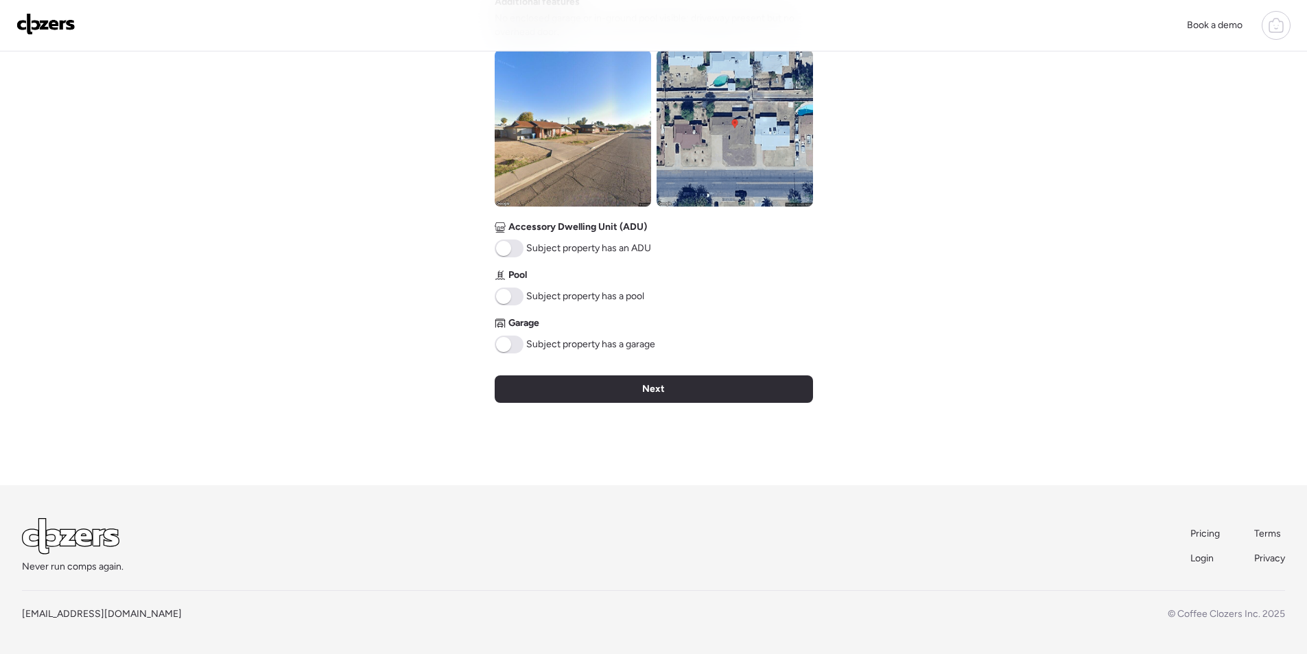
click at [733, 172] on img at bounding box center [735, 128] width 156 height 156
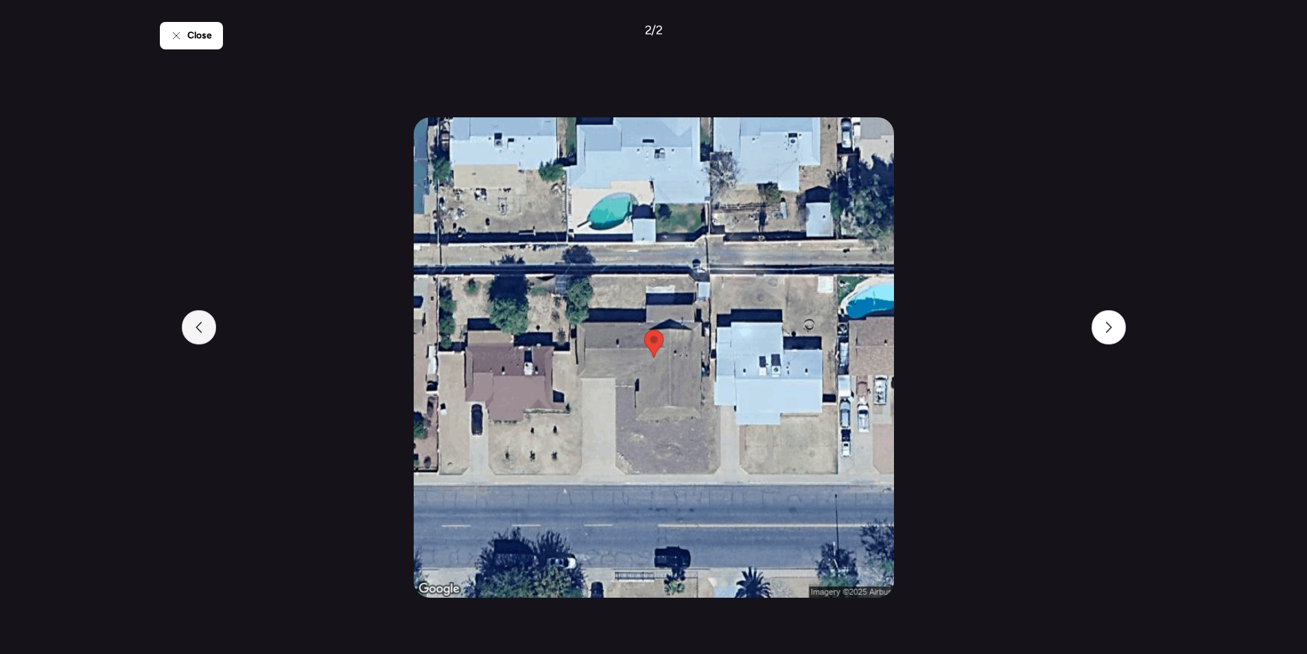
click at [204, 329] on div at bounding box center [199, 327] width 34 height 34
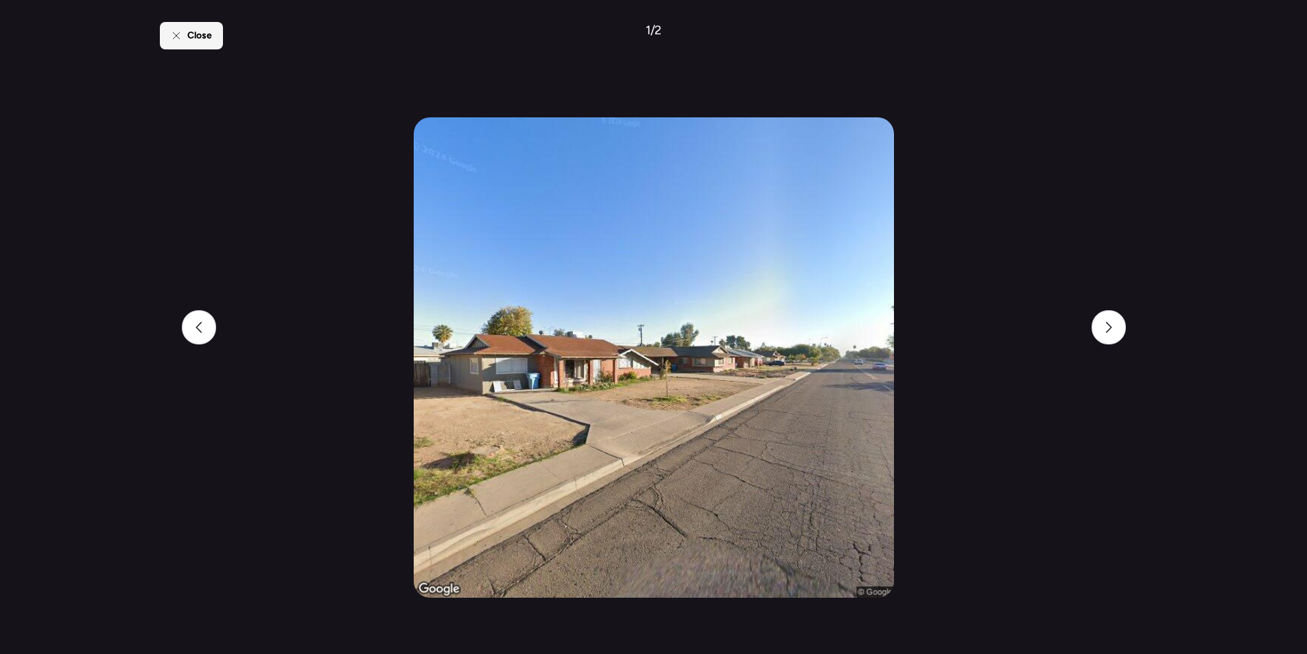
click at [184, 36] on div "Close" at bounding box center [191, 35] width 63 height 27
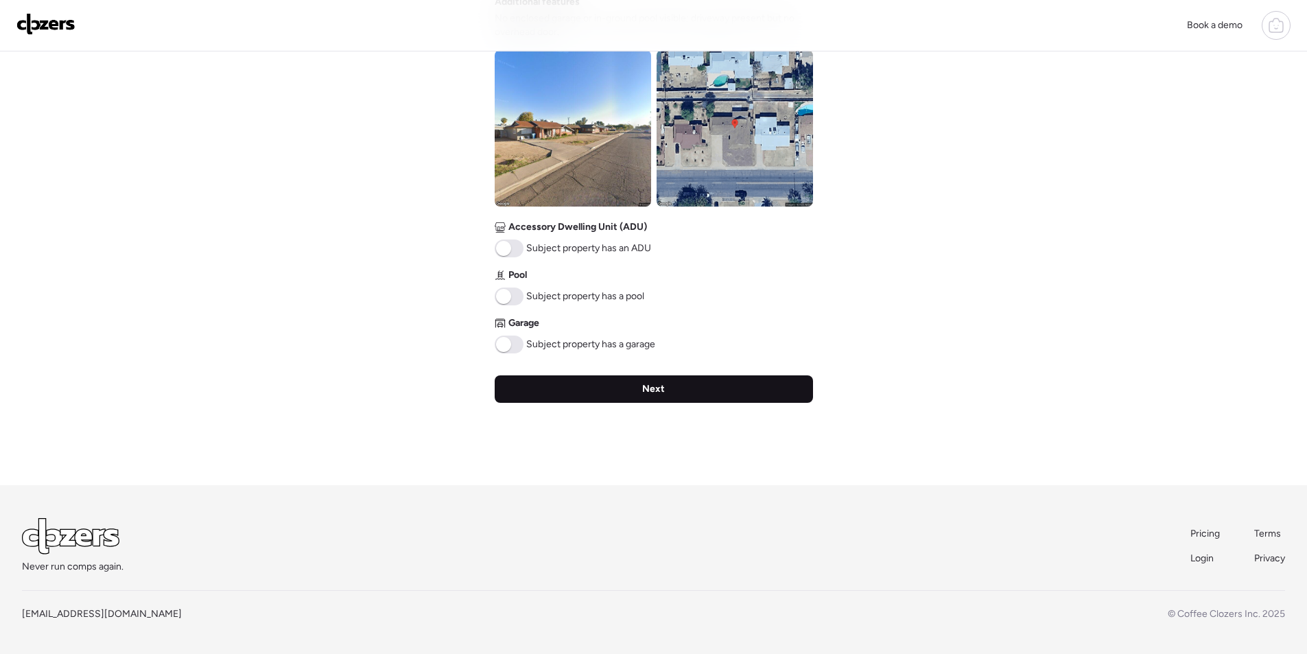
click at [657, 386] on span "Next" at bounding box center [653, 389] width 23 height 14
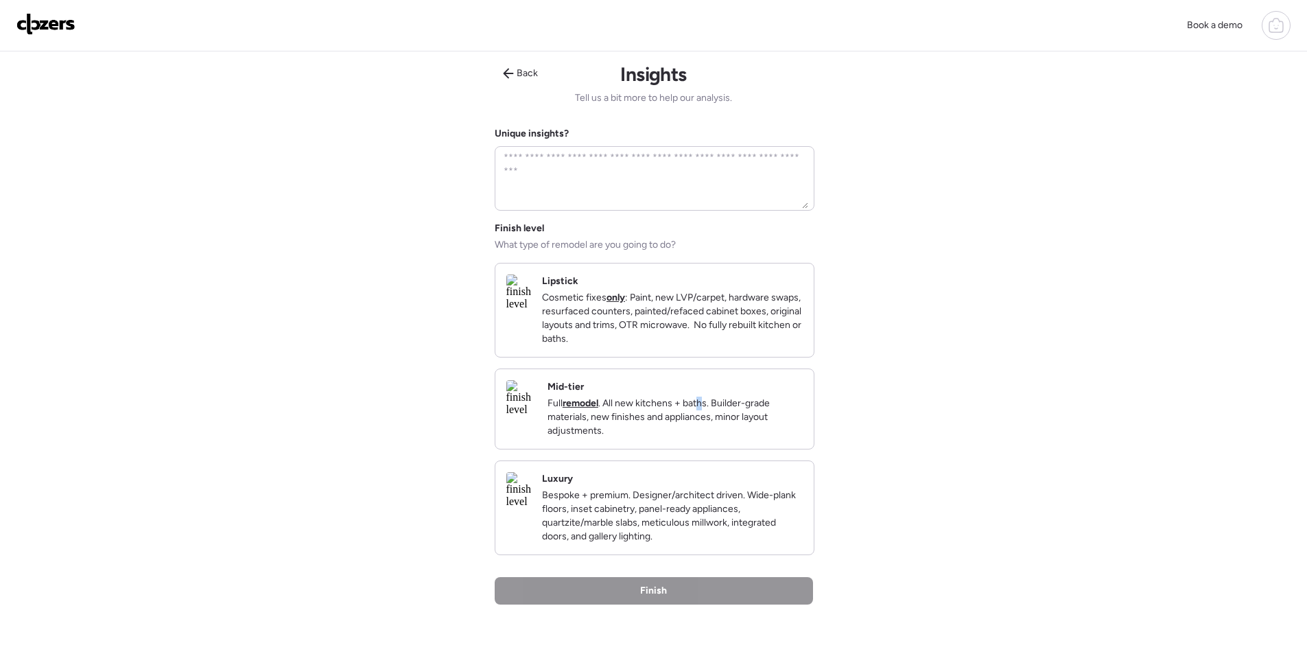
click at [742, 409] on div "Mid-tier Full remodel . All new kitchens + baths. Builder-grade materials, new …" at bounding box center [674, 409] width 255 height 58
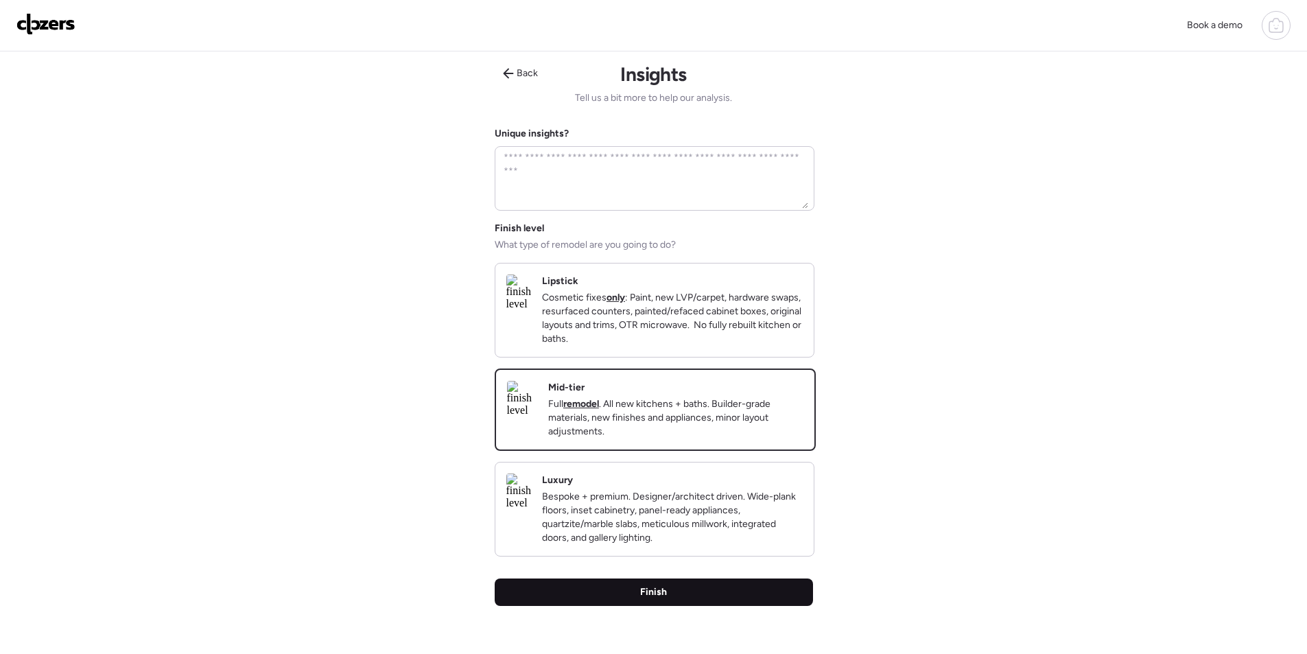
click at [720, 606] on div "Finish" at bounding box center [654, 591] width 318 height 27
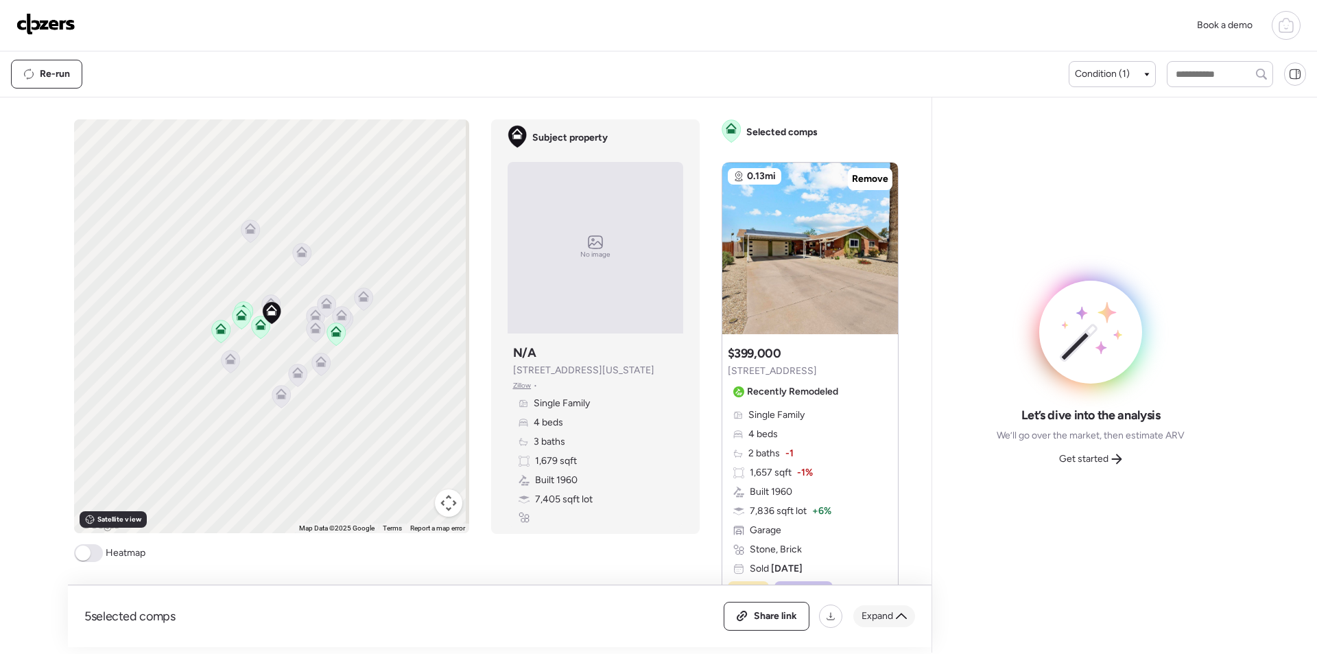
click at [884, 613] on span "Expand" at bounding box center [878, 616] width 32 height 14
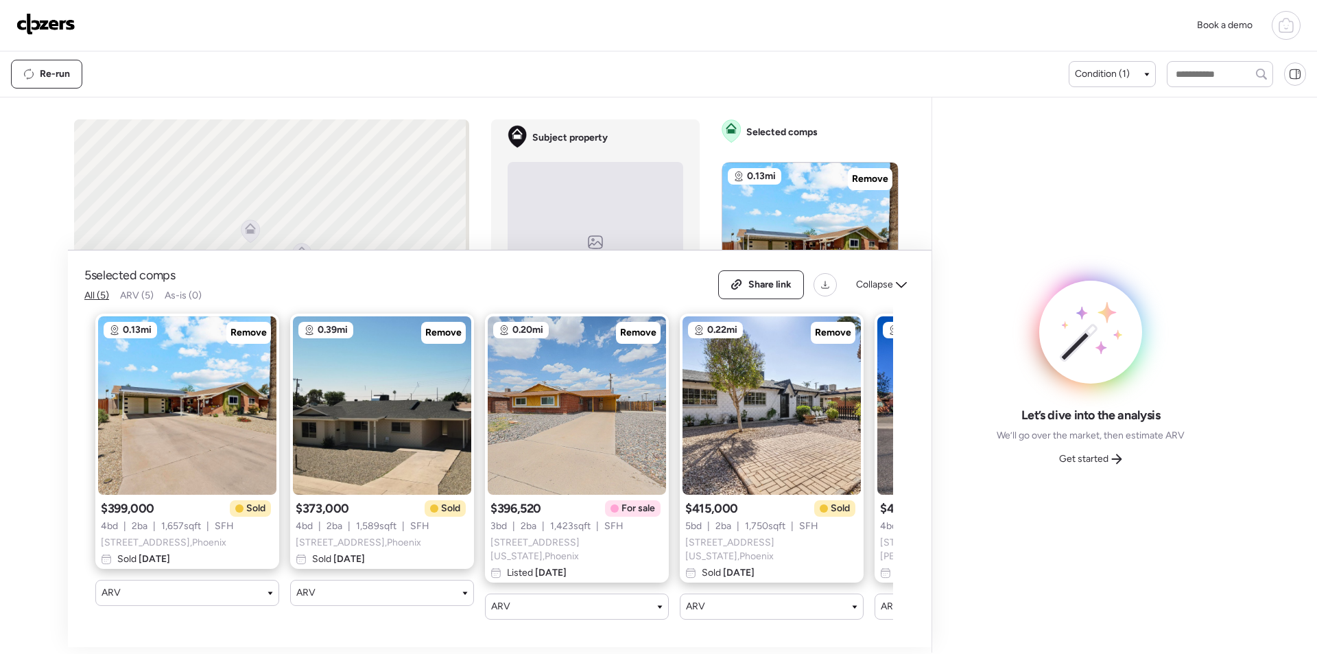
drag, startPoint x: 645, startPoint y: 341, endPoint x: 648, endPoint y: 366, distance: 24.8
click at [645, 340] on span "Remove" at bounding box center [638, 333] width 36 height 14
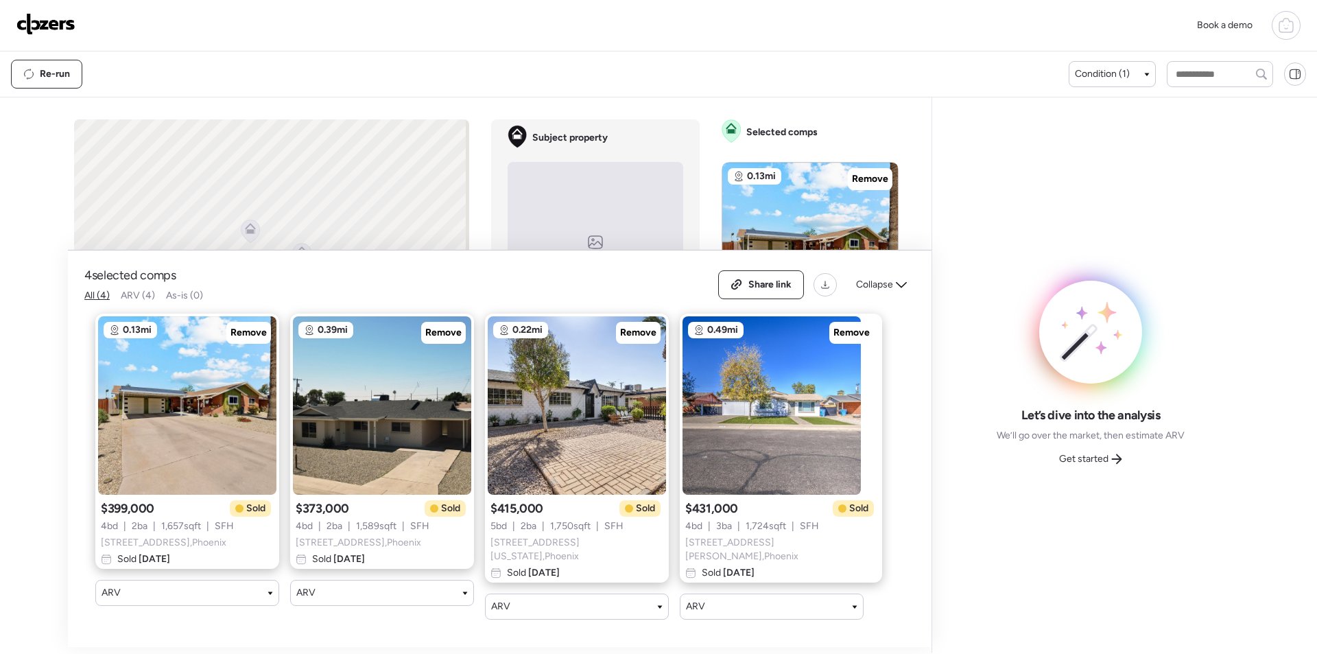
click at [861, 299] on div "Share link Collapse" at bounding box center [816, 284] width 197 height 29
click at [873, 283] on span "Collapse" at bounding box center [874, 285] width 37 height 14
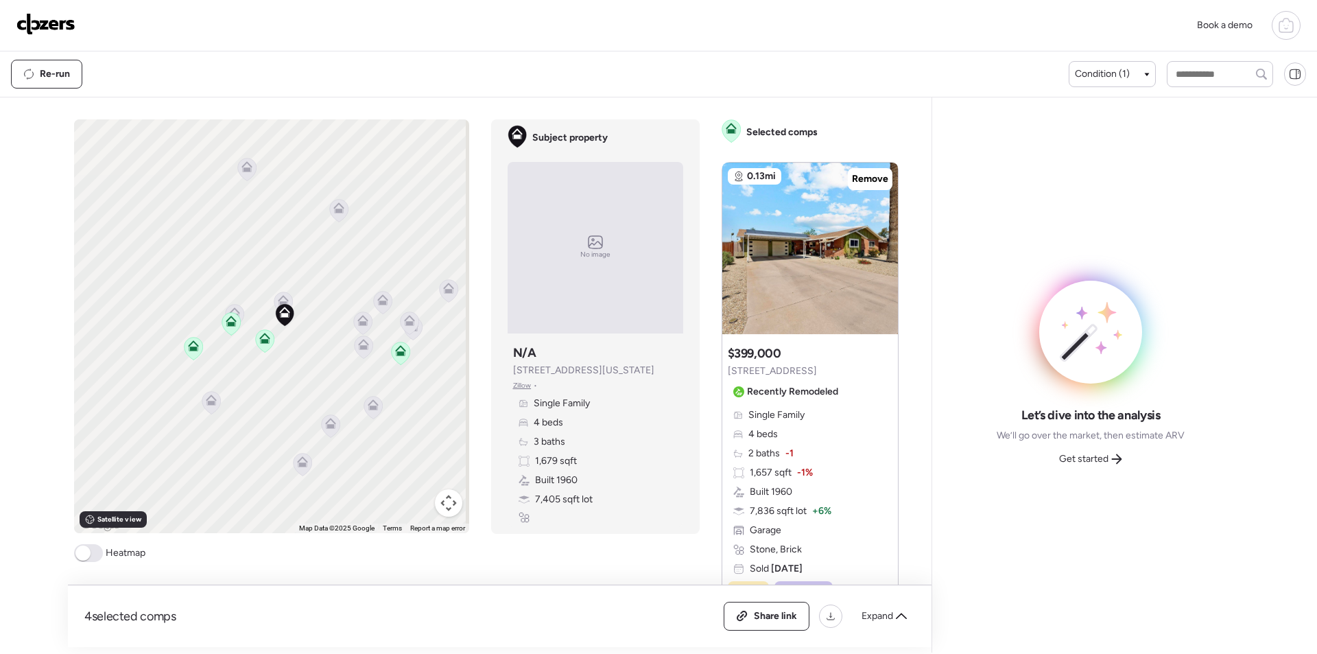
click at [279, 307] on icon at bounding box center [284, 312] width 11 height 11
click at [278, 303] on icon at bounding box center [283, 314] width 19 height 23
click at [278, 300] on icon at bounding box center [283, 300] width 11 height 11
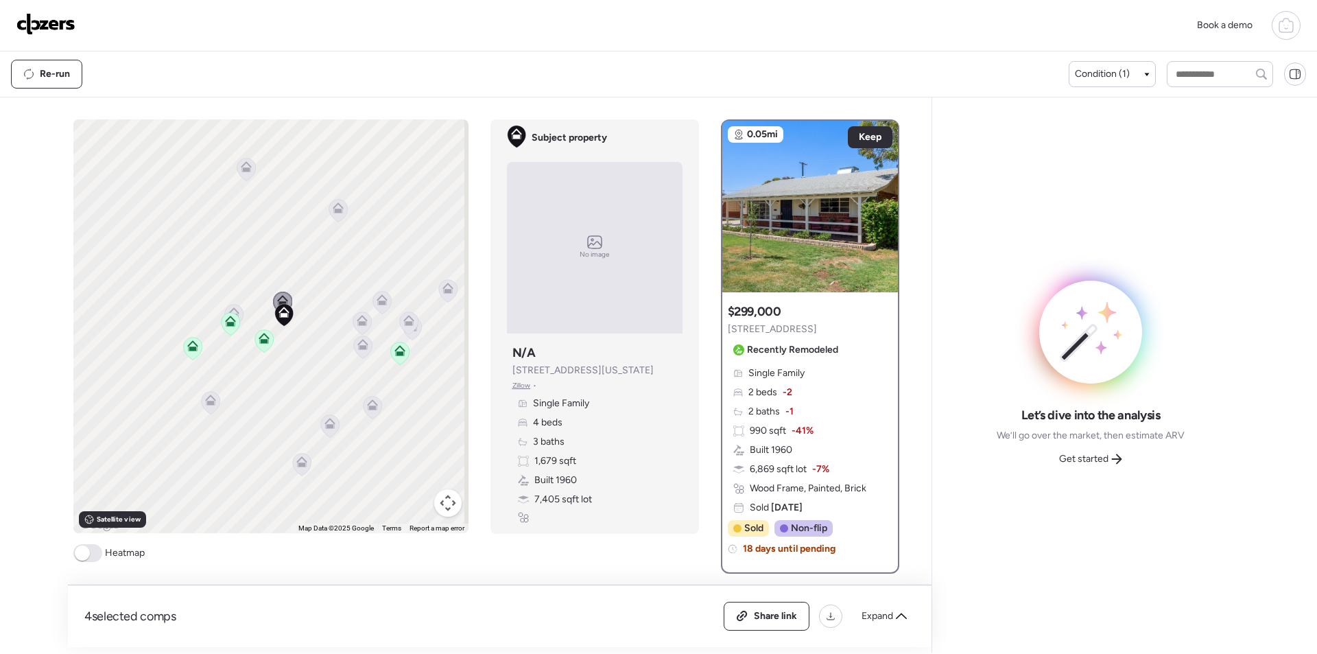
click at [204, 410] on icon at bounding box center [210, 402] width 19 height 23
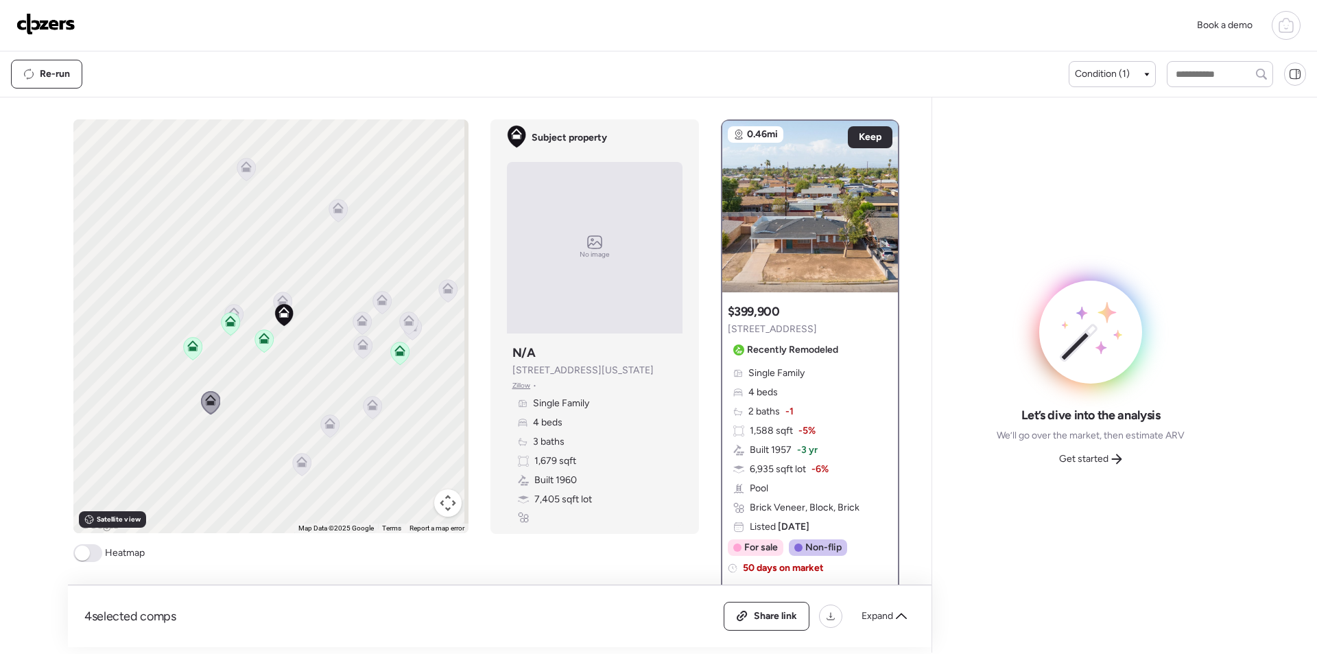
click at [367, 318] on div "To activate drag with keyboard, press Alt + Enter. Once in keyboard drag state,…" at bounding box center [270, 326] width 395 height 414
click at [361, 324] on icon at bounding box center [361, 323] width 9 height 4
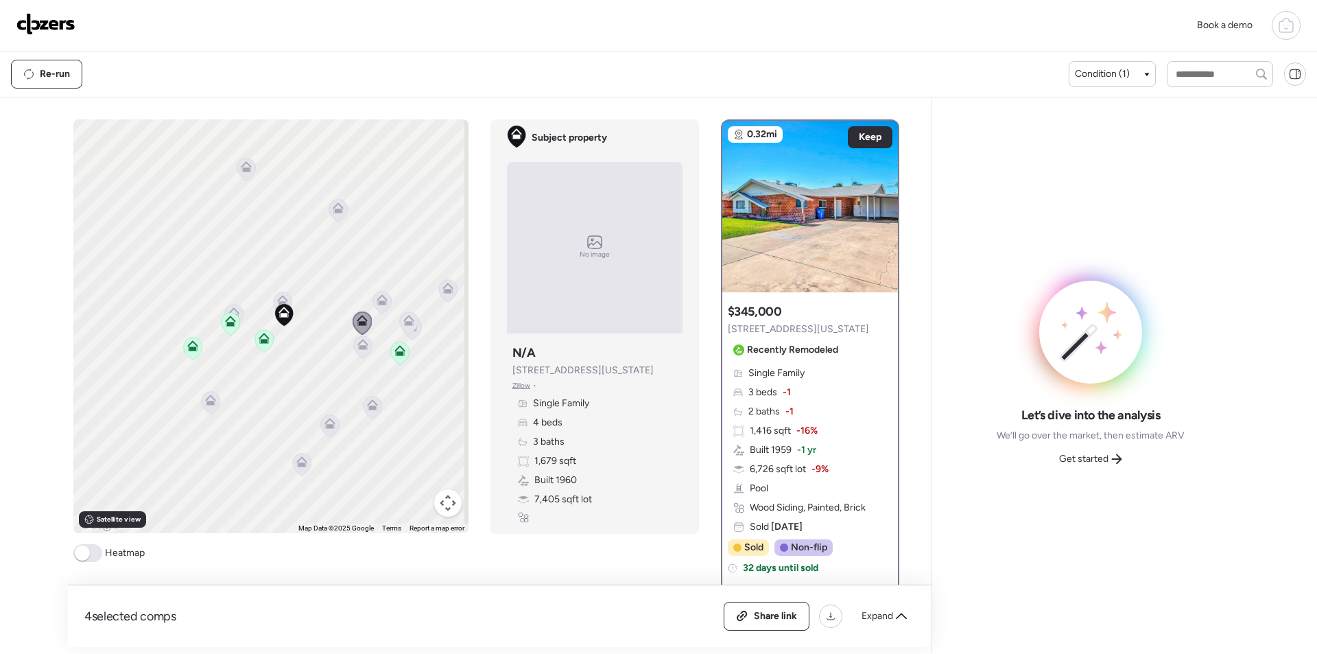
click at [356, 351] on icon at bounding box center [362, 346] width 19 height 23
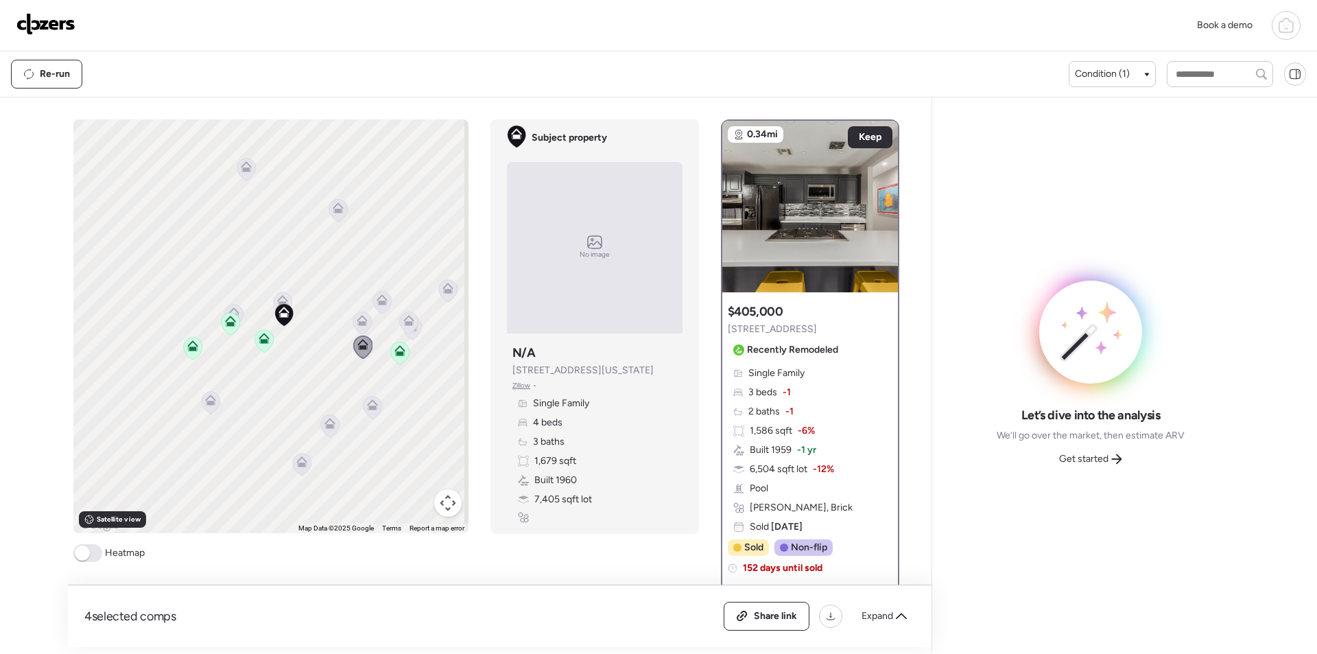
click at [357, 318] on icon at bounding box center [362, 320] width 11 height 11
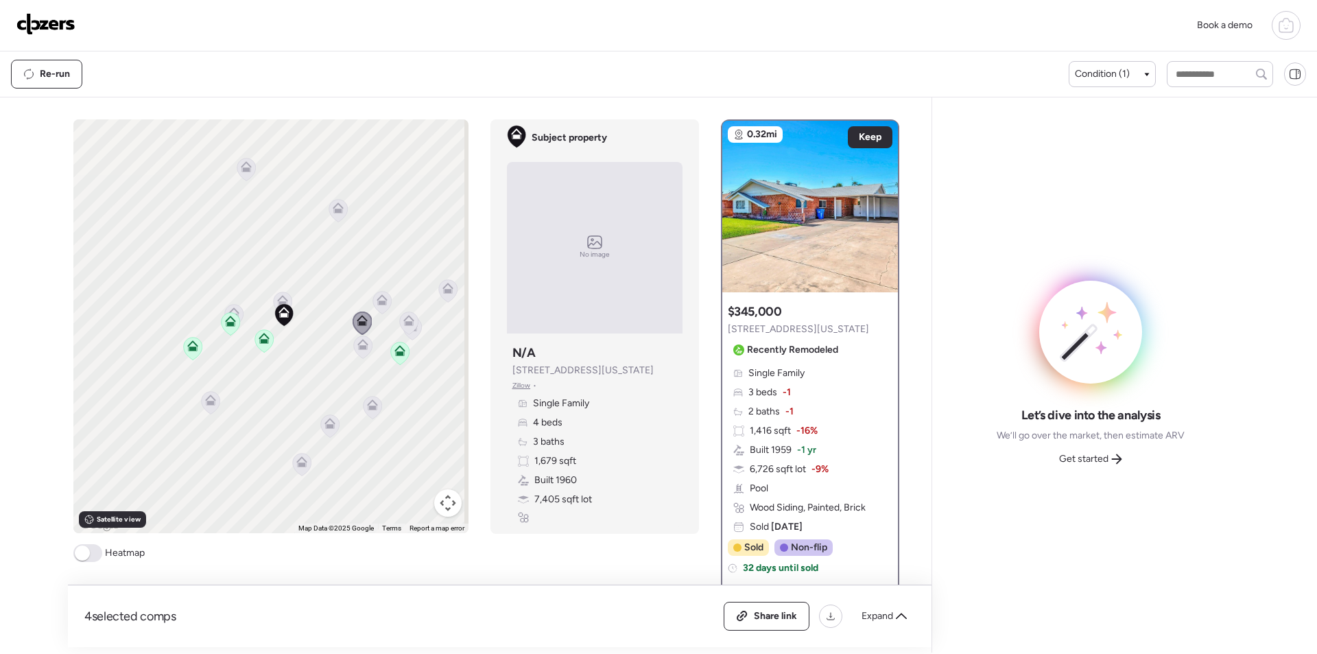
click at [379, 299] on icon at bounding box center [382, 299] width 11 height 11
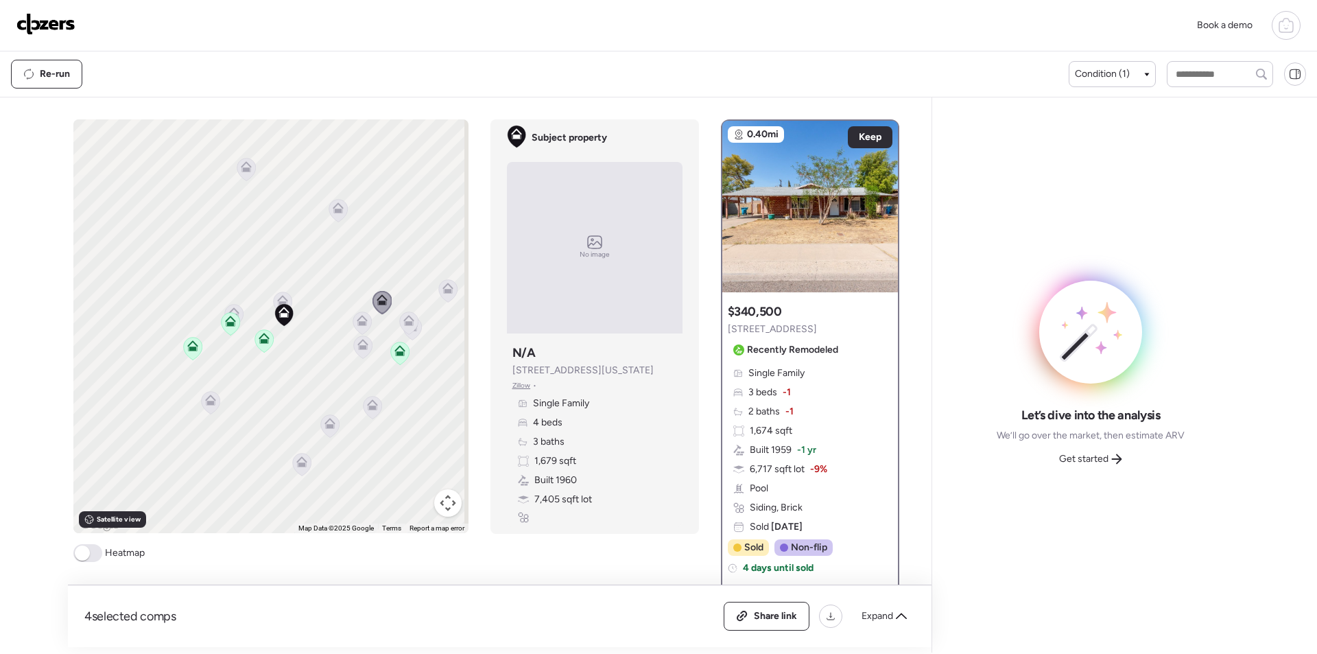
click at [407, 324] on icon at bounding box center [408, 323] width 9 height 4
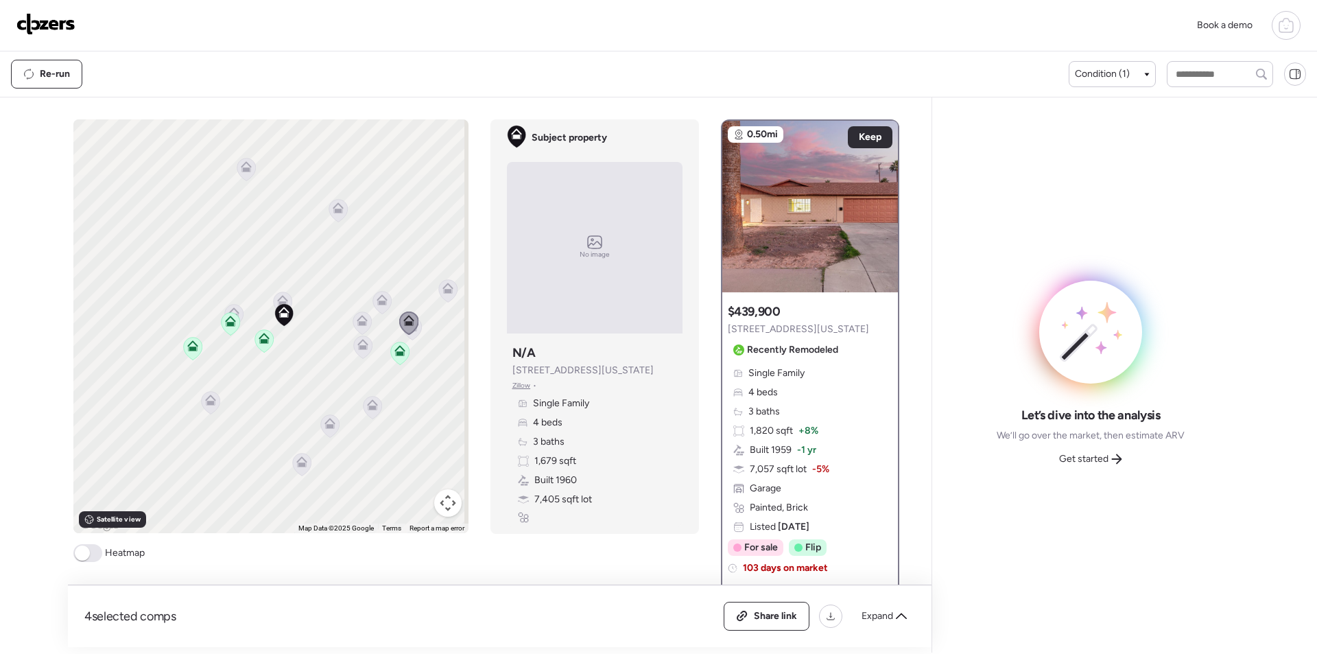
click at [412, 340] on div at bounding box center [412, 329] width 19 height 25
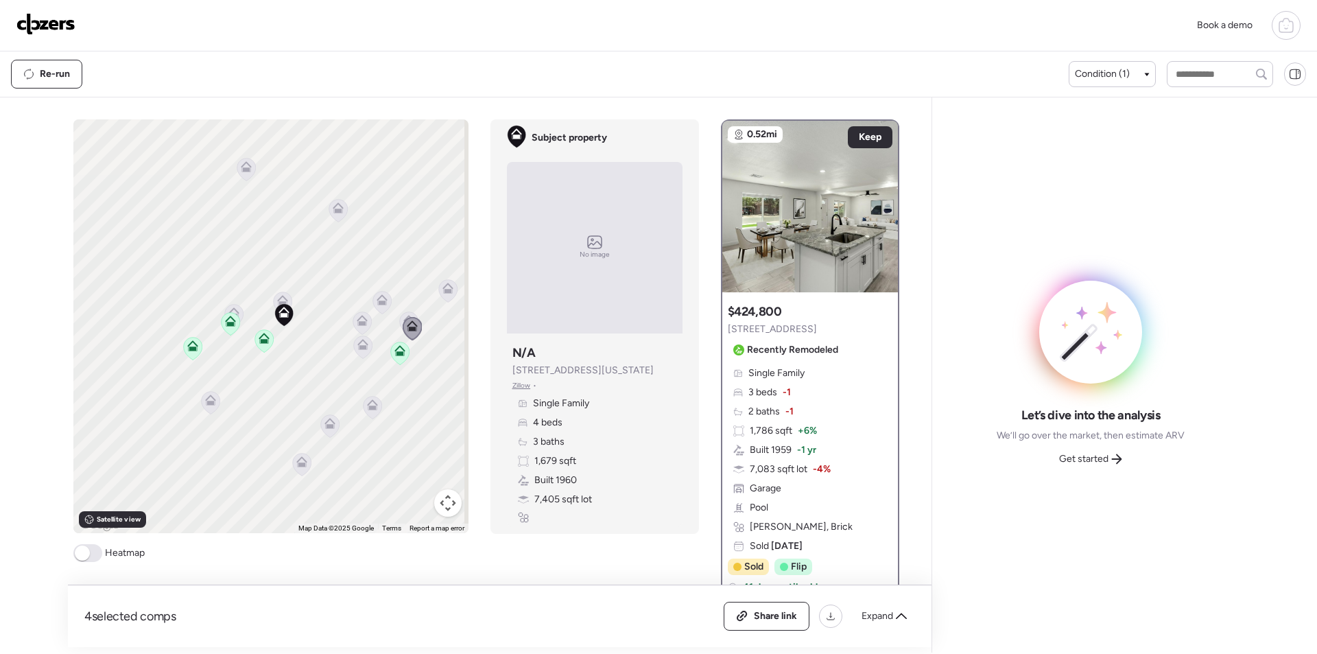
click at [360, 348] on icon at bounding box center [362, 347] width 9 height 4
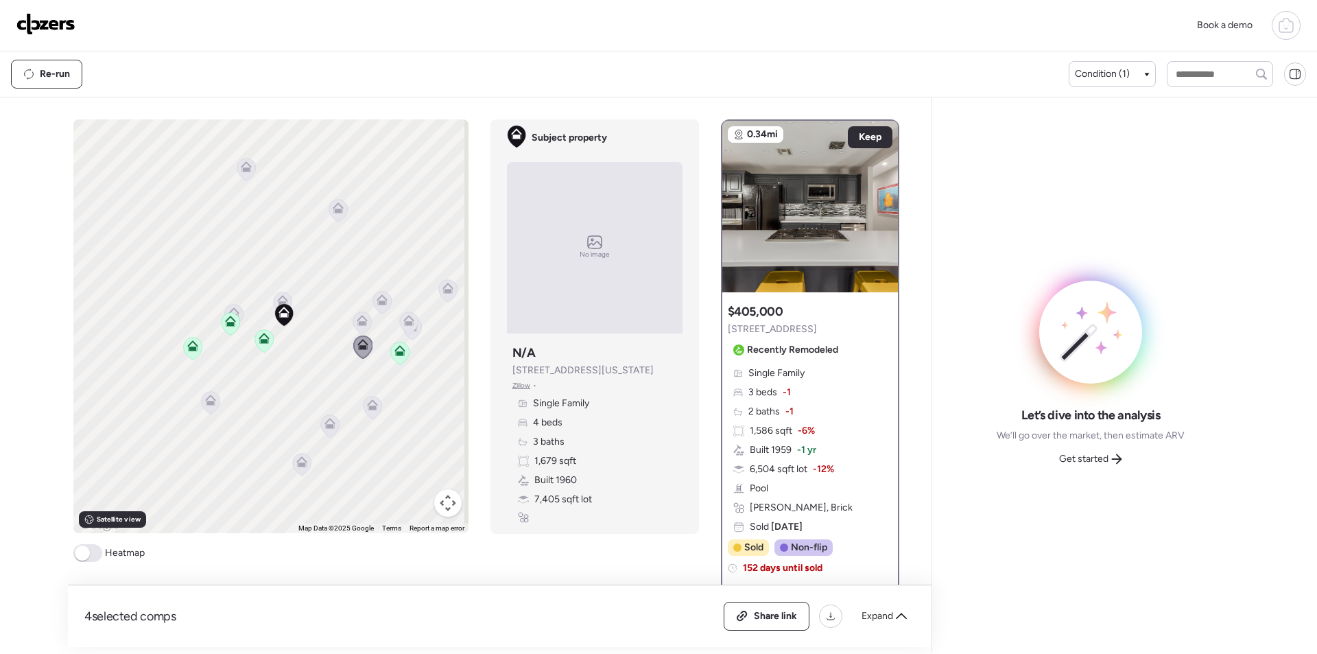
click at [370, 417] on icon at bounding box center [372, 407] width 19 height 23
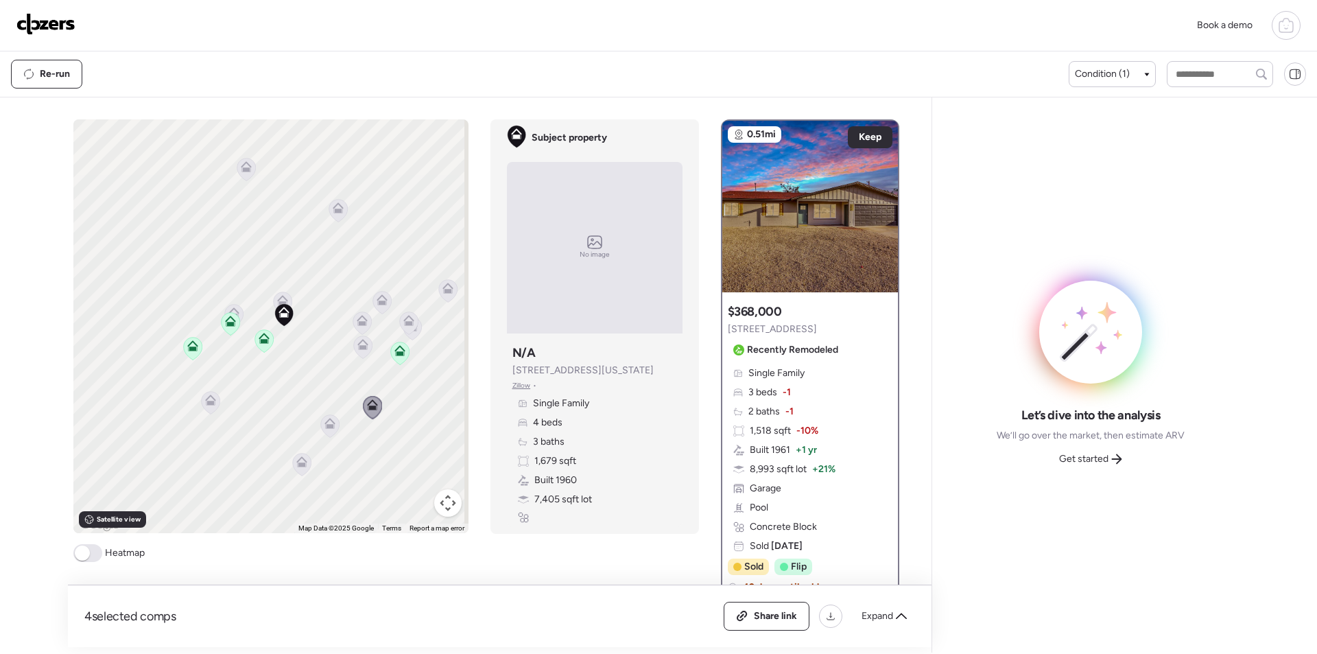
click at [338, 423] on div "To activate drag with keyboard, press Alt + Enter. Once in keyboard drag state,…" at bounding box center [270, 326] width 395 height 414
click at [329, 424] on icon at bounding box center [327, 425] width 19 height 23
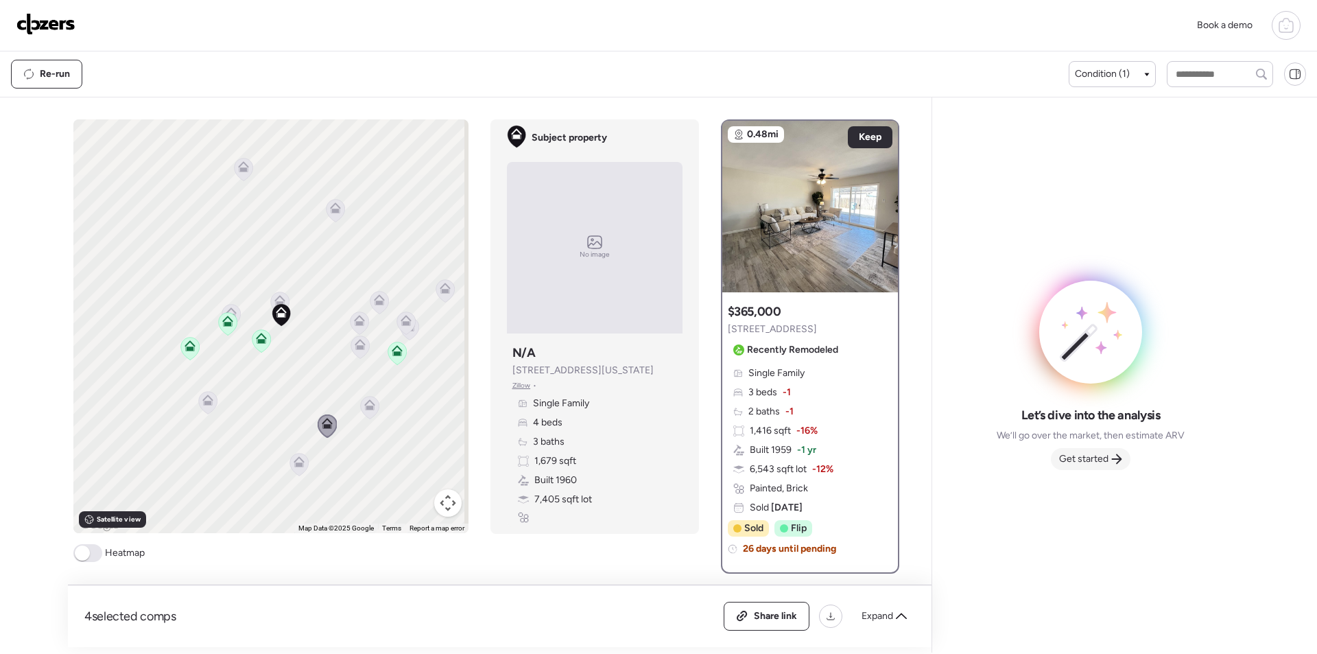
click at [1073, 452] on span "Get started" at bounding box center [1083, 459] width 49 height 14
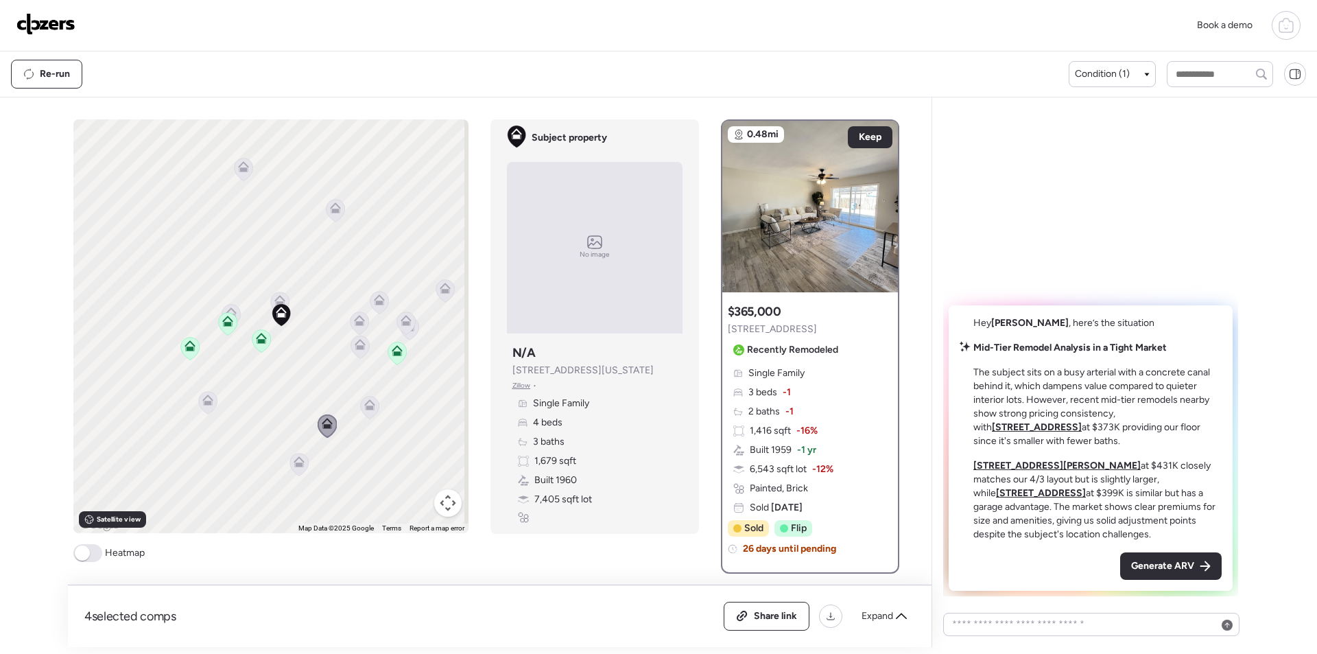
click at [1189, 584] on div "Hey Daniel , here’s the situation Mid-Tier Remodel Analysis in a Tight Market T…" at bounding box center [1091, 447] width 284 height 285
click at [1177, 573] on div "Generate ARV" at bounding box center [1171, 565] width 102 height 27
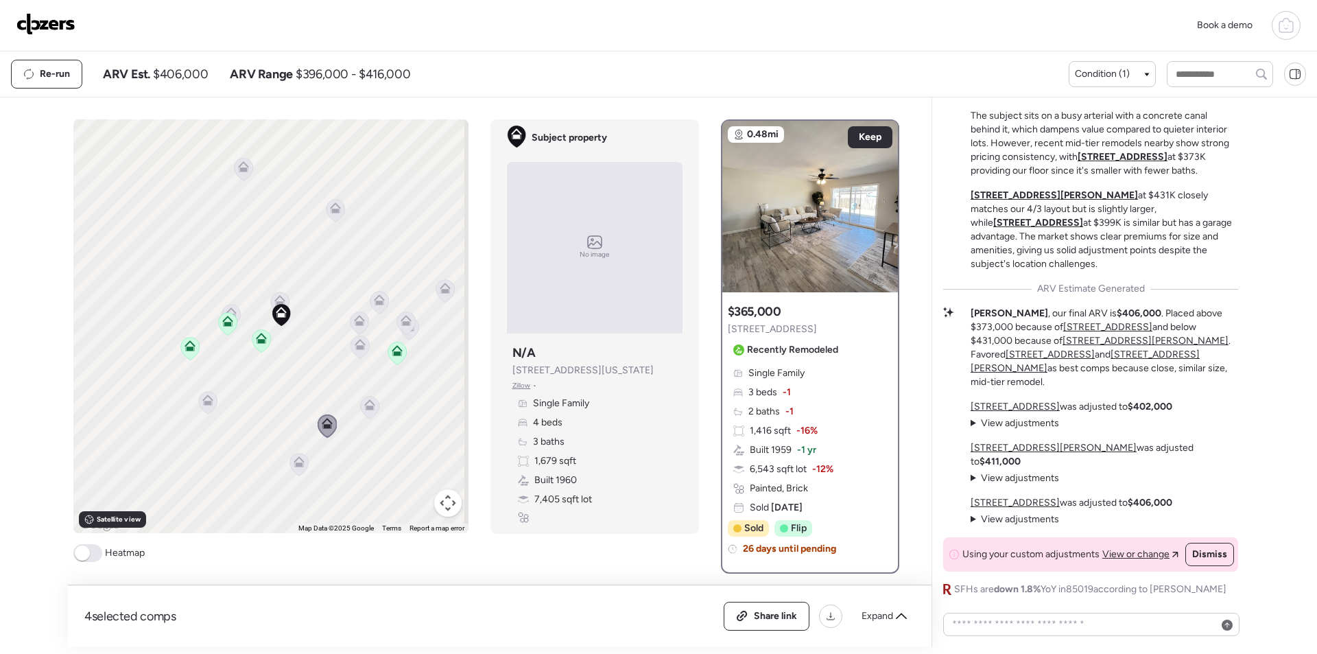
click at [192, 86] on div "Re-run ARV Est. $406,000 ARV Range $396,000 - $416,000" at bounding box center [540, 74] width 1058 height 29
click at [189, 74] on span "$406,000" at bounding box center [180, 74] width 55 height 16
click at [189, 75] on span "$406,000" at bounding box center [180, 74] width 55 height 16
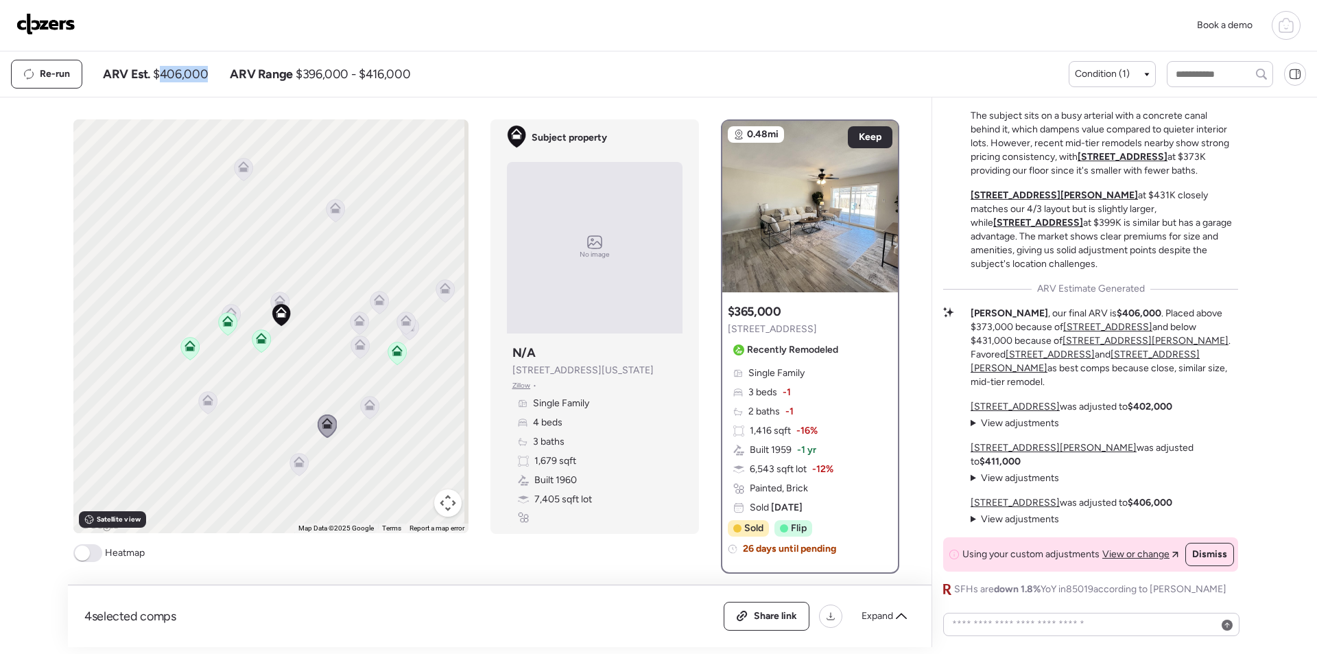
click at [189, 75] on span "$406,000" at bounding box center [180, 74] width 55 height 16
drag, startPoint x: 791, startPoint y: 595, endPoint x: 788, endPoint y: 607, distance: 12.0
click at [791, 602] on div "4 selected comps All (4) ARV (4) As-is (0) Share link Expand" at bounding box center [500, 616] width 864 height 62
click at [787, 610] on span "Share link" at bounding box center [775, 616] width 43 height 14
click at [80, 22] on div "Book a demo" at bounding box center [658, 25] width 1284 height 29
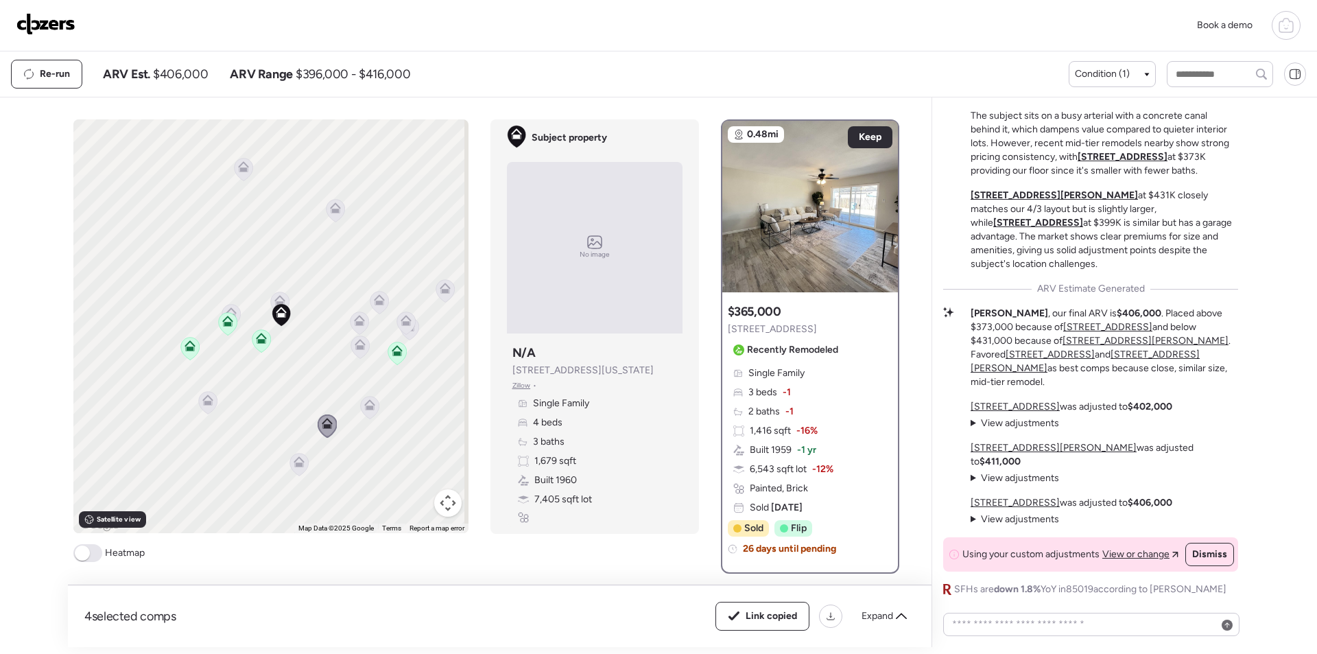
click at [71, 24] on img at bounding box center [45, 24] width 59 height 22
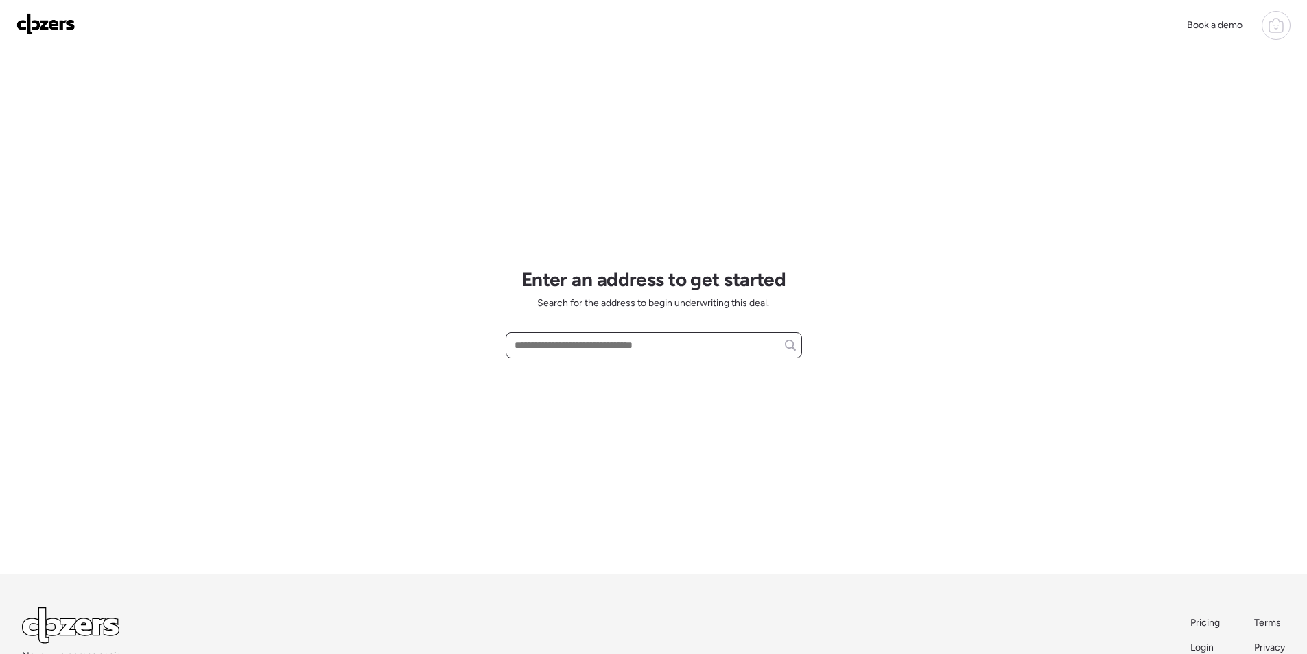
click at [622, 355] on input "text" at bounding box center [654, 344] width 284 height 19
paste input "**********"
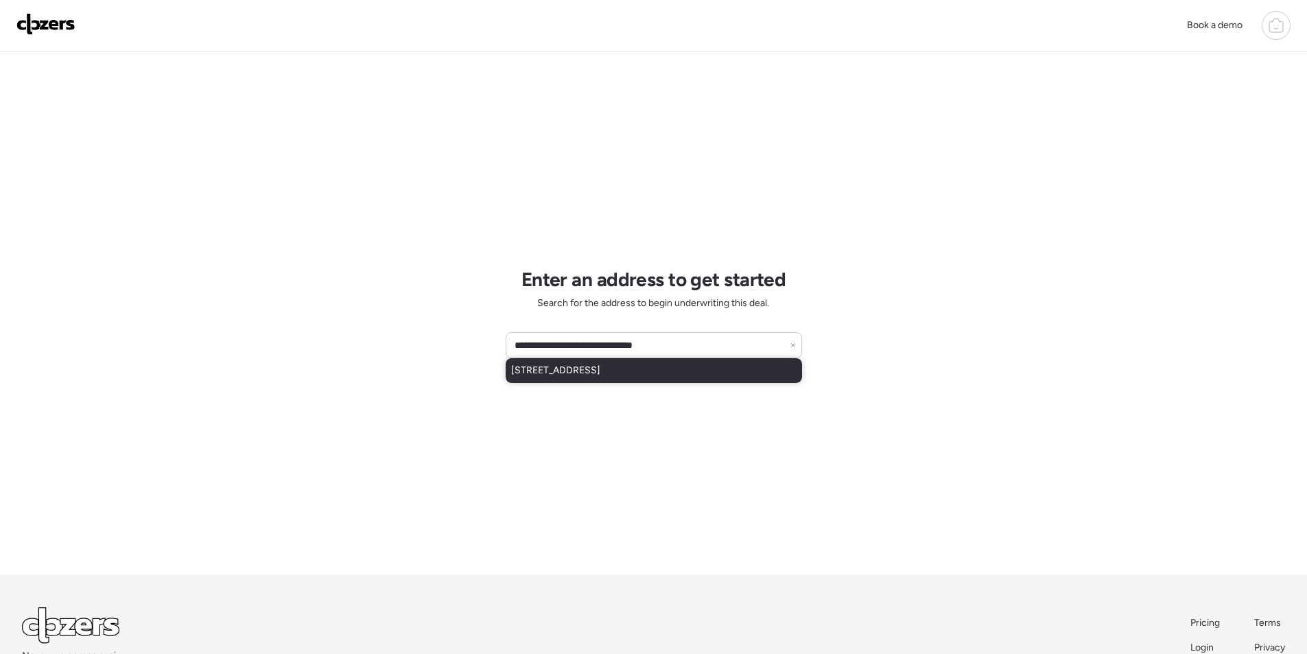
click at [552, 374] on span "[STREET_ADDRESS]" at bounding box center [555, 371] width 89 height 14
type input "**********"
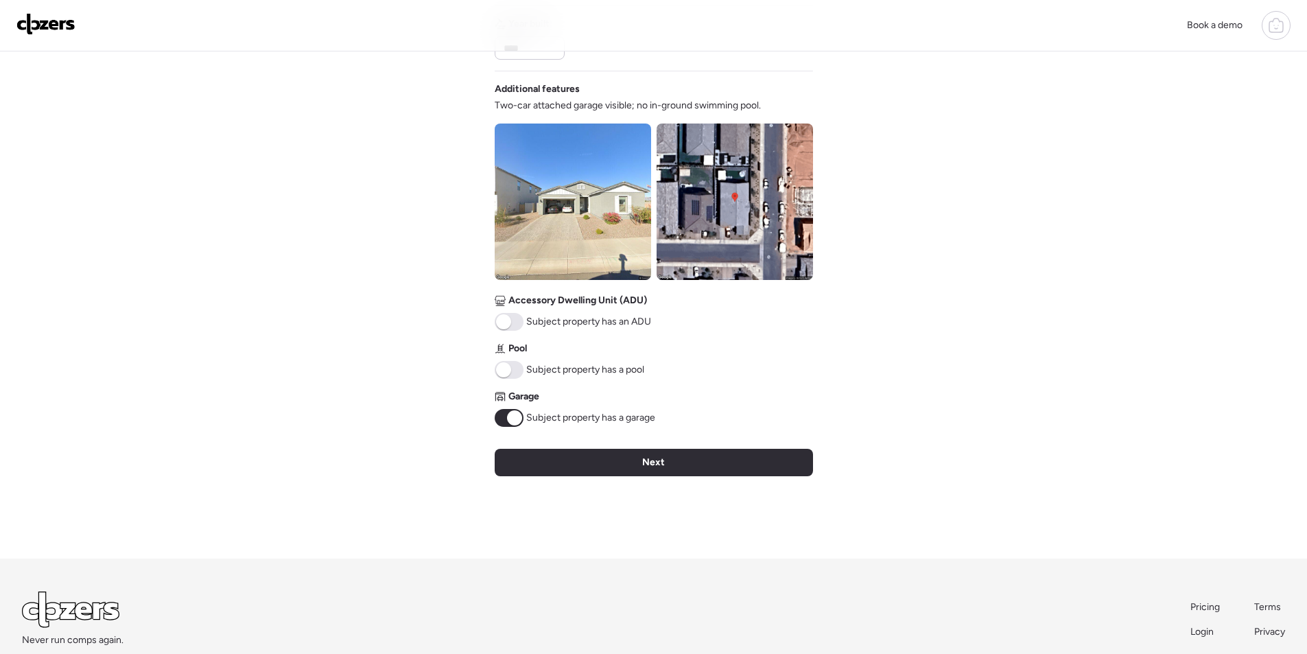
scroll to position [434, 0]
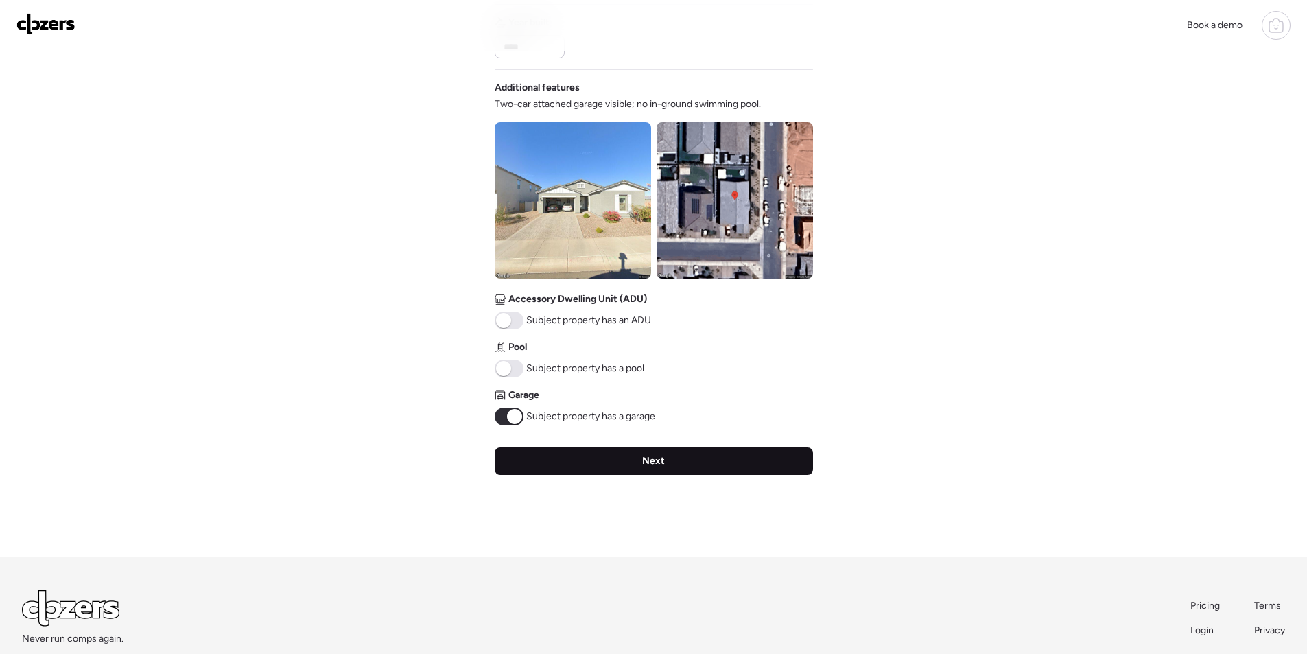
click at [680, 453] on div "Next" at bounding box center [654, 460] width 318 height 27
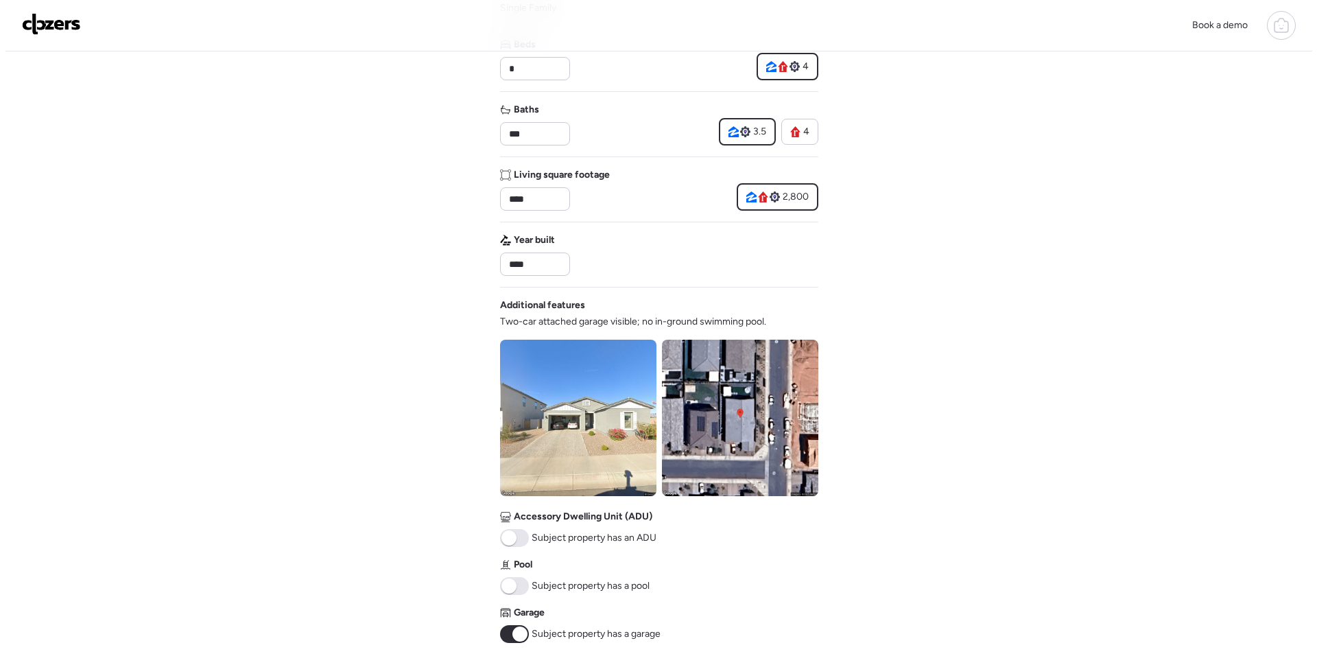
scroll to position [0, 0]
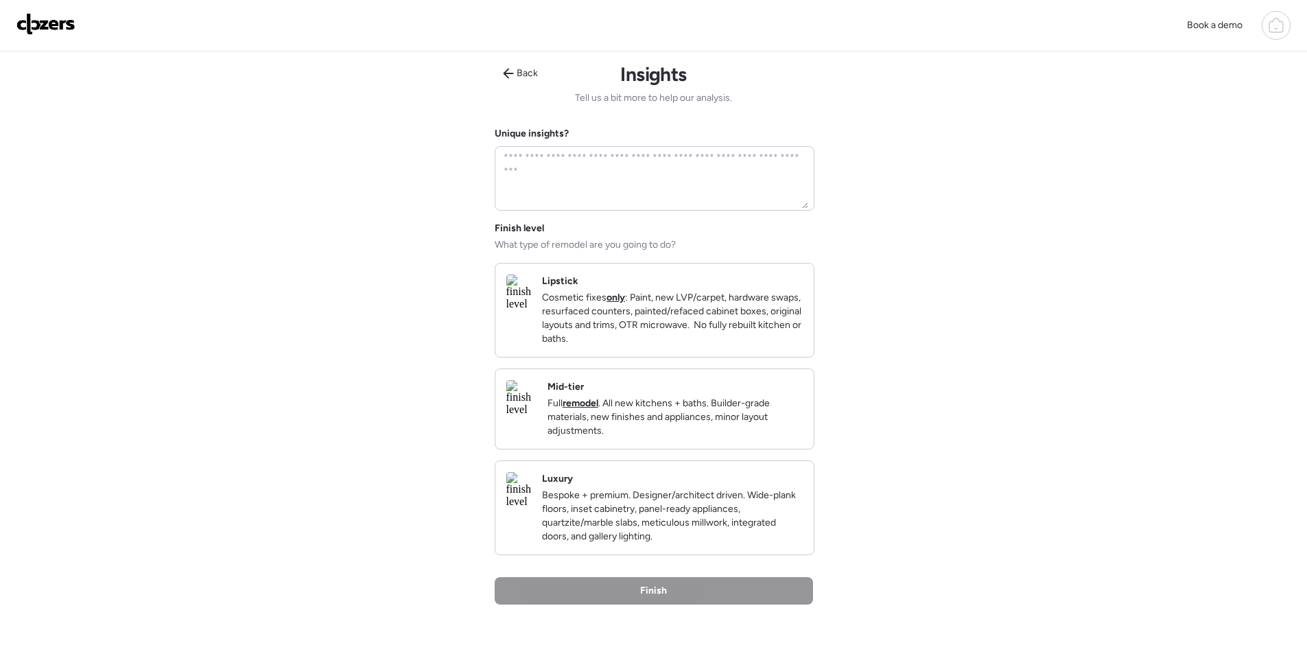
click at [740, 418] on p "Full remodel . All new kitchens + baths. Builder-grade materials, new finishes …" at bounding box center [674, 417] width 255 height 41
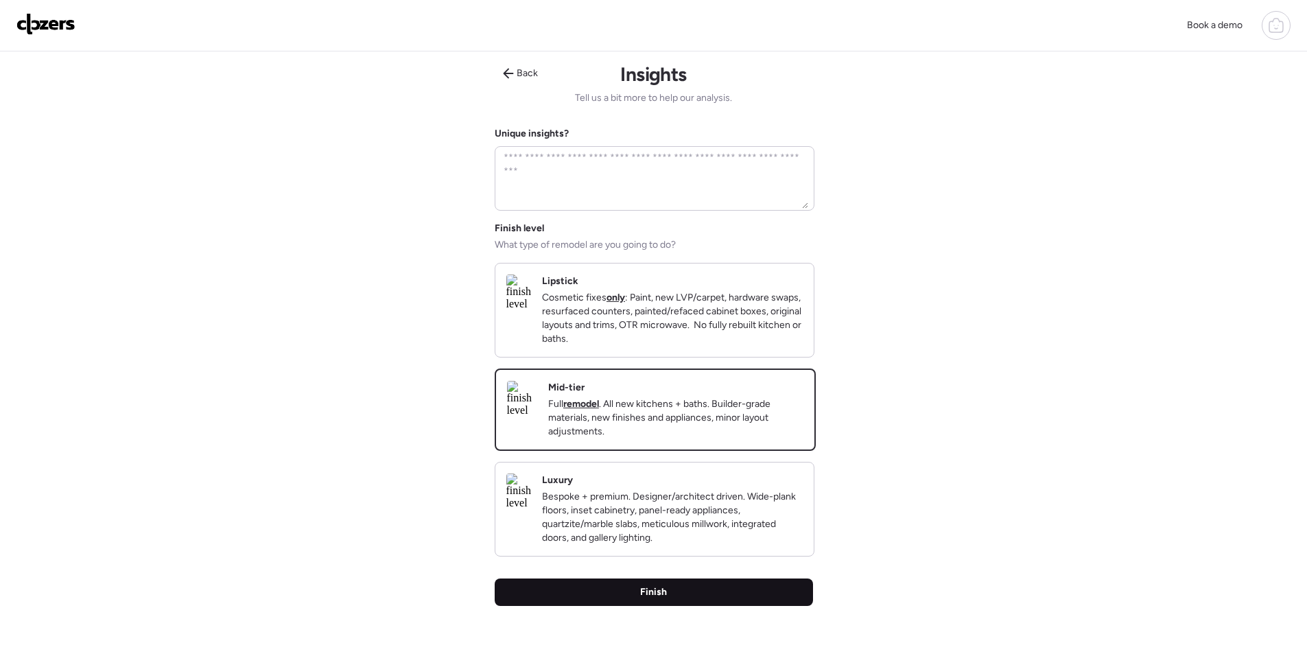
click at [739, 594] on div "Finish" at bounding box center [654, 591] width 318 height 27
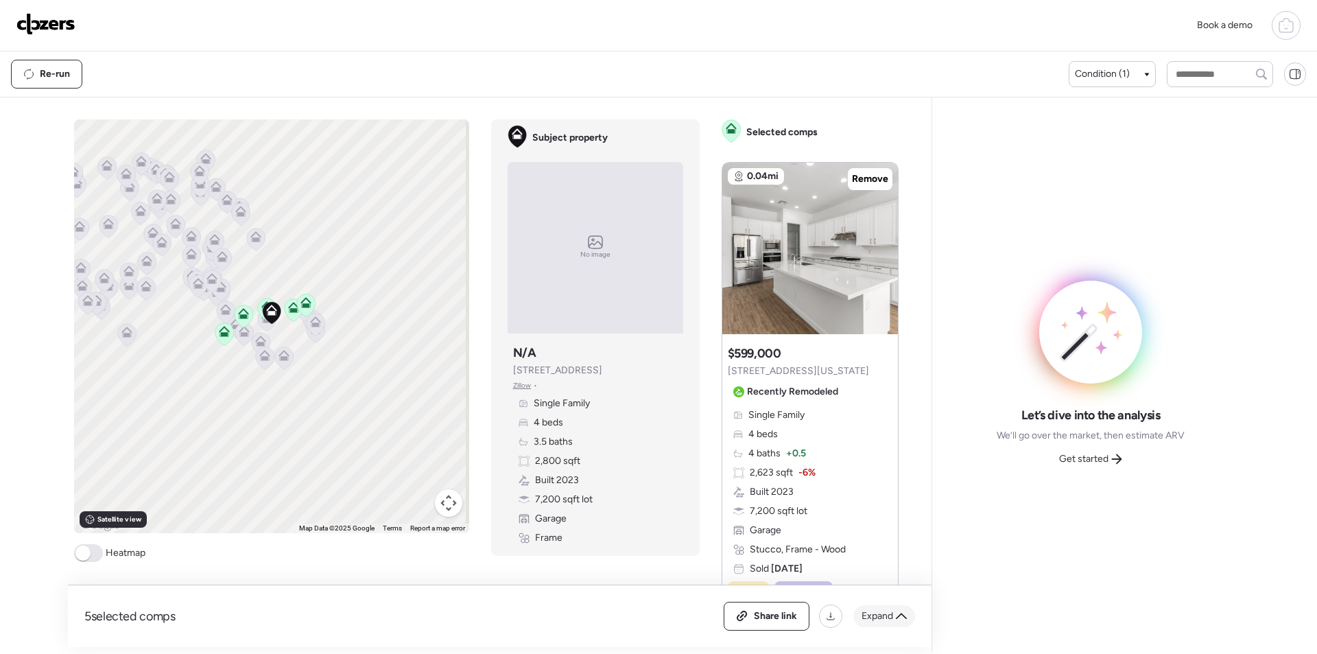
click at [880, 619] on span "Expand" at bounding box center [878, 616] width 32 height 14
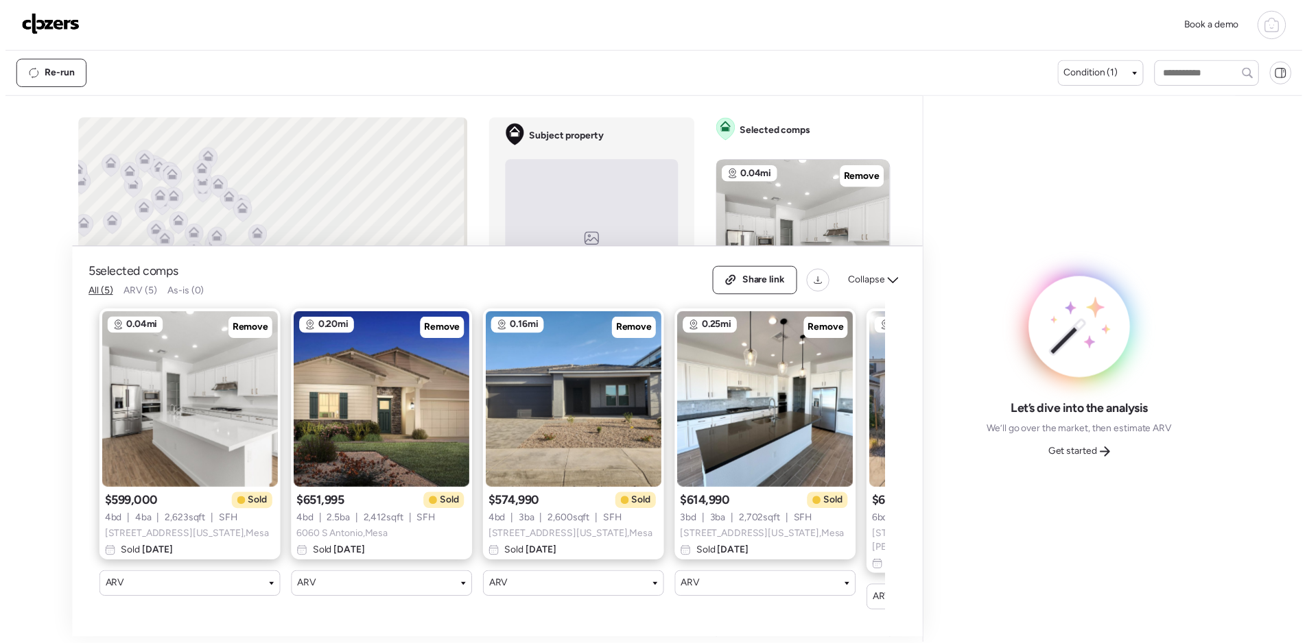
scroll to position [0, 176]
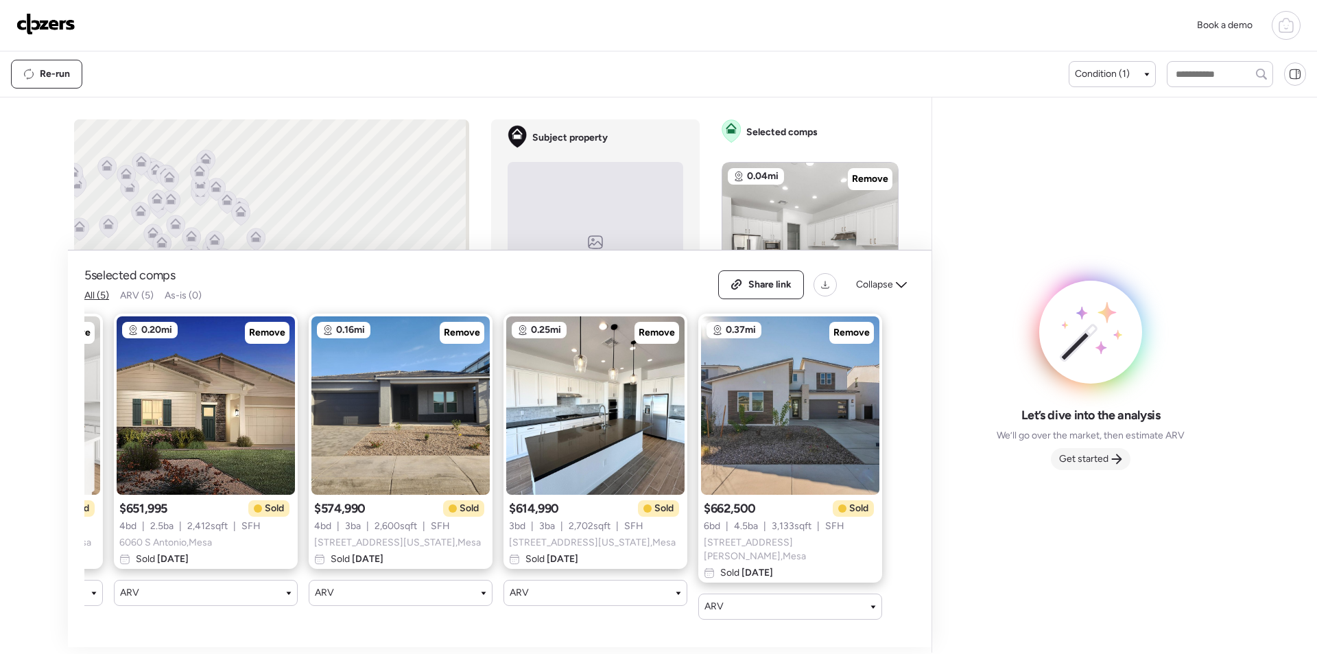
click at [1089, 453] on span "Get started" at bounding box center [1083, 459] width 49 height 14
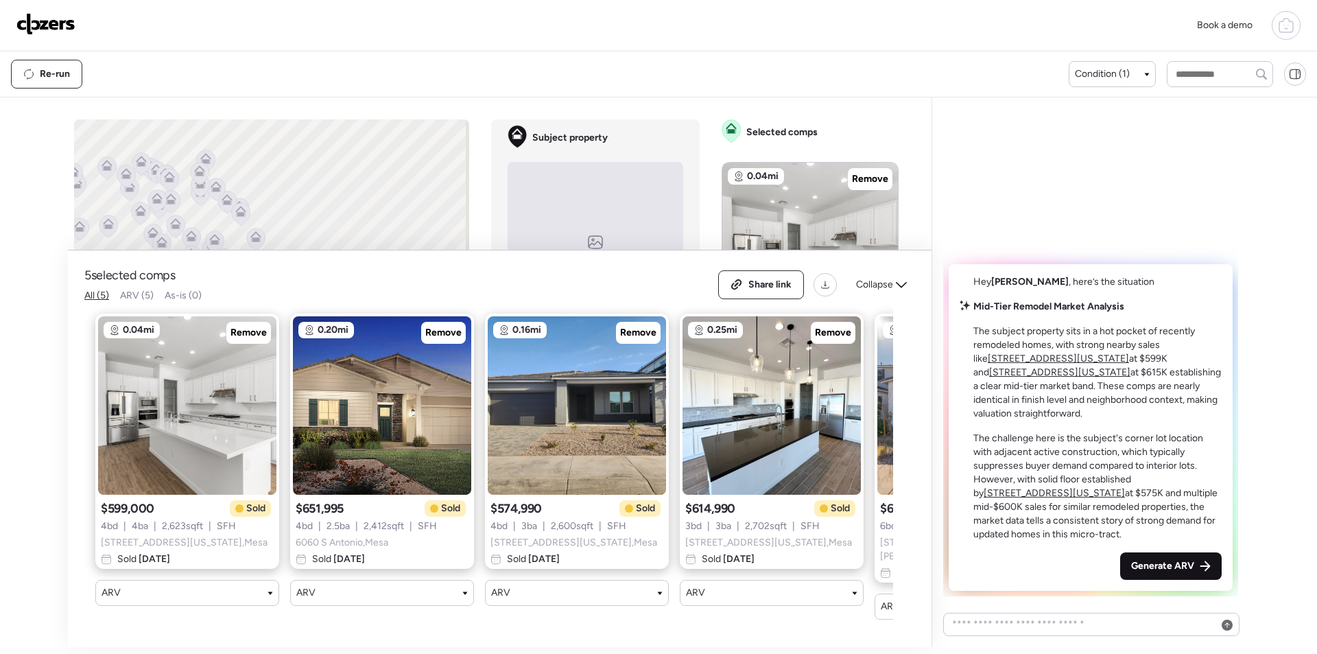
click at [1161, 569] on span "Generate ARV" at bounding box center [1162, 566] width 63 height 14
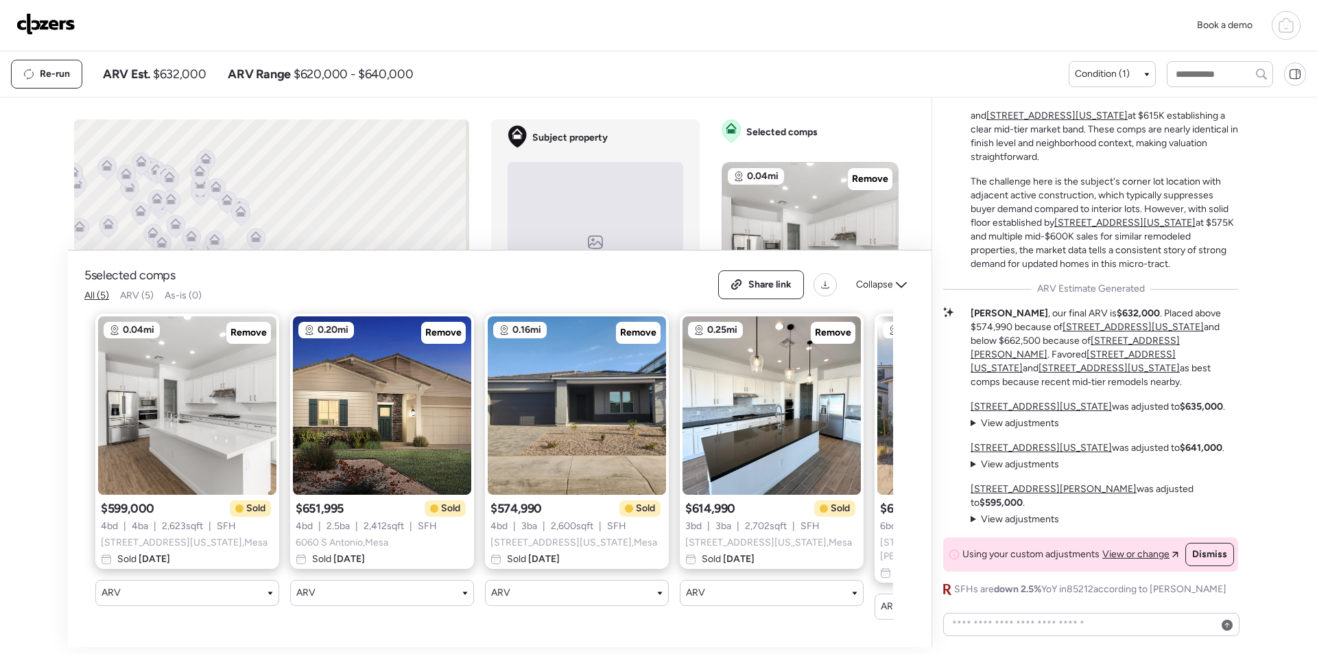
click at [178, 90] on div "Re-run ARV Est. $632,000 ARV Range $620,000 - $640,000 Condition (1)" at bounding box center [658, 73] width 1317 height 45
click at [182, 82] on div "Re-run ARV Est. $632,000 ARV Range $620,000 - $640,000" at bounding box center [540, 74] width 1058 height 29
click at [182, 75] on span "$632,000" at bounding box center [179, 74] width 53 height 16
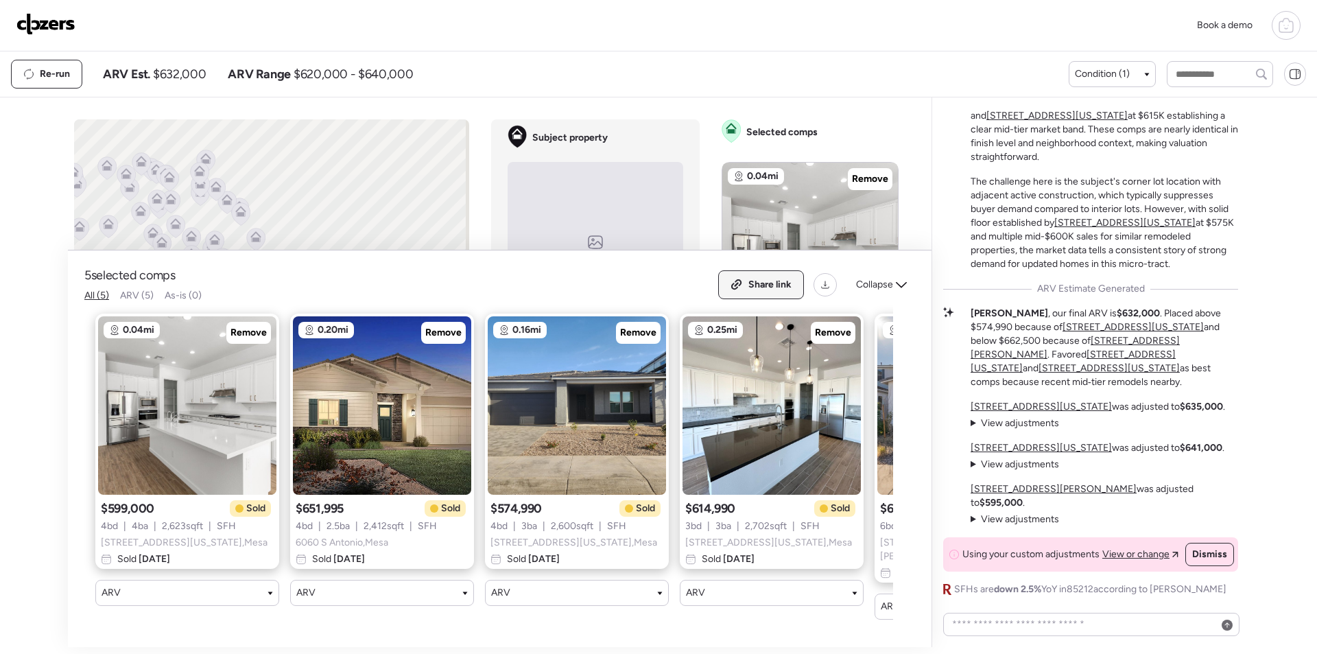
click at [772, 276] on div "Share link" at bounding box center [761, 284] width 84 height 27
click at [49, 19] on img at bounding box center [45, 24] width 59 height 22
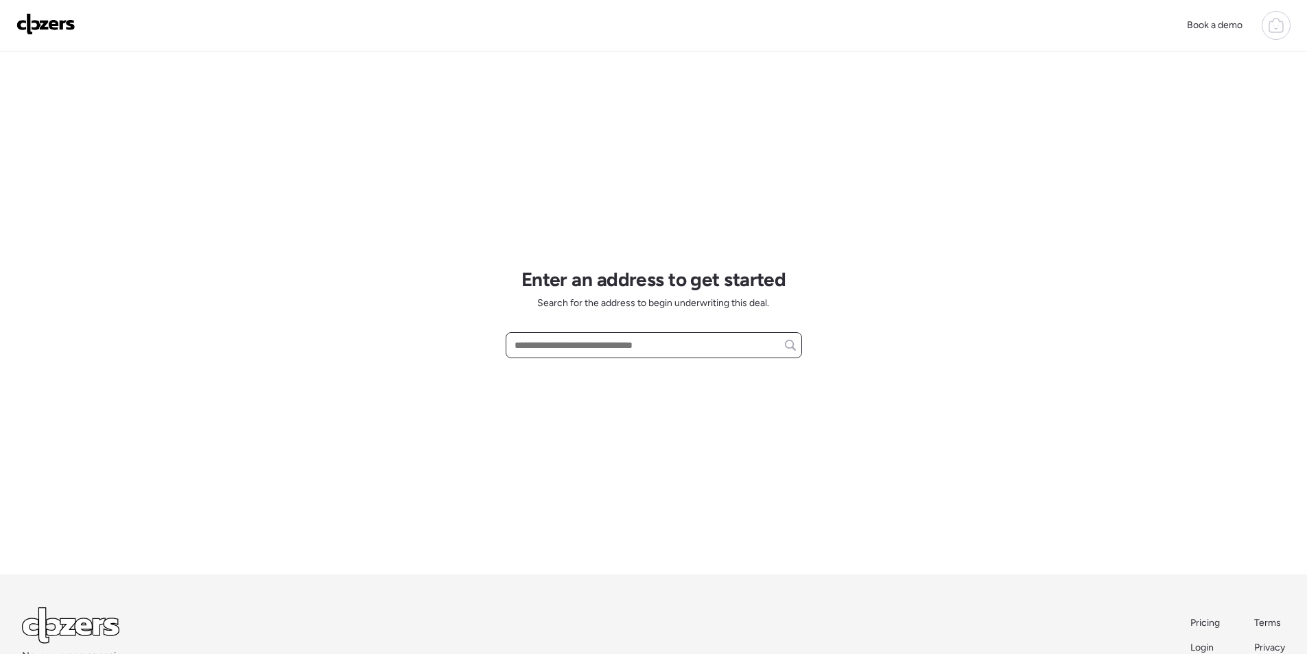
click at [619, 348] on input "text" at bounding box center [654, 344] width 284 height 19
paste input "**********"
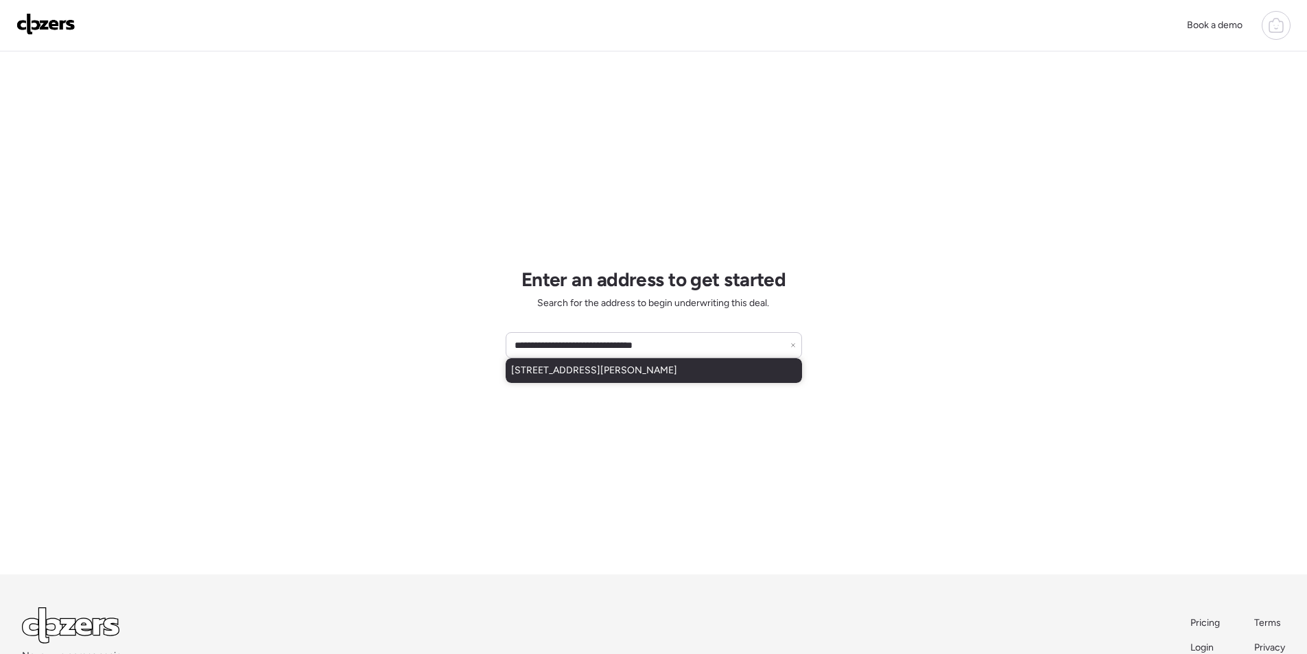
click at [602, 373] on span "[STREET_ADDRESS][PERSON_NAME]" at bounding box center [594, 371] width 166 height 14
type input "**********"
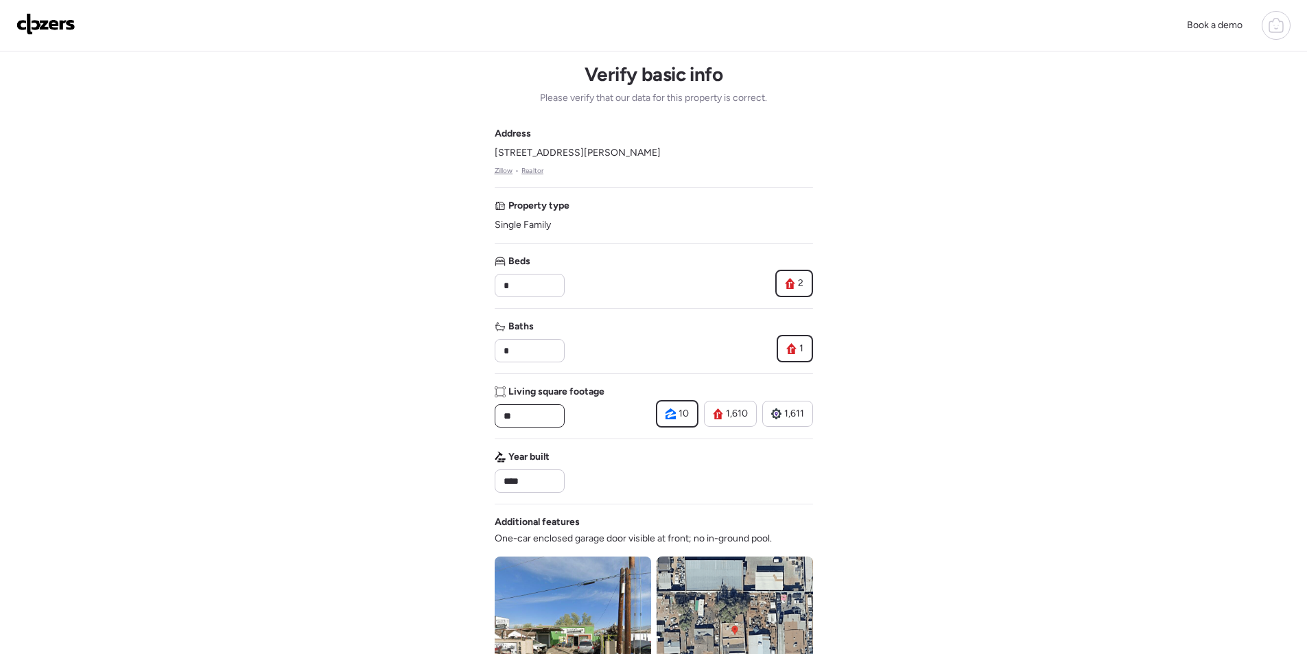
click at [530, 407] on input "**" at bounding box center [530, 415] width 58 height 19
click at [531, 407] on input "**" at bounding box center [530, 415] width 58 height 19
paste input "***"
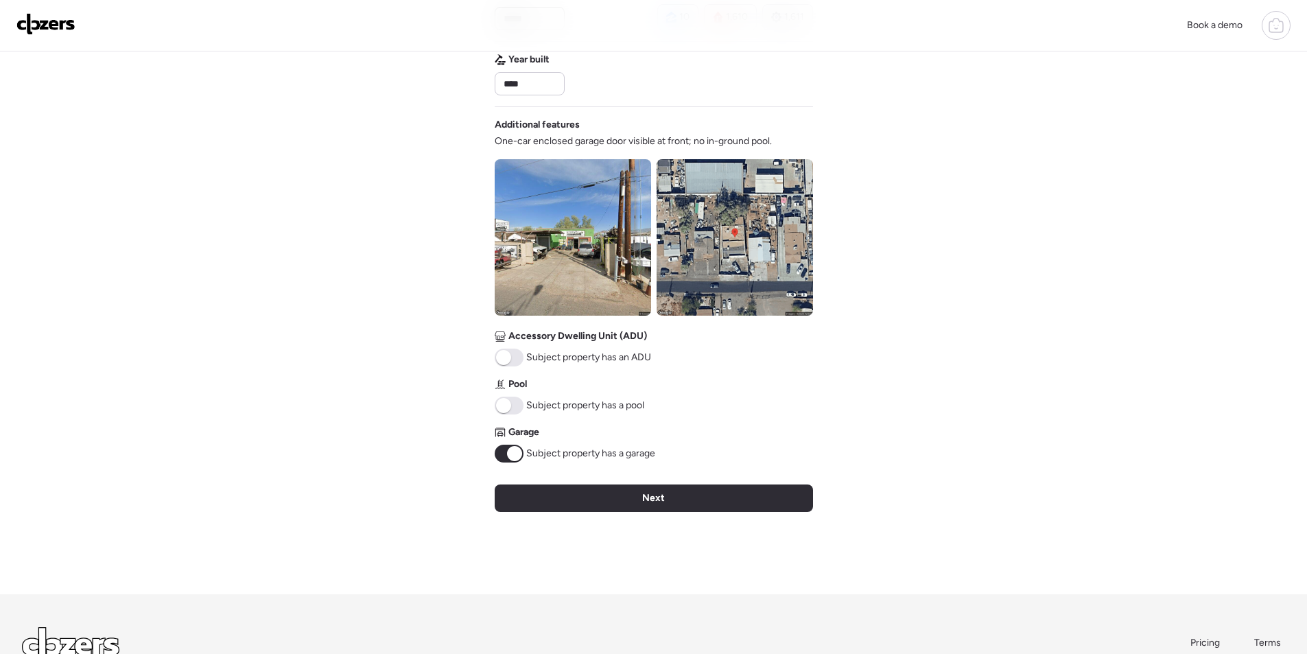
scroll to position [399, 0]
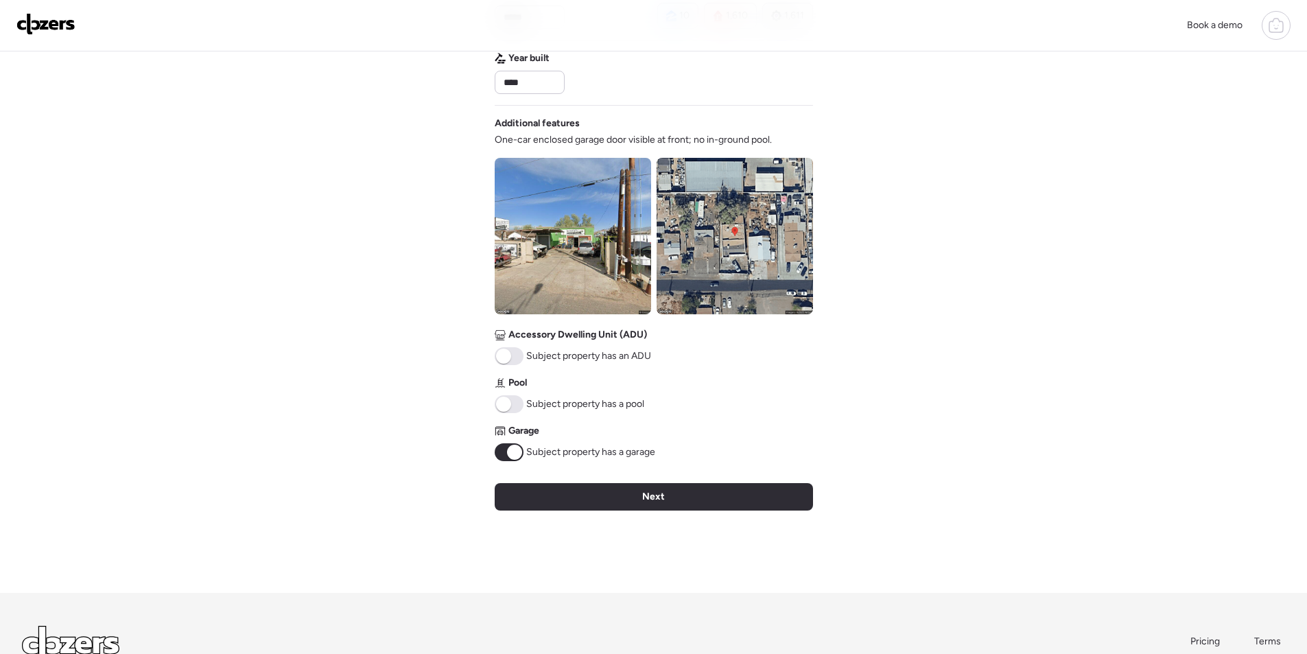
click at [698, 244] on img at bounding box center [735, 236] width 156 height 156
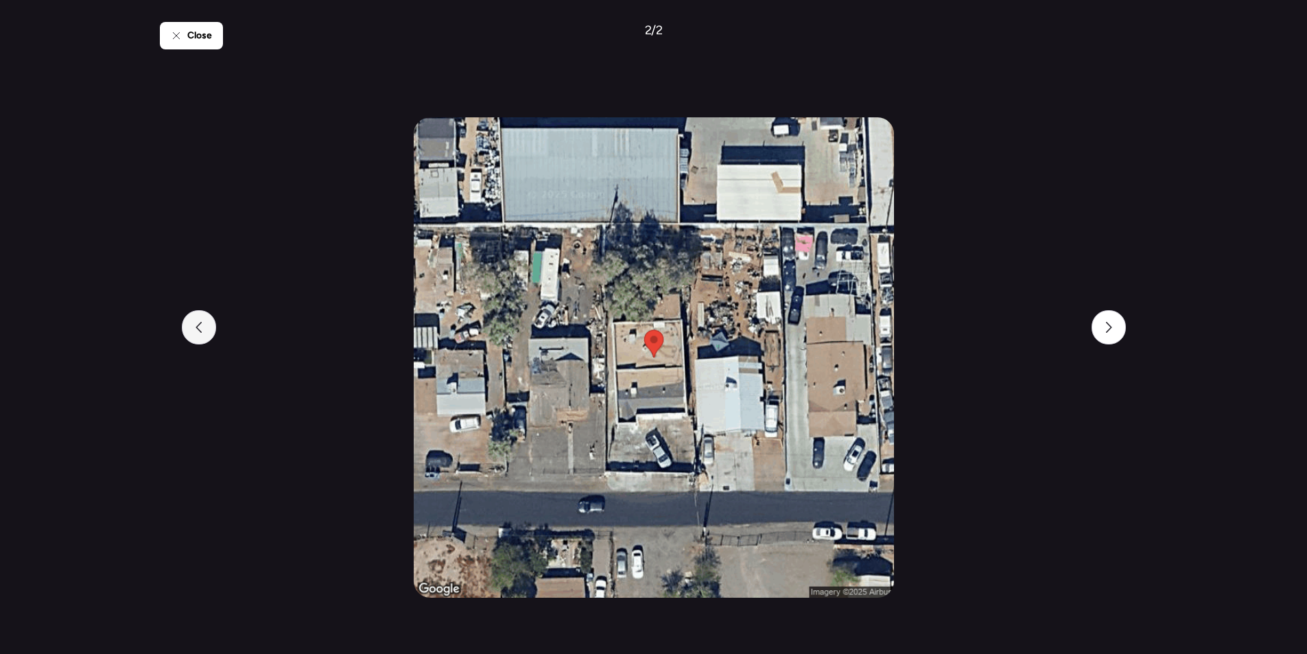
click at [193, 332] on icon at bounding box center [198, 327] width 11 height 11
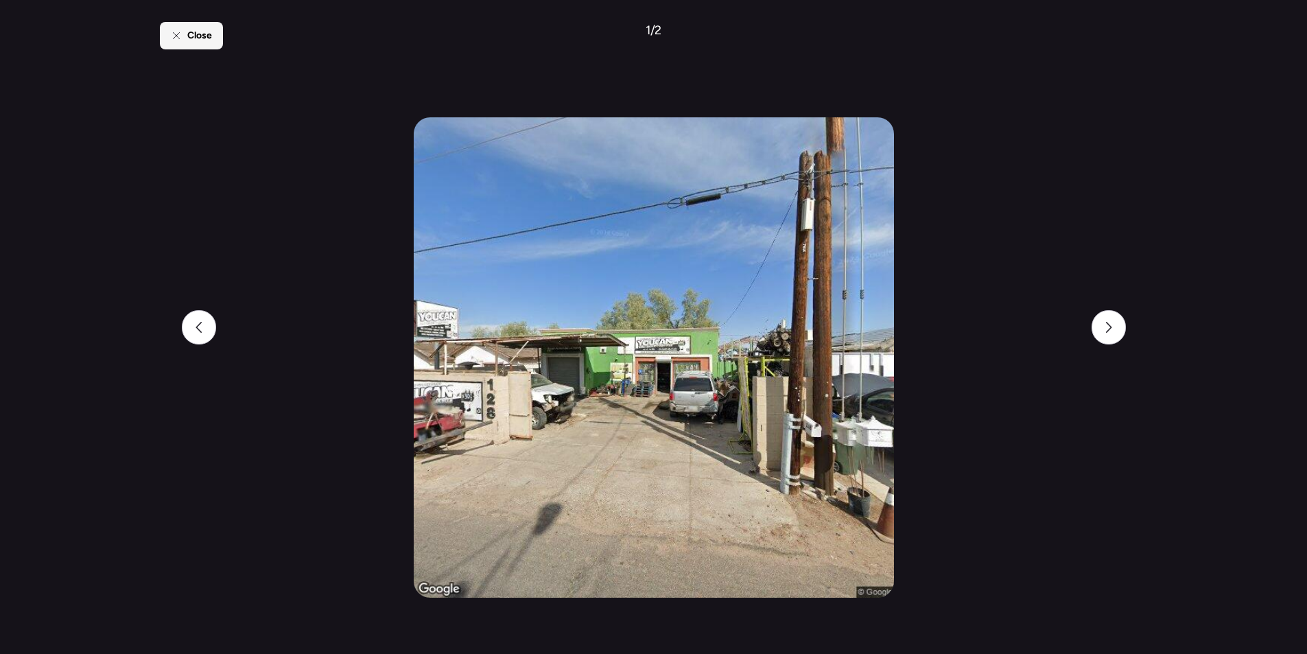
click at [198, 32] on span "Close" at bounding box center [199, 36] width 25 height 14
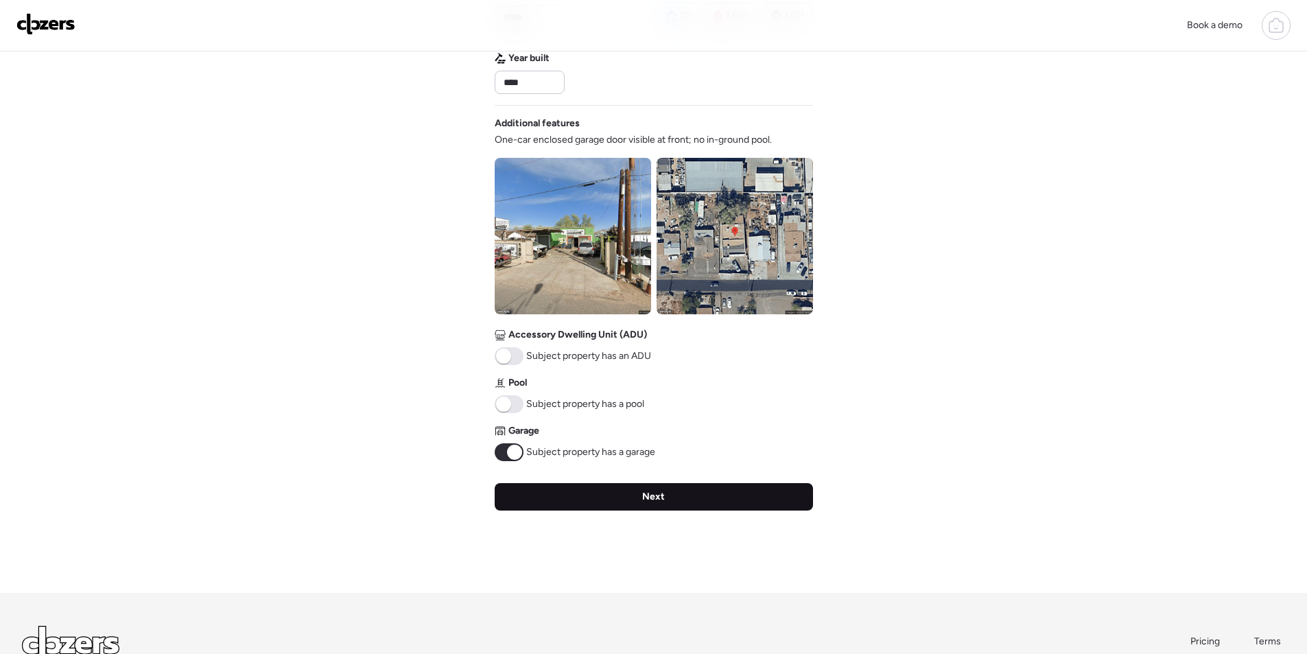
click at [603, 510] on div "Next" at bounding box center [654, 496] width 318 height 27
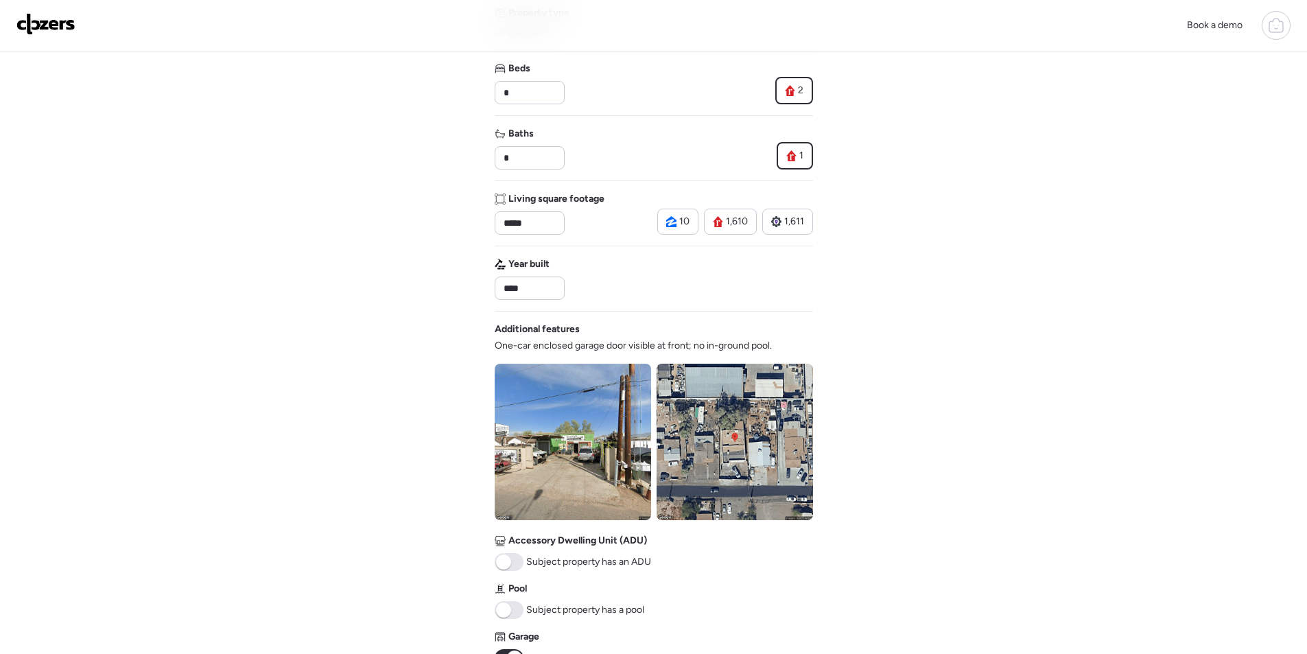
scroll to position [124, 0]
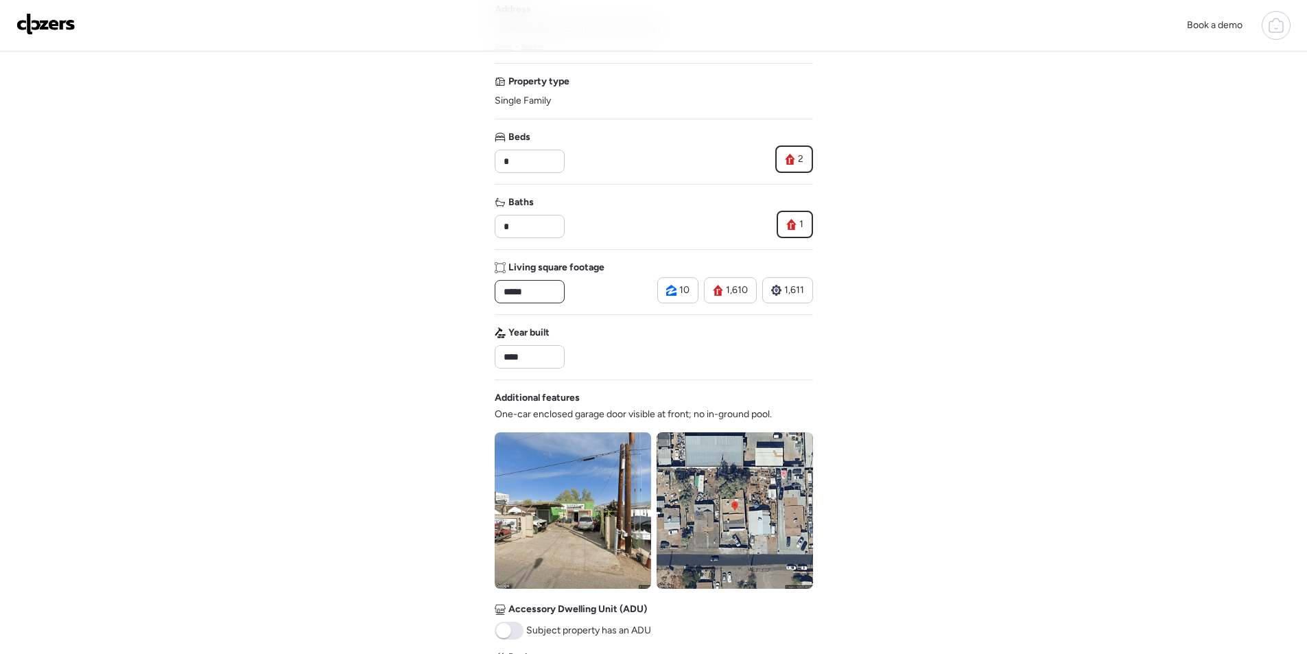
drag, startPoint x: 510, startPoint y: 283, endPoint x: 515, endPoint y: 292, distance: 9.8
click at [510, 283] on input "*****" at bounding box center [530, 291] width 58 height 19
type input "****"
click at [631, 338] on div "Year built ****" at bounding box center [654, 347] width 318 height 43
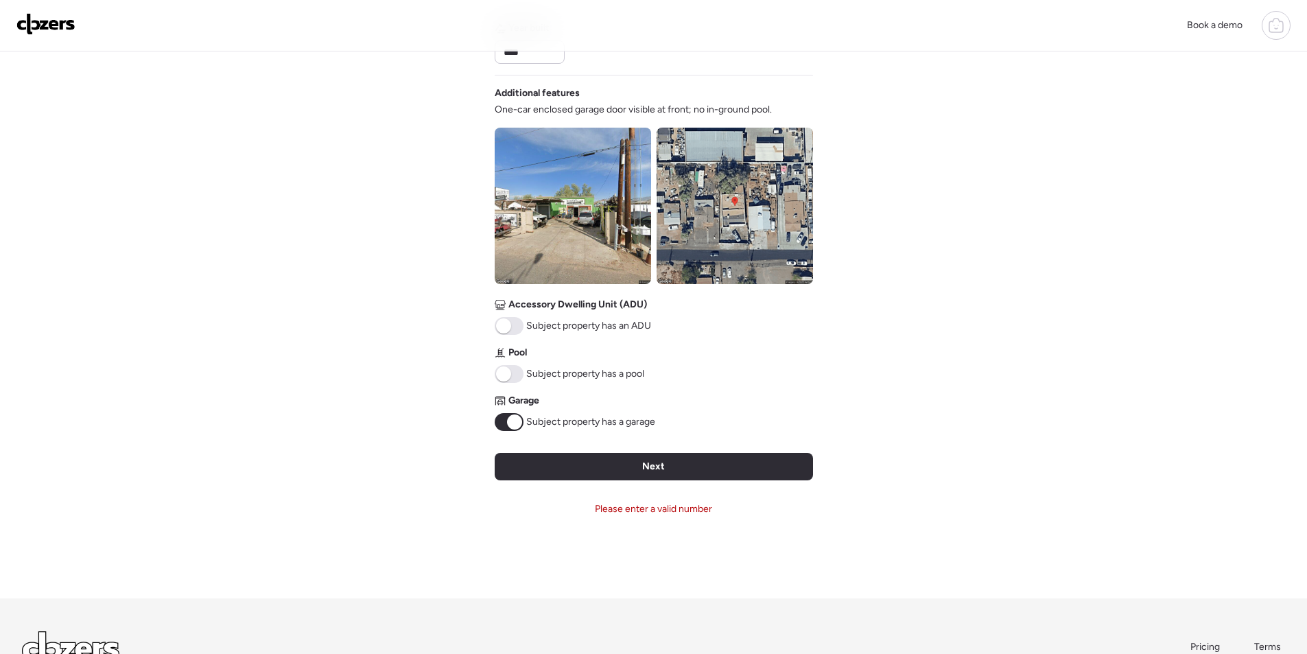
scroll to position [544, 0]
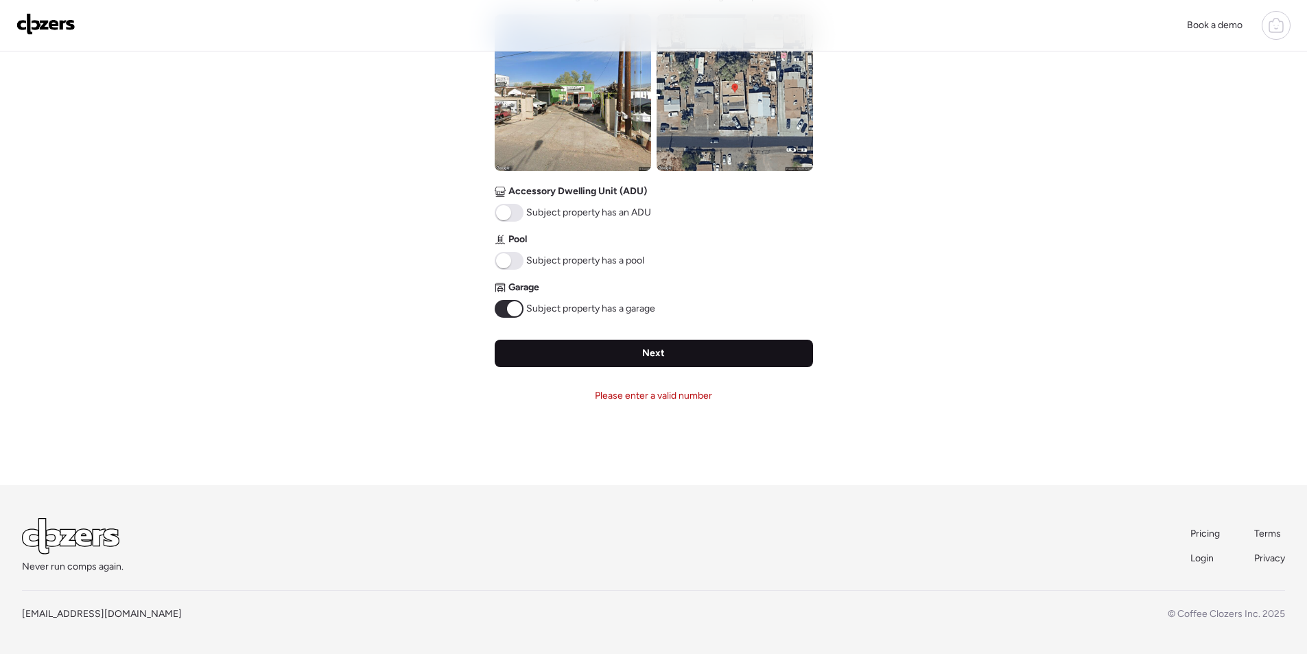
click at [755, 353] on div "Next" at bounding box center [654, 353] width 318 height 27
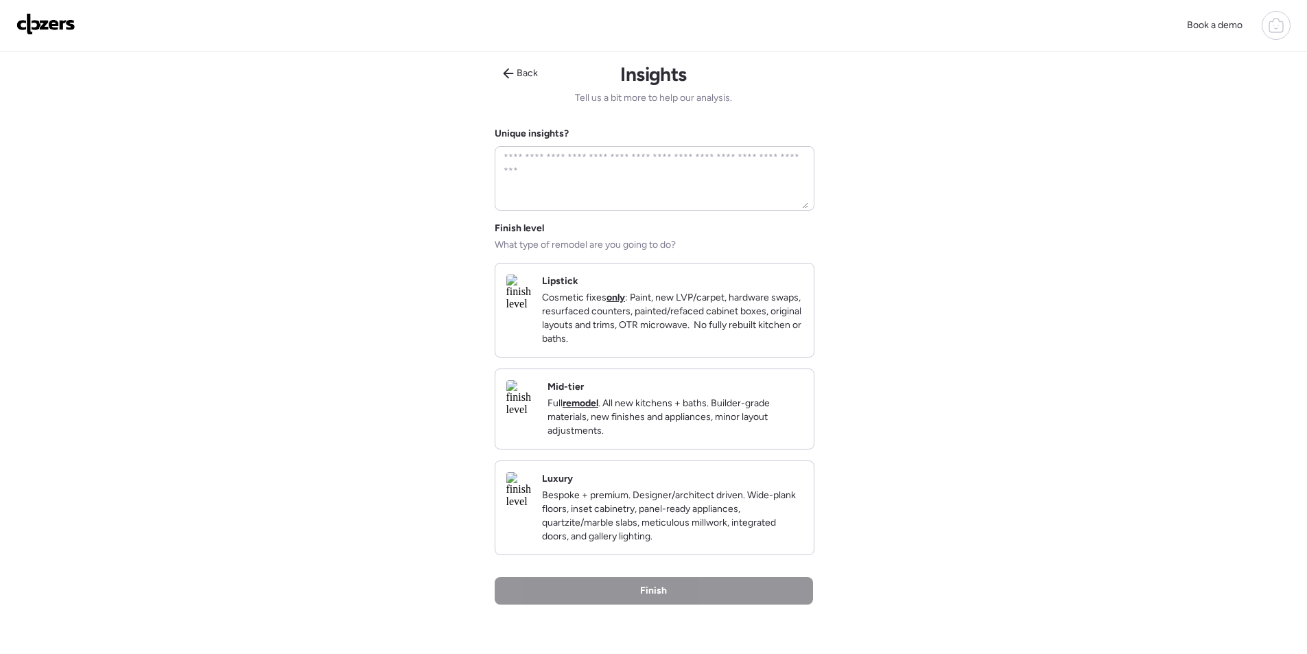
click at [769, 410] on div "Mid-tier Full remodel . All new kitchens + baths. Builder-grade materials, new …" at bounding box center [674, 409] width 255 height 58
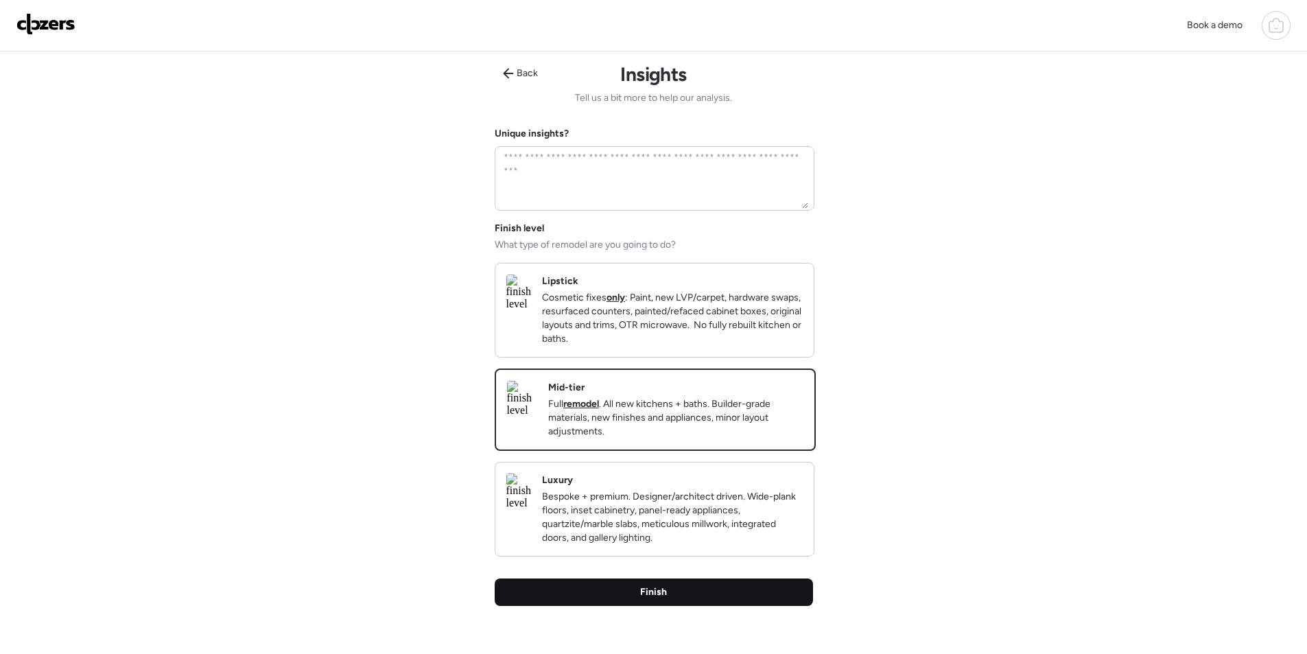
click at [726, 606] on div "Finish" at bounding box center [654, 591] width 318 height 27
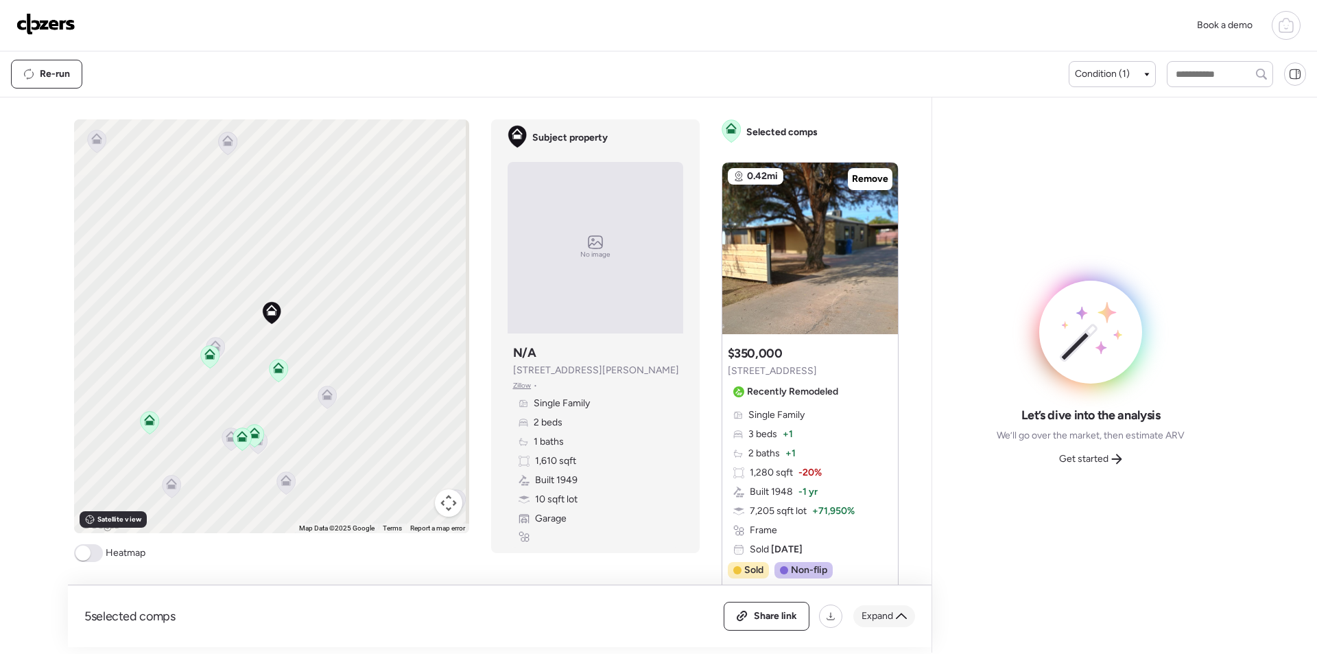
click at [880, 613] on span "Expand" at bounding box center [878, 616] width 32 height 14
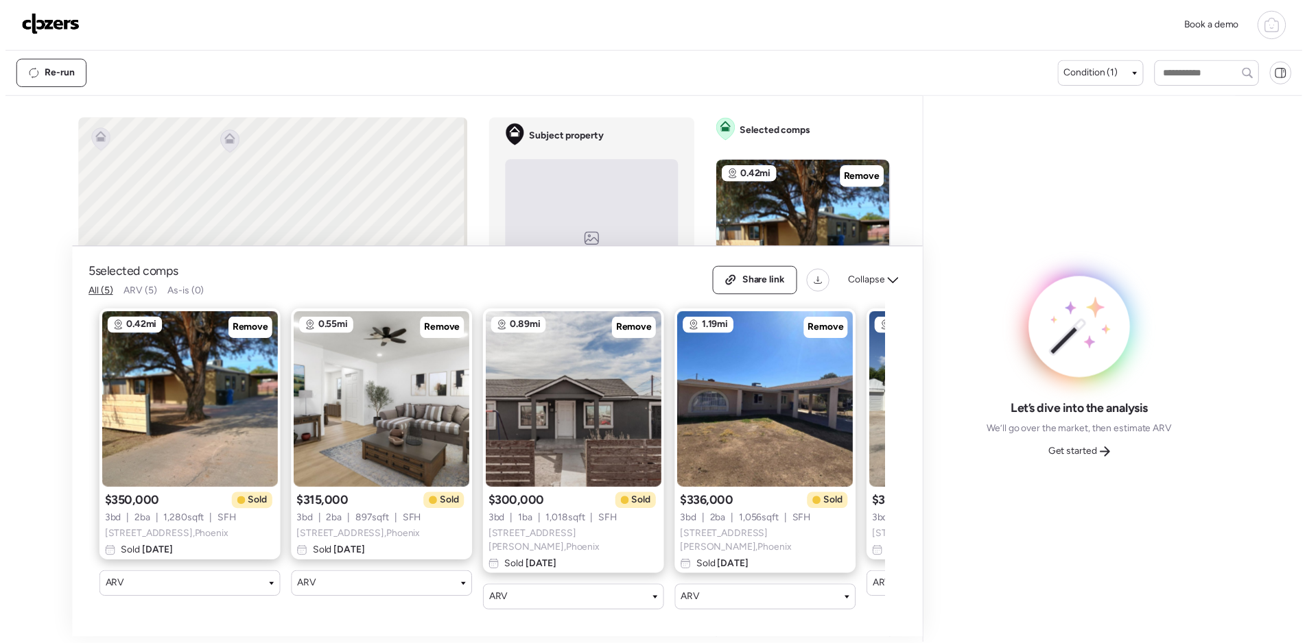
scroll to position [0, 176]
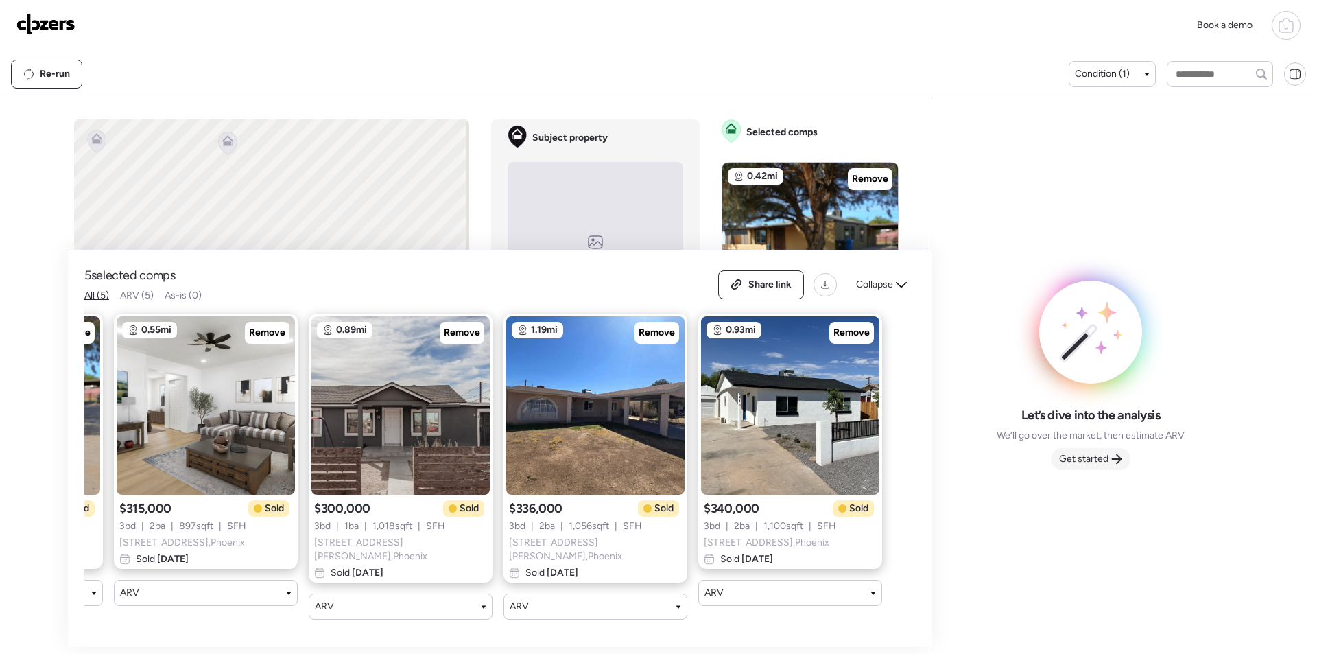
click at [1079, 459] on span "Get started" at bounding box center [1083, 459] width 49 height 14
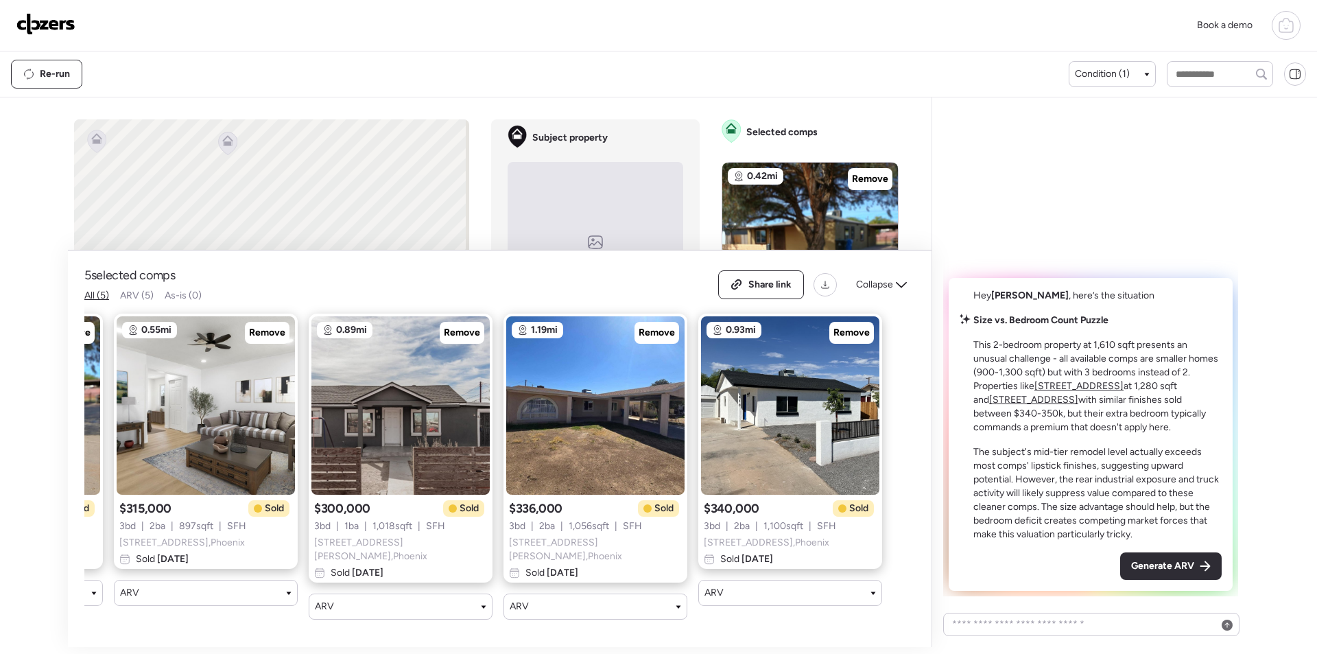
drag, startPoint x: 1198, startPoint y: 564, endPoint x: 1174, endPoint y: 565, distance: 24.7
click at [1198, 564] on div "Generate ARV" at bounding box center [1171, 565] width 102 height 27
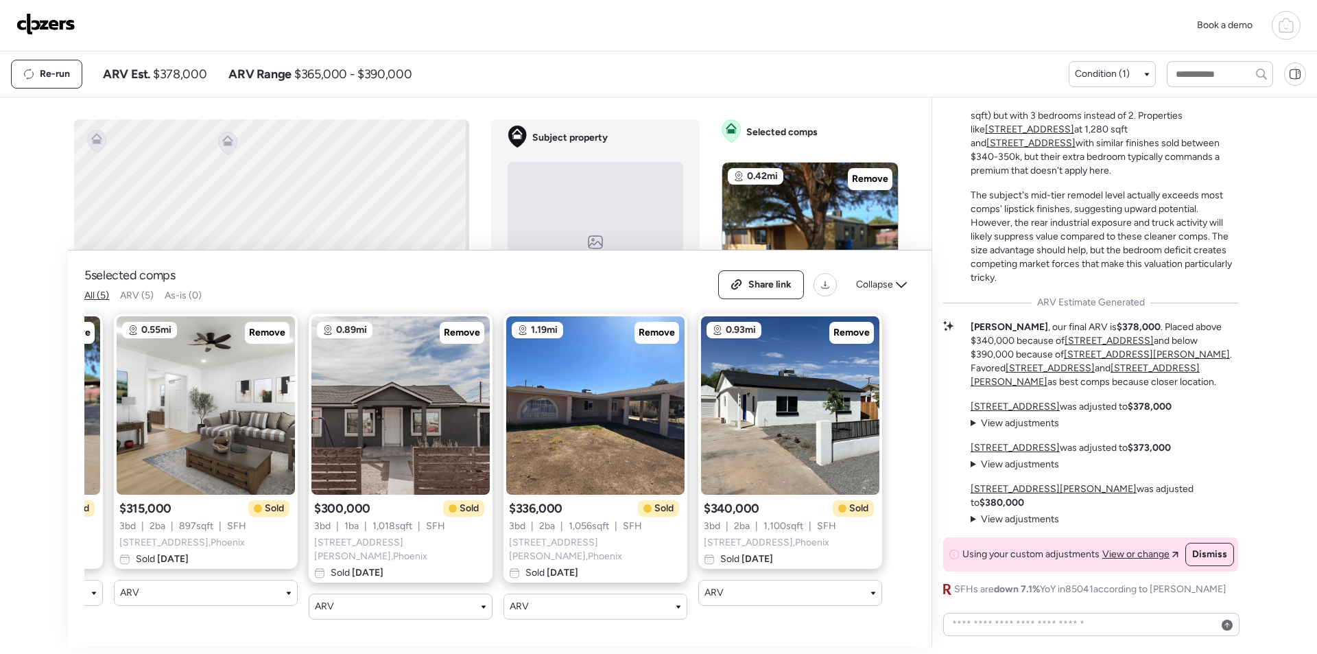
click at [177, 80] on span "$378,000" at bounding box center [180, 74] width 54 height 16
click at [176, 80] on span "$378,000" at bounding box center [180, 74] width 54 height 16
copy span "378,000"
click at [767, 283] on span "Share link" at bounding box center [769, 285] width 43 height 14
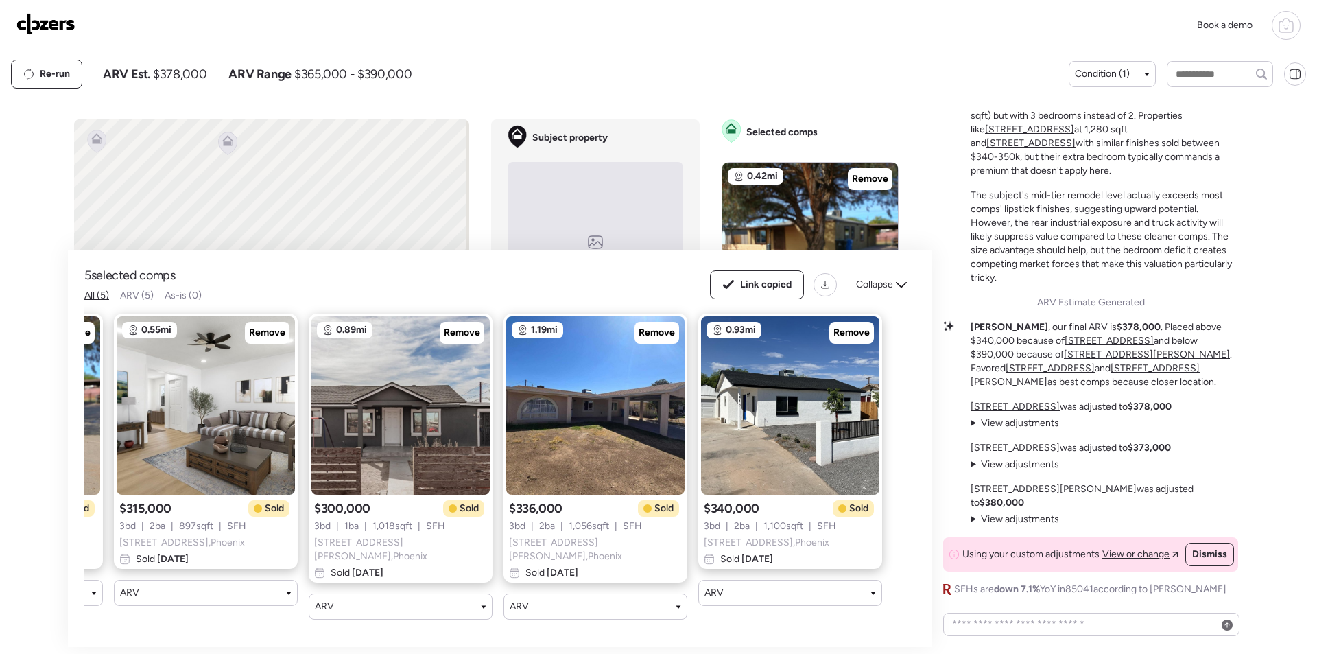
click at [67, 21] on img at bounding box center [45, 24] width 59 height 22
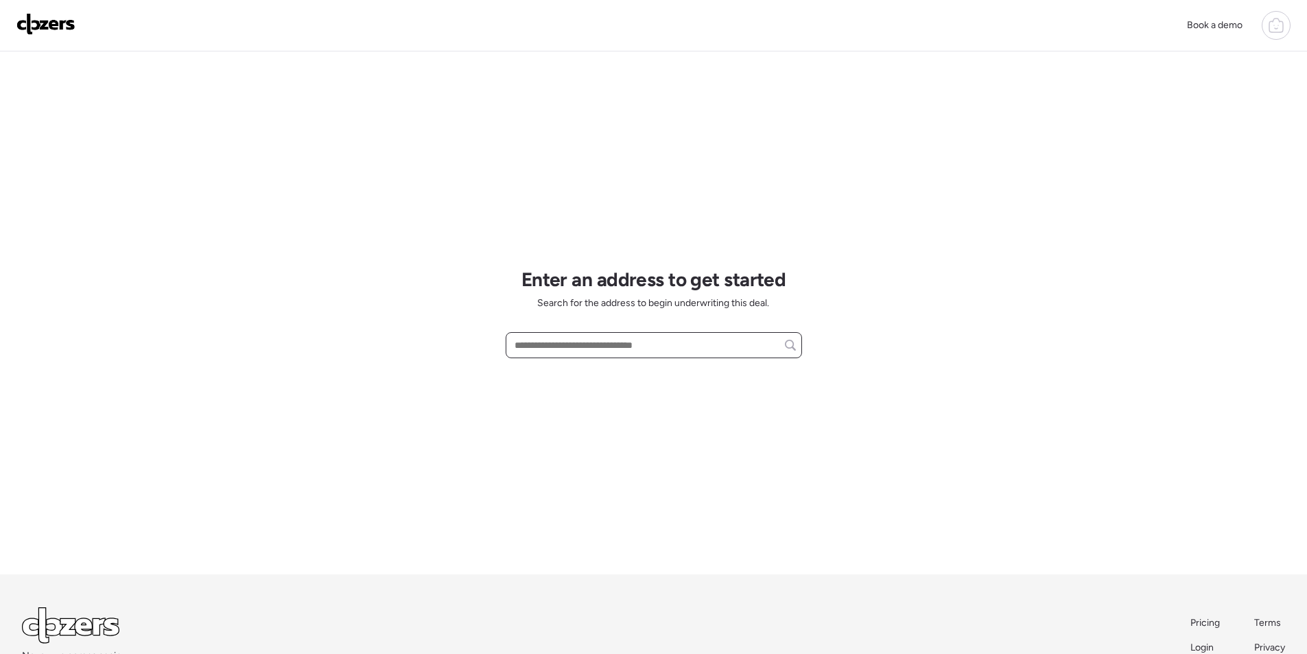
click at [617, 349] on input "text" at bounding box center [654, 344] width 284 height 19
paste input "**********"
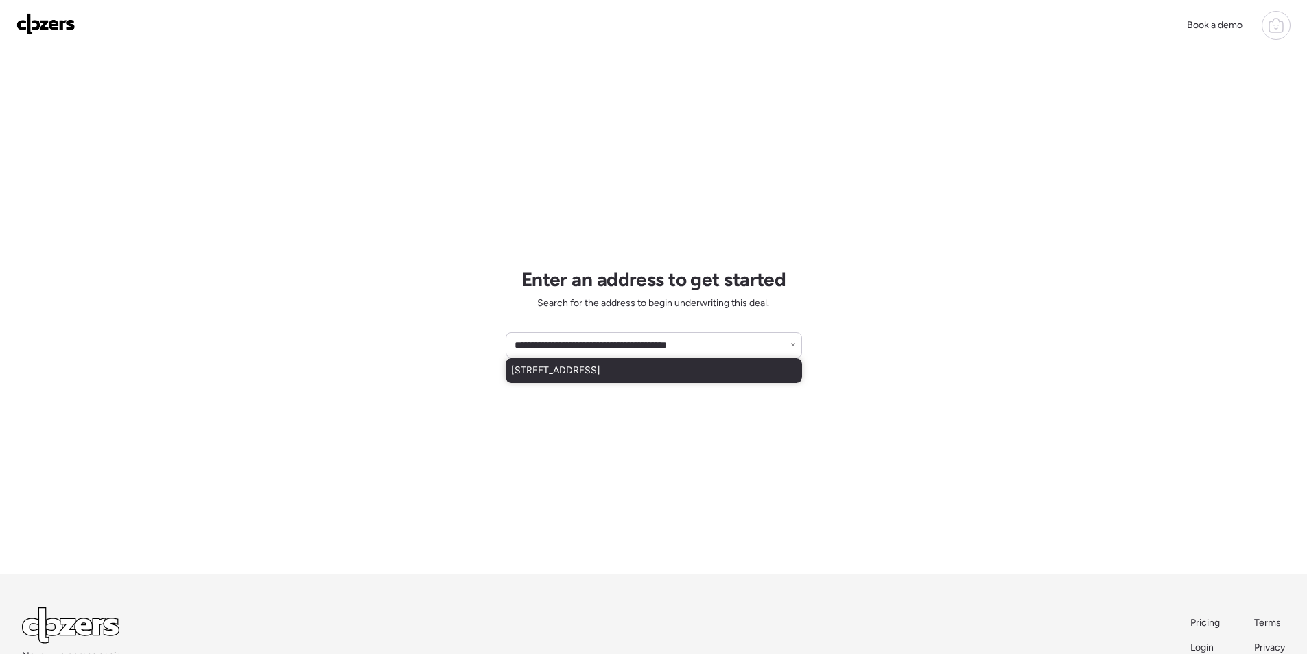
click at [600, 372] on span "[STREET_ADDRESS]" at bounding box center [555, 371] width 89 height 14
type input "**********"
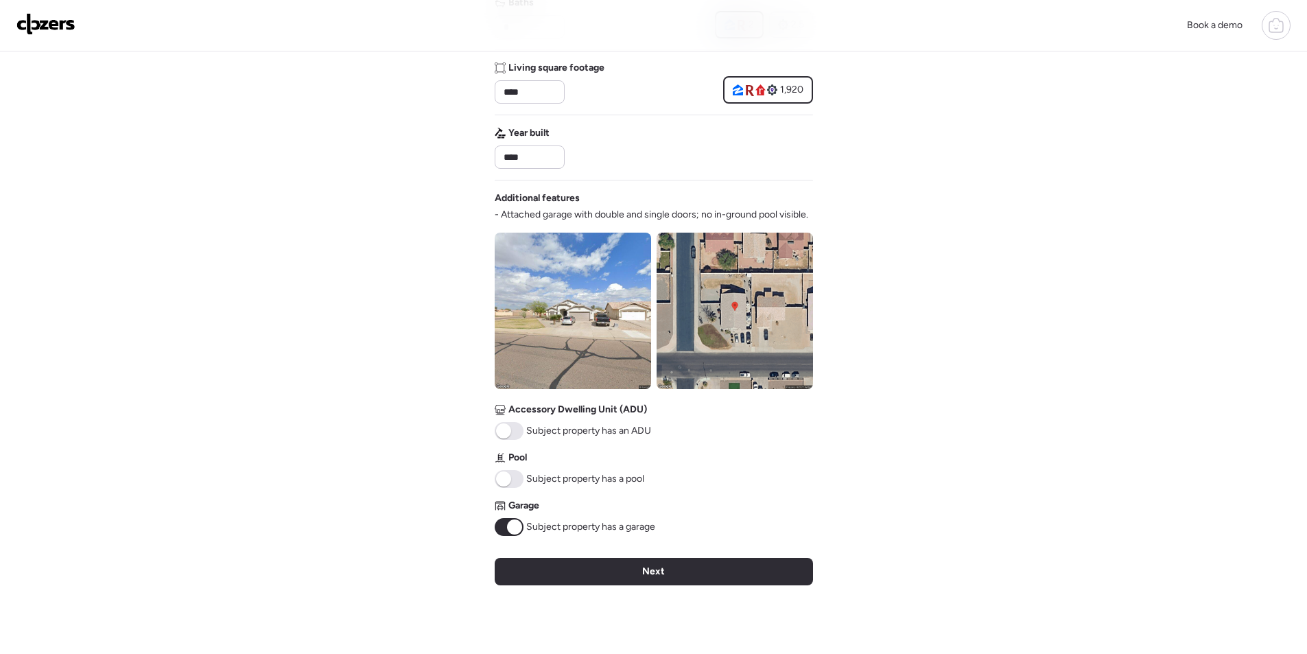
scroll to position [508, 0]
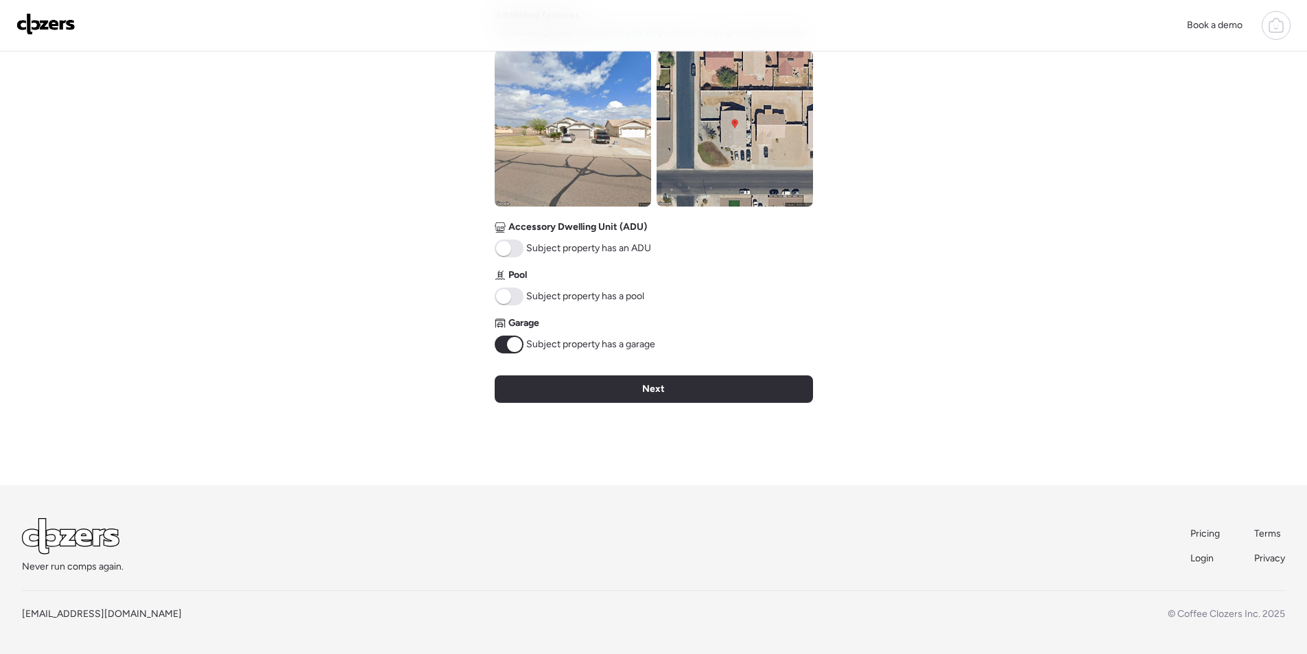
click at [708, 160] on img at bounding box center [735, 128] width 156 height 156
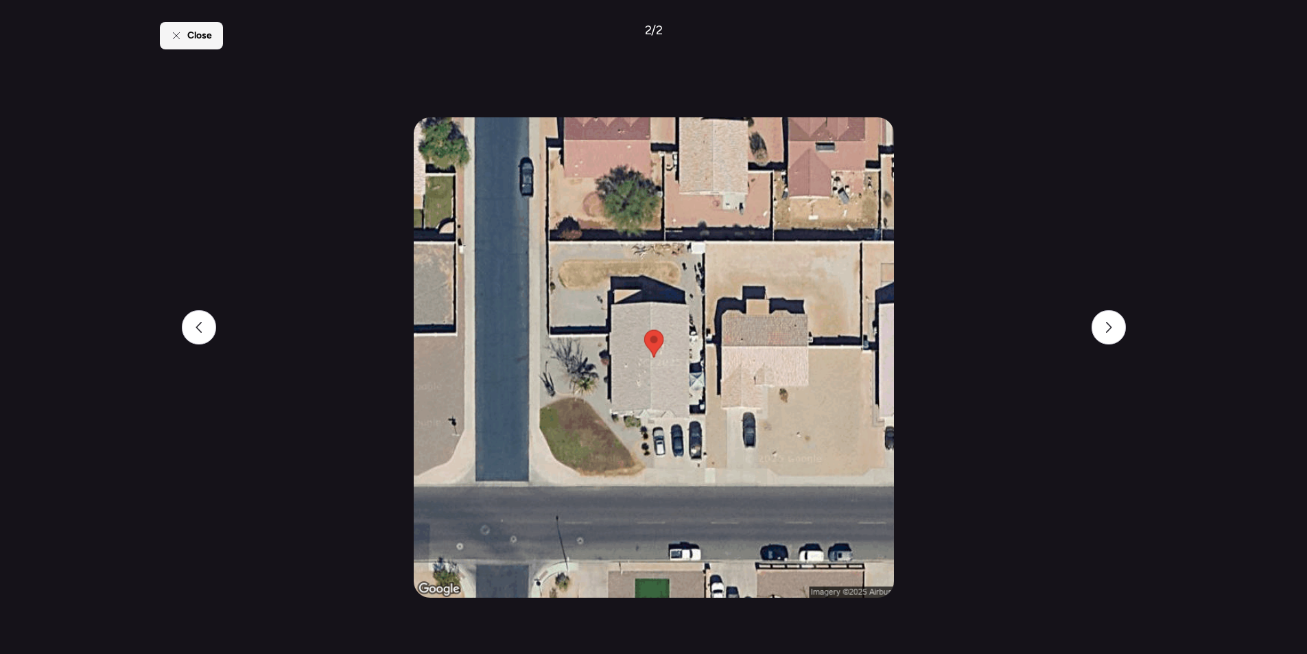
click at [160, 22] on div "Close" at bounding box center [191, 35] width 63 height 27
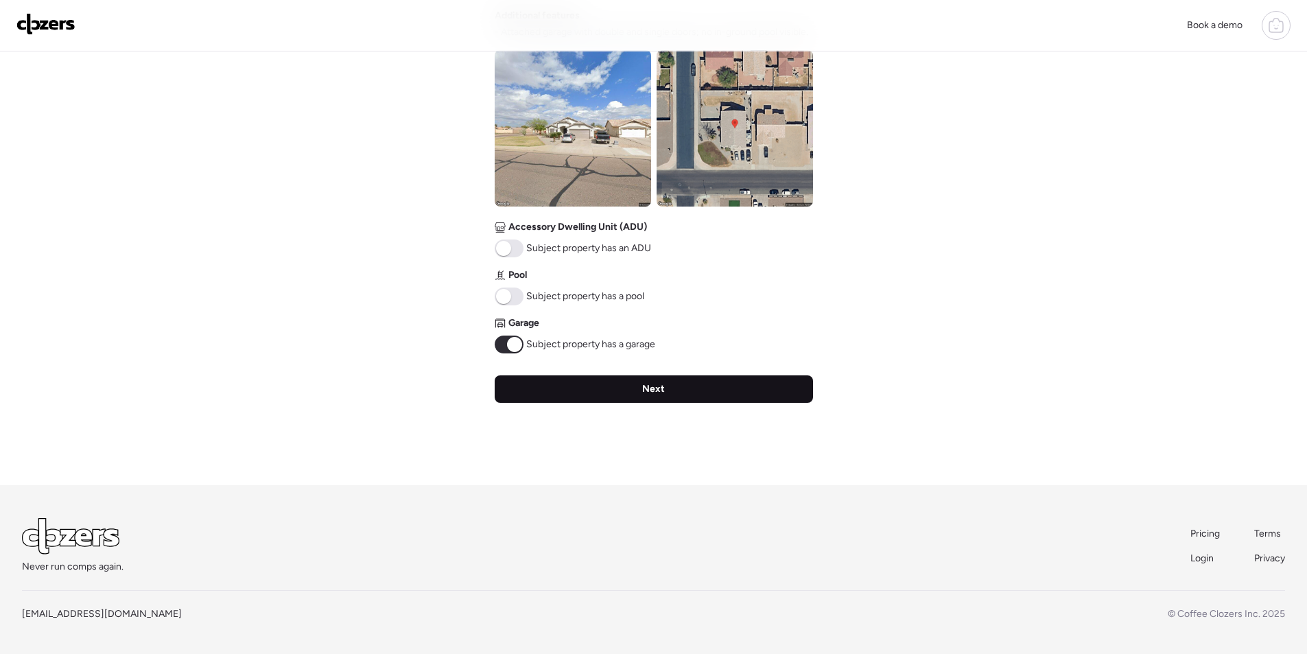
click at [678, 391] on div "Next" at bounding box center [654, 388] width 318 height 27
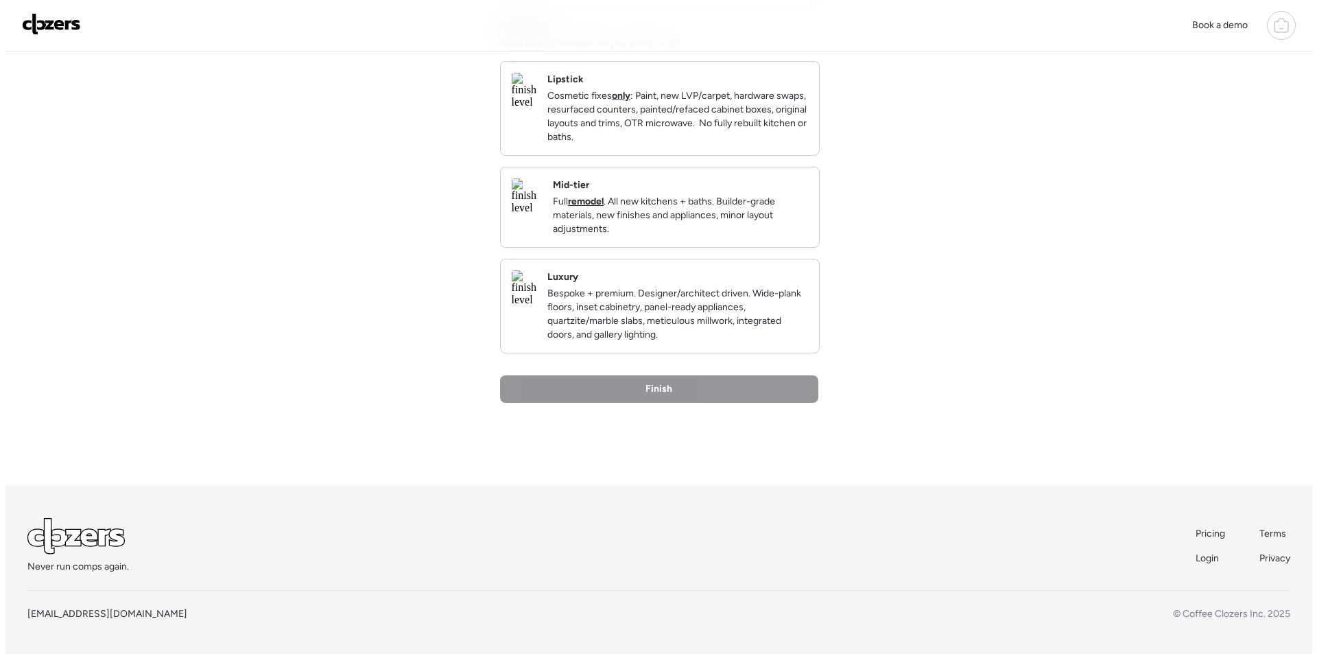
scroll to position [0, 0]
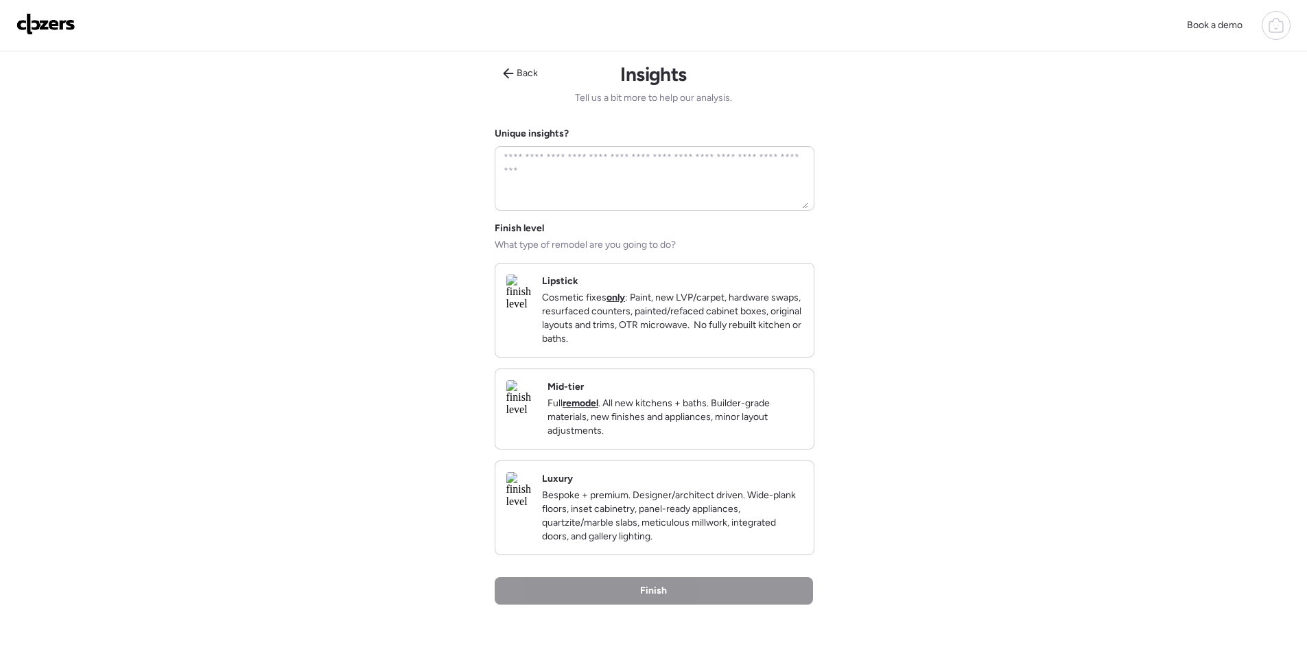
click at [757, 423] on p "Full remodel . All new kitchens + baths. Builder-grade materials, new finishes …" at bounding box center [674, 417] width 255 height 41
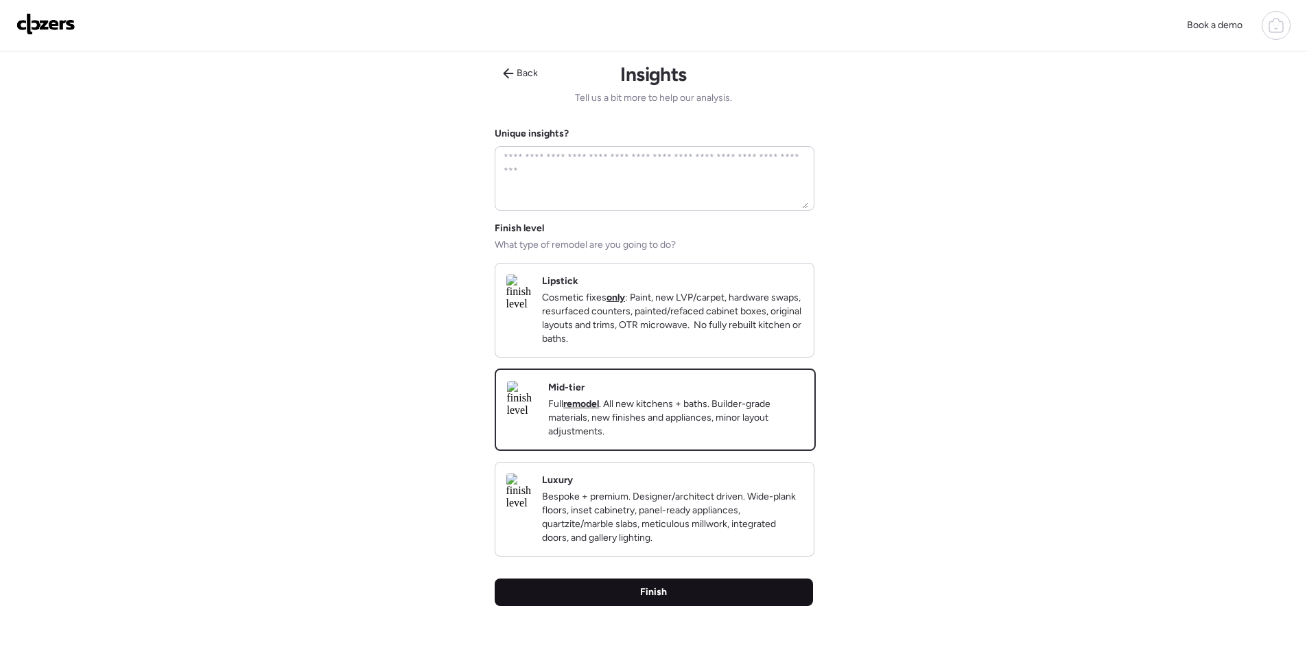
click at [722, 606] on div "Finish" at bounding box center [654, 591] width 318 height 27
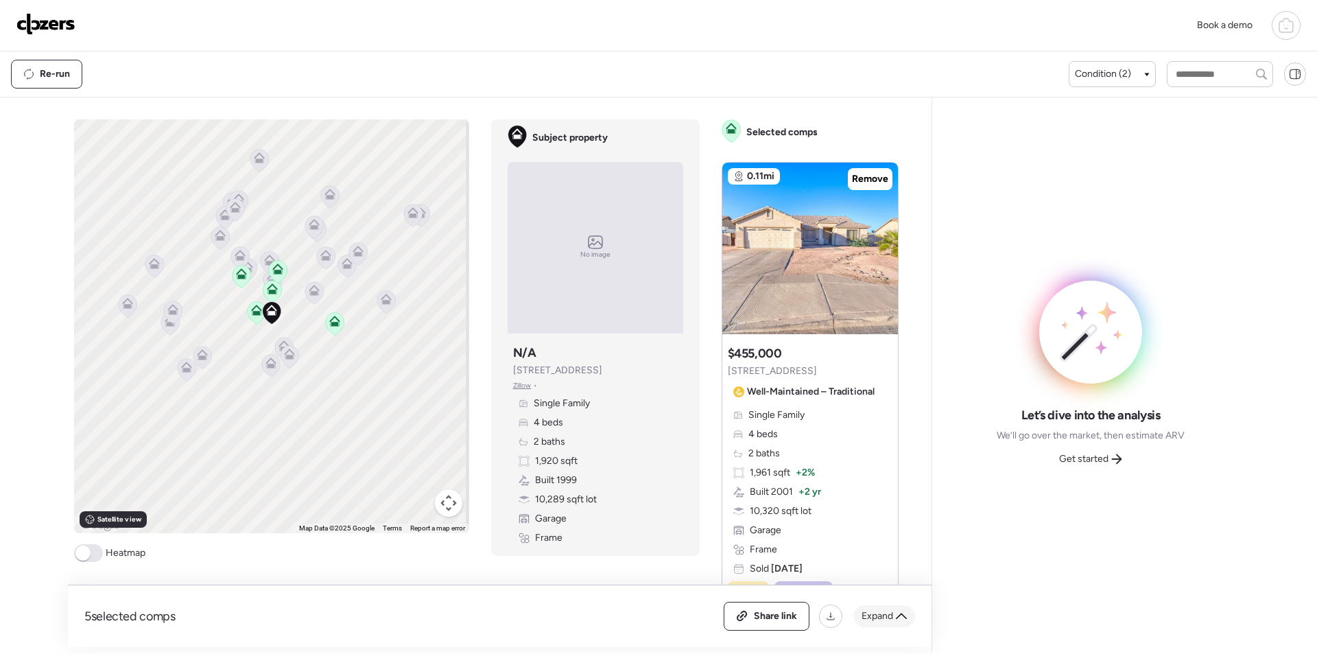
click at [895, 617] on div "Expand" at bounding box center [884, 616] width 62 height 22
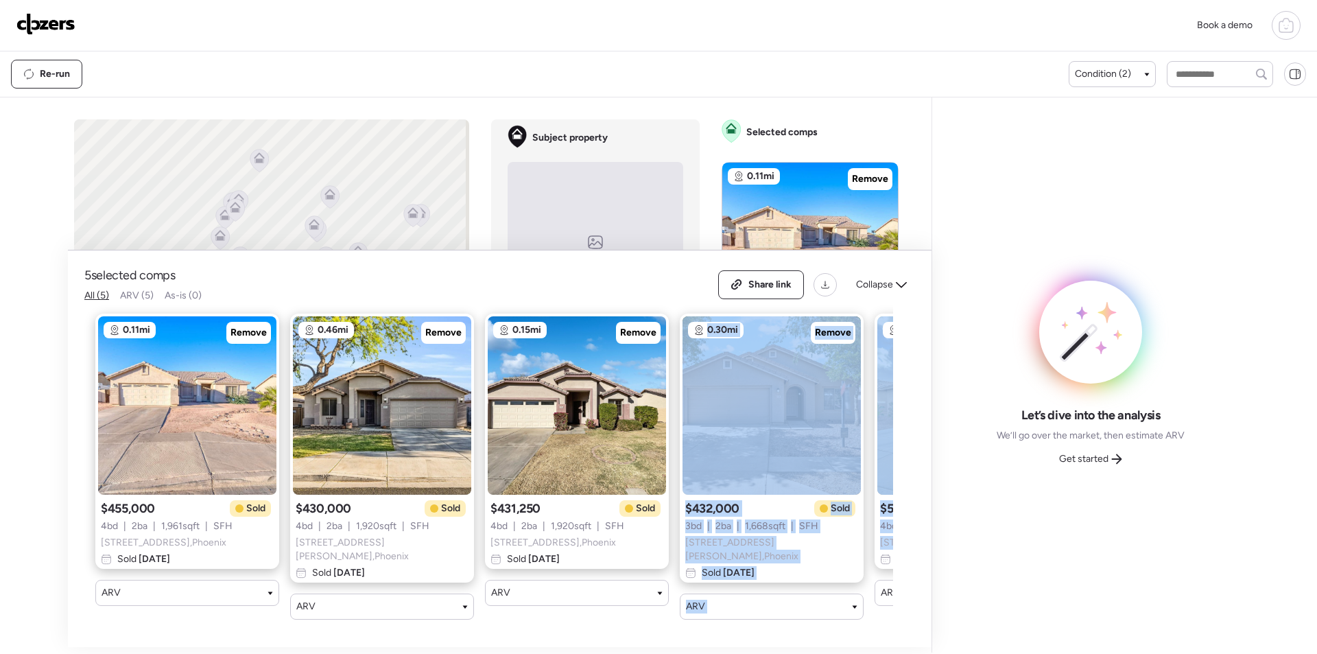
drag, startPoint x: 584, startPoint y: 631, endPoint x: 883, endPoint y: 624, distance: 298.5
click at [883, 624] on div "5 selected comps All (5) ARV (5) As-is (0) Share link Collapse 0.11mi Remove $4…" at bounding box center [500, 448] width 864 height 397
click at [768, 616] on div "0.11mi Remove $455,000 Sold 4 bd | 2 ba | 1,961 sqft | SFH 1612 E South Mountai…" at bounding box center [488, 467] width 809 height 328
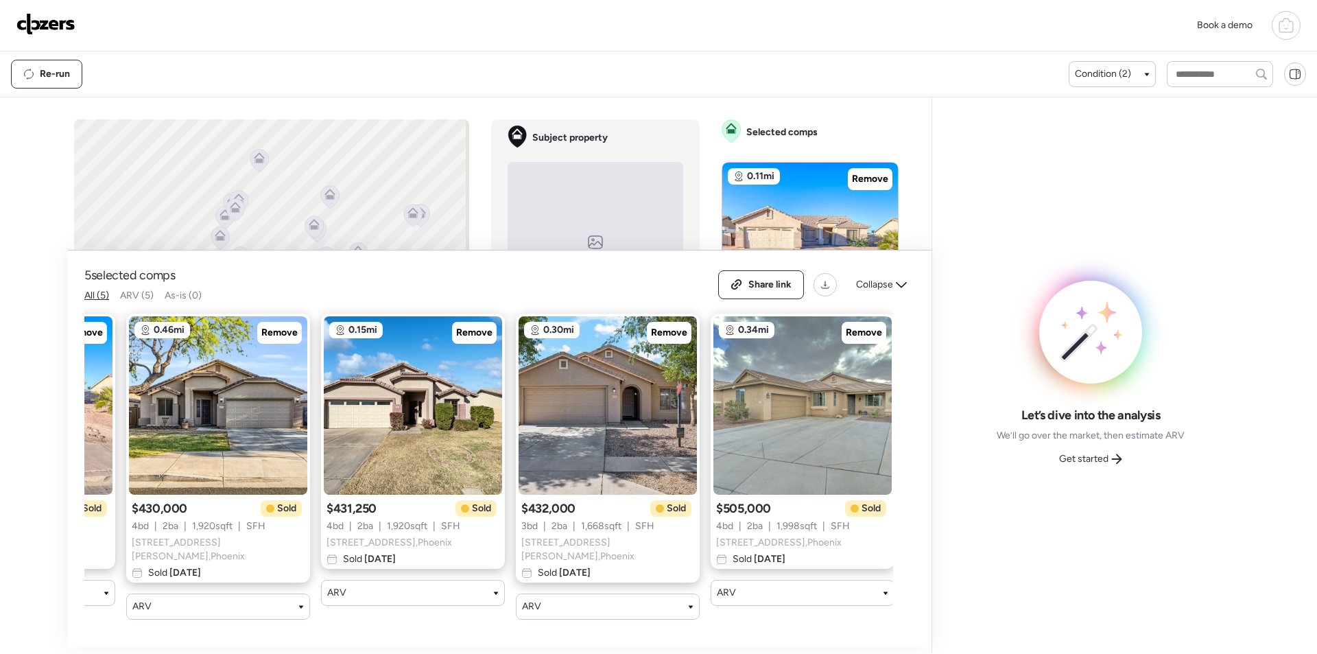
scroll to position [0, 176]
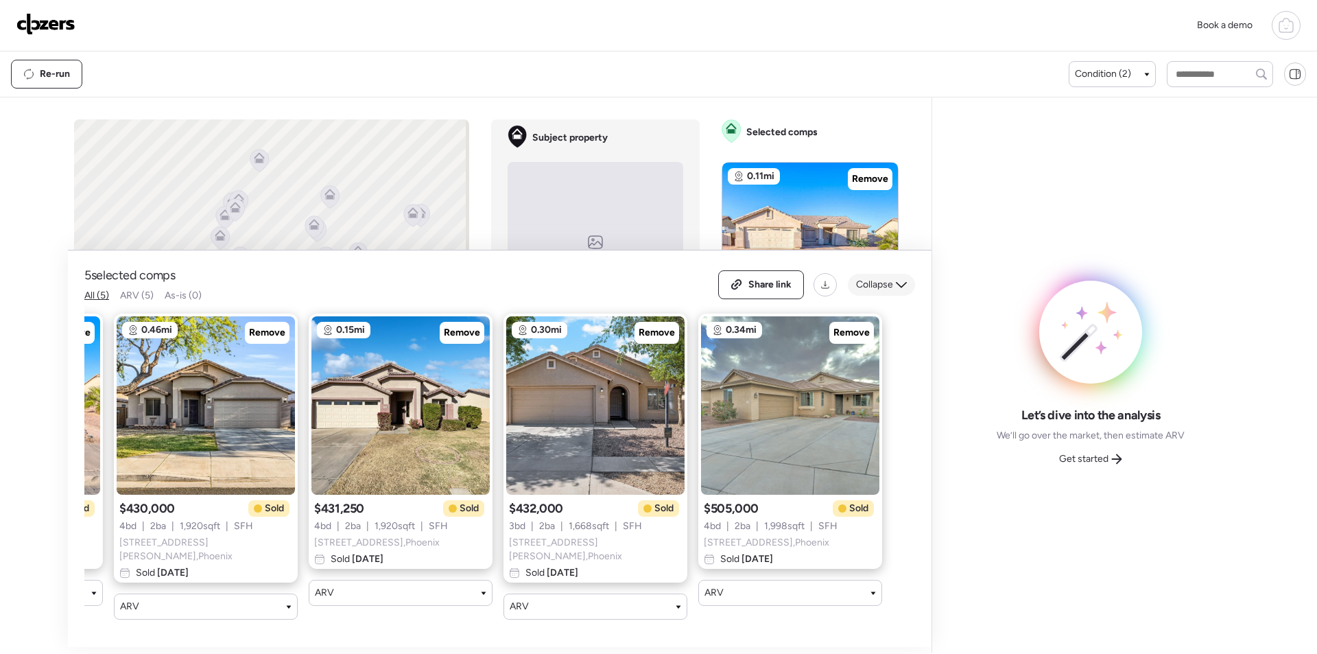
click at [886, 283] on span "Collapse" at bounding box center [874, 285] width 37 height 14
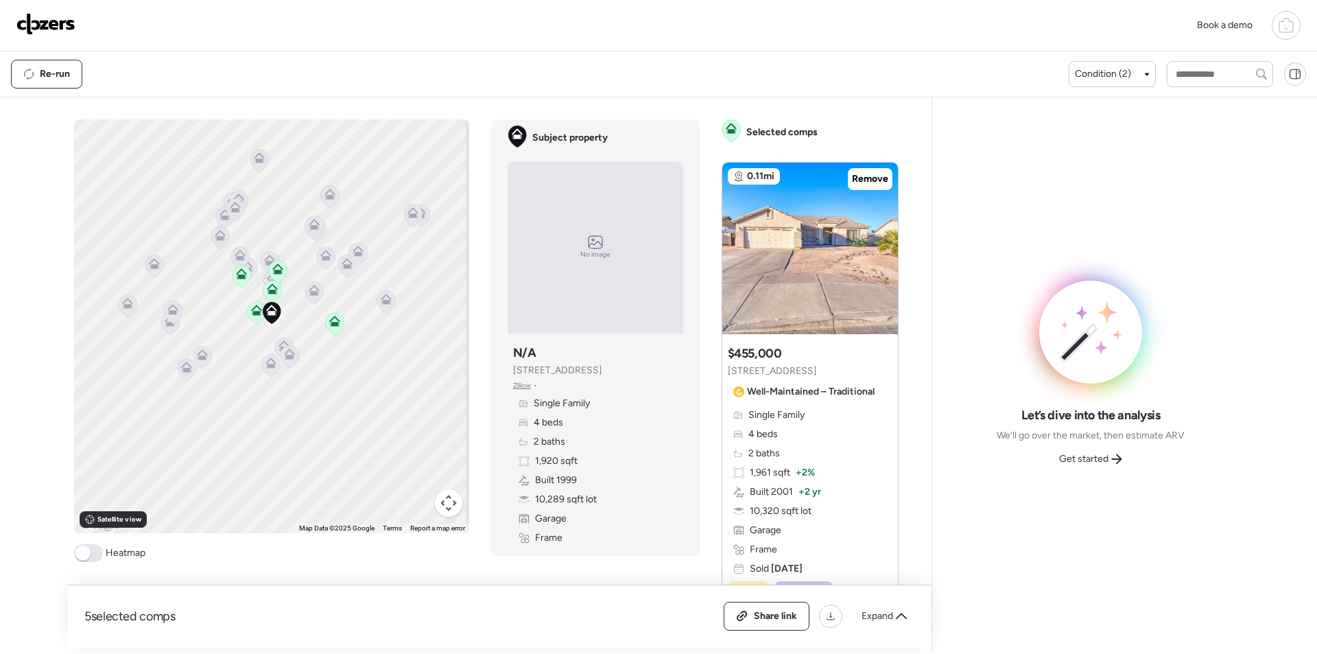
click at [1078, 450] on div "Get started" at bounding box center [1091, 459] width 80 height 22
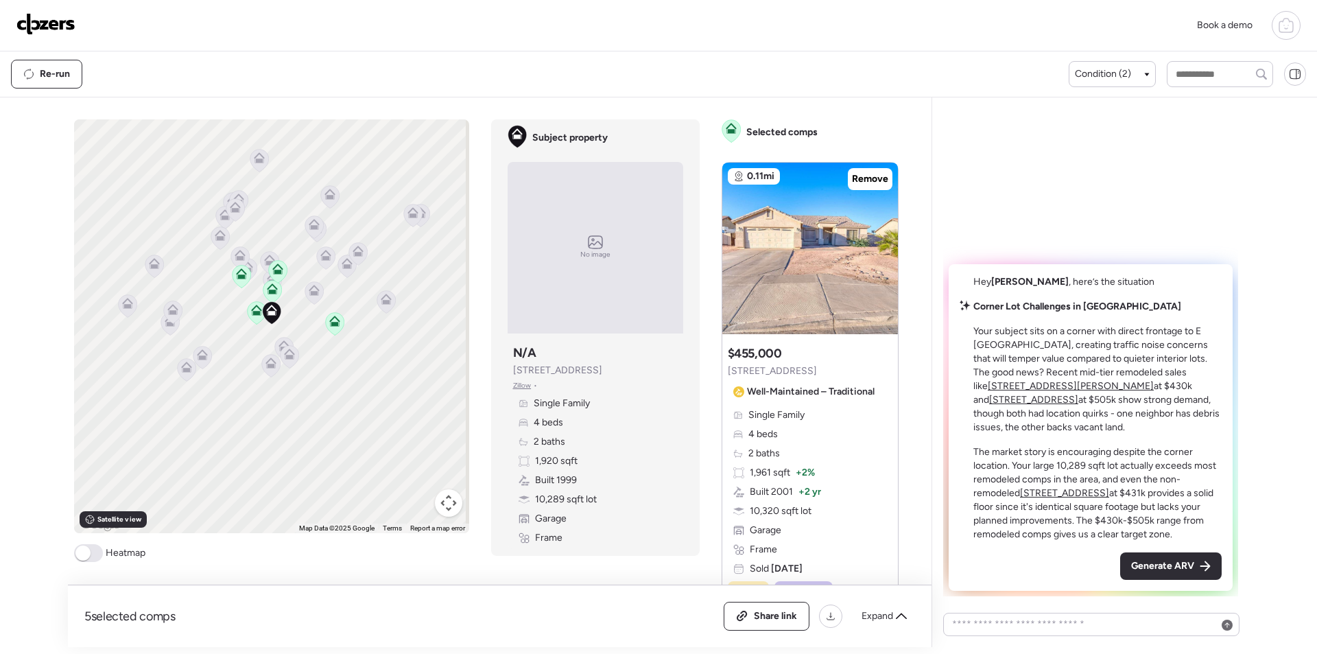
click at [1158, 562] on span "Generate ARV" at bounding box center [1162, 566] width 63 height 14
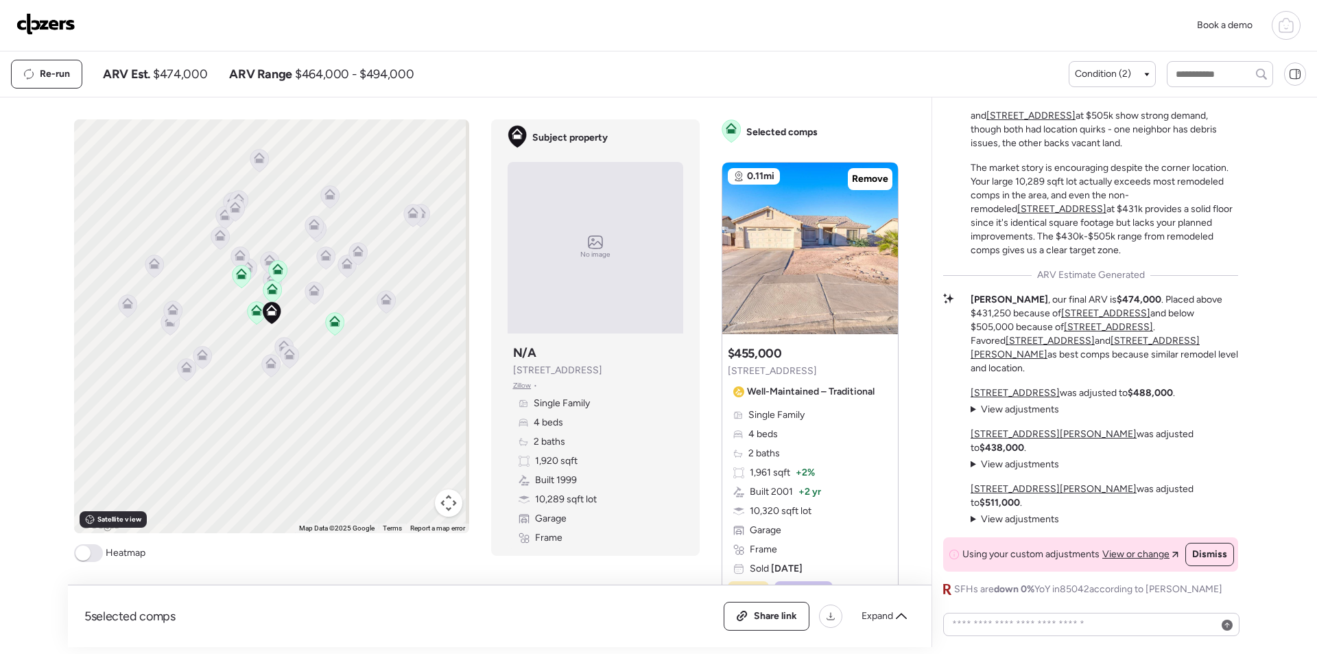
click at [187, 69] on span "$474,000" at bounding box center [180, 74] width 54 height 16
copy span "474,000"
click at [788, 617] on span "Share link" at bounding box center [775, 616] width 43 height 14
click at [56, 22] on img at bounding box center [45, 24] width 59 height 22
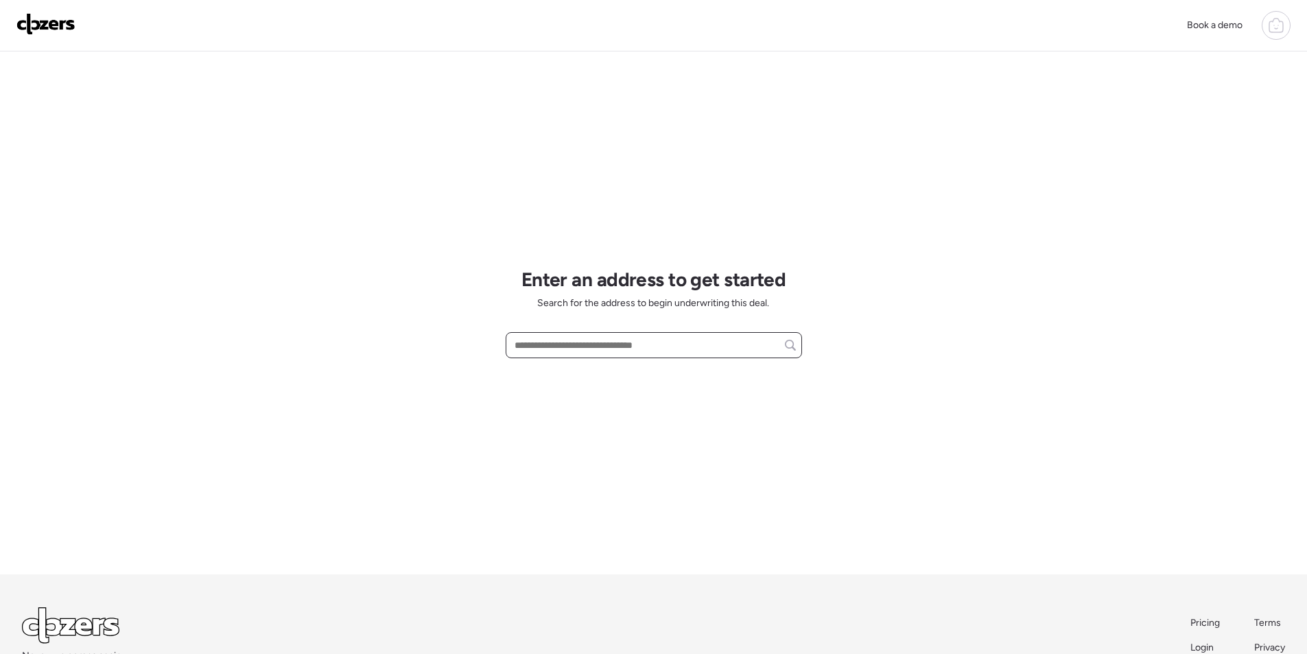
click at [569, 353] on input "text" at bounding box center [654, 344] width 284 height 19
paste input "**********"
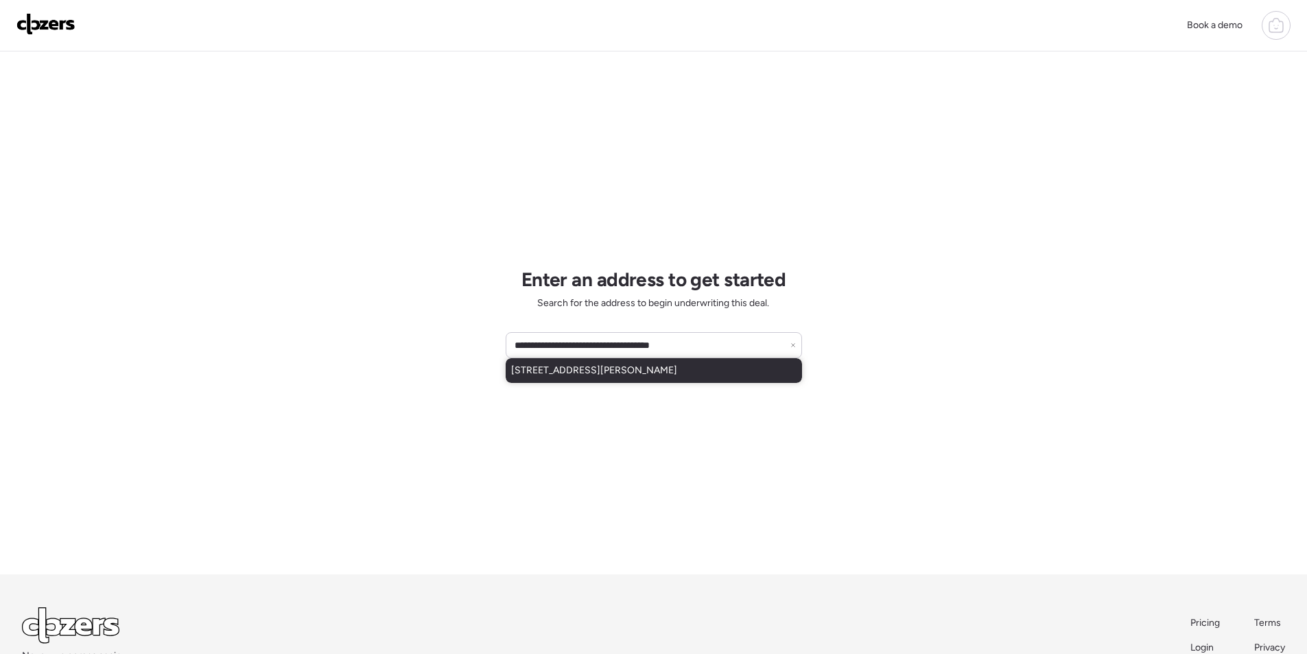
click at [569, 367] on span "[STREET_ADDRESS][PERSON_NAME]" at bounding box center [594, 371] width 166 height 14
type input "**********"
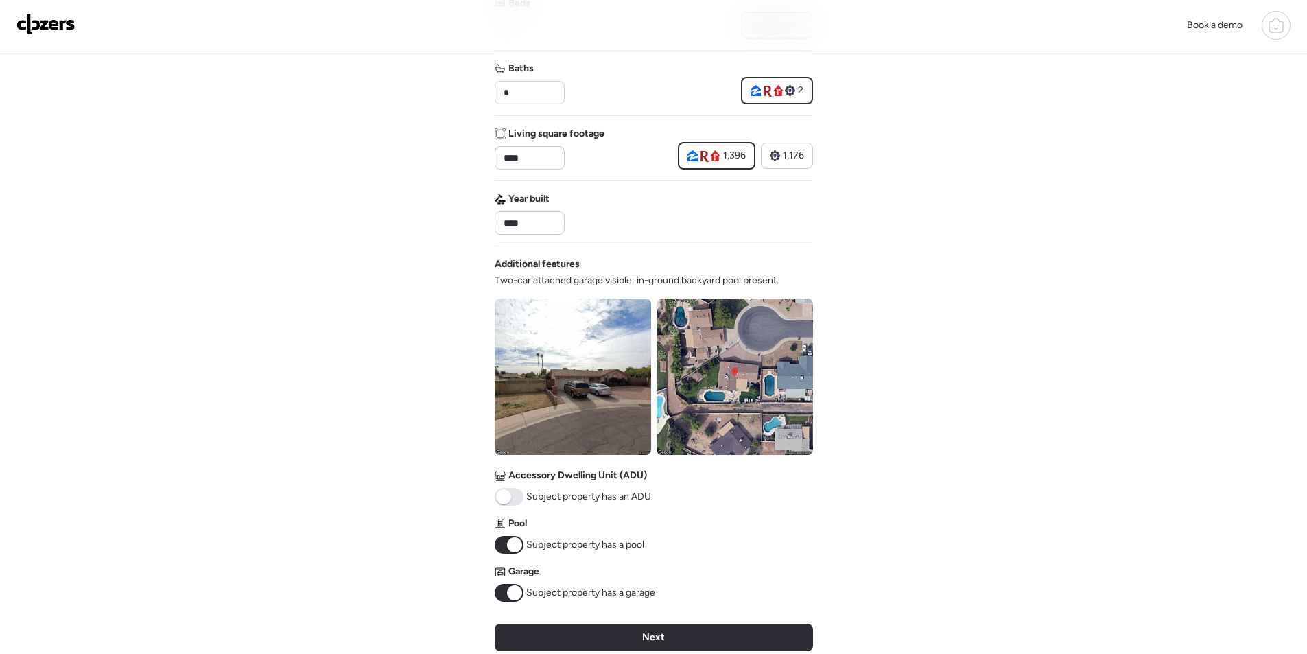
scroll to position [508, 0]
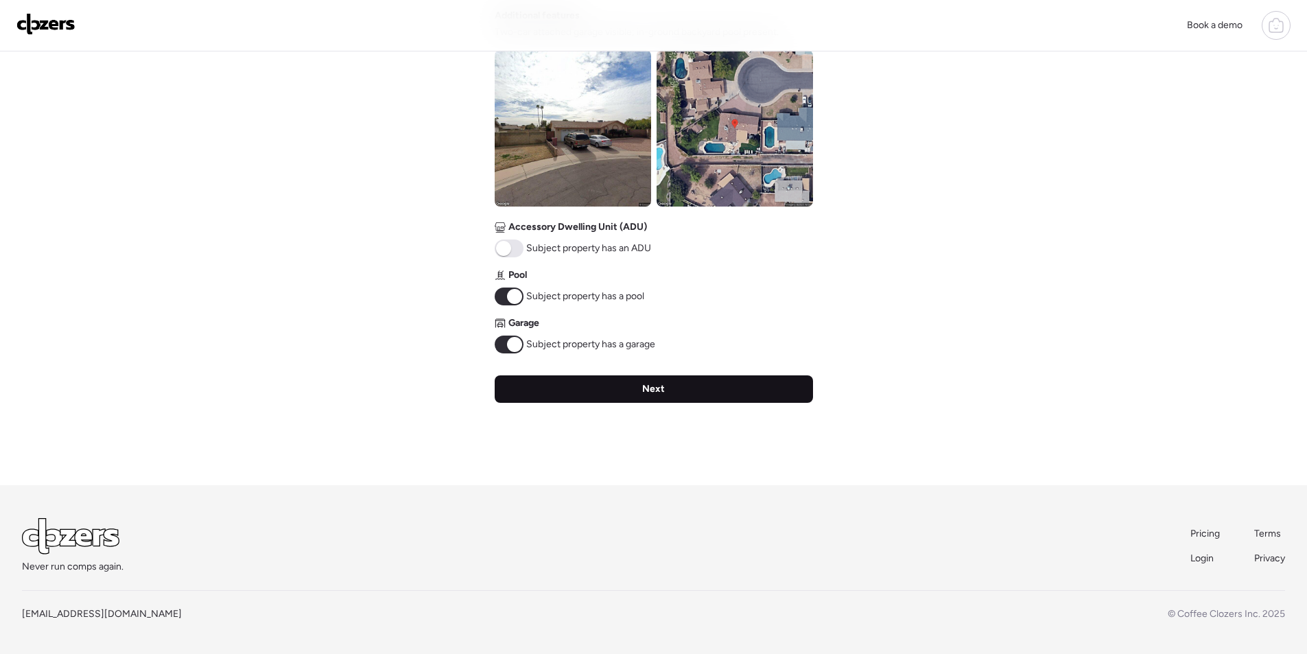
drag, startPoint x: 626, startPoint y: 386, endPoint x: 643, endPoint y: 381, distance: 17.8
click at [627, 386] on div "Next" at bounding box center [654, 388] width 318 height 27
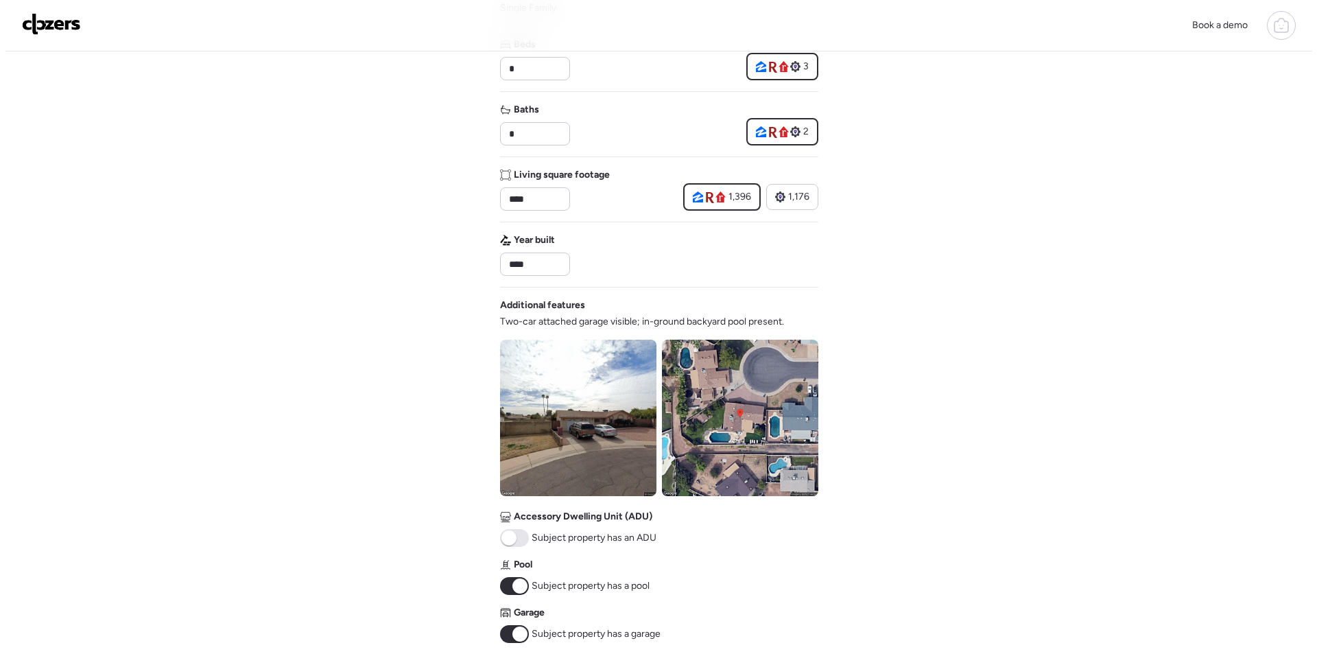
scroll to position [0, 0]
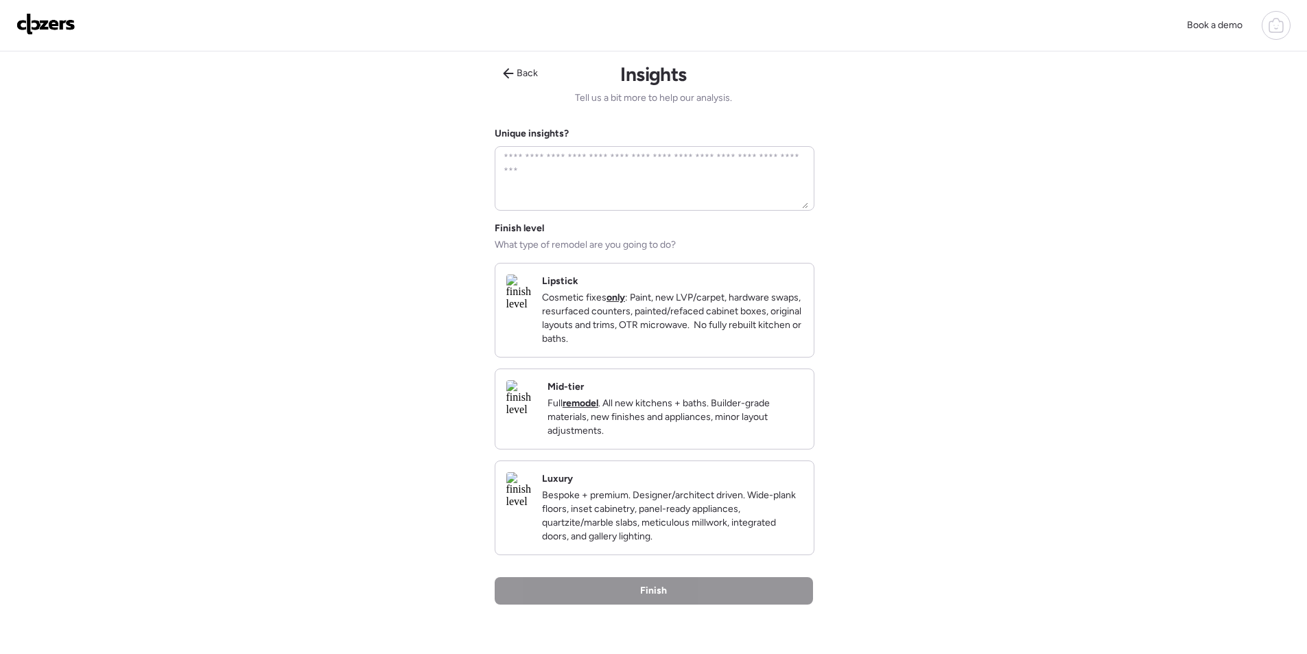
click at [768, 424] on p "Full remodel . All new kitchens + baths. Builder-grade materials, new finishes …" at bounding box center [674, 417] width 255 height 41
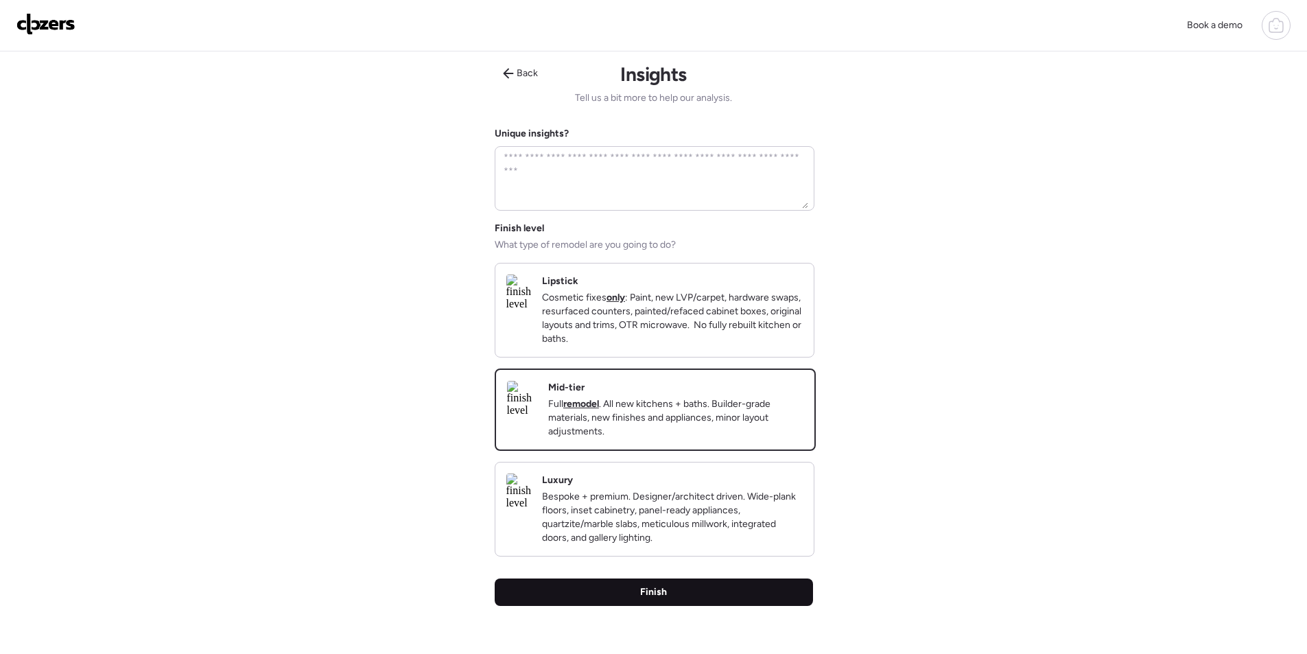
click at [747, 606] on div "Finish" at bounding box center [654, 591] width 318 height 27
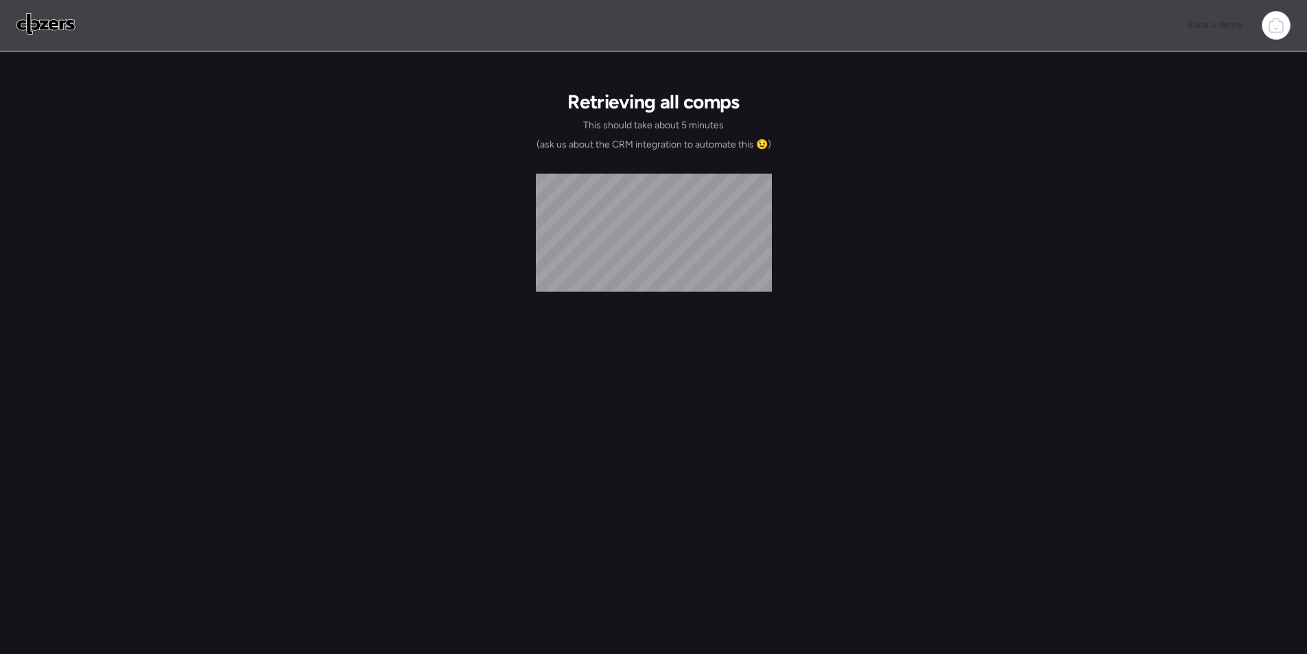
drag, startPoint x: 814, startPoint y: 515, endPoint x: 607, endPoint y: 437, distance: 220.8
click at [607, 437] on div "Retrieving all comps This should take about 5 minutes (ask us about the CRM int…" at bounding box center [654, 359] width 318 height 616
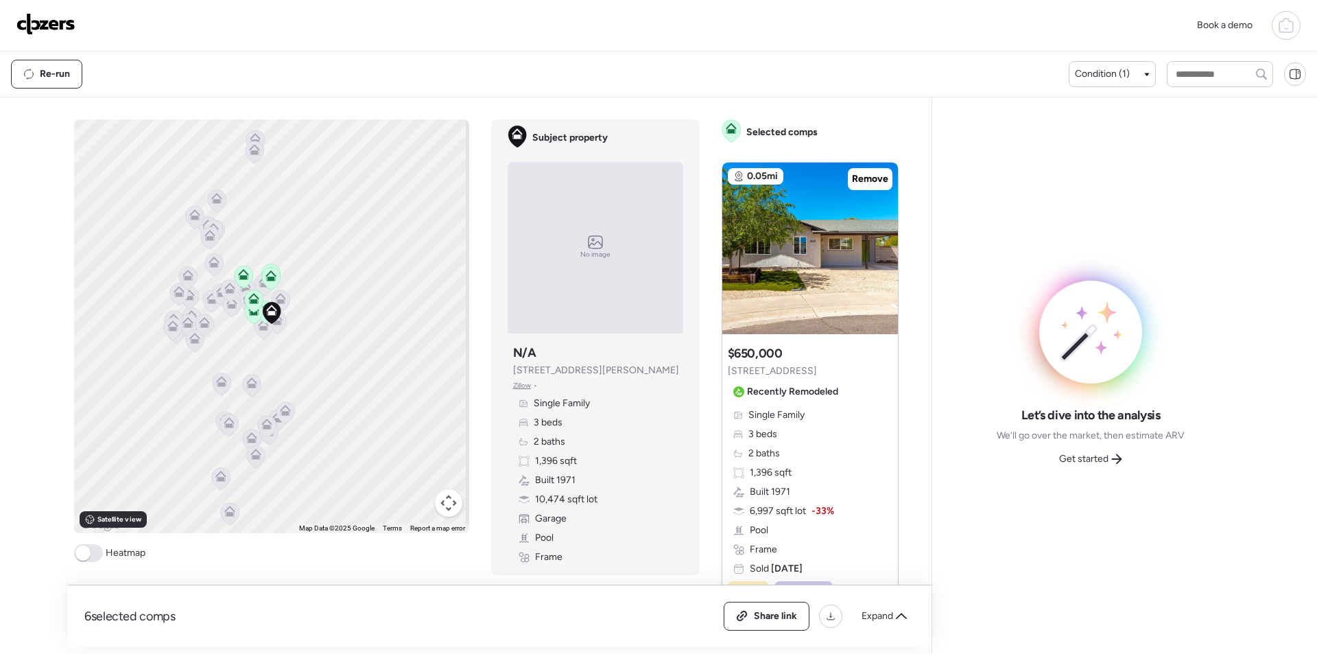
click at [0, 248] on div "Book a demo Kept comps All (6) ARV (6) As-is (0) Novation (0) 0.05mi Remove $65…" at bounding box center [658, 326] width 1317 height 652
click at [901, 623] on div "Expand" at bounding box center [884, 616] width 62 height 22
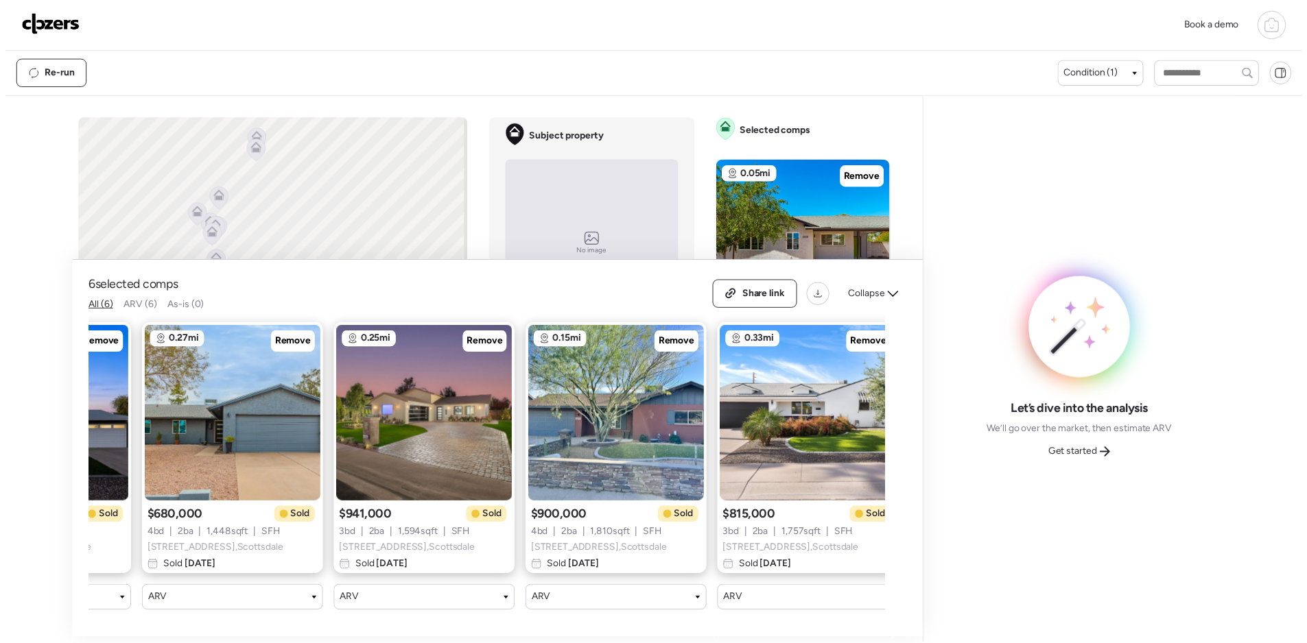
scroll to position [0, 371]
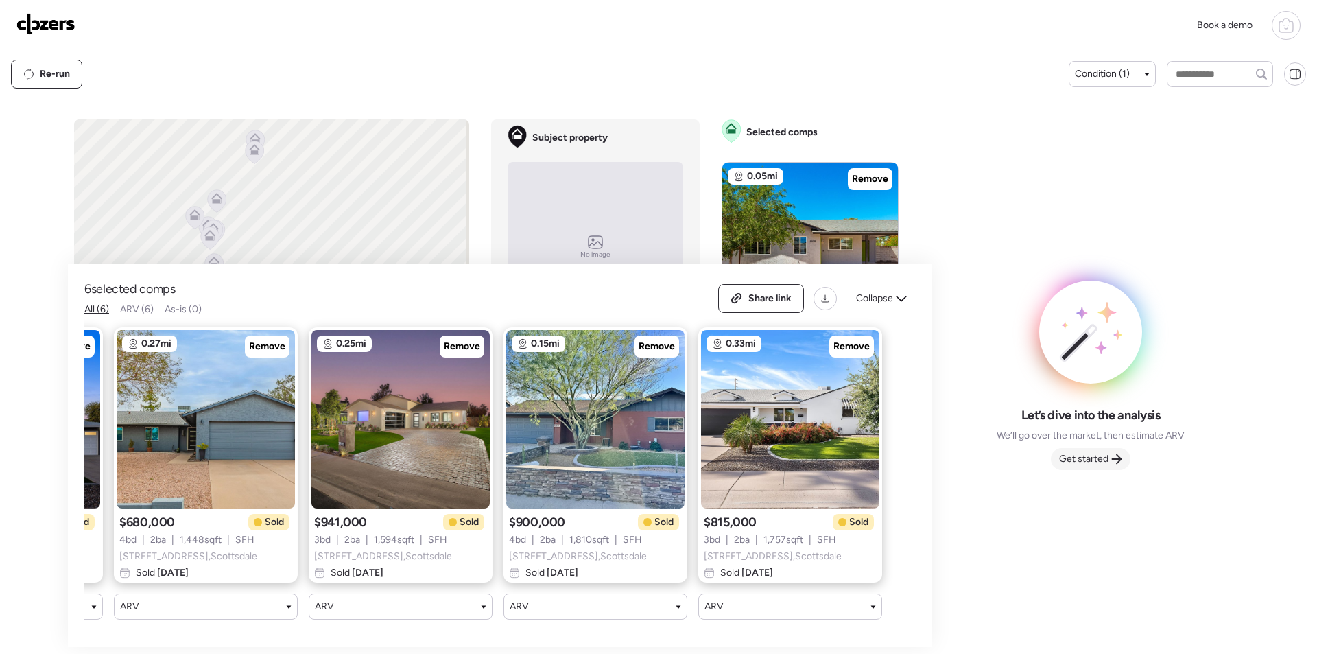
click at [1072, 465] on span "Get started" at bounding box center [1083, 459] width 49 height 14
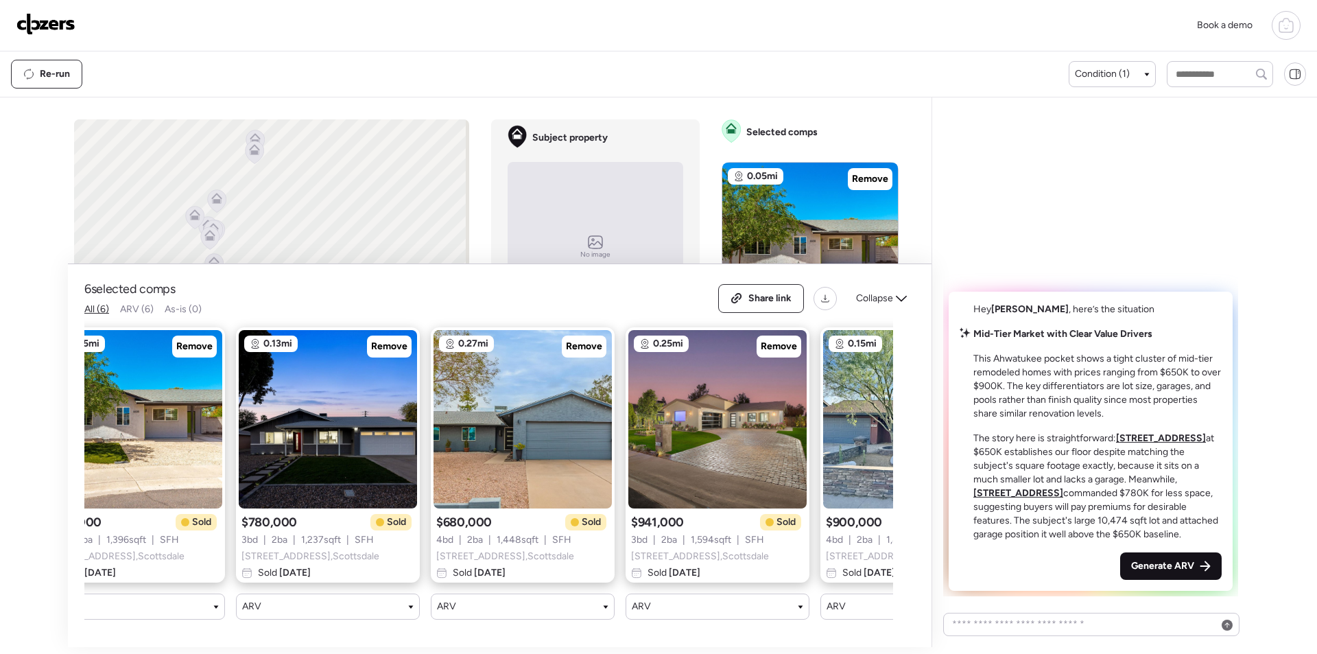
click at [1142, 572] on span "Generate ARV" at bounding box center [1162, 566] width 63 height 14
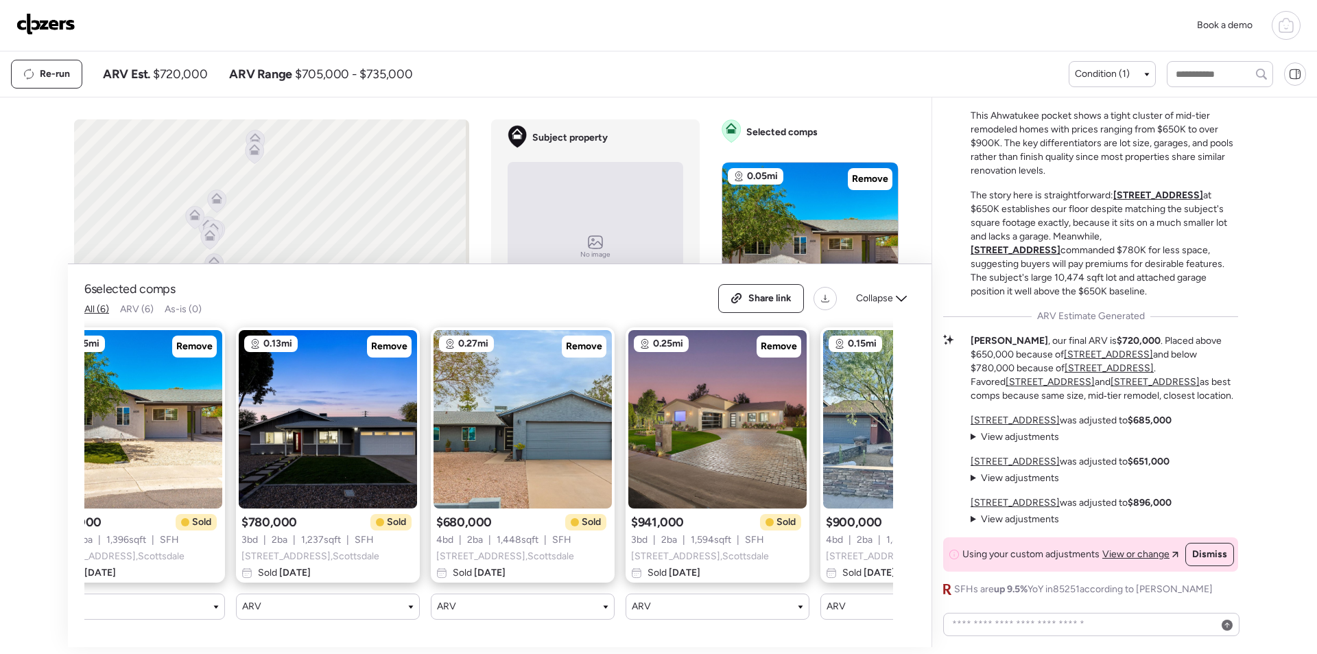
click at [161, 67] on span "$720,000" at bounding box center [180, 74] width 54 height 16
copy span "720,000"
click at [758, 292] on span "Share link" at bounding box center [769, 299] width 43 height 14
